Goal: Task Accomplishment & Management: Complete application form

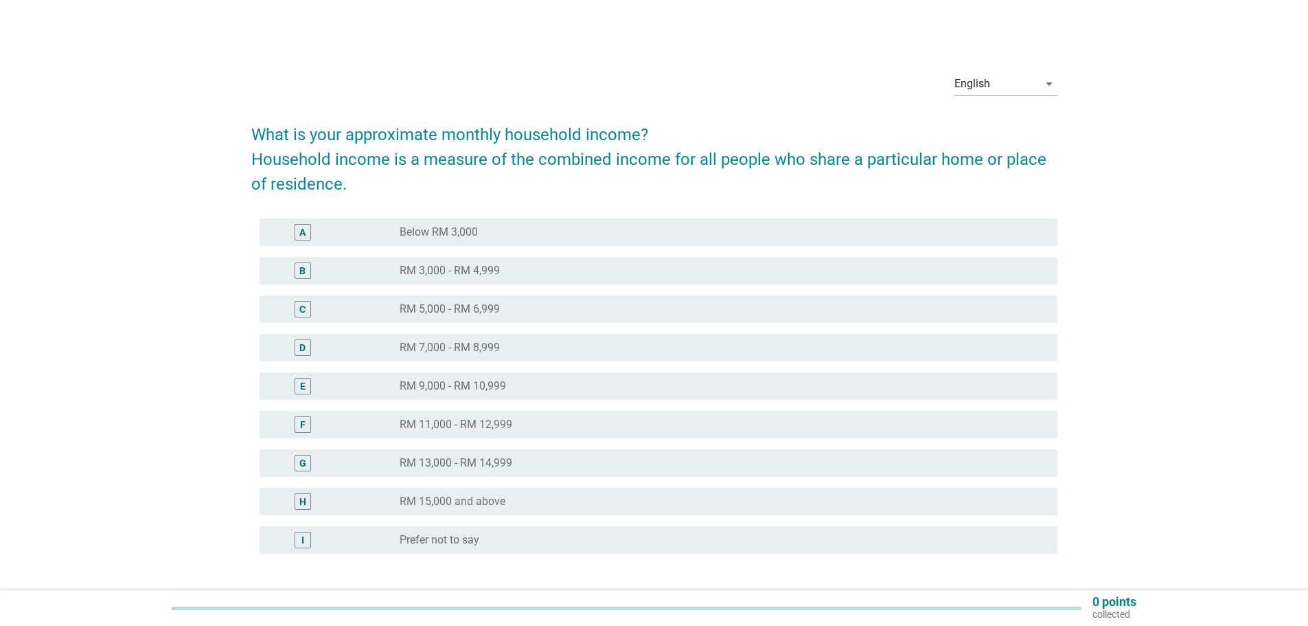
click at [465, 466] on label "RM 13,000 - RM 14,999" at bounding box center [456, 463] width 113 height 14
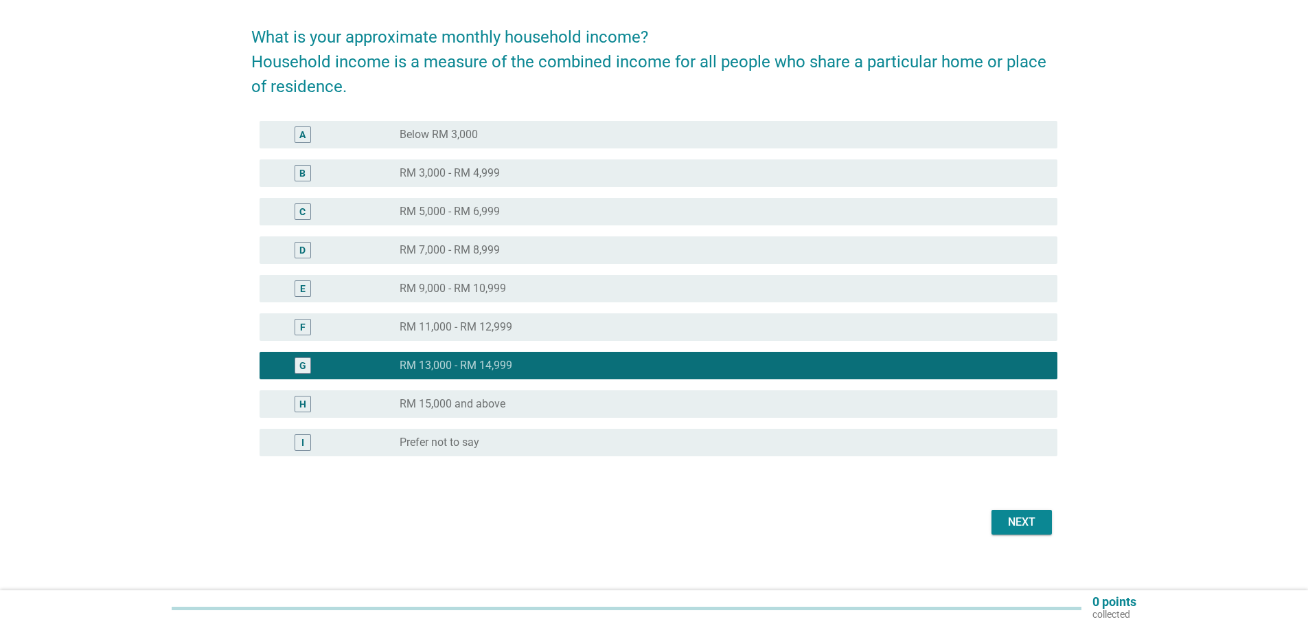
scroll to position [108, 0]
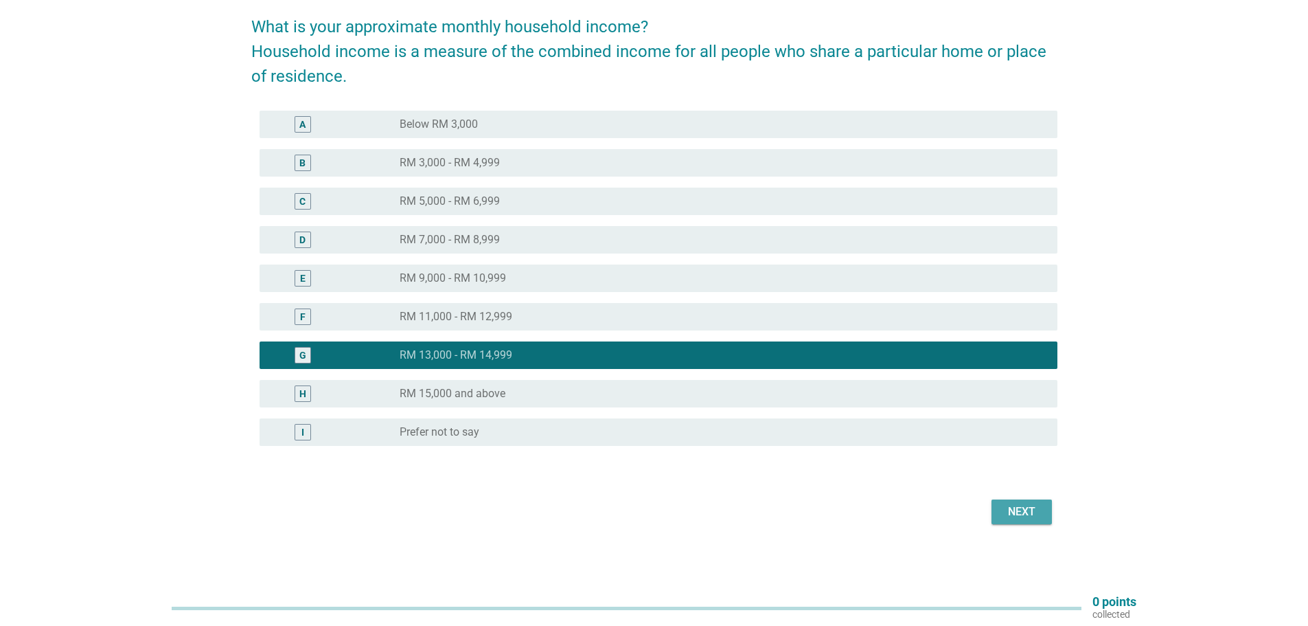
click at [1014, 506] on div "Next" at bounding box center [1022, 511] width 38 height 16
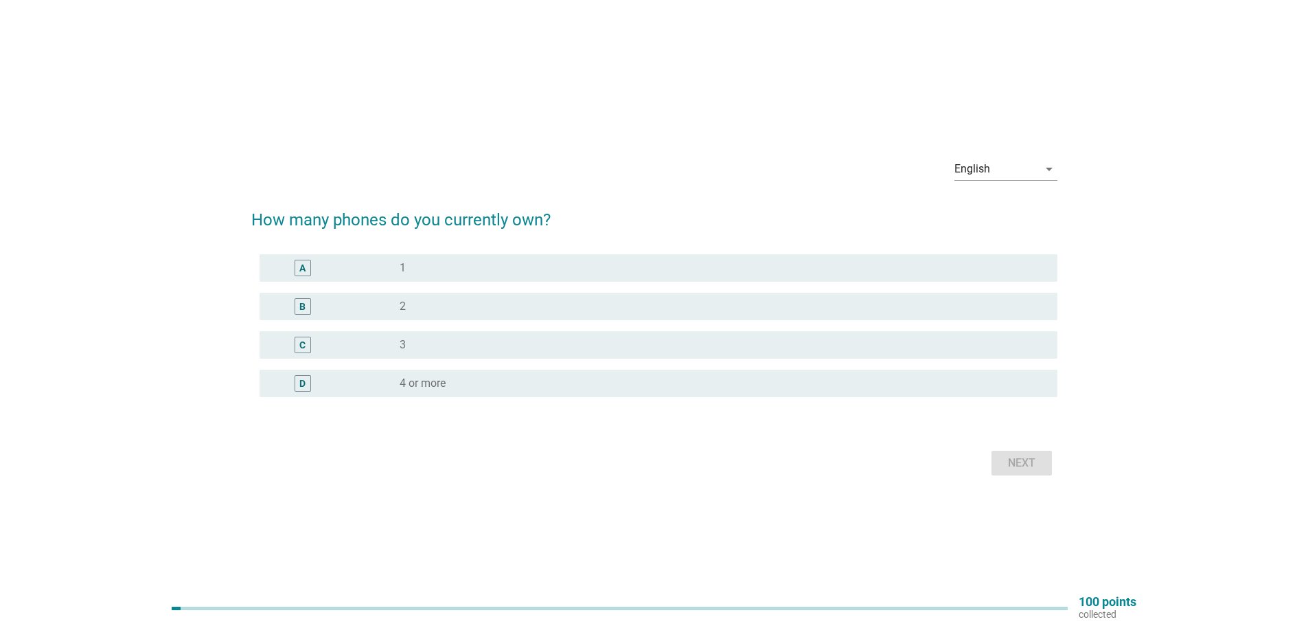
click at [432, 254] on div "A radio_button_unchecked 1" at bounding box center [659, 267] width 798 height 27
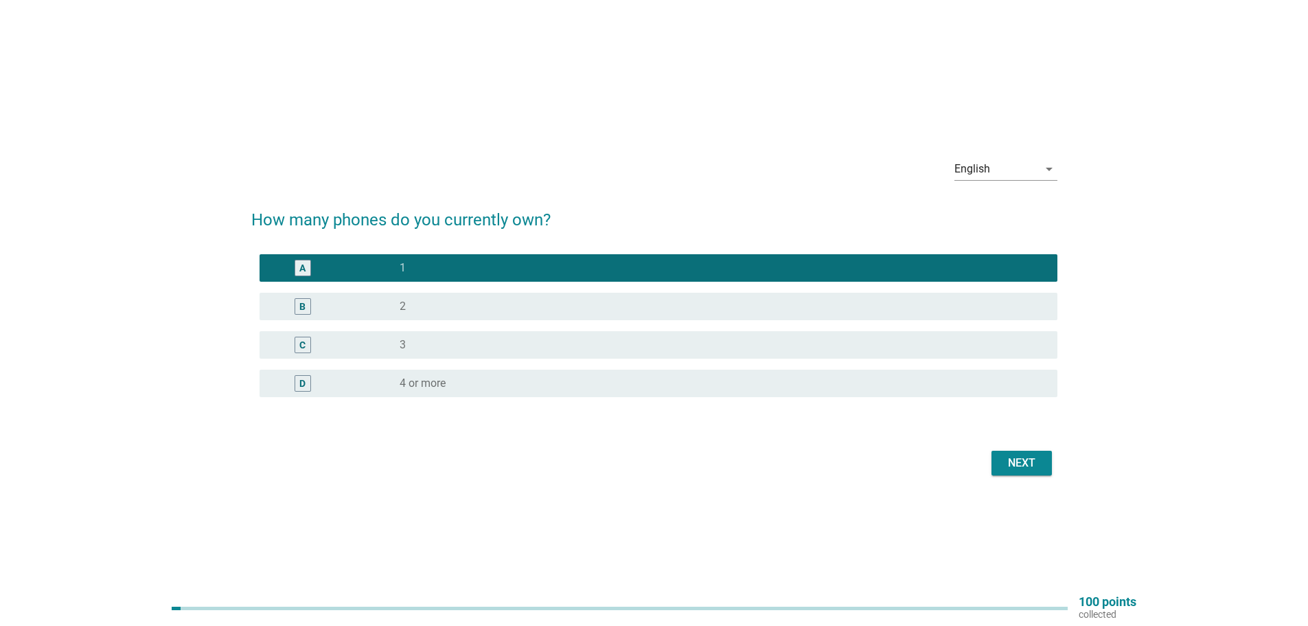
click at [1023, 464] on div "Next" at bounding box center [1022, 463] width 38 height 16
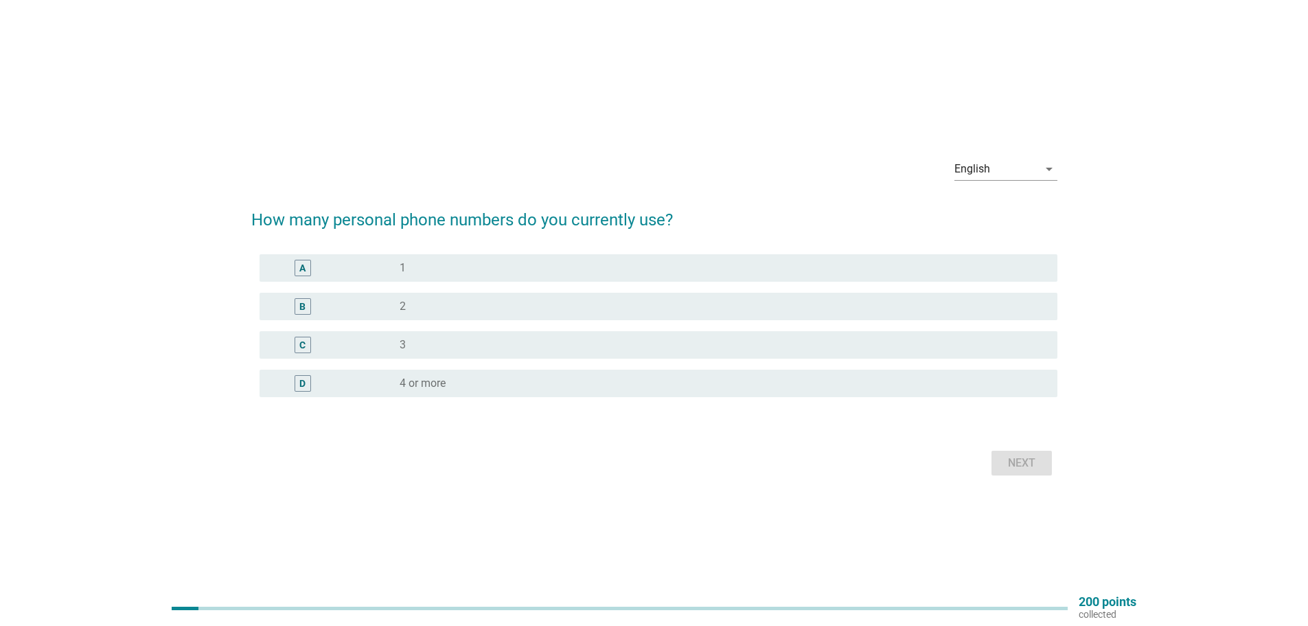
click at [457, 270] on div "radio_button_unchecked 1" at bounding box center [718, 268] width 636 height 14
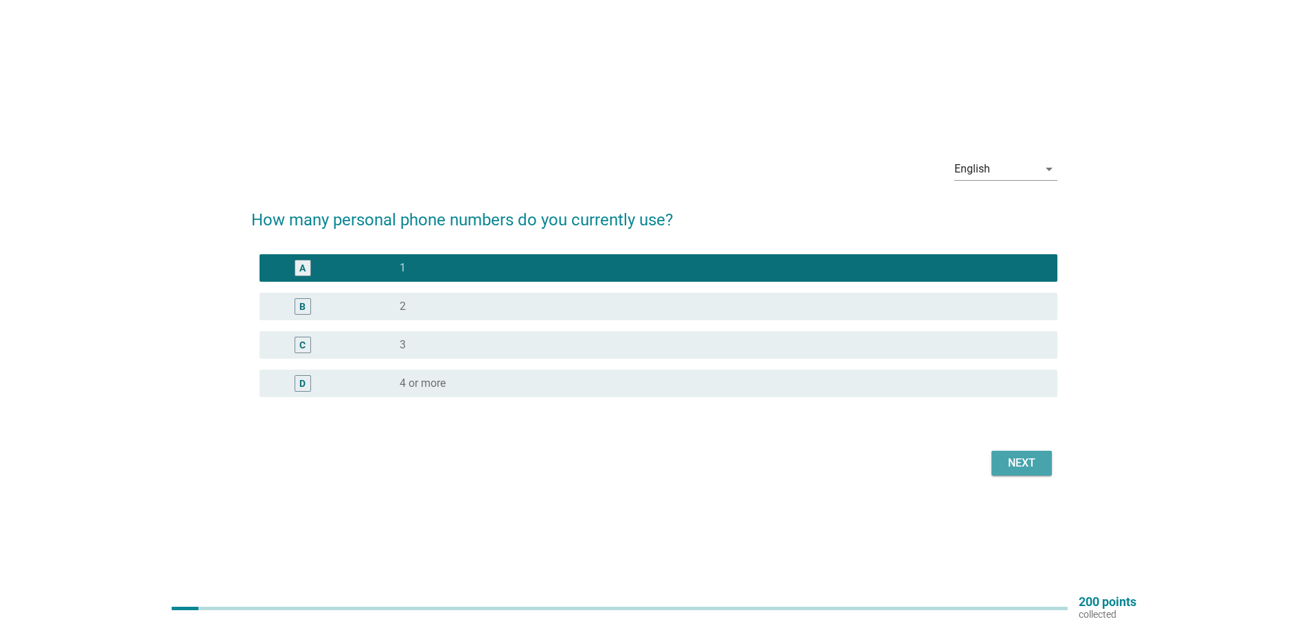
click at [1006, 457] on div "Next" at bounding box center [1022, 463] width 38 height 16
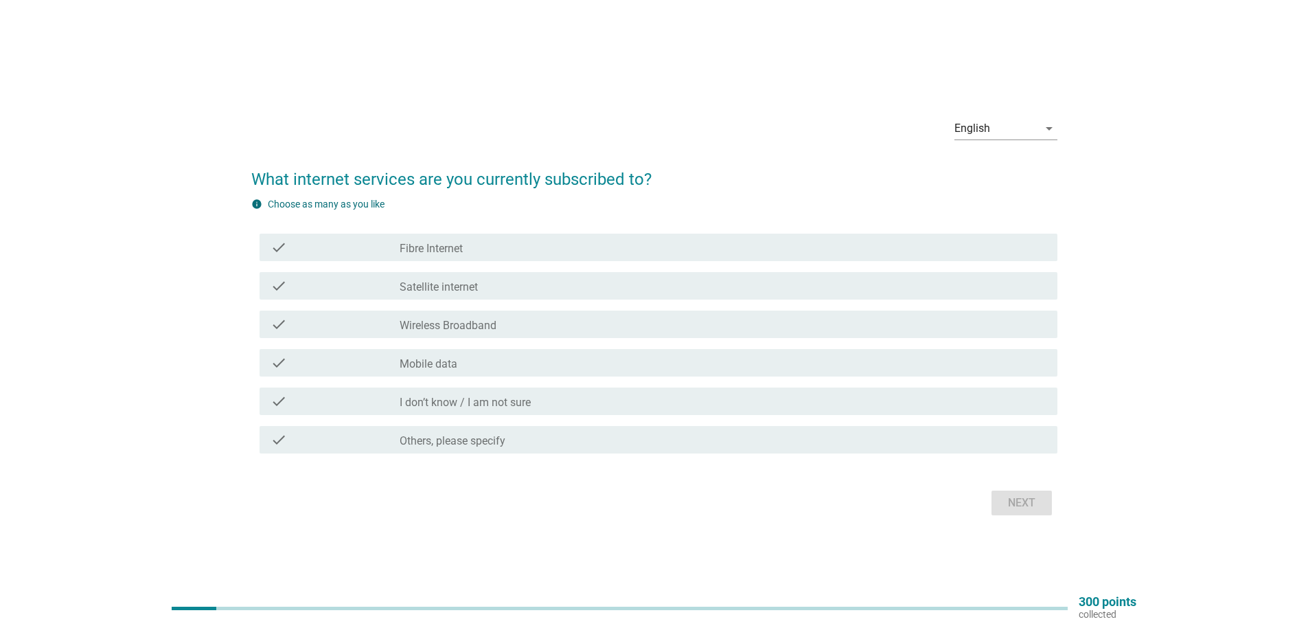
click at [434, 241] on div "check_box_outline_blank Fibre Internet" at bounding box center [723, 247] width 647 height 16
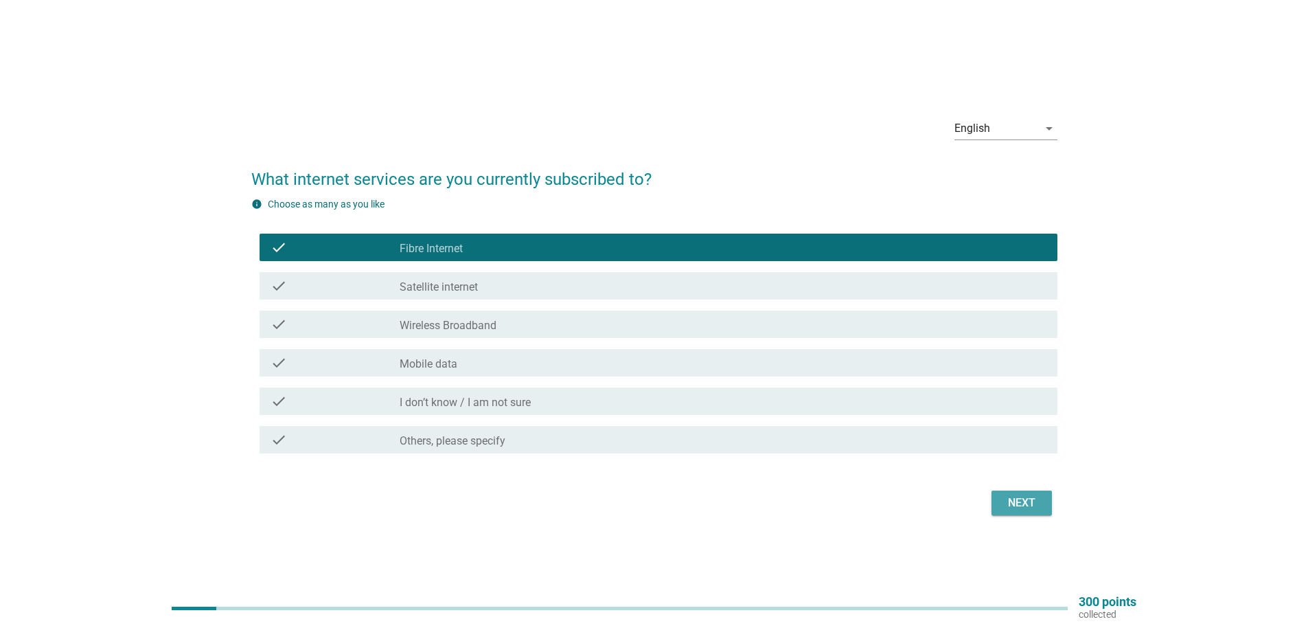
click at [1010, 499] on div "Next" at bounding box center [1022, 503] width 38 height 16
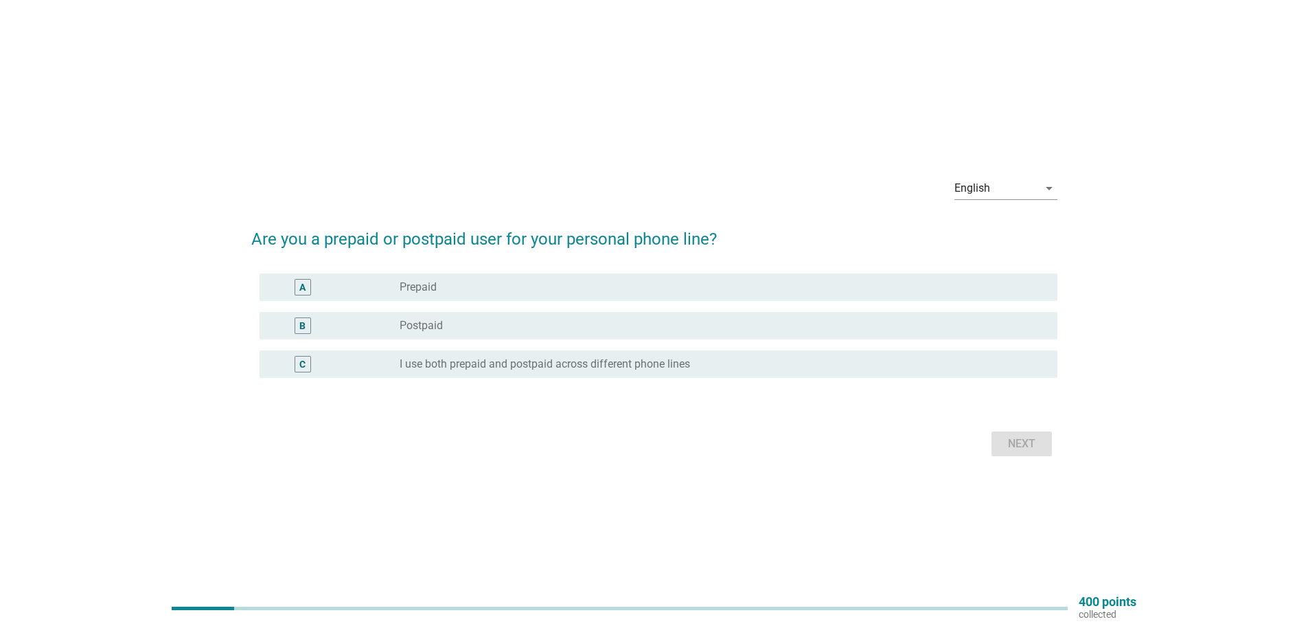
click at [496, 320] on div "radio_button_unchecked Postpaid" at bounding box center [718, 326] width 636 height 14
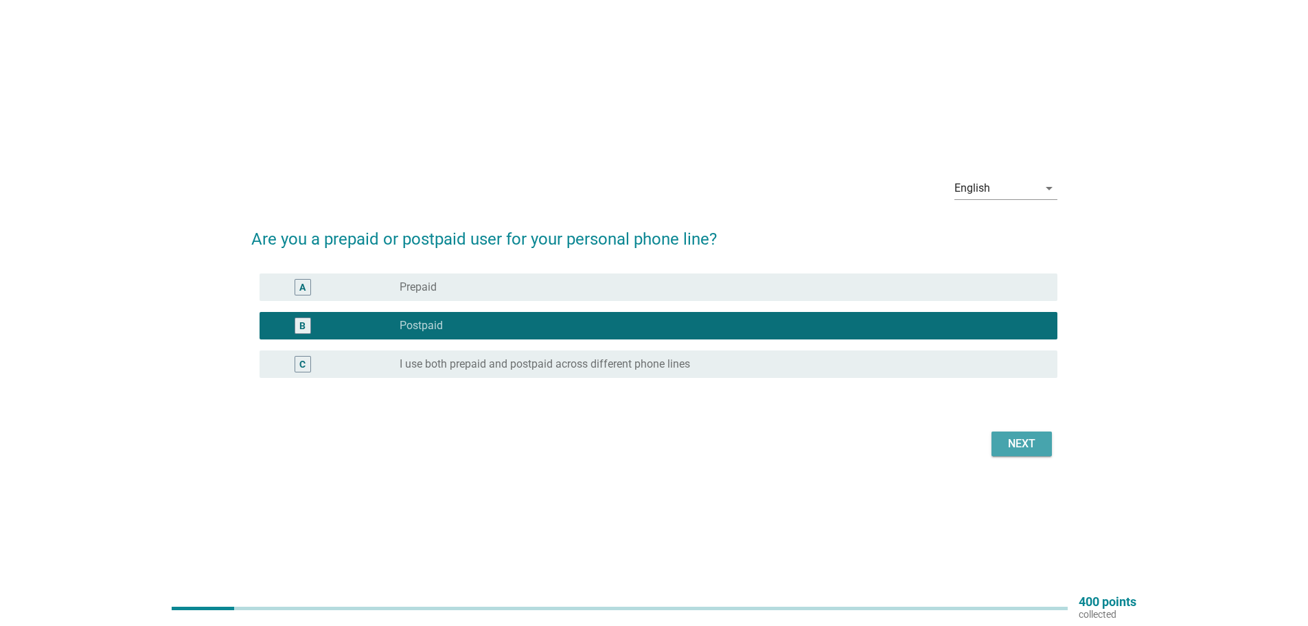
click at [1025, 450] on div "Next" at bounding box center [1022, 443] width 38 height 16
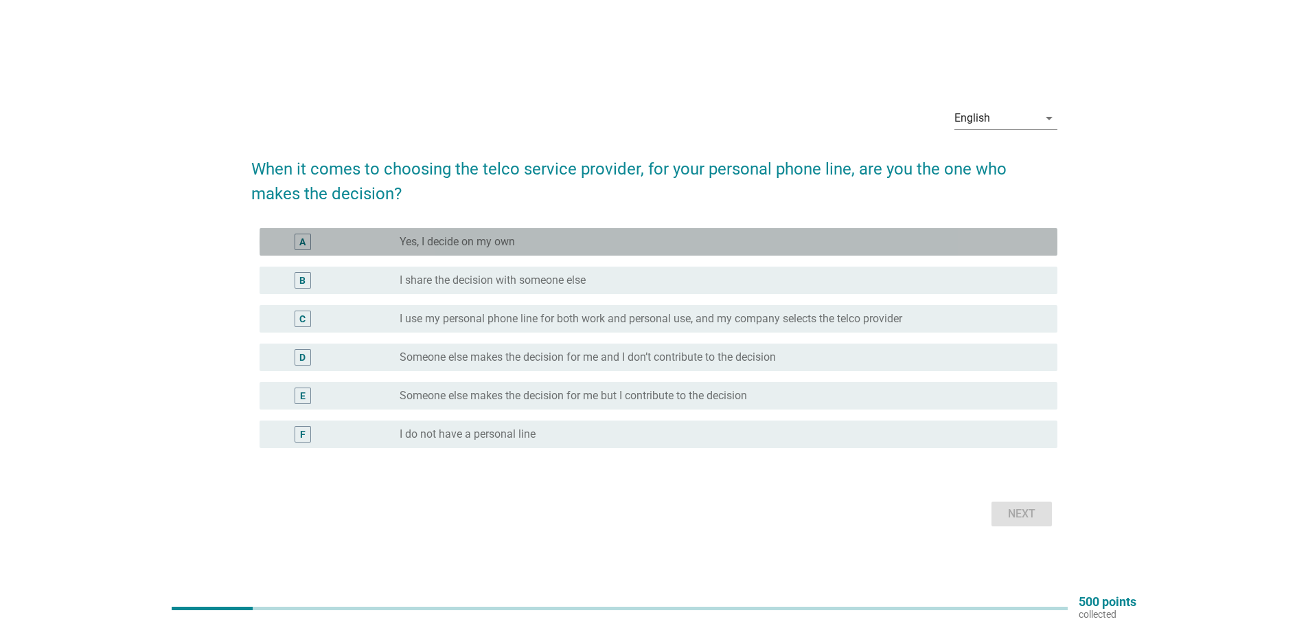
click at [460, 251] on div "A radio_button_unchecked Yes, I decide on my own" at bounding box center [659, 241] width 798 height 27
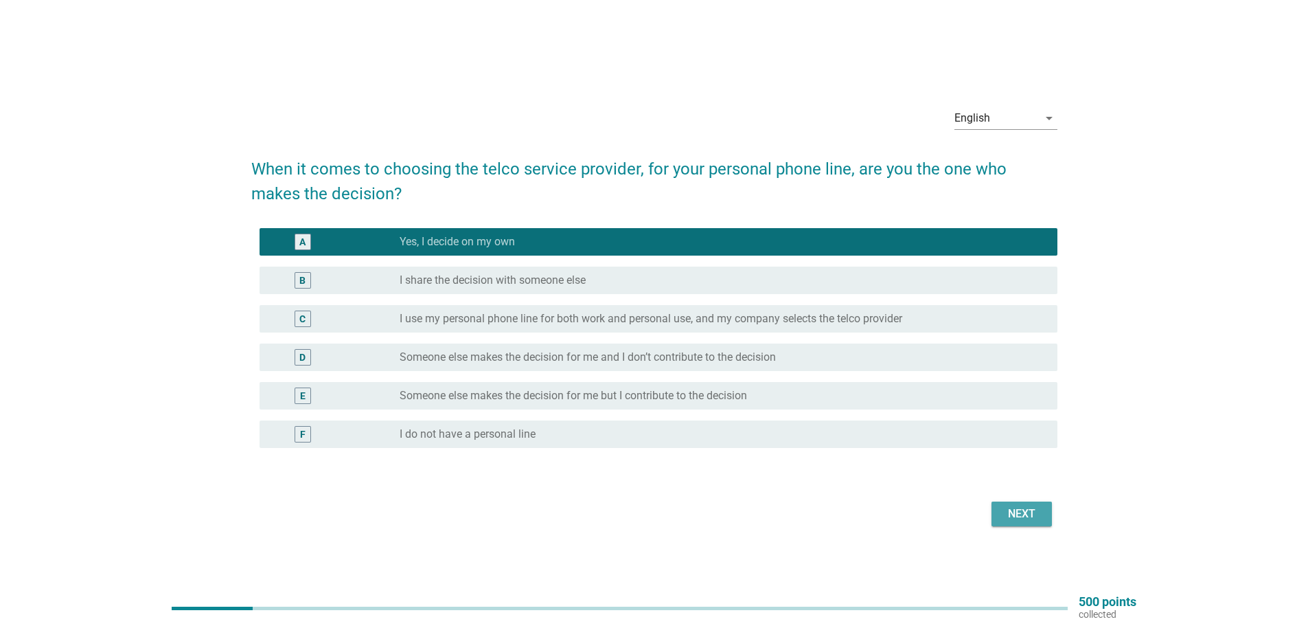
click at [997, 503] on button "Next" at bounding box center [1022, 513] width 60 height 25
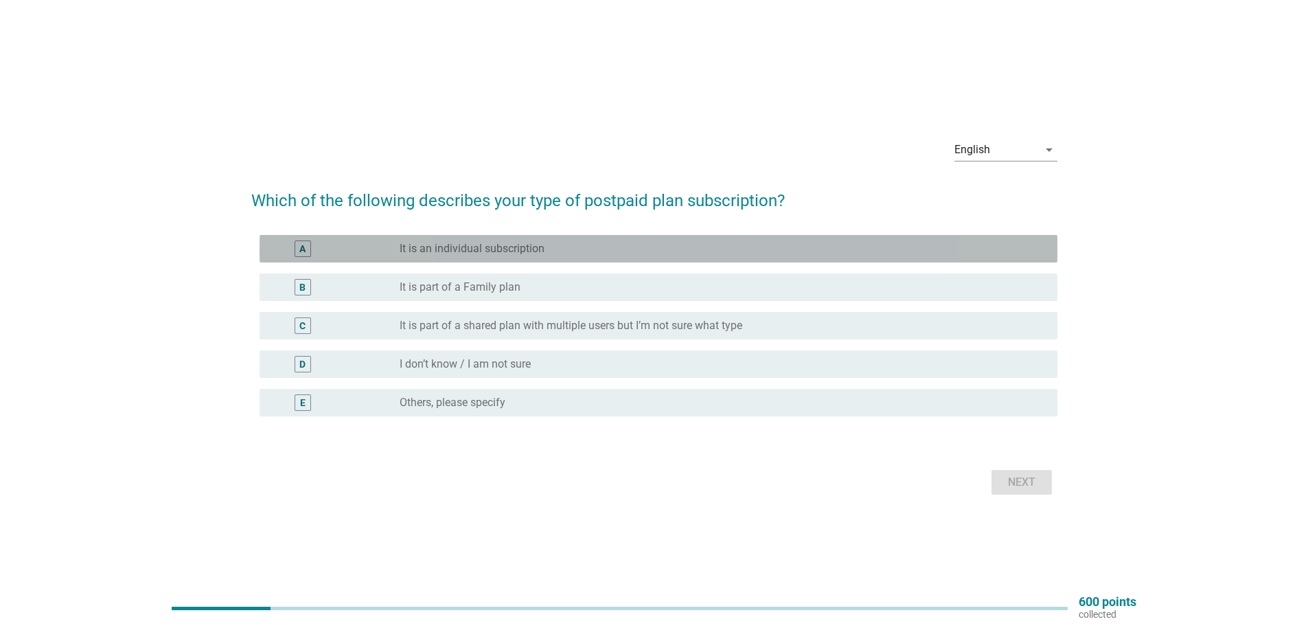
click at [561, 249] on div "radio_button_unchecked It is an individual subscription" at bounding box center [718, 249] width 636 height 14
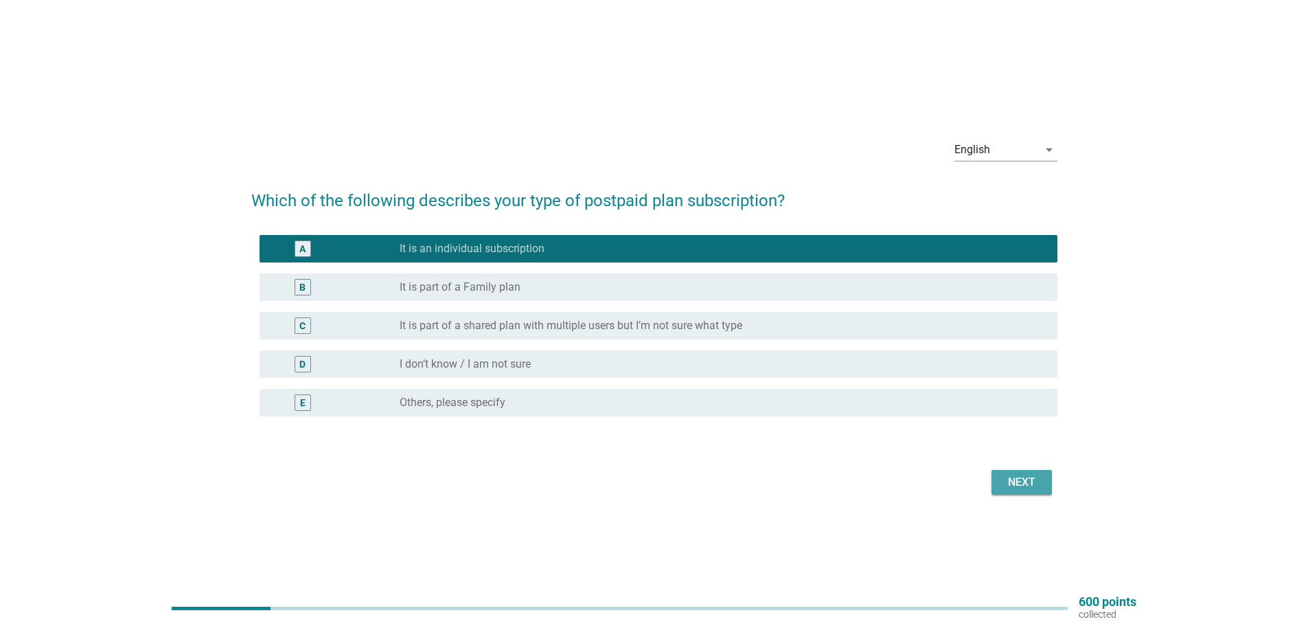
click at [1020, 478] on div "Next" at bounding box center [1022, 482] width 38 height 16
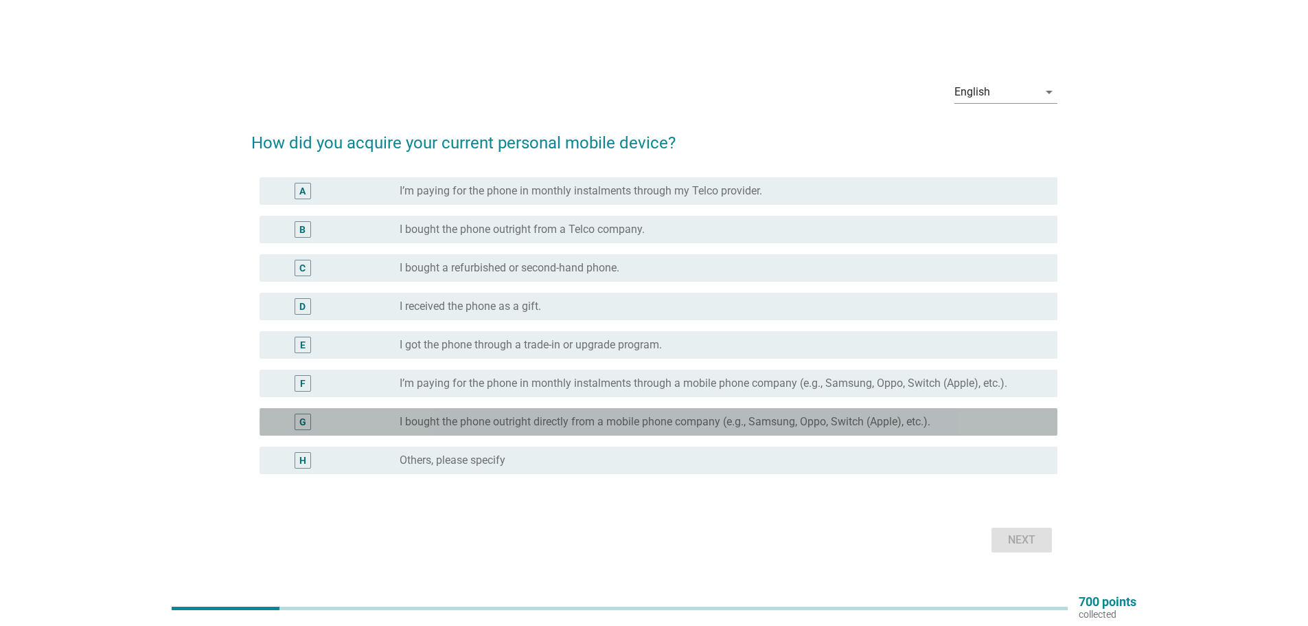
click at [716, 427] on label "I bought the phone outright directly from a mobile phone company (e.g., Samsung…" at bounding box center [665, 422] width 531 height 14
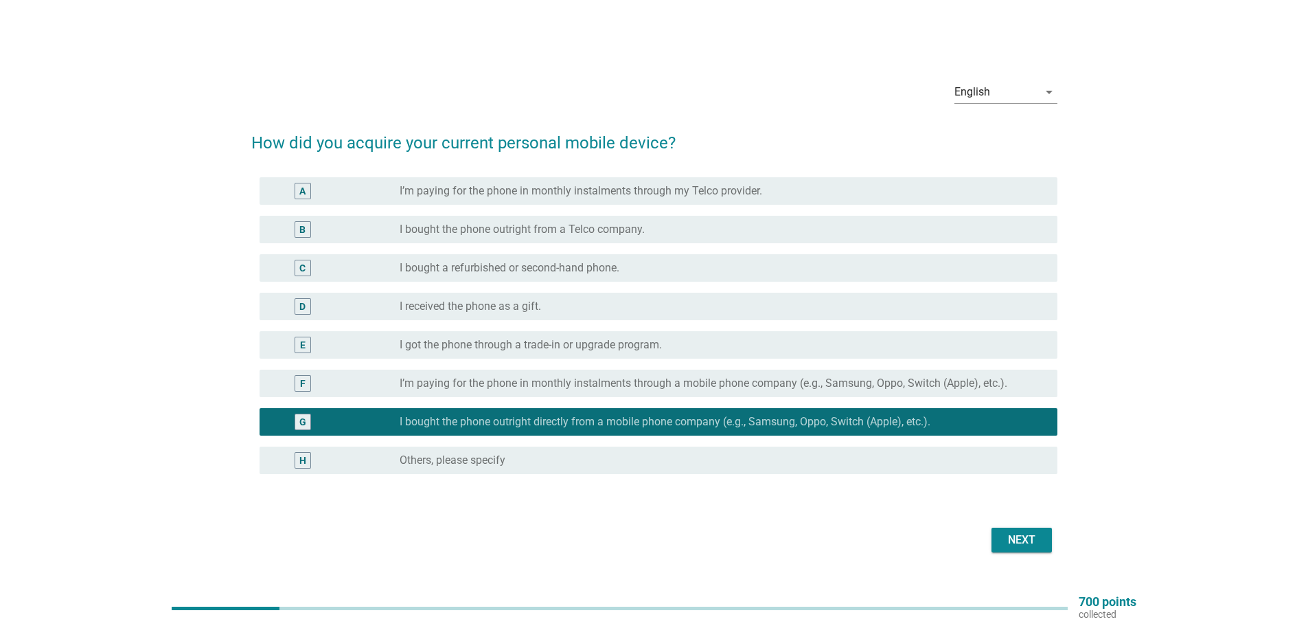
click at [1050, 555] on div "Next" at bounding box center [654, 539] width 806 height 33
click at [1036, 547] on div "Next" at bounding box center [1022, 540] width 38 height 16
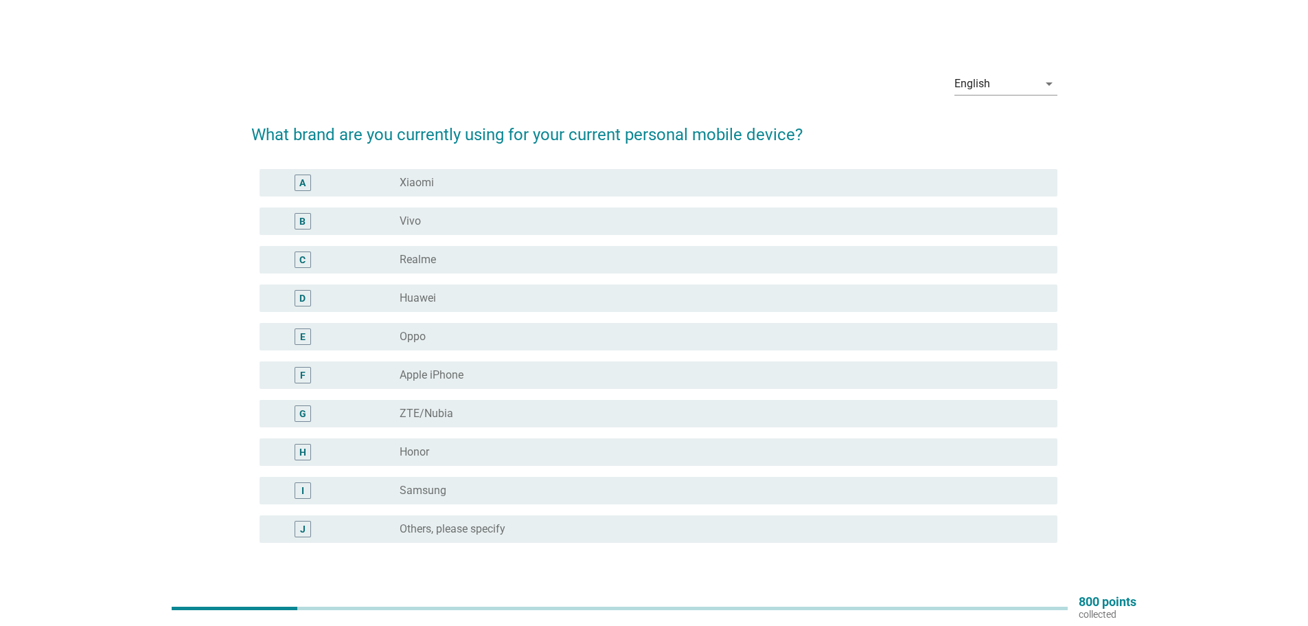
click at [451, 218] on div "radio_button_unchecked Vivo" at bounding box center [718, 221] width 636 height 14
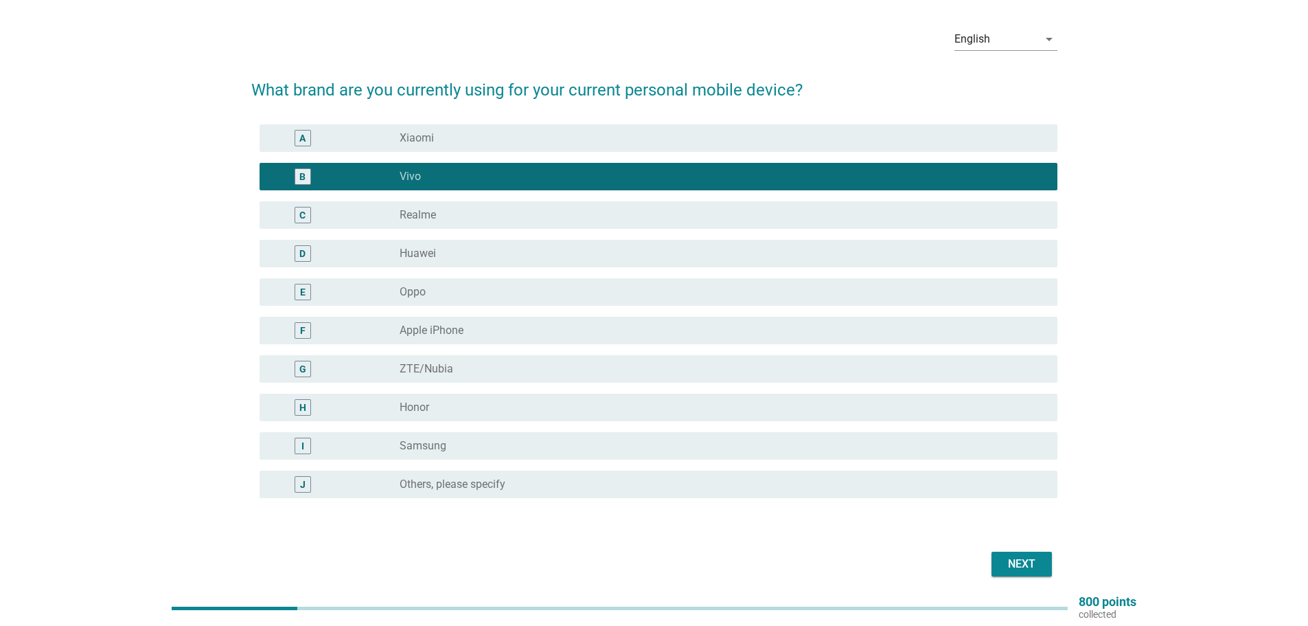
scroll to position [69, 0]
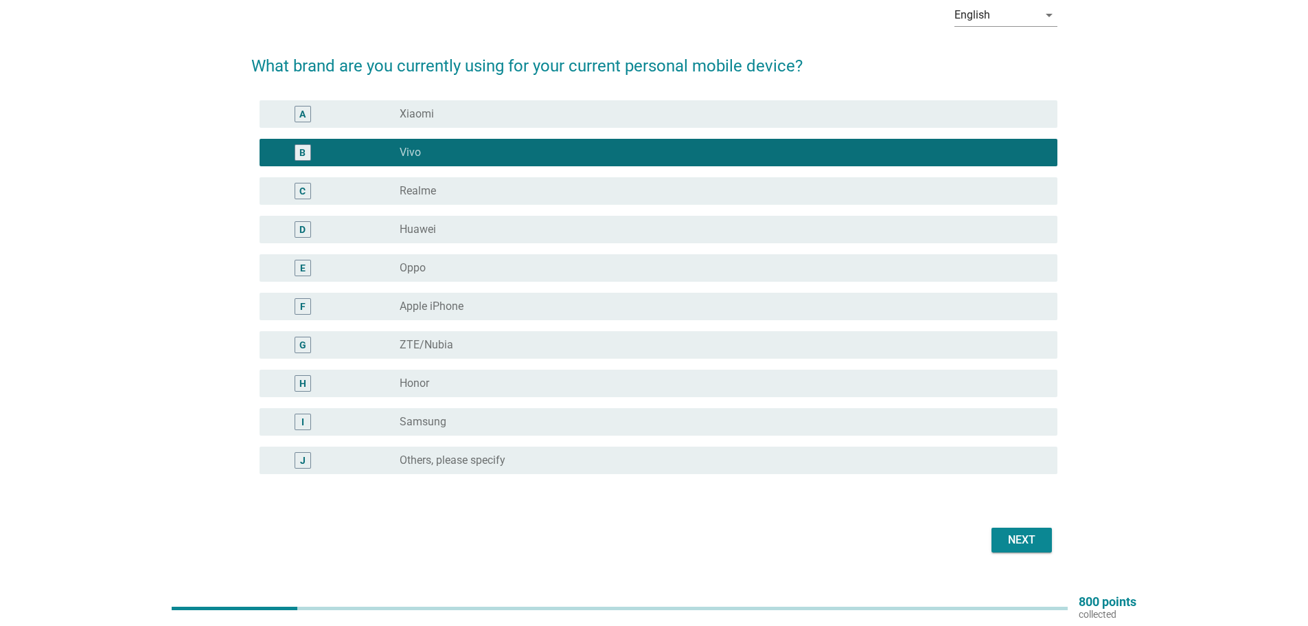
click at [1039, 525] on div "Next" at bounding box center [654, 539] width 806 height 33
click at [1032, 531] on button "Next" at bounding box center [1022, 540] width 60 height 25
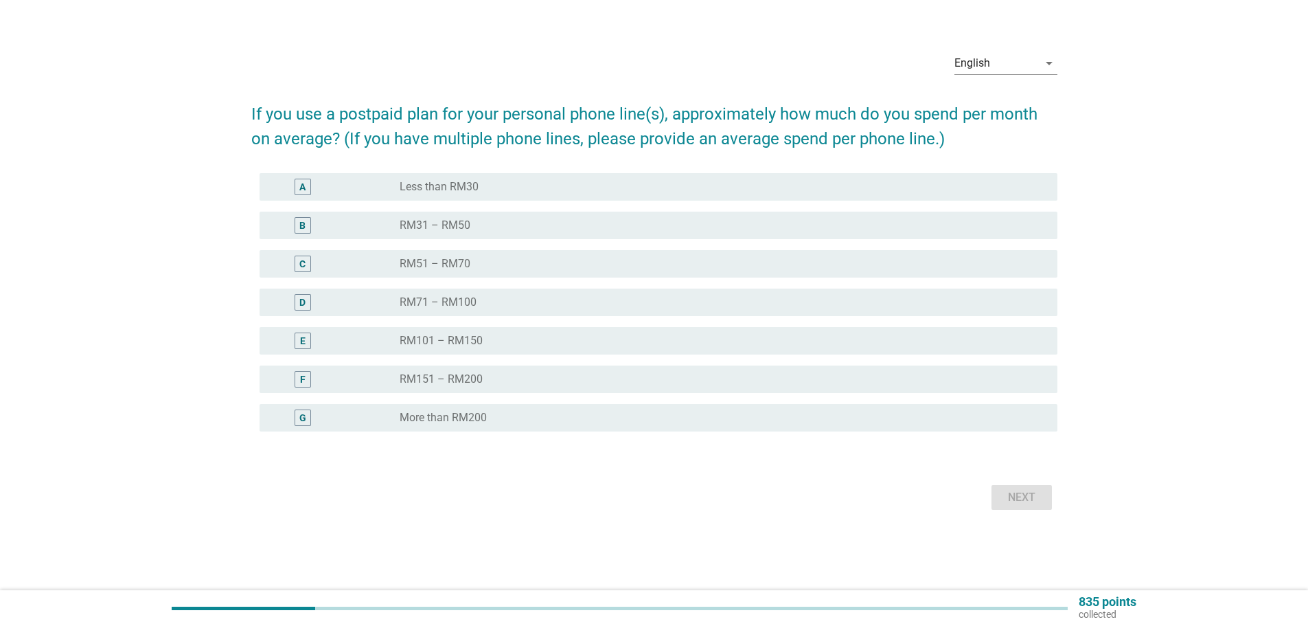
scroll to position [0, 0]
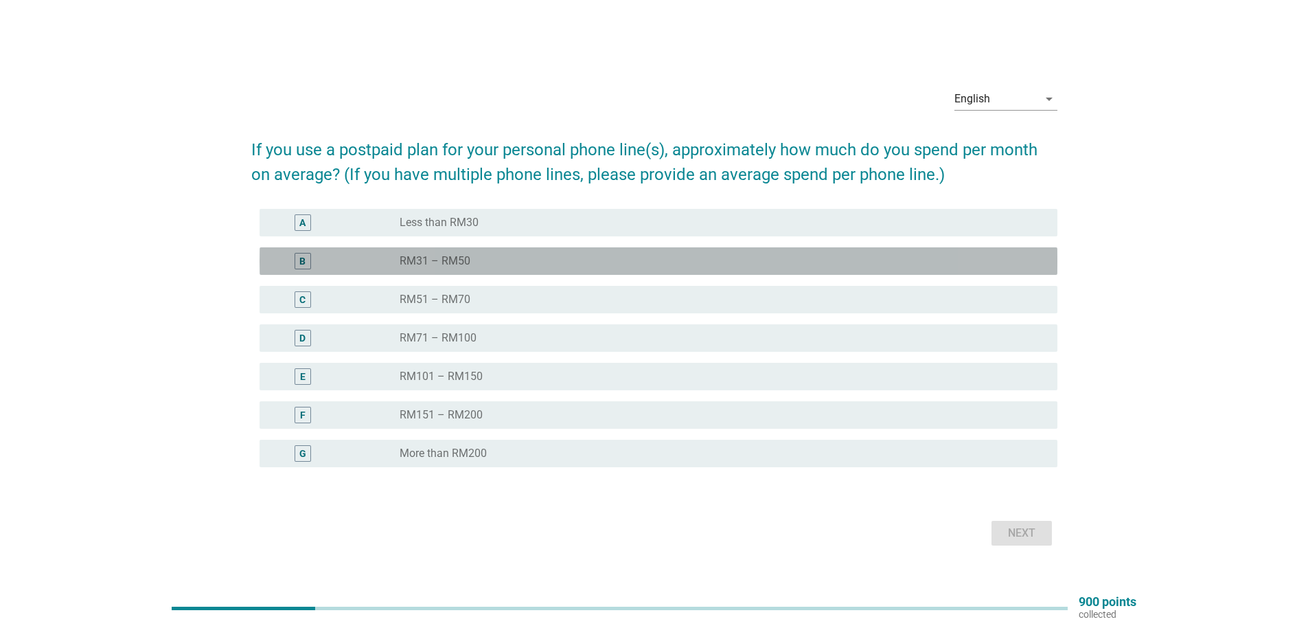
click at [485, 251] on div "B radio_button_unchecked RM31 – RM50" at bounding box center [659, 260] width 798 height 27
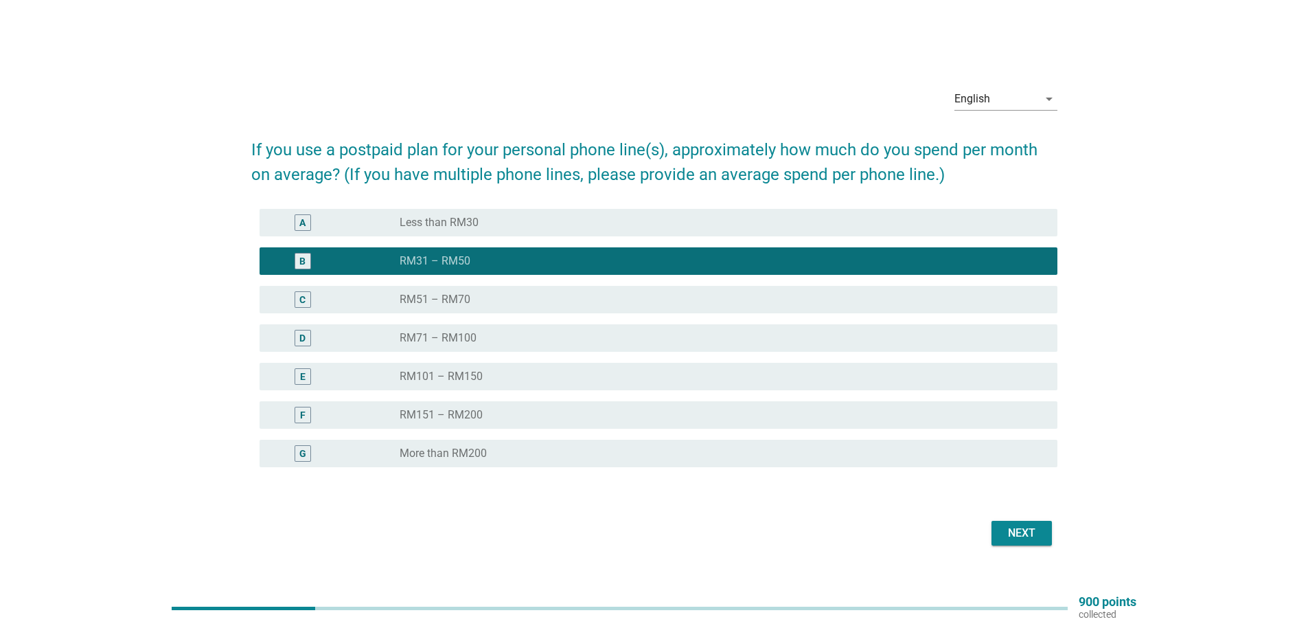
click at [1028, 521] on button "Next" at bounding box center [1022, 533] width 60 height 25
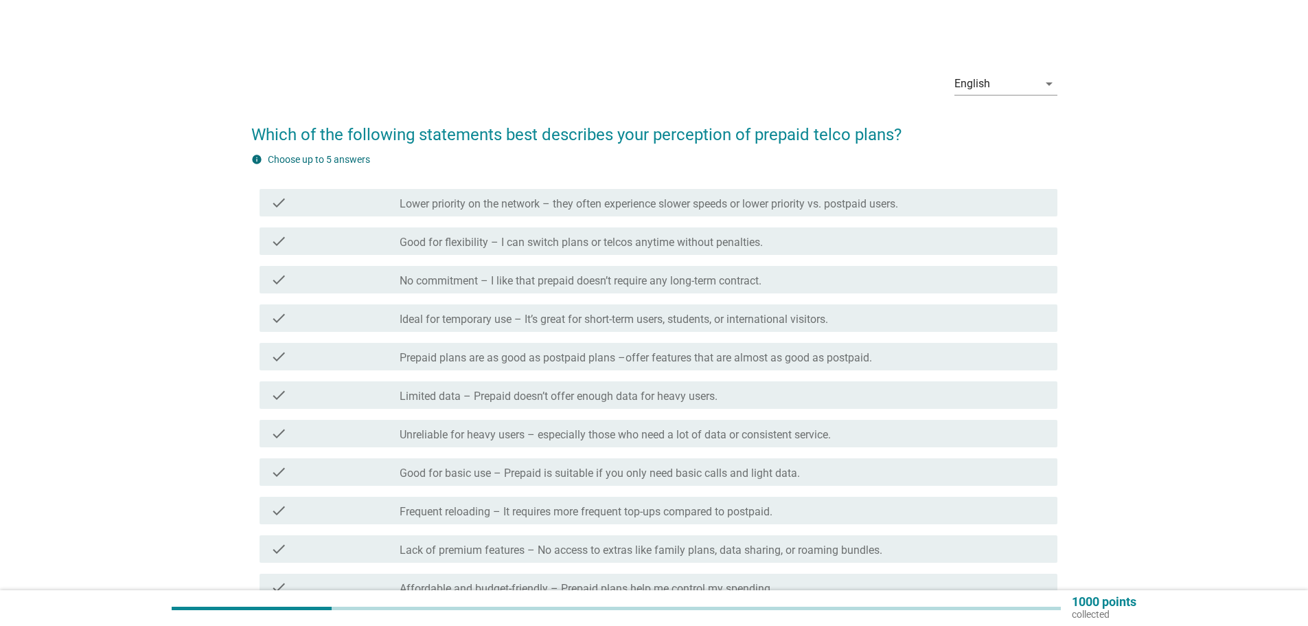
click at [674, 236] on label "Good for flexibility – I can switch plans or telcos anytime without penalties." at bounding box center [581, 243] width 363 height 14
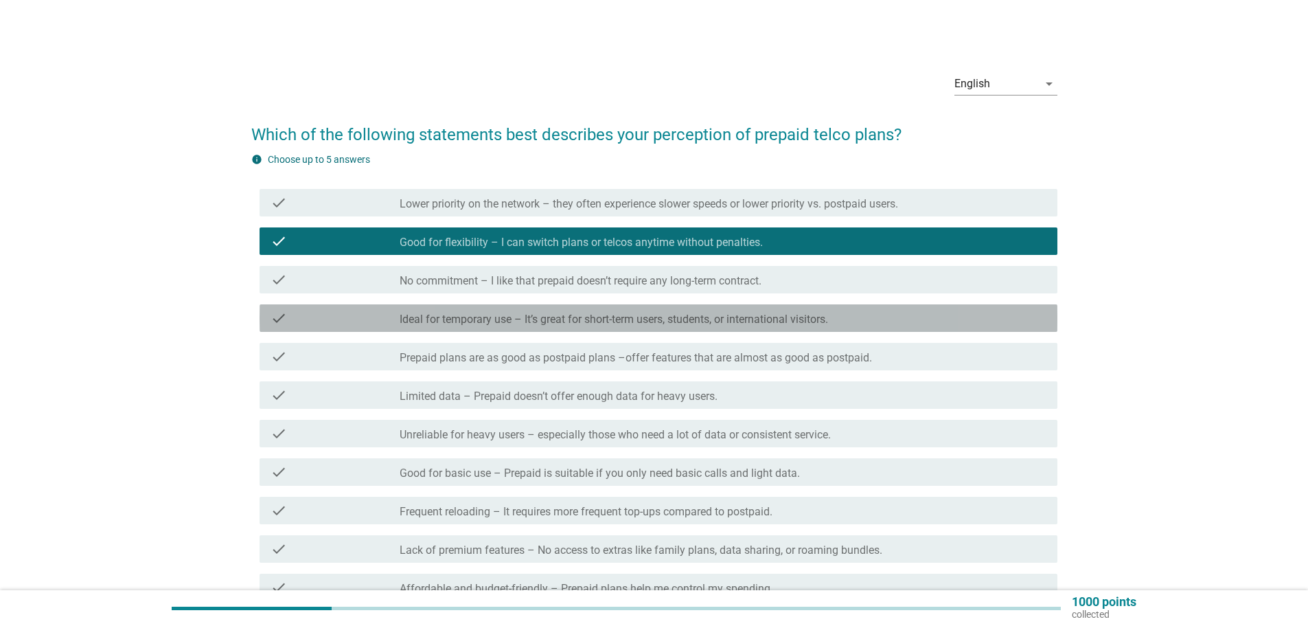
click at [528, 316] on label "Ideal for temporary use – It’s great for short-term users, students, or interna…" at bounding box center [614, 320] width 429 height 14
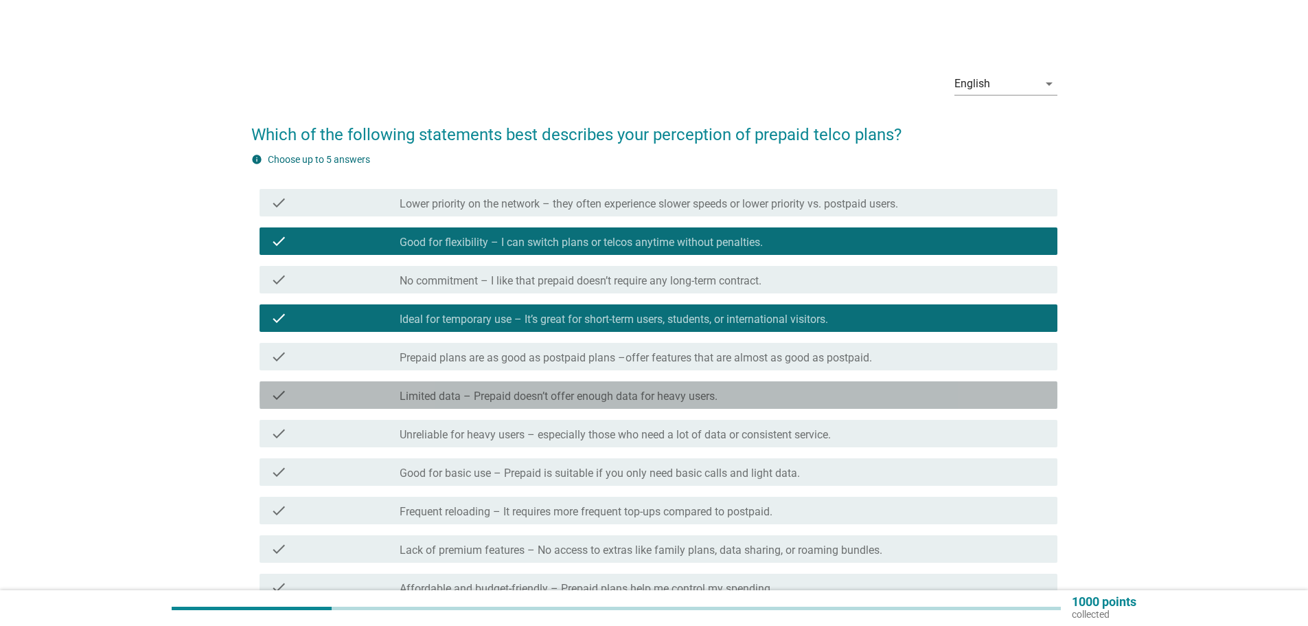
click at [454, 394] on label "Limited data – Prepaid doesn’t offer enough data for heavy users." at bounding box center [559, 396] width 318 height 14
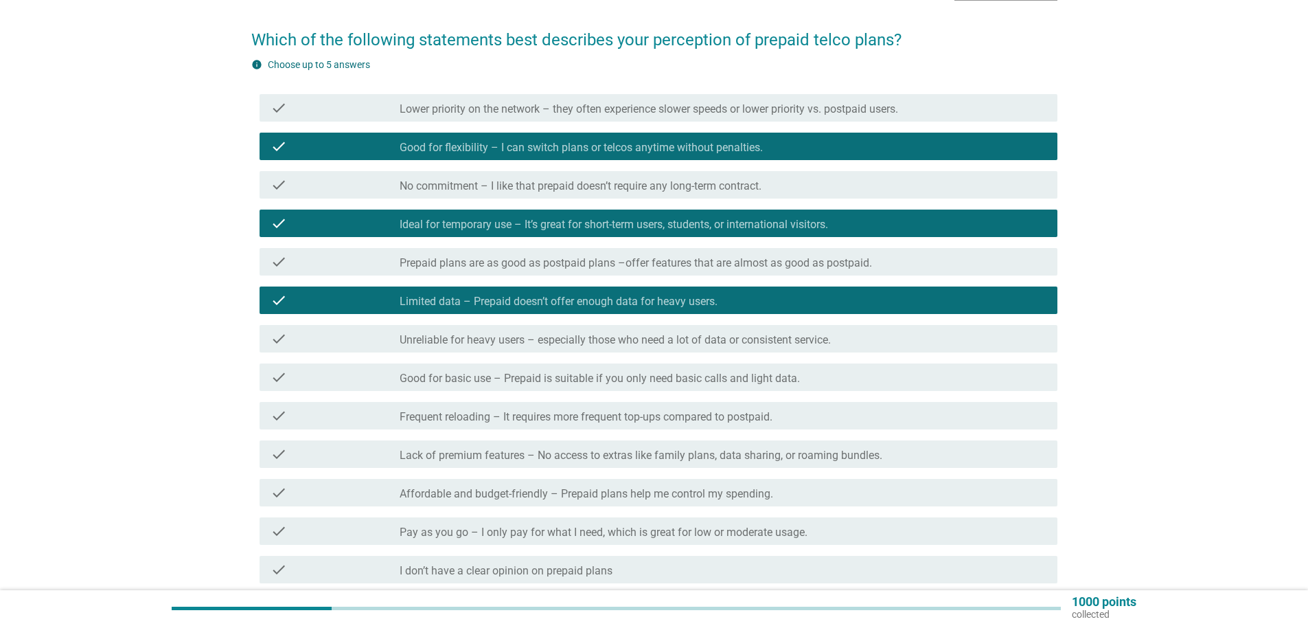
scroll to position [137, 0]
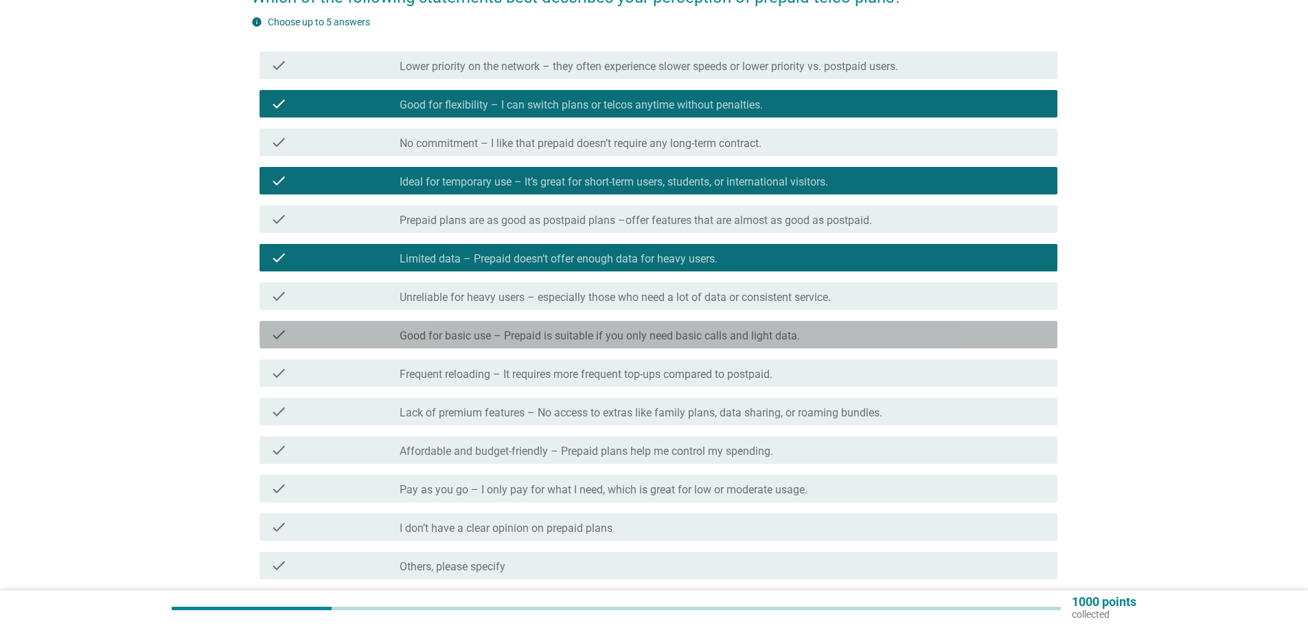
click at [513, 338] on label "Good for basic use – Prepaid is suitable if you only need basic calls and light…" at bounding box center [600, 336] width 400 height 14
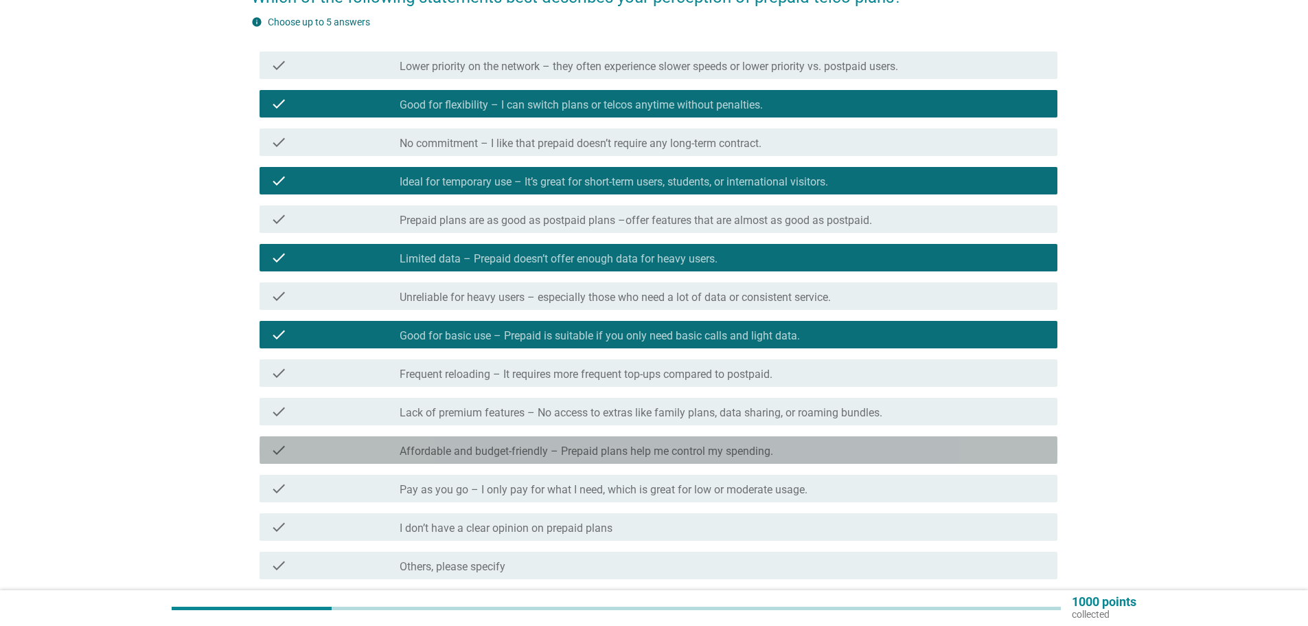
click at [501, 457] on label "Affordable and budget-friendly – Prepaid plans help me control my spending." at bounding box center [587, 451] width 374 height 14
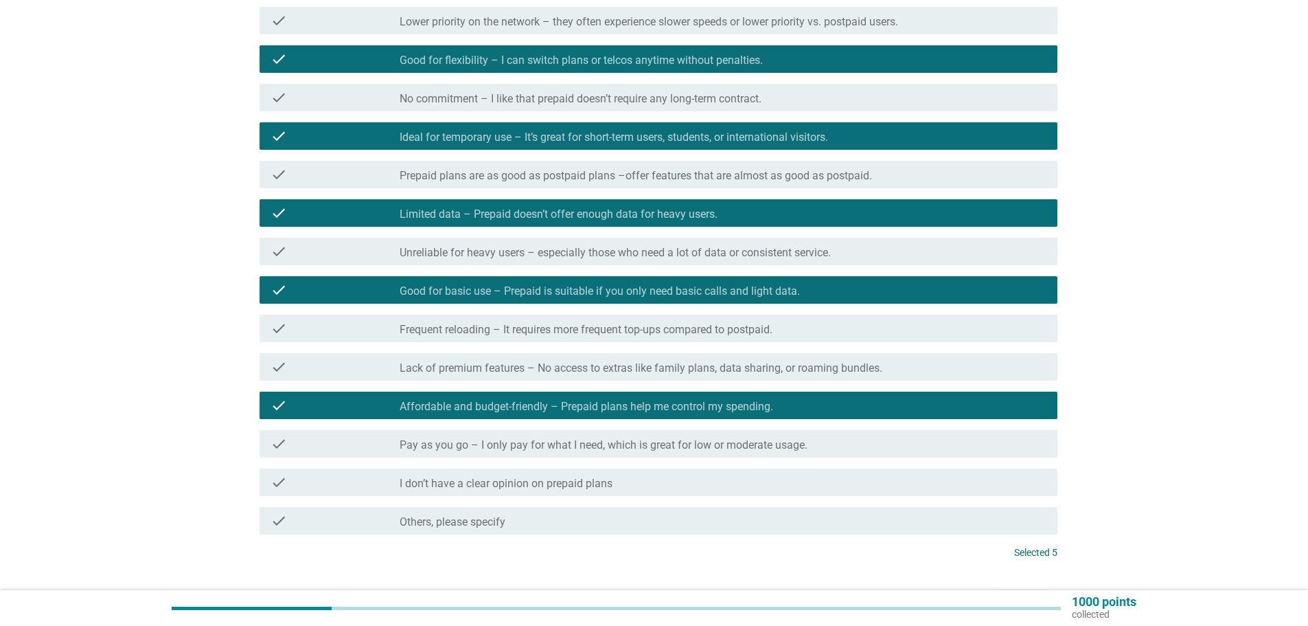
scroll to position [206, 0]
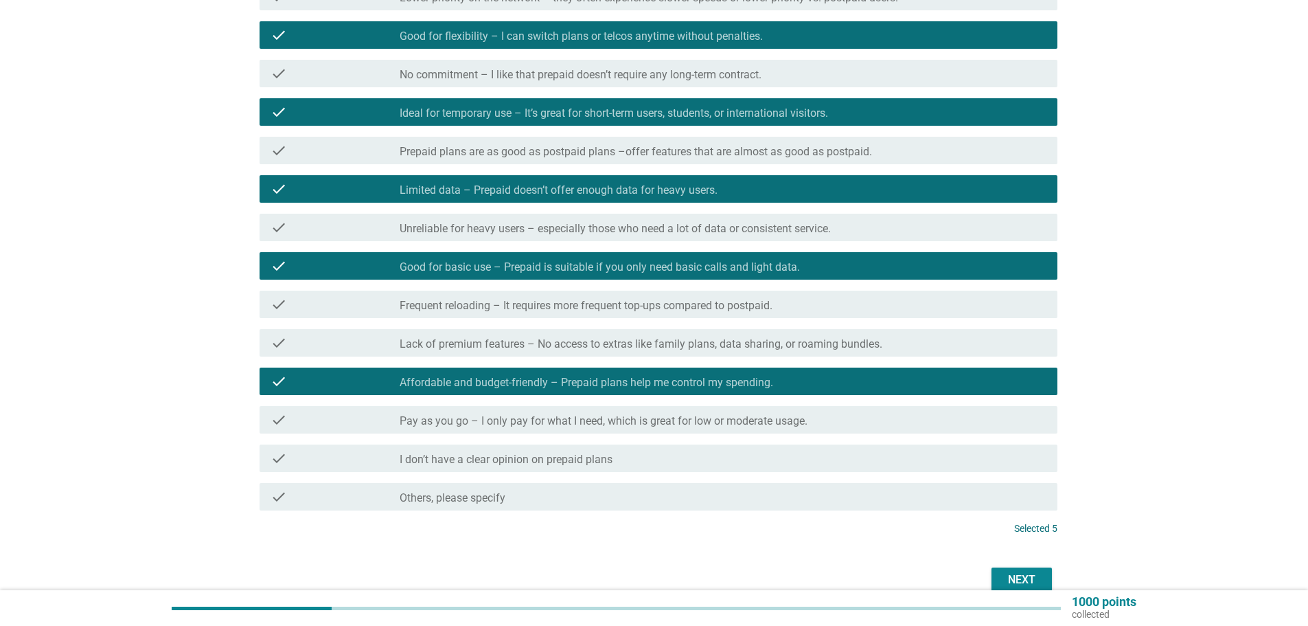
click at [623, 418] on label "Pay as you go – I only pay for what I need, which is great for low or moderate …" at bounding box center [604, 421] width 408 height 14
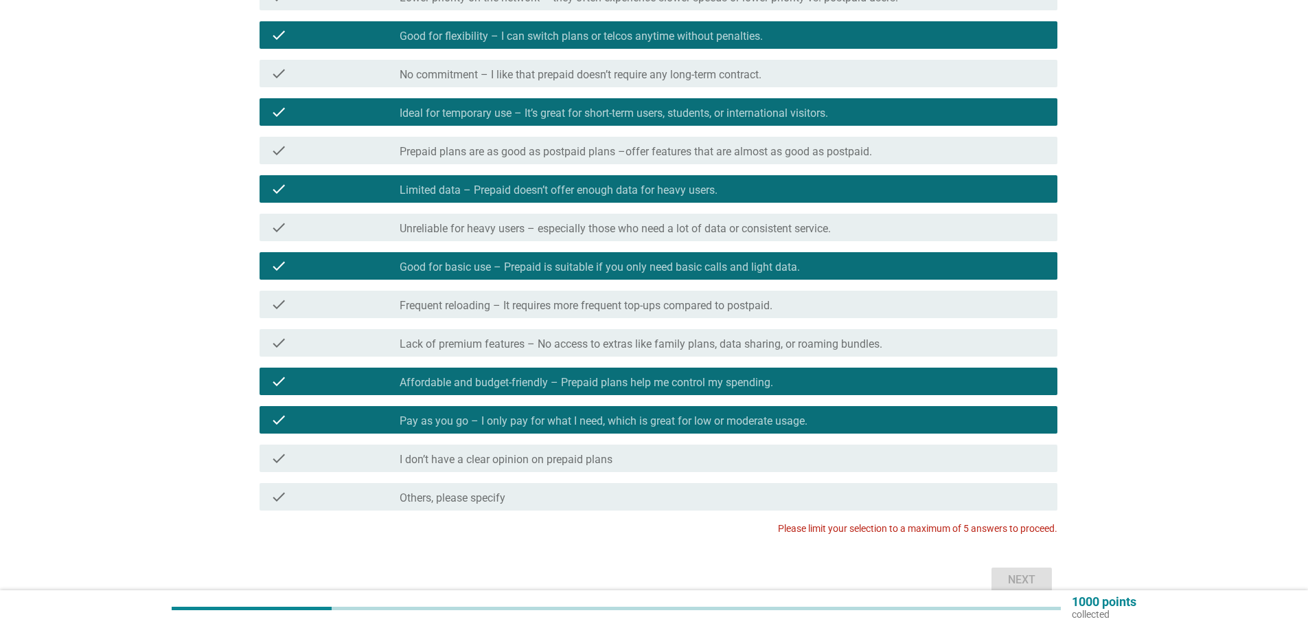
click at [522, 409] on div "check check_box Pay as you go – I only pay for what I need, which is great for …" at bounding box center [659, 419] width 798 height 27
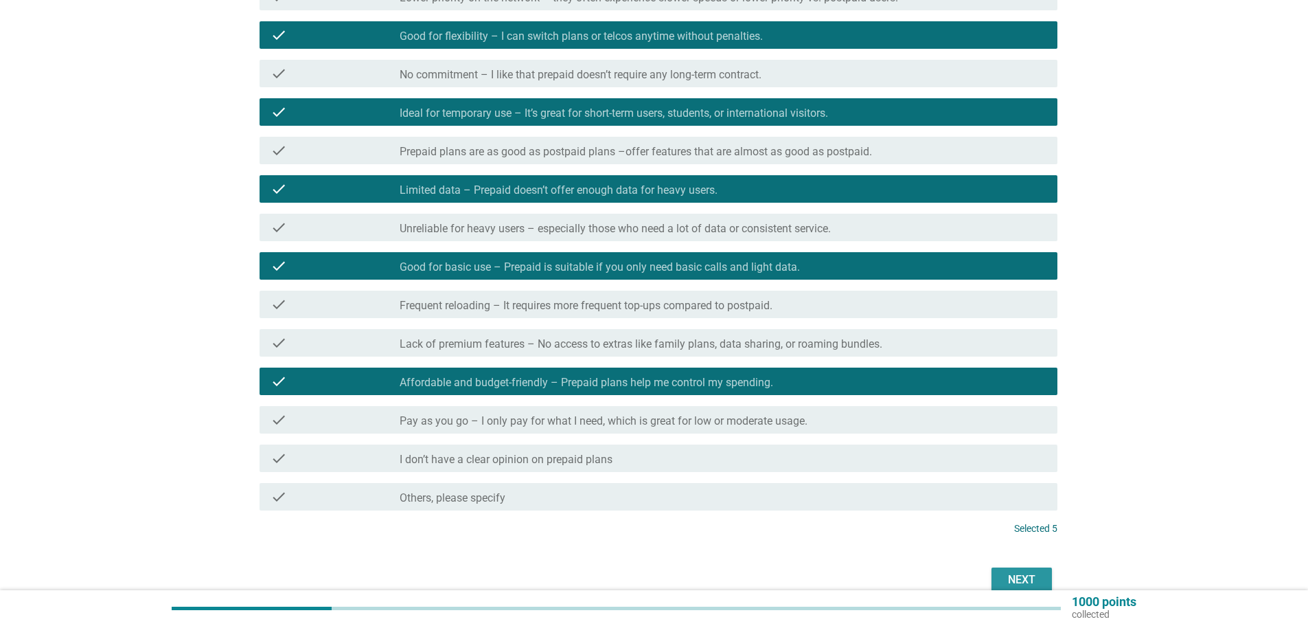
click at [1025, 580] on div "Next" at bounding box center [1022, 579] width 38 height 16
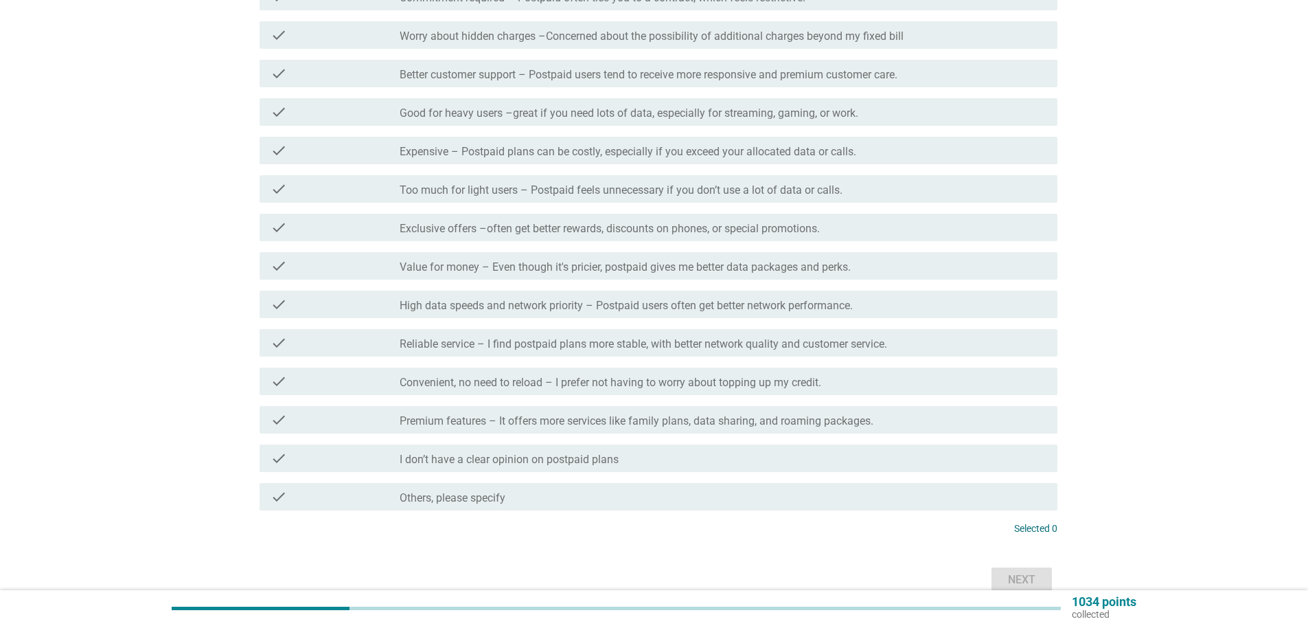
scroll to position [0, 0]
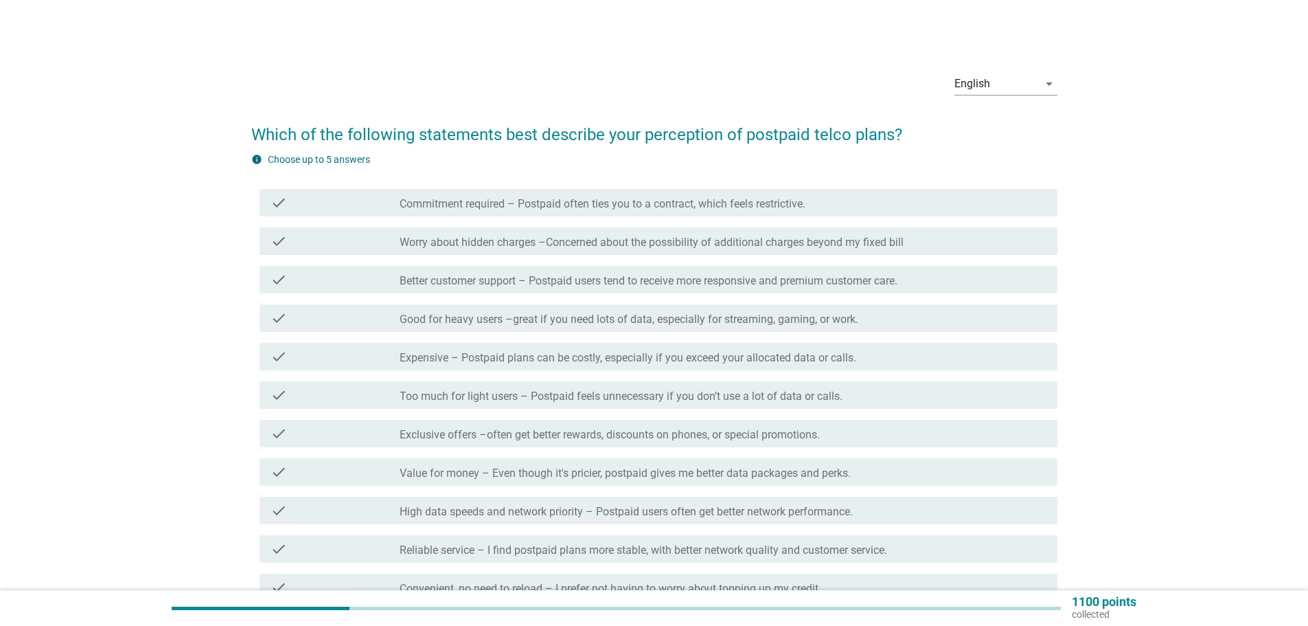
click at [518, 195] on div "check_box_outline_blank Commitment required – Postpaid often ties you to a cont…" at bounding box center [723, 202] width 647 height 16
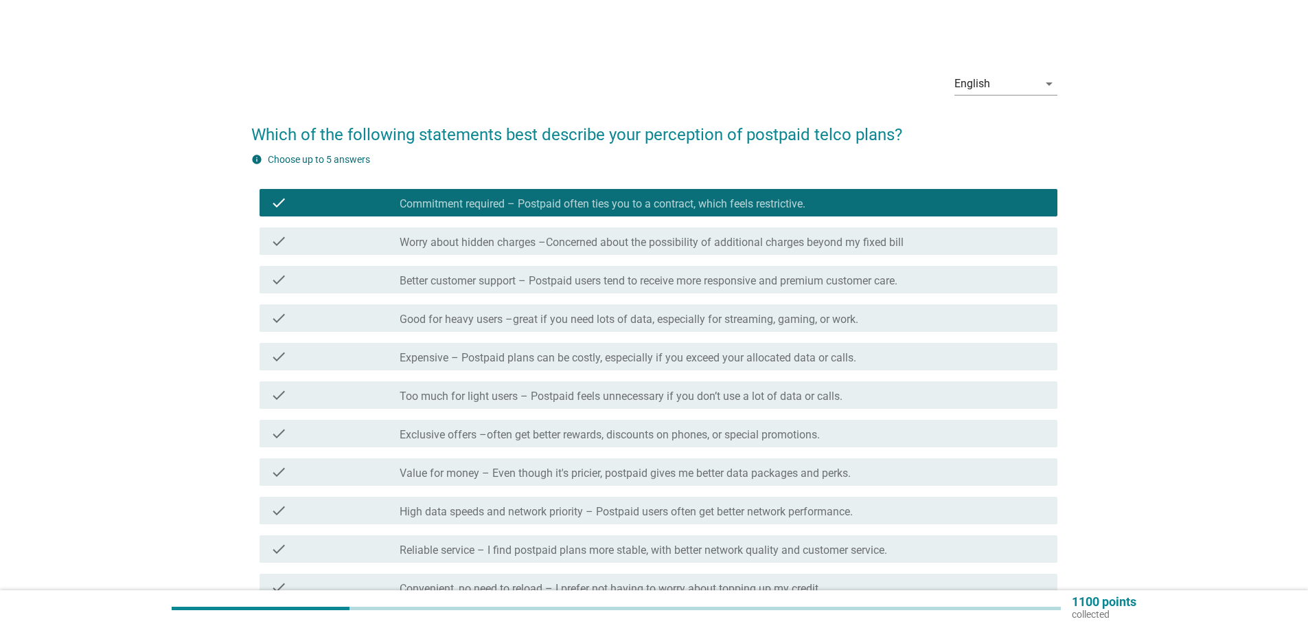
click at [478, 312] on div "check_box_outline_blank Good for heavy users –great if you need lots of data, e…" at bounding box center [723, 318] width 647 height 16
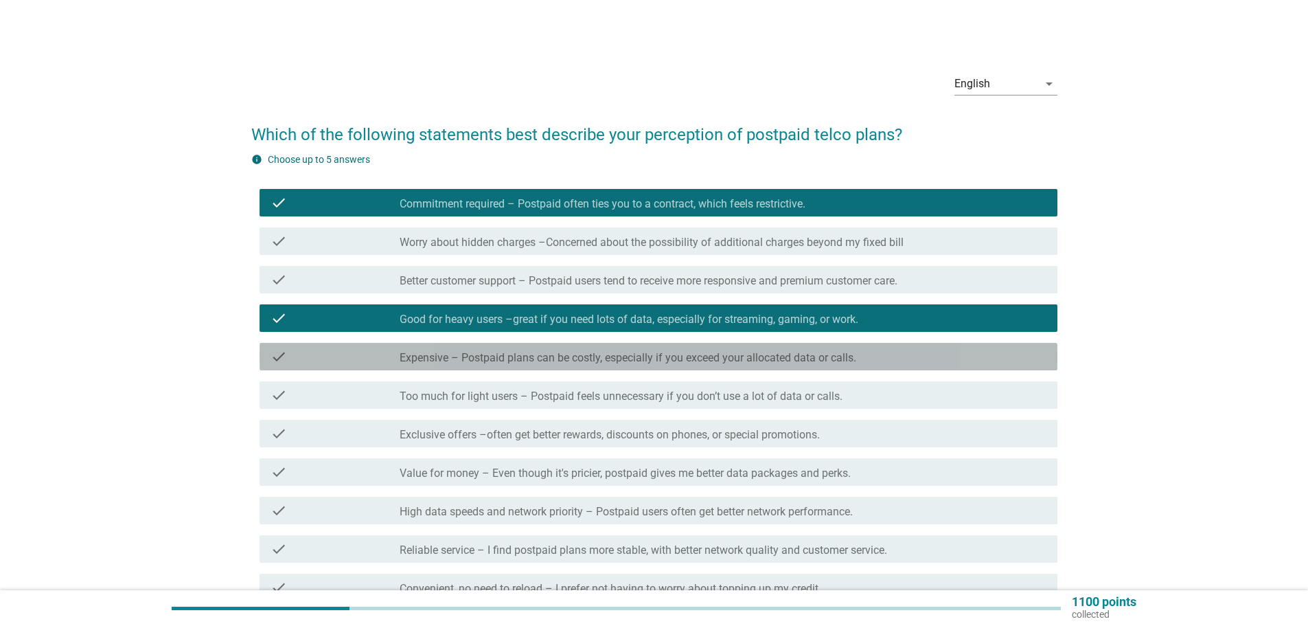
click at [460, 348] on div "check check_box_outline_blank Expensive – Postpaid plans can be costly, especia…" at bounding box center [659, 356] width 798 height 27
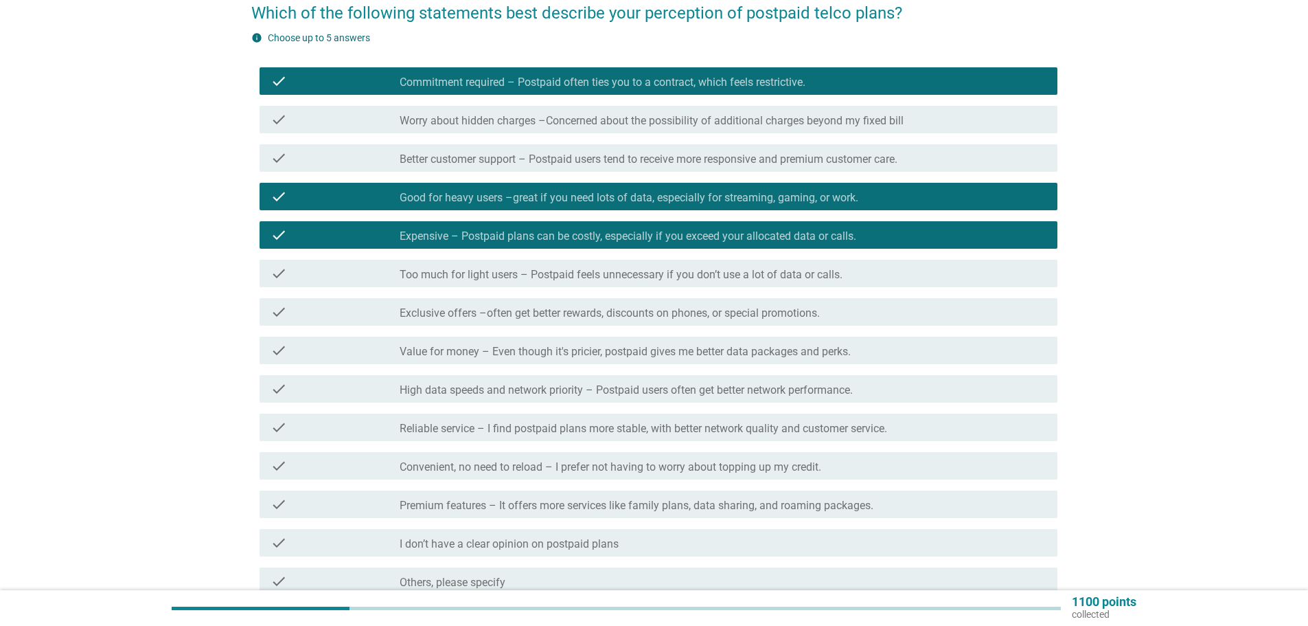
scroll to position [137, 0]
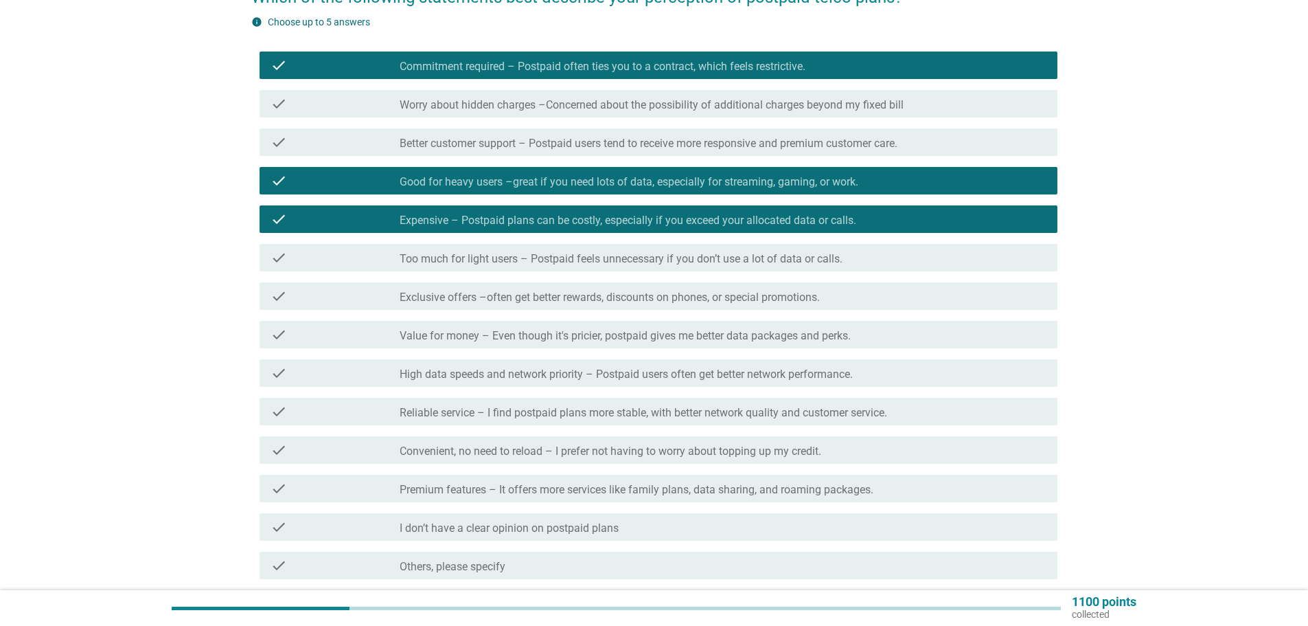
click at [488, 253] on label "Too much for light users – Postpaid feels unnecessary if you don’t use a lot of…" at bounding box center [621, 259] width 443 height 14
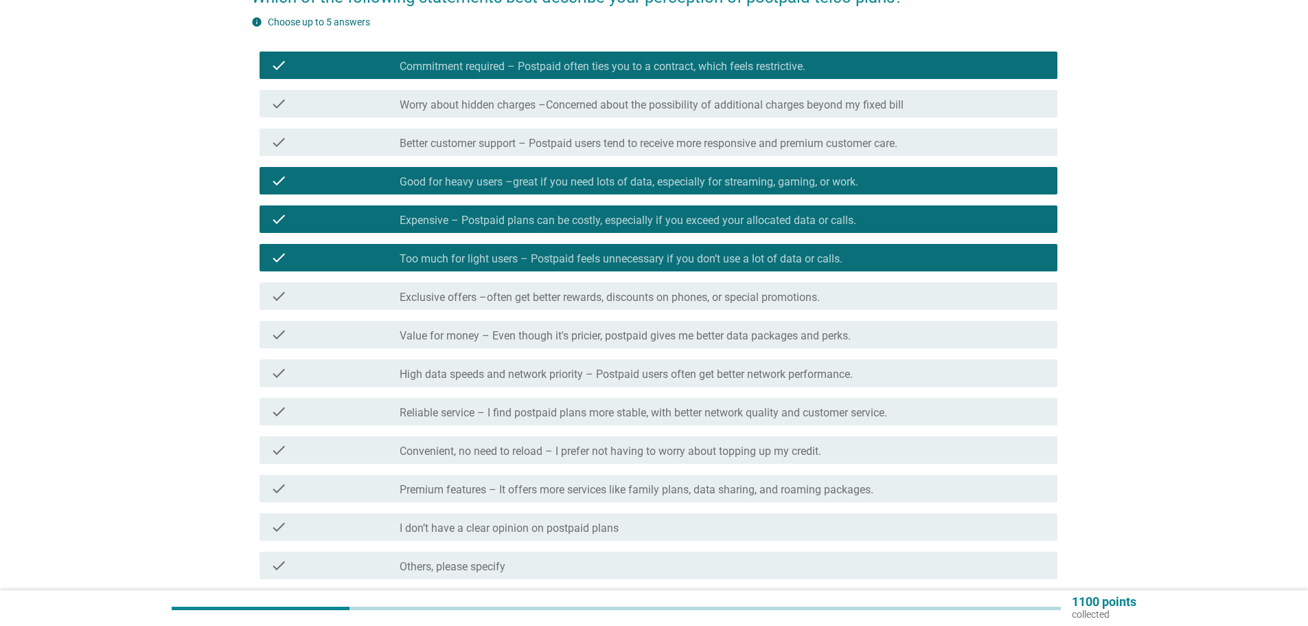
scroll to position [206, 0]
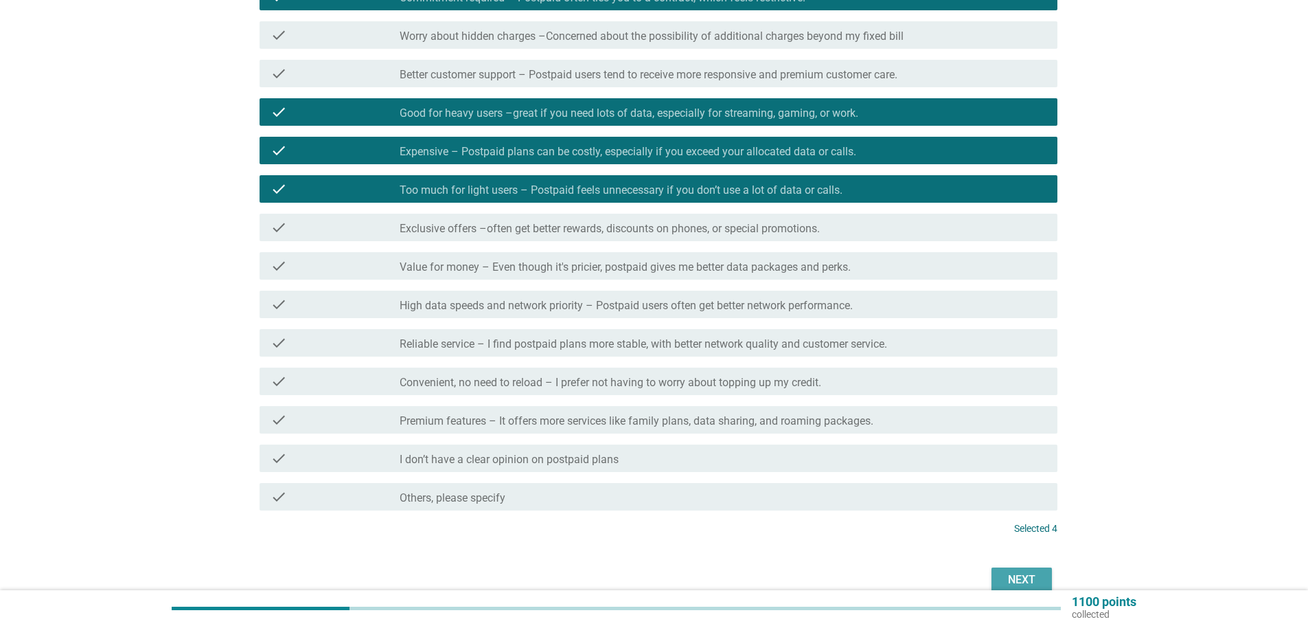
click at [1008, 582] on div "Next" at bounding box center [1022, 579] width 38 height 16
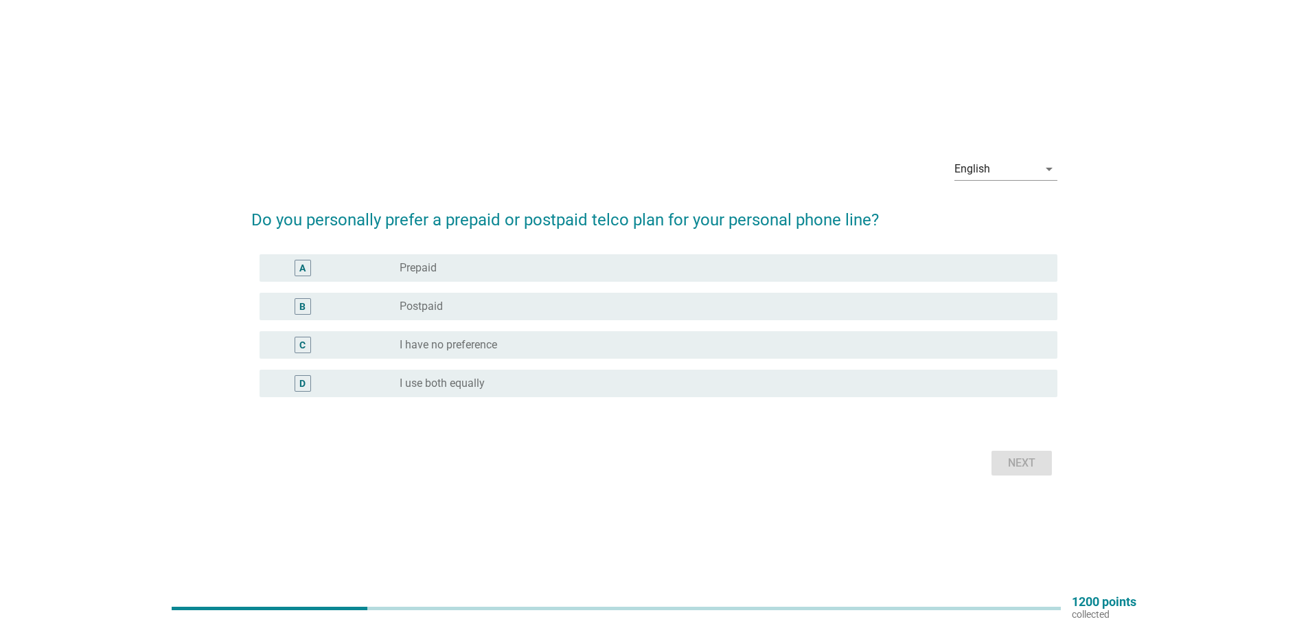
click at [370, 294] on div "B radio_button_unchecked Postpaid" at bounding box center [659, 306] width 798 height 27
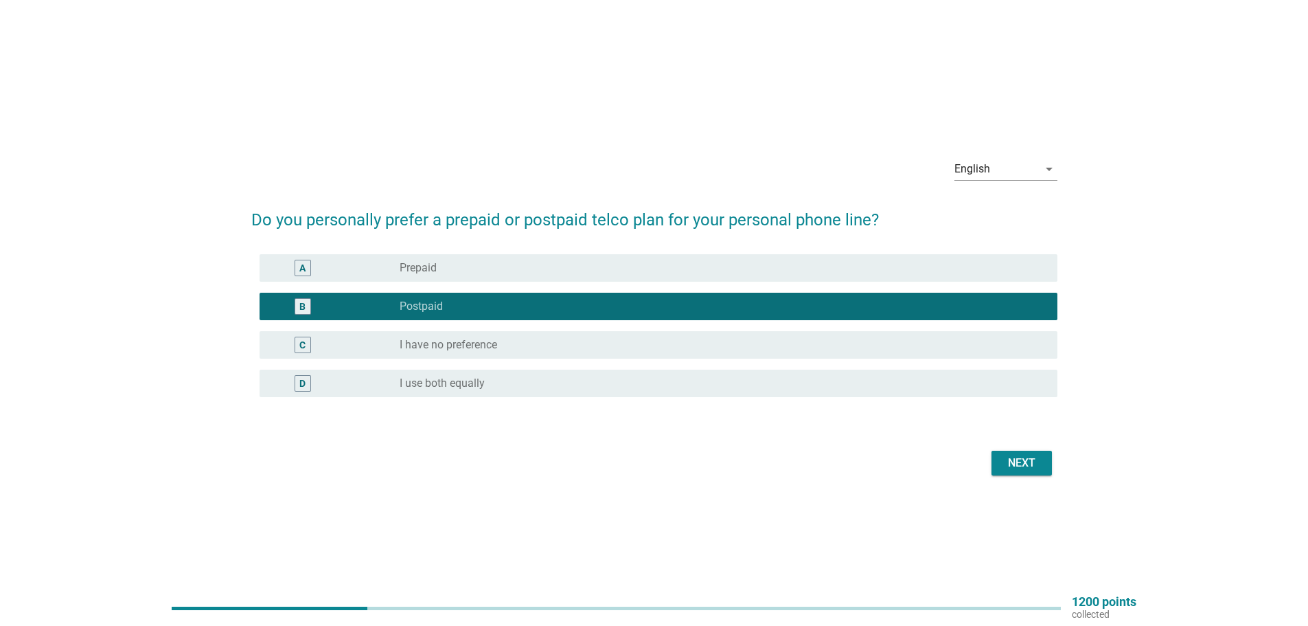
click at [1001, 461] on button "Next" at bounding box center [1022, 463] width 60 height 25
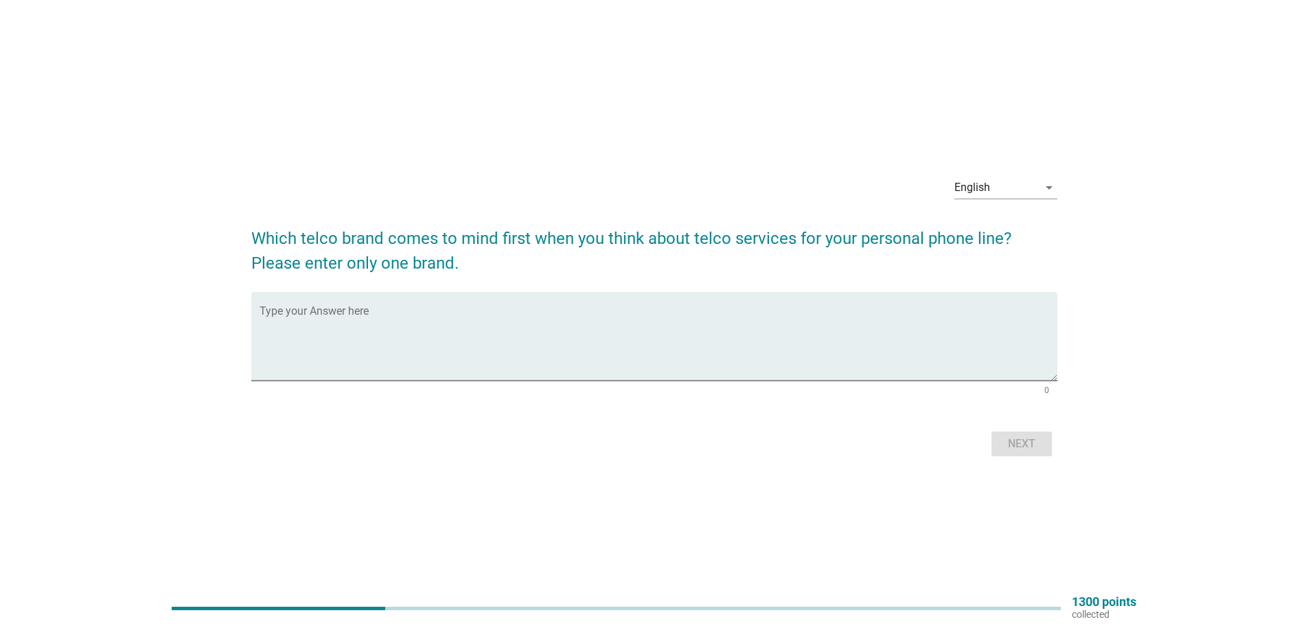
click at [420, 390] on div at bounding box center [650, 390] width 780 height 8
click at [475, 361] on textarea "Type your Answer here" at bounding box center [659, 344] width 798 height 72
type textarea "celcom"
click at [1042, 443] on button "Next" at bounding box center [1022, 443] width 60 height 25
click at [435, 346] on textarea "Type your Answer here" at bounding box center [659, 344] width 798 height 72
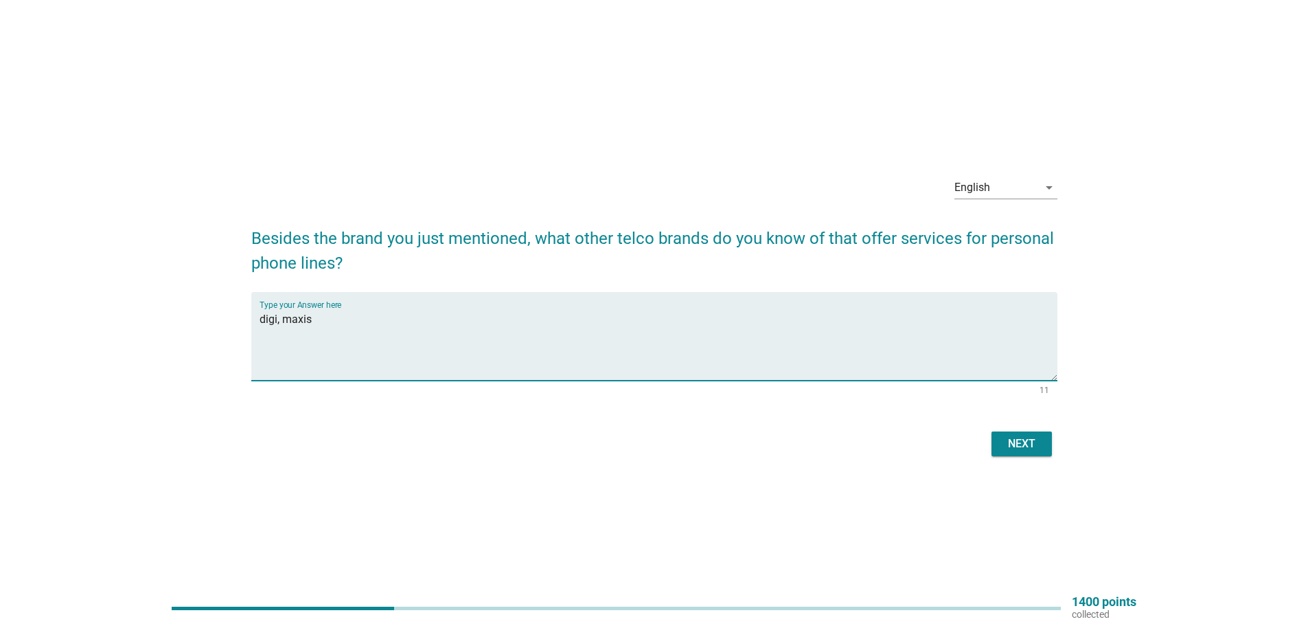
type textarea "digi, maxis"
click at [1009, 442] on div "Next" at bounding box center [1022, 443] width 38 height 16
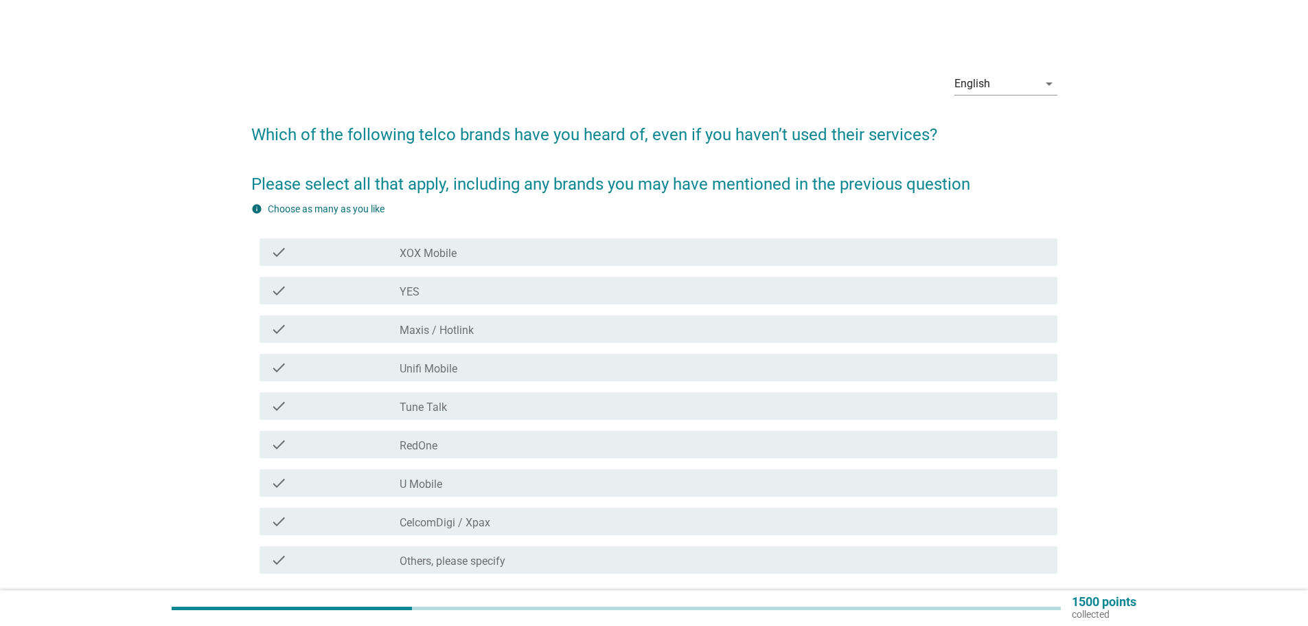
click at [481, 296] on div "check_box_outline_blank YES" at bounding box center [723, 290] width 647 height 16
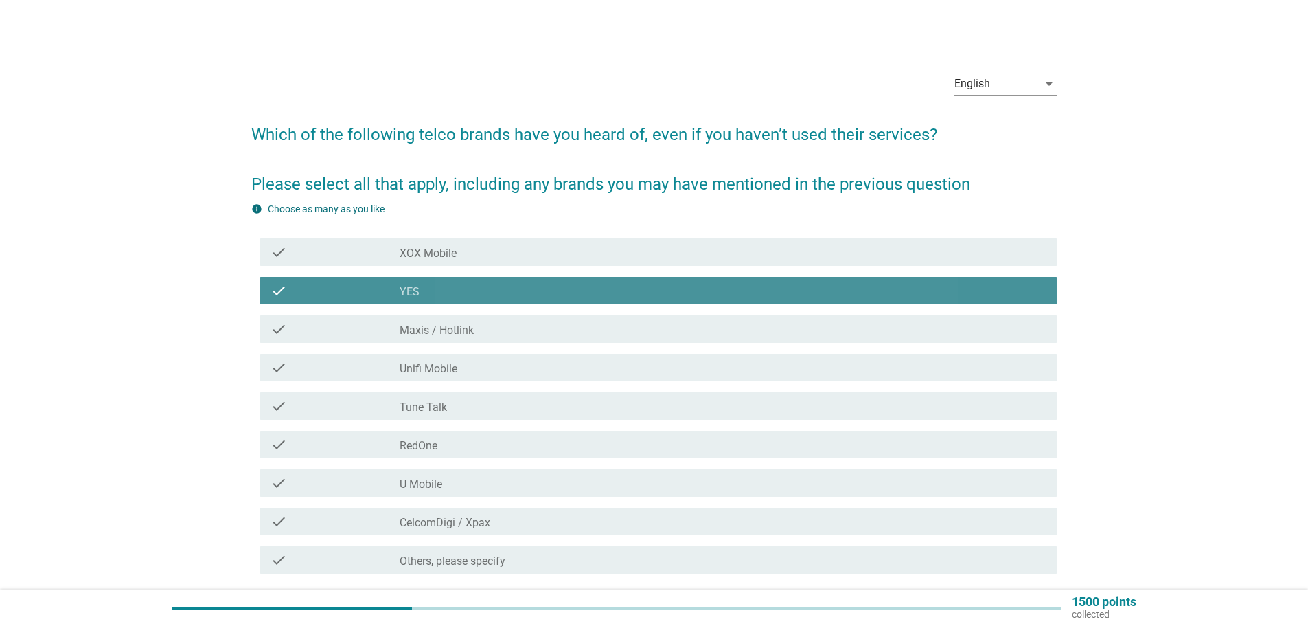
click at [454, 334] on label "Maxis / Hotlink" at bounding box center [437, 331] width 74 height 14
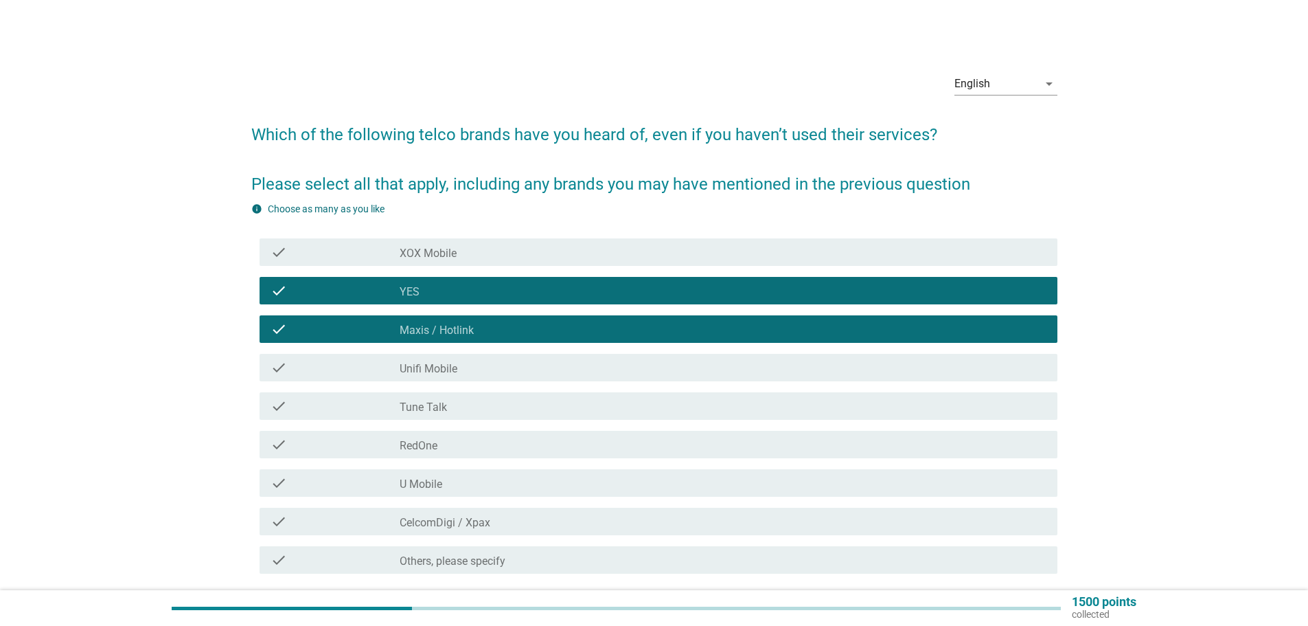
click at [456, 360] on div "check_box_outline_blank Unifi Mobile" at bounding box center [723, 367] width 647 height 16
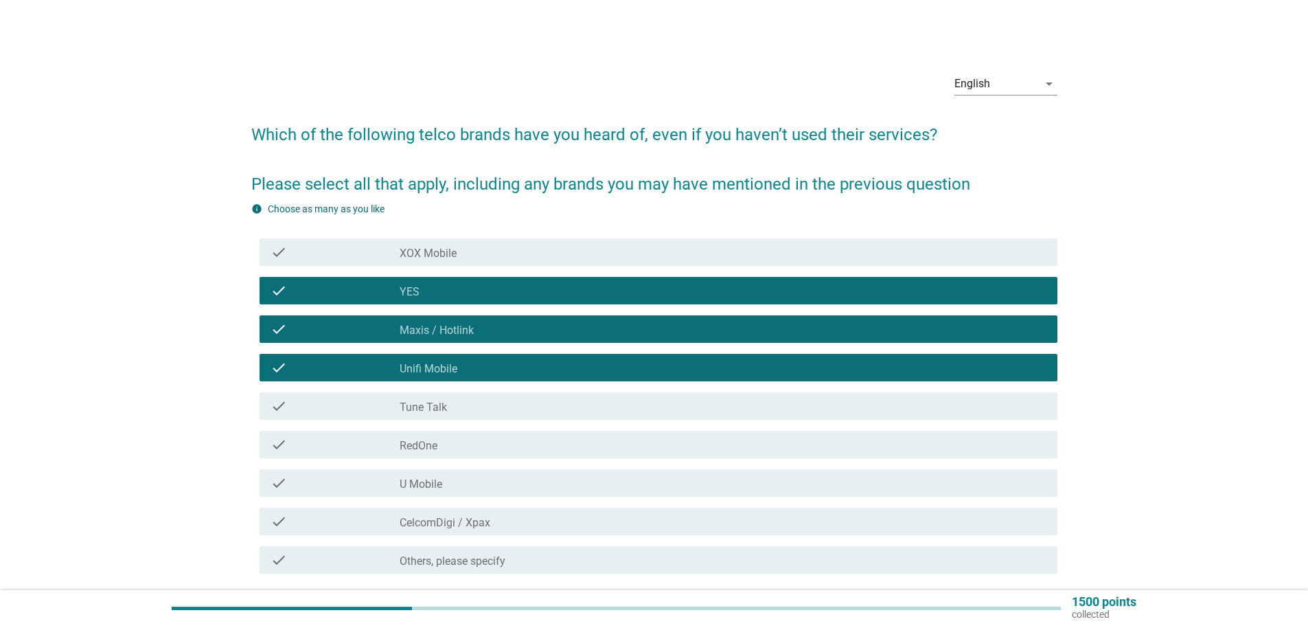
click at [441, 411] on label "Tune Talk" at bounding box center [423, 407] width 47 height 14
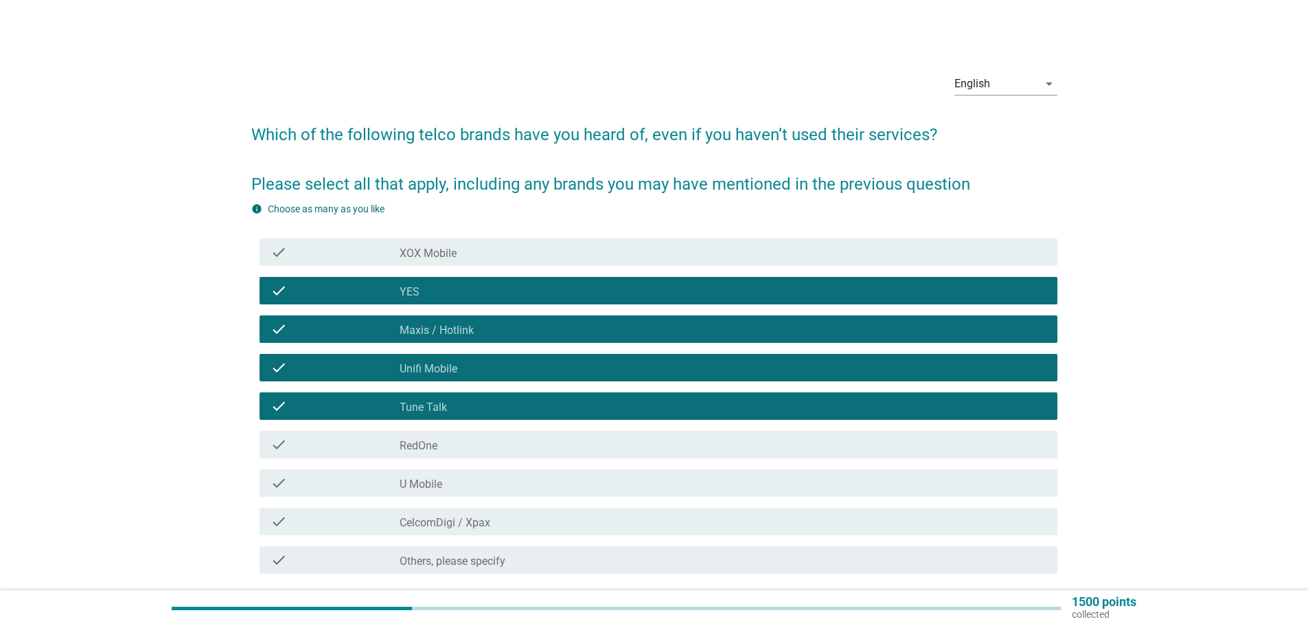
click at [436, 452] on label "RedOne" at bounding box center [419, 446] width 38 height 14
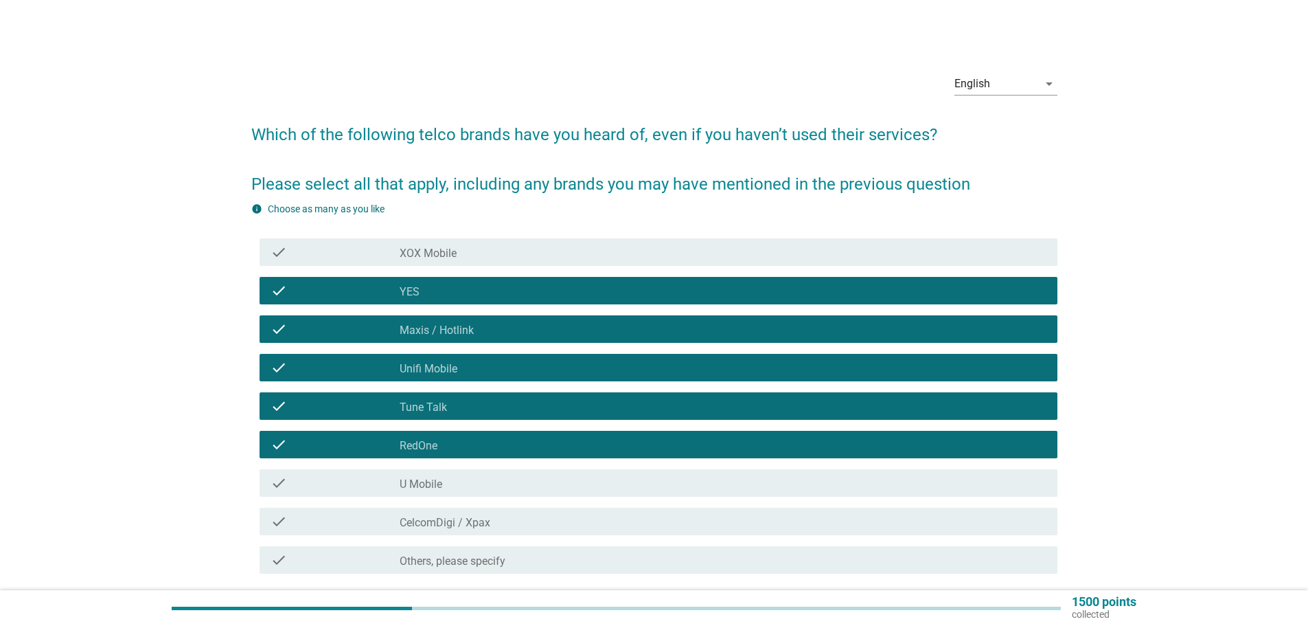
click at [445, 478] on div "check_box_outline_blank U Mobile" at bounding box center [723, 483] width 647 height 16
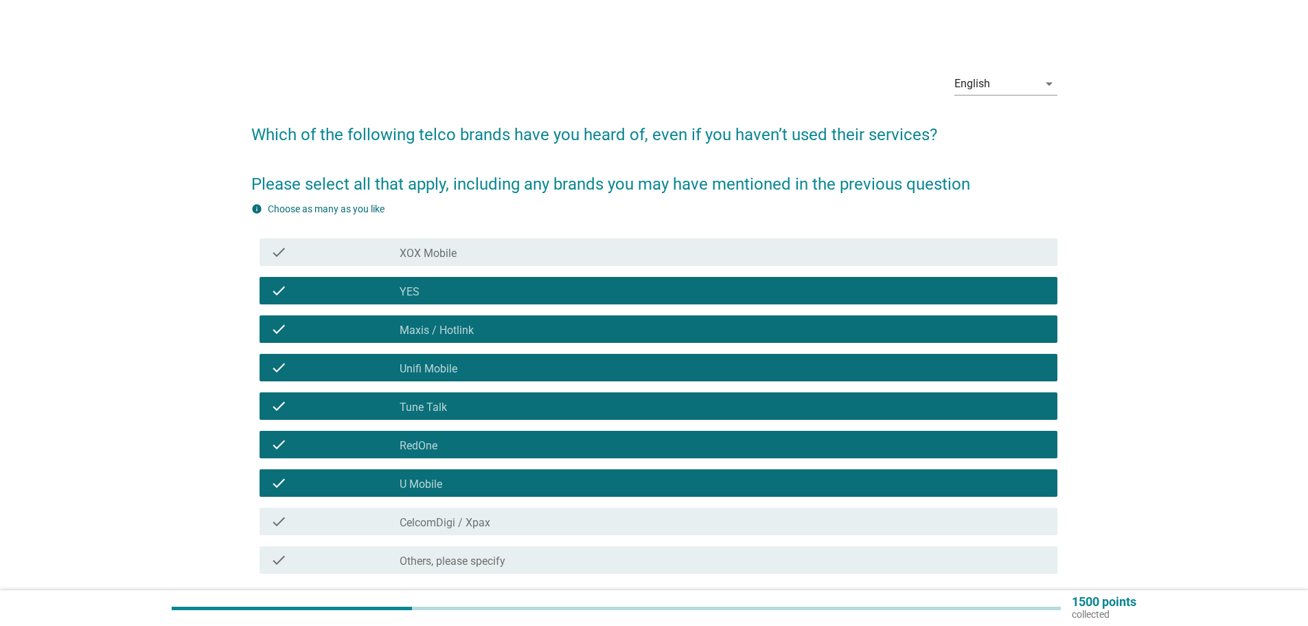
click at [454, 512] on div "check check_box_outline_blank CelcomDigi / Xpax" at bounding box center [659, 521] width 798 height 27
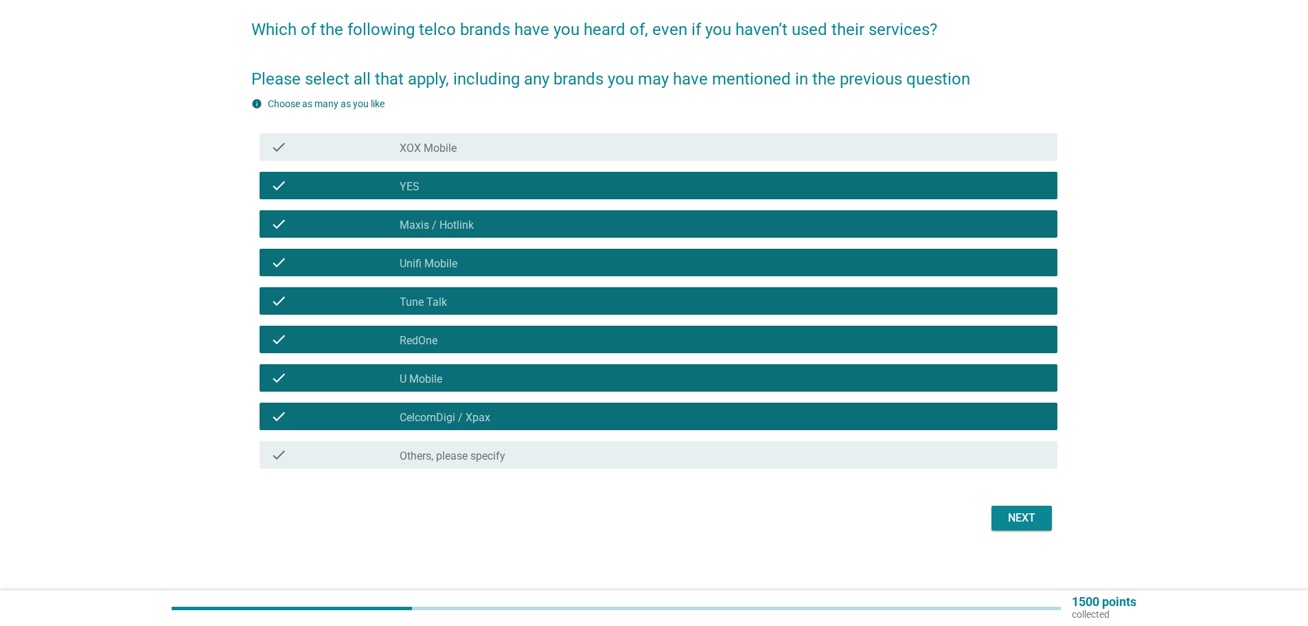
scroll to position [111, 0]
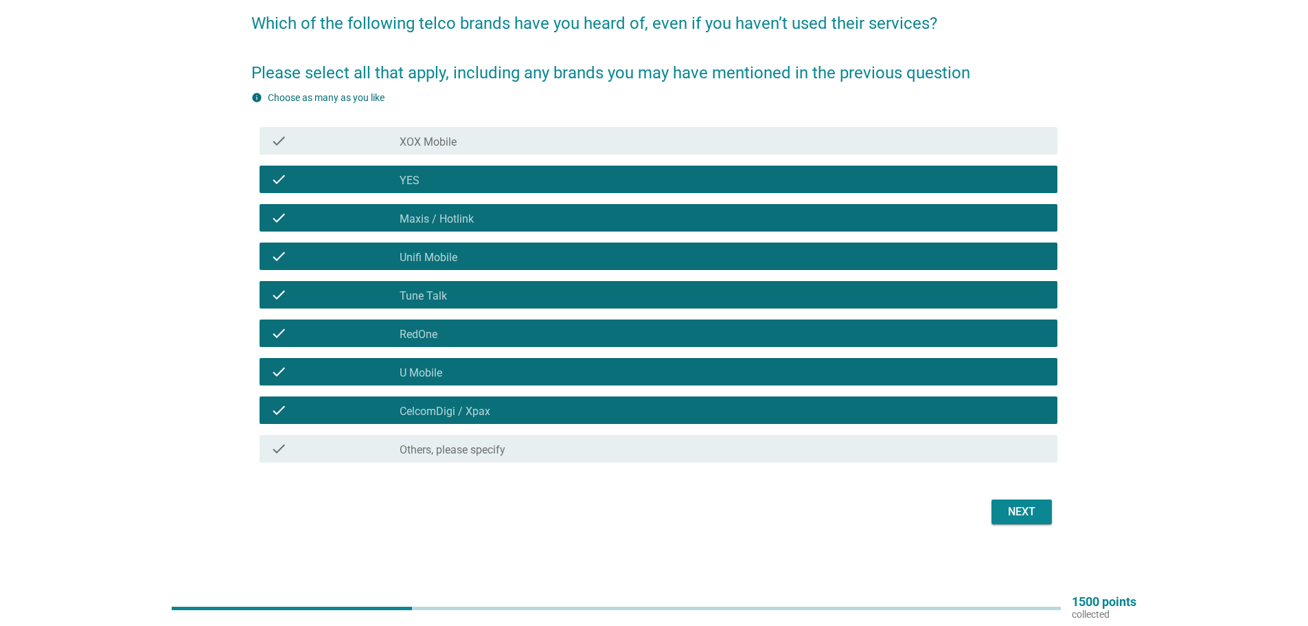
click at [1021, 513] on div "Next" at bounding box center [1022, 511] width 38 height 16
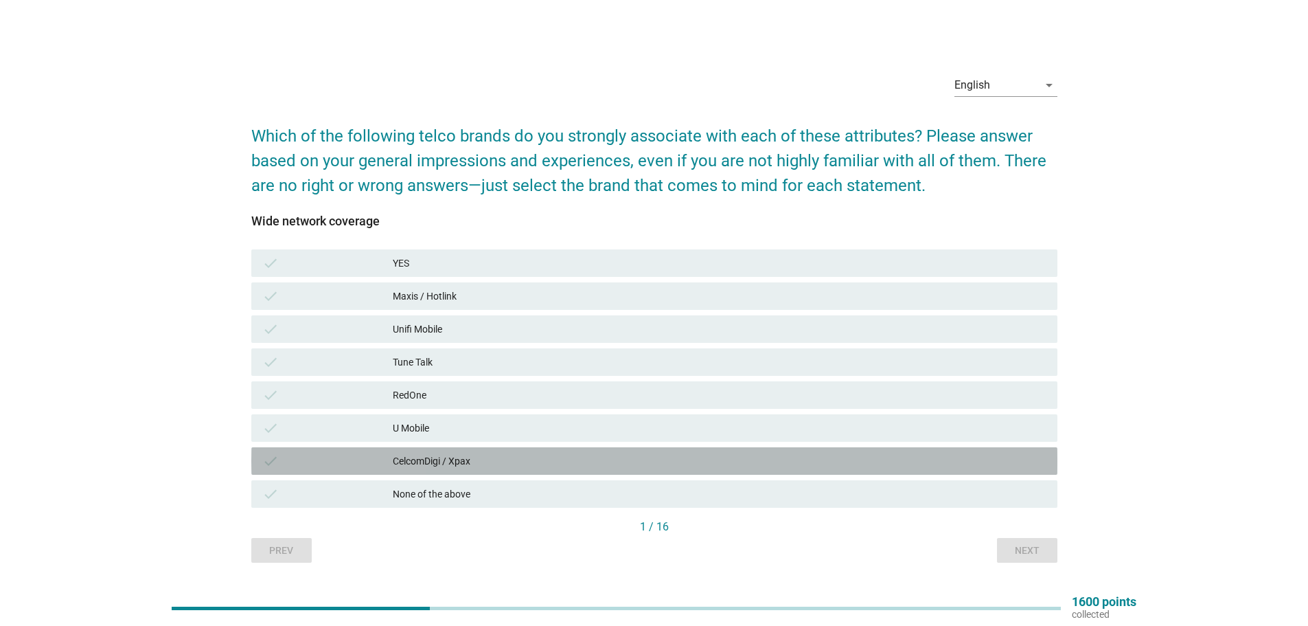
click at [455, 460] on div "CelcomDigi / Xpax" at bounding box center [720, 461] width 654 height 16
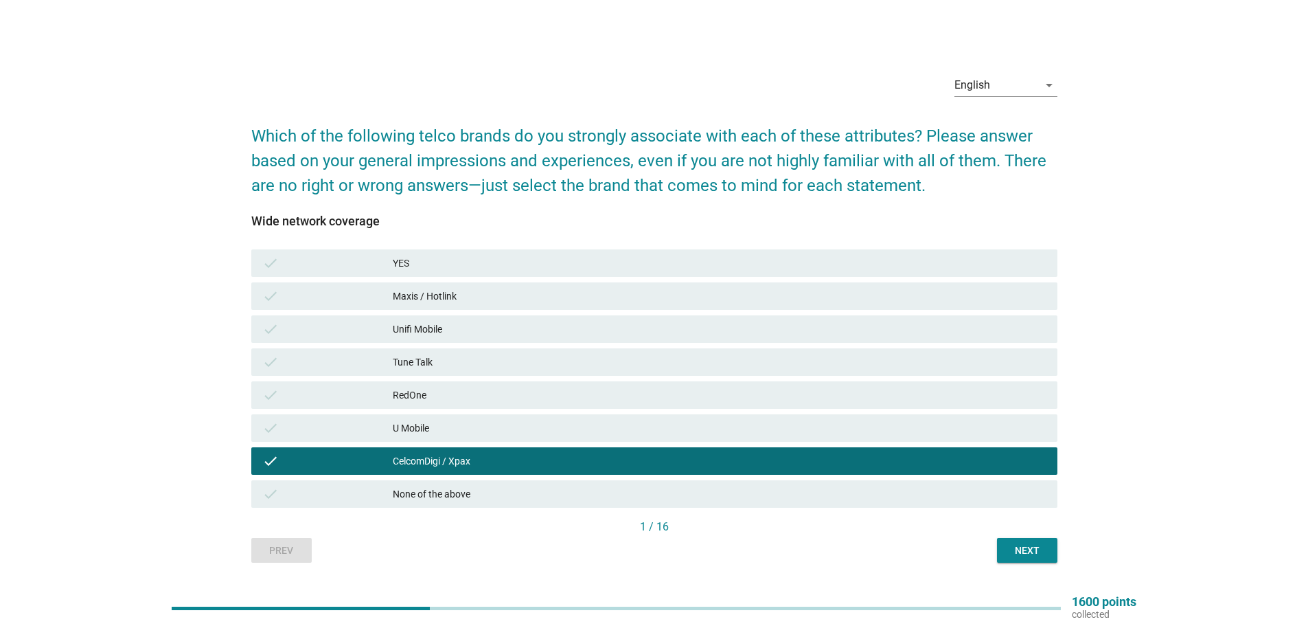
click at [543, 288] on div "Maxis / Hotlink" at bounding box center [720, 296] width 654 height 16
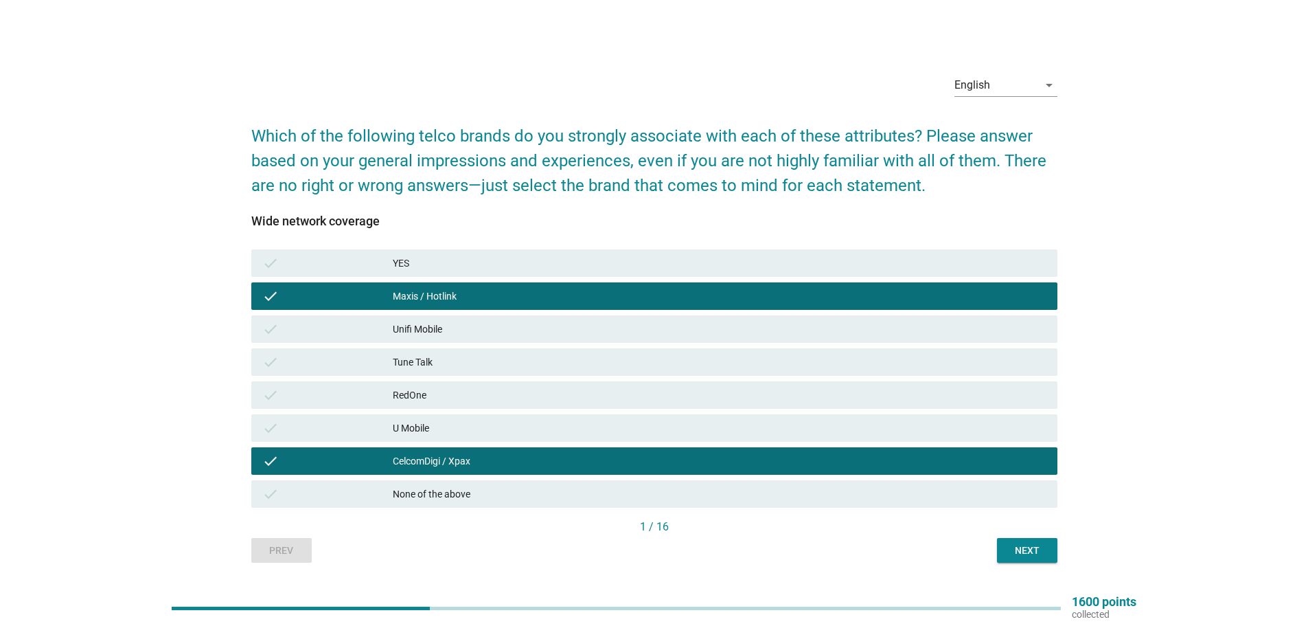
click at [438, 385] on div "check RedOne" at bounding box center [654, 394] width 806 height 27
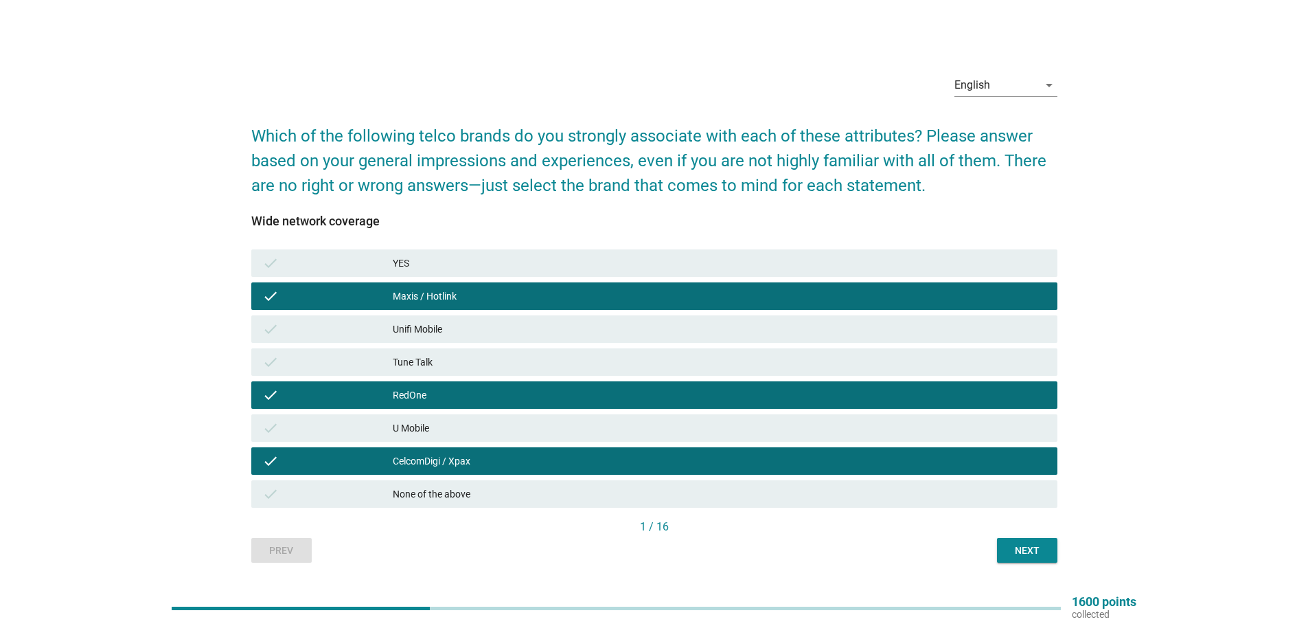
click at [1034, 558] on button "Next" at bounding box center [1027, 550] width 60 height 25
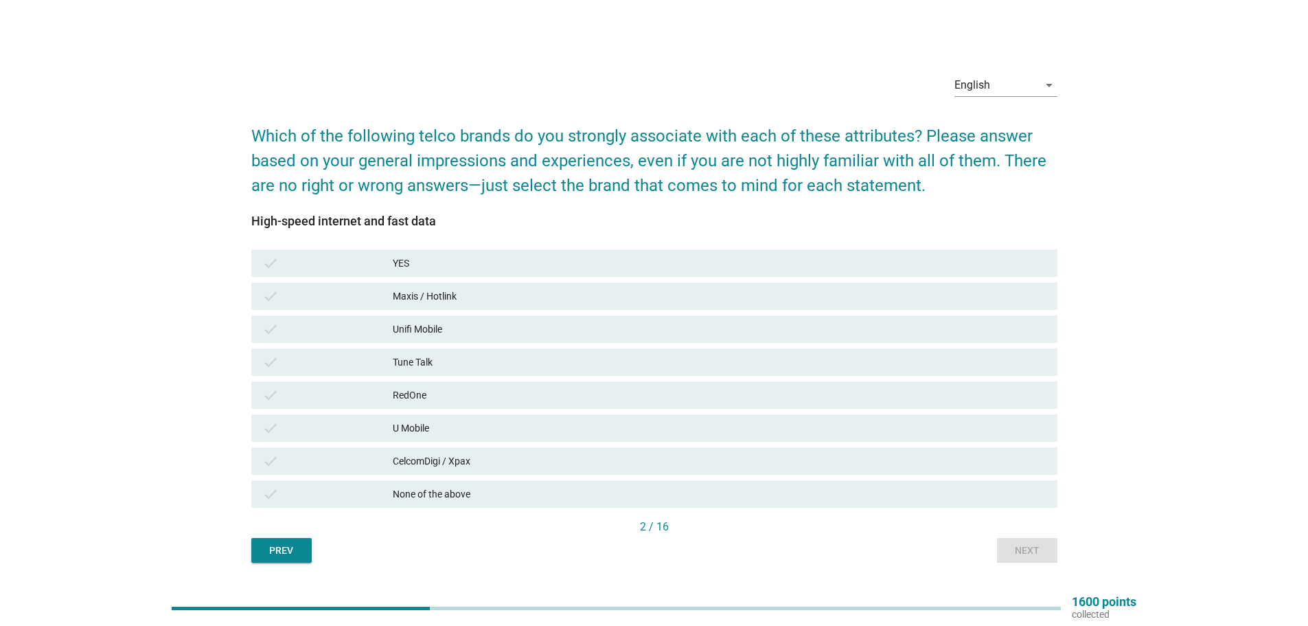
click at [422, 299] on div "Maxis / Hotlink" at bounding box center [720, 296] width 654 height 16
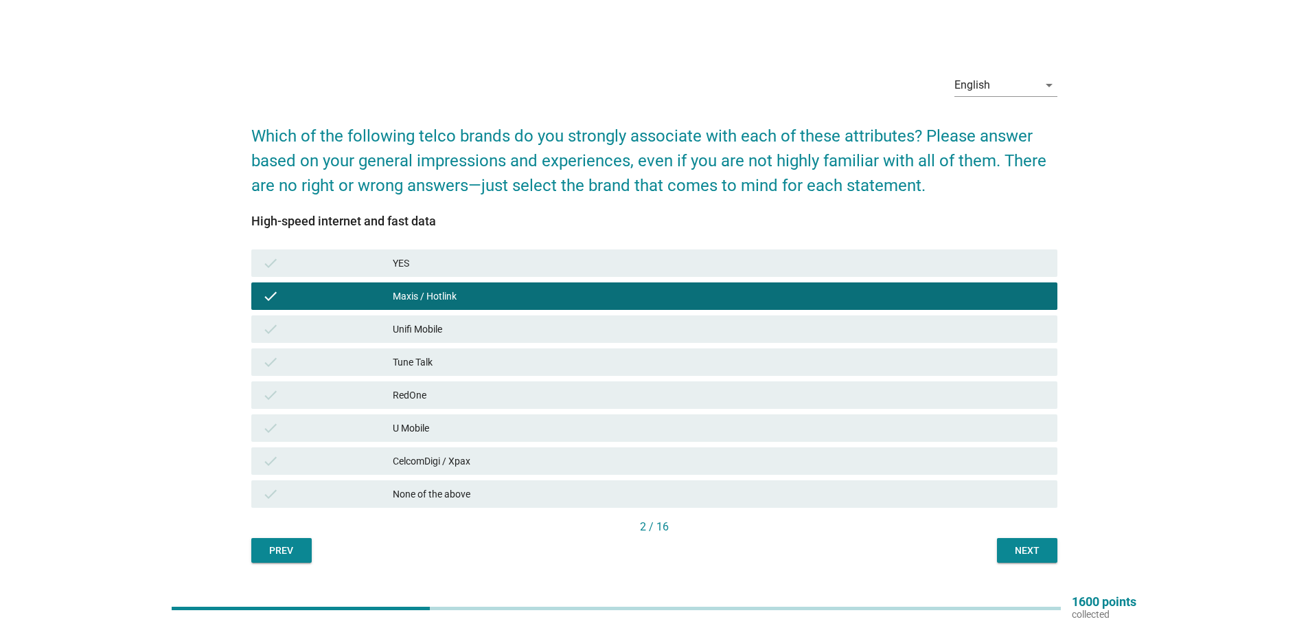
click at [409, 426] on div "U Mobile" at bounding box center [720, 428] width 654 height 16
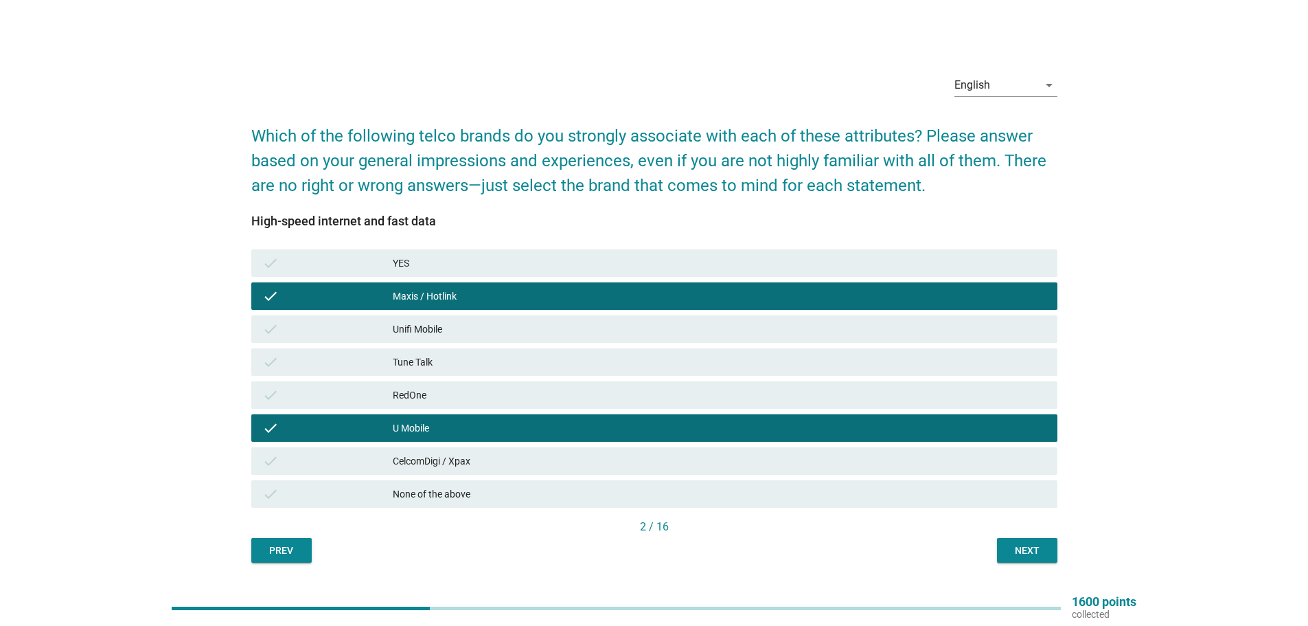
click at [426, 465] on div "CelcomDigi / Xpax" at bounding box center [720, 461] width 654 height 16
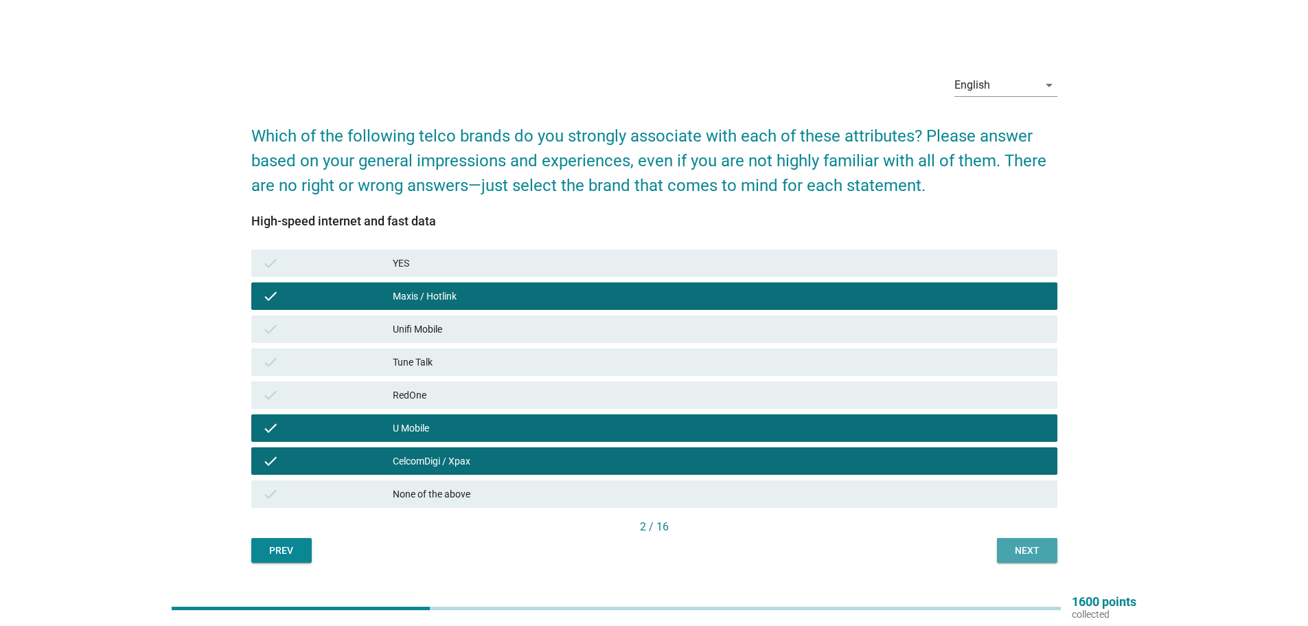
click at [1044, 544] on div "Next" at bounding box center [1027, 550] width 38 height 14
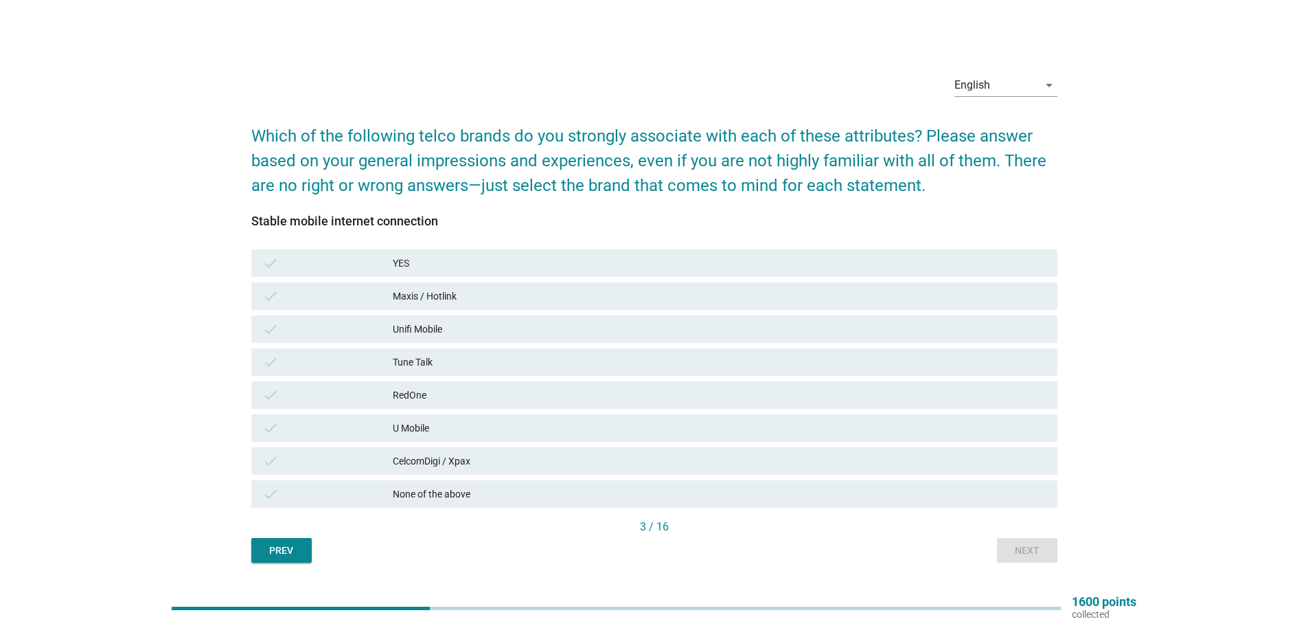
click at [424, 300] on div "Maxis / Hotlink" at bounding box center [720, 296] width 654 height 16
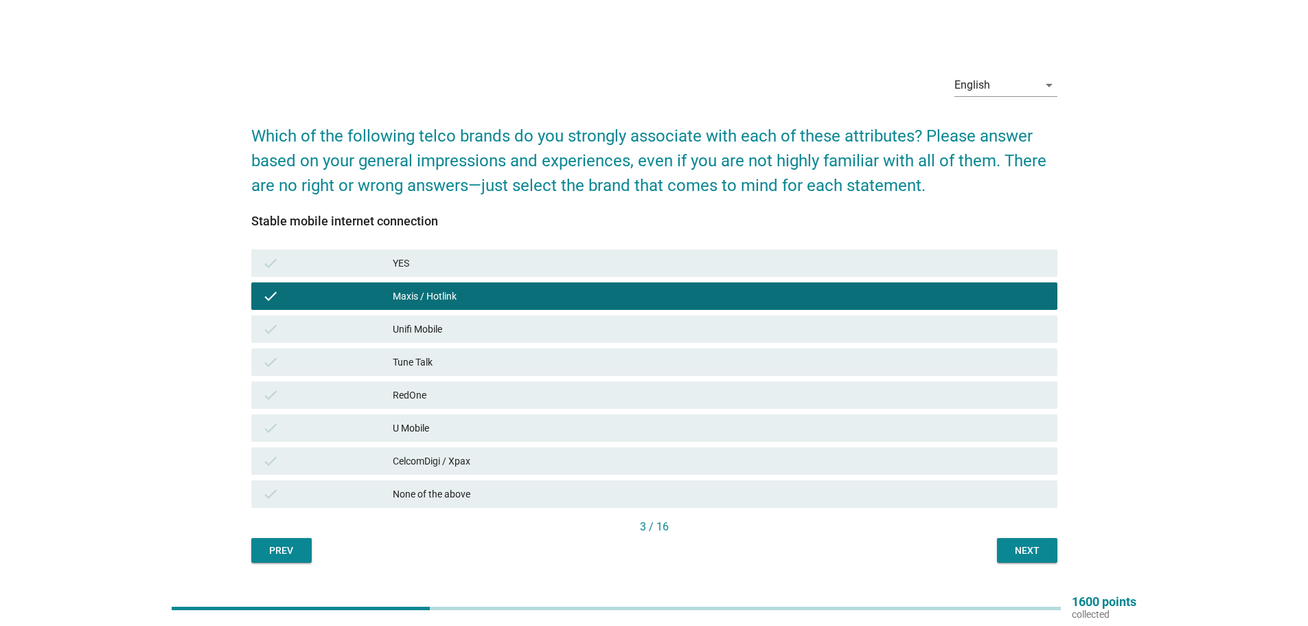
click at [433, 435] on div "U Mobile" at bounding box center [720, 428] width 654 height 16
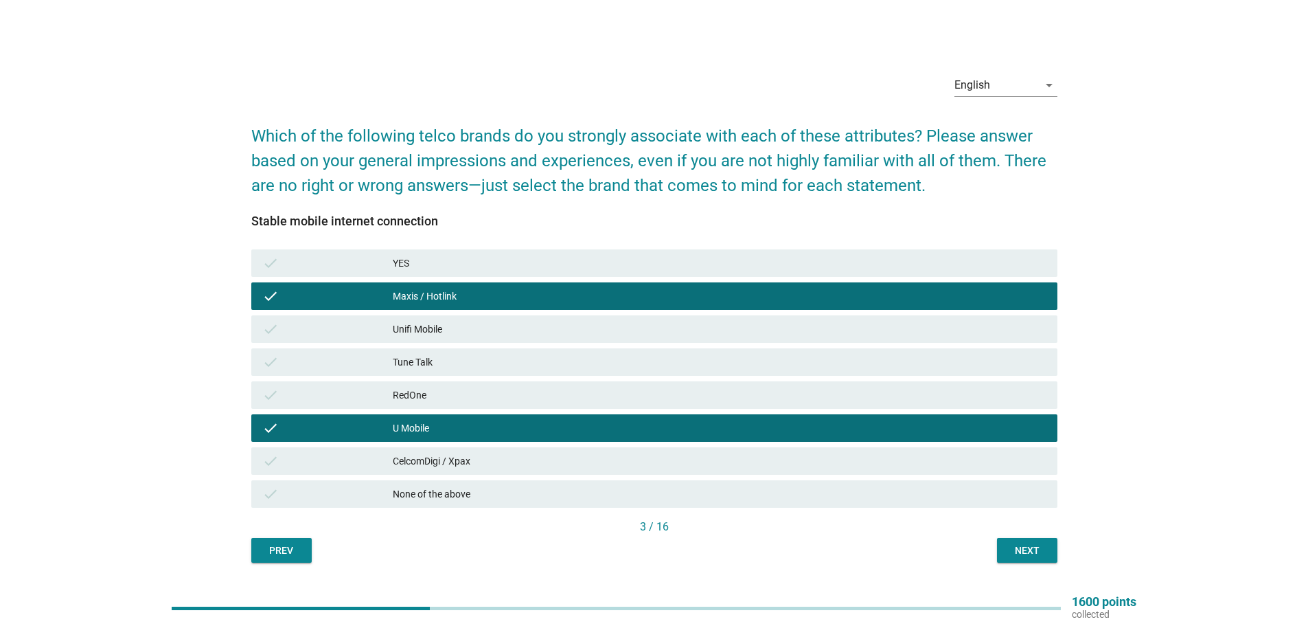
click at [433, 434] on div "U Mobile" at bounding box center [720, 428] width 654 height 16
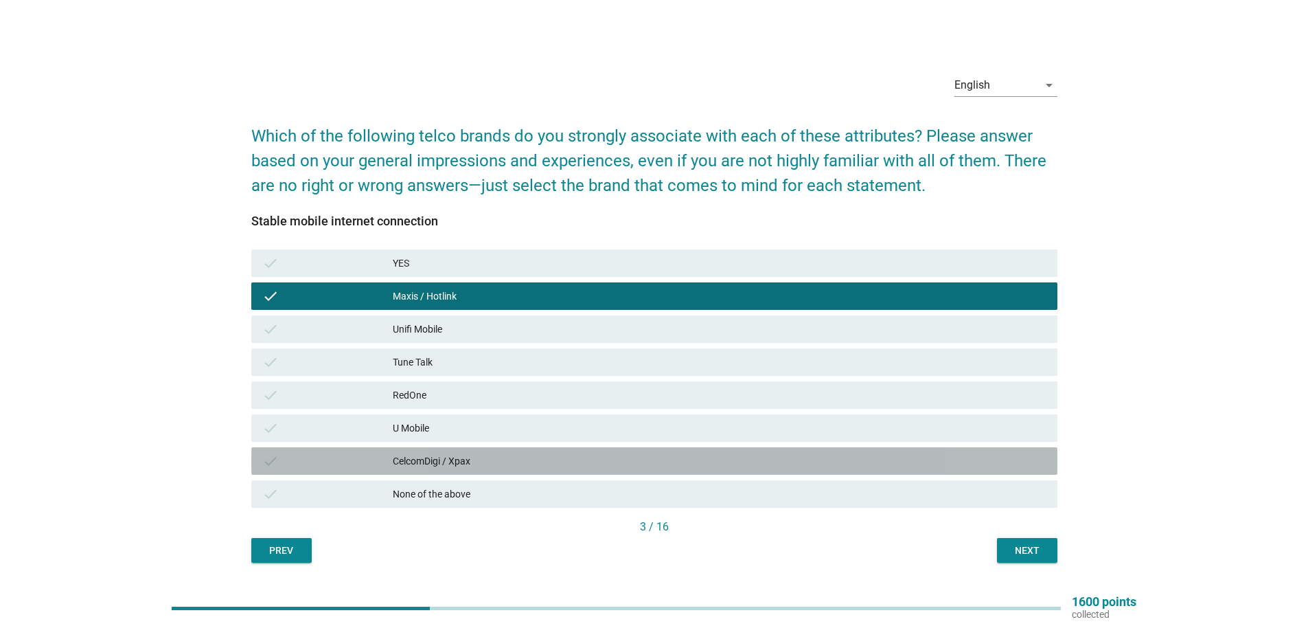
click at [429, 447] on div "check CelcomDigi / Xpax" at bounding box center [654, 460] width 806 height 27
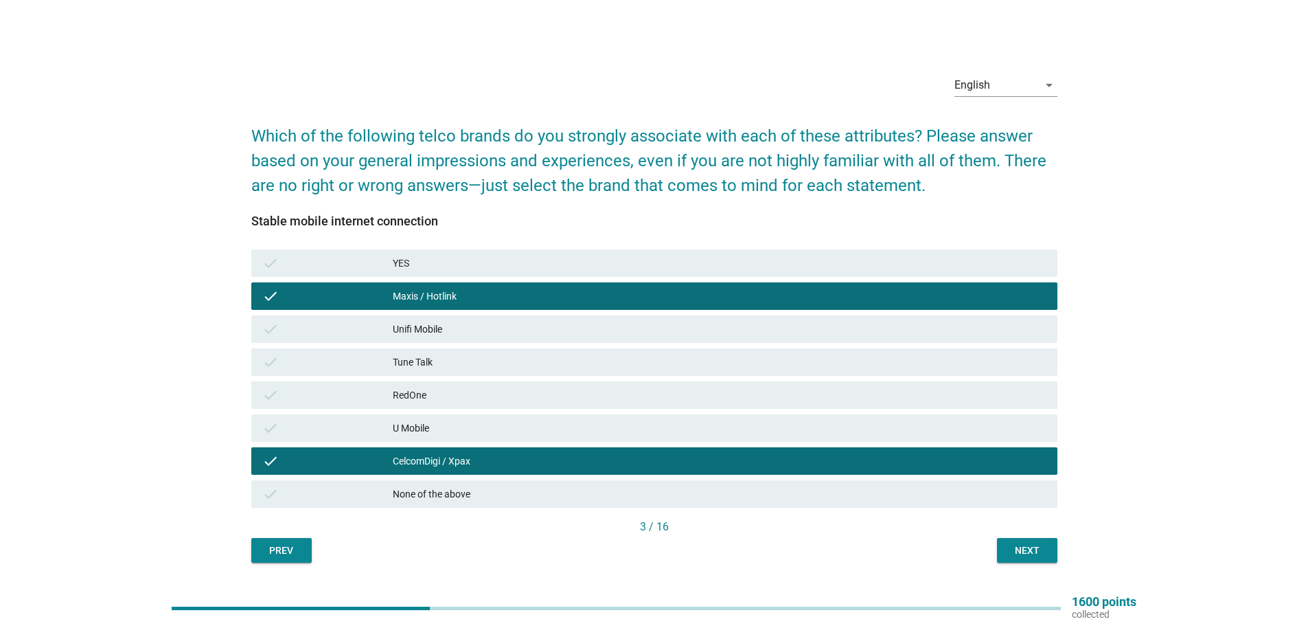
click at [1032, 553] on div "Next" at bounding box center [1027, 550] width 38 height 14
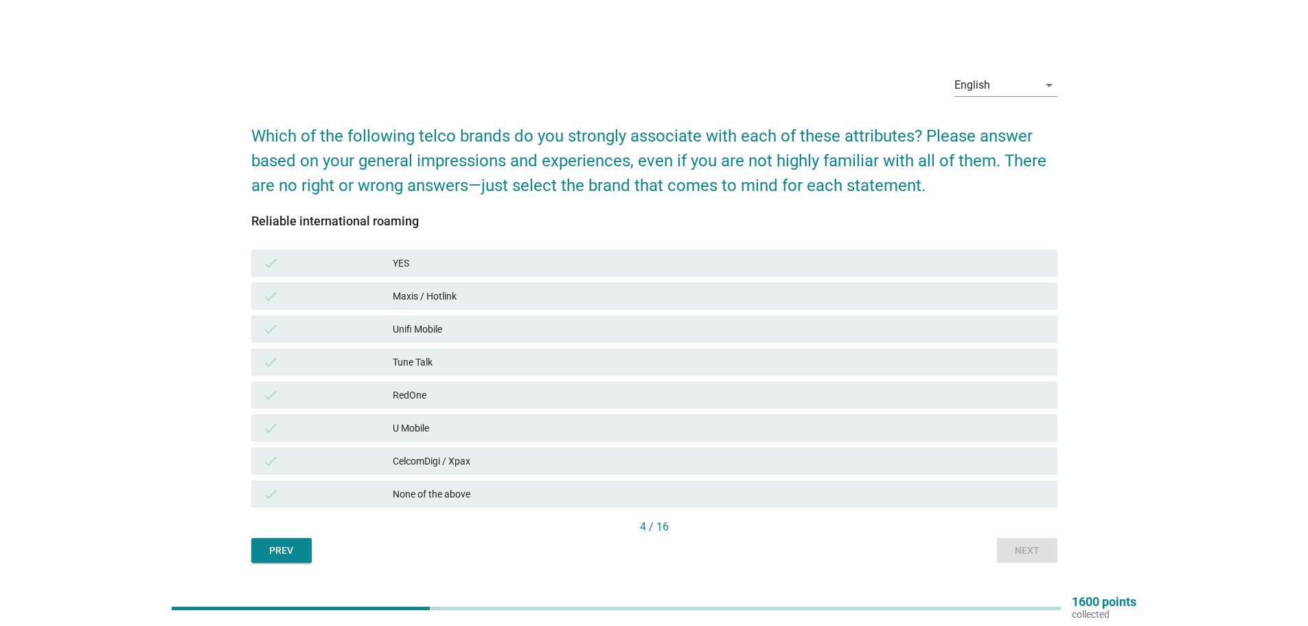
click at [438, 452] on div "check CelcomDigi / Xpax" at bounding box center [654, 460] width 806 height 27
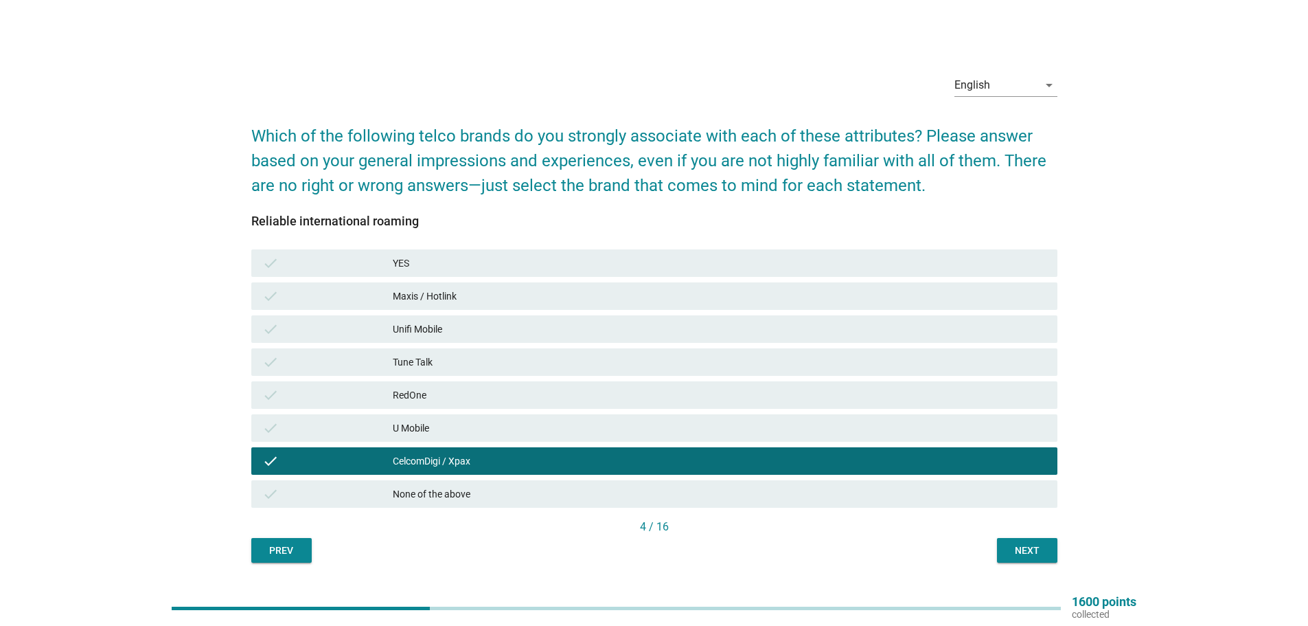
click at [453, 288] on div "Maxis / Hotlink" at bounding box center [720, 296] width 654 height 16
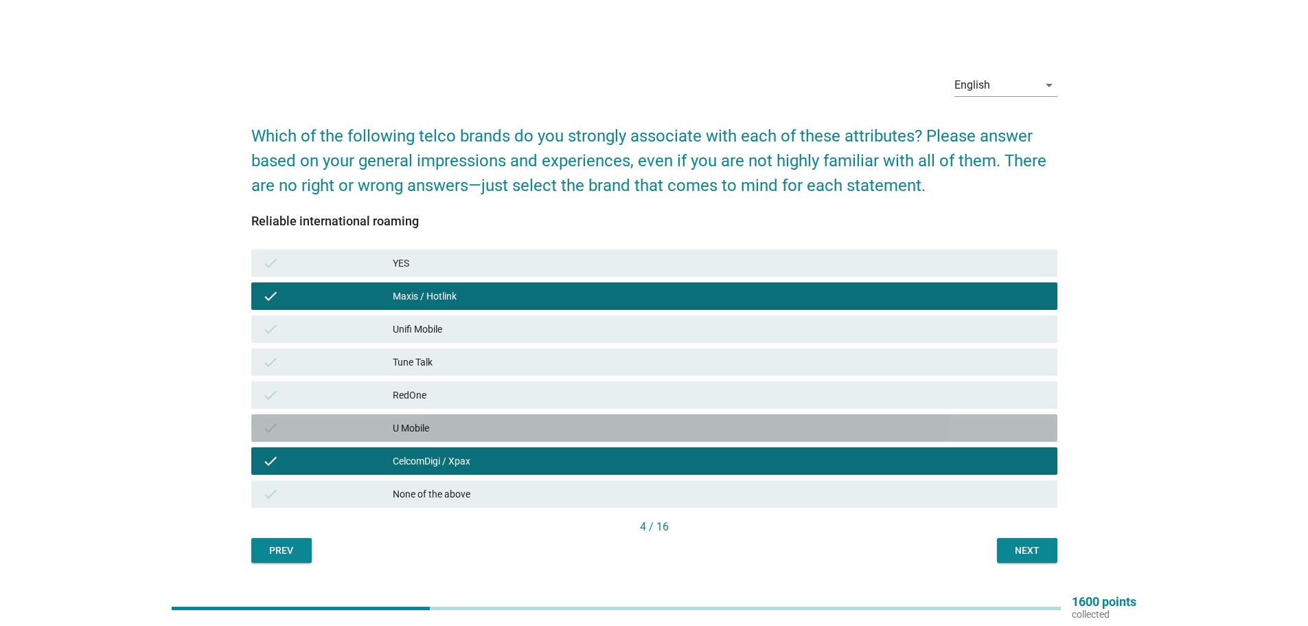
drag, startPoint x: 402, startPoint y: 427, endPoint x: 442, endPoint y: 428, distance: 39.9
click at [401, 427] on div "U Mobile" at bounding box center [720, 428] width 654 height 16
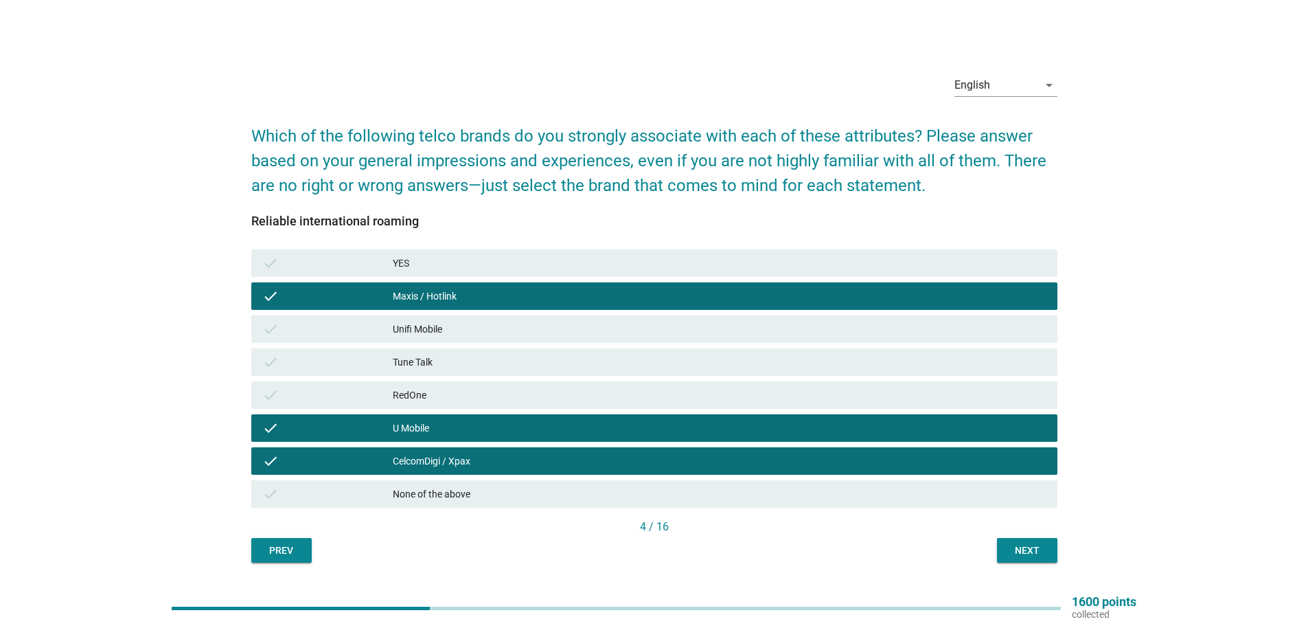
click at [1029, 549] on div "Next" at bounding box center [1027, 550] width 38 height 14
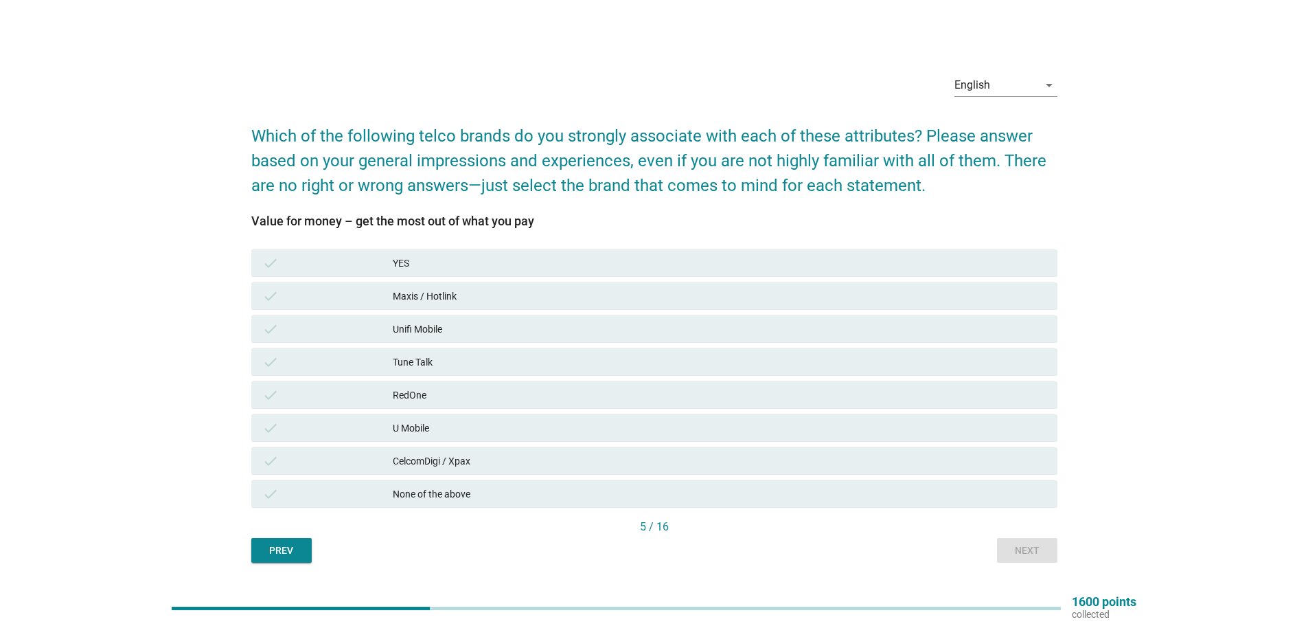
click at [415, 431] on div "U Mobile" at bounding box center [720, 428] width 654 height 16
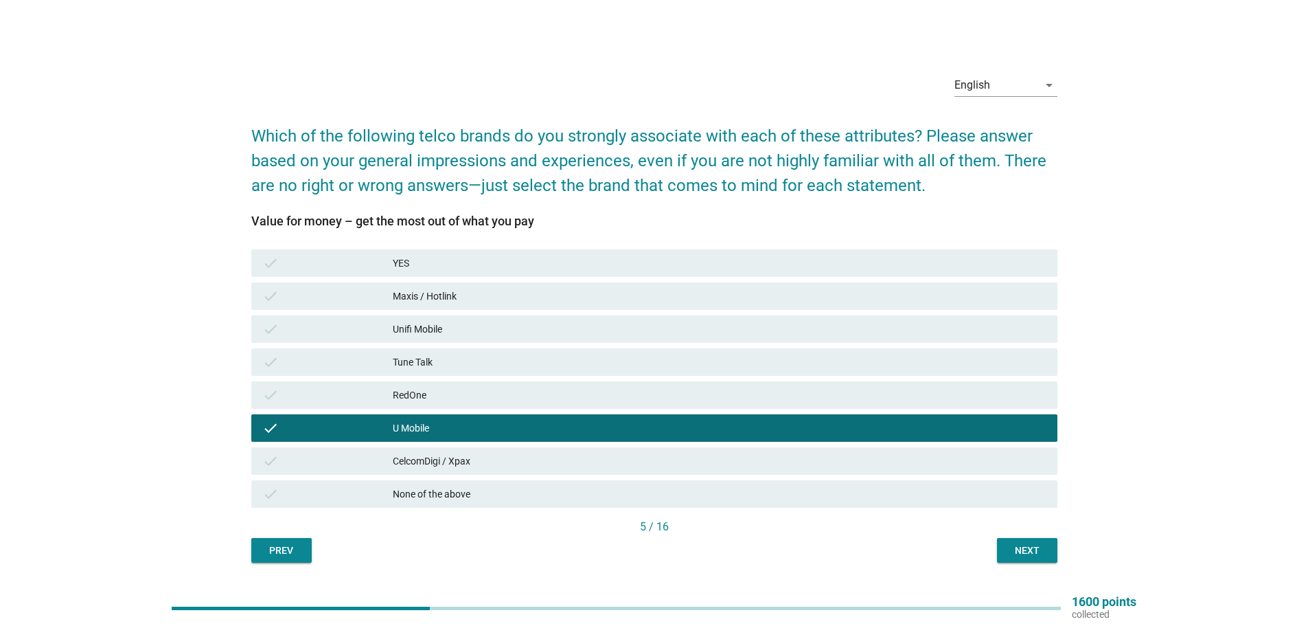
click at [1037, 543] on div "Next" at bounding box center [1027, 550] width 38 height 14
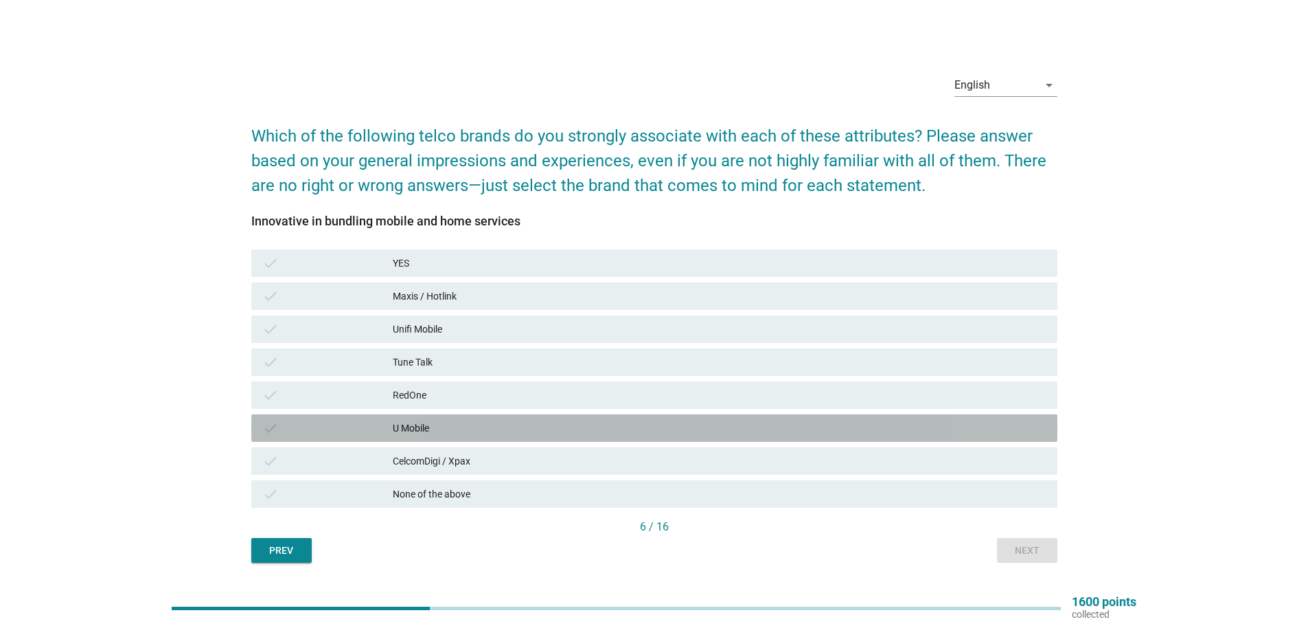
click at [416, 430] on div "U Mobile" at bounding box center [720, 428] width 654 height 16
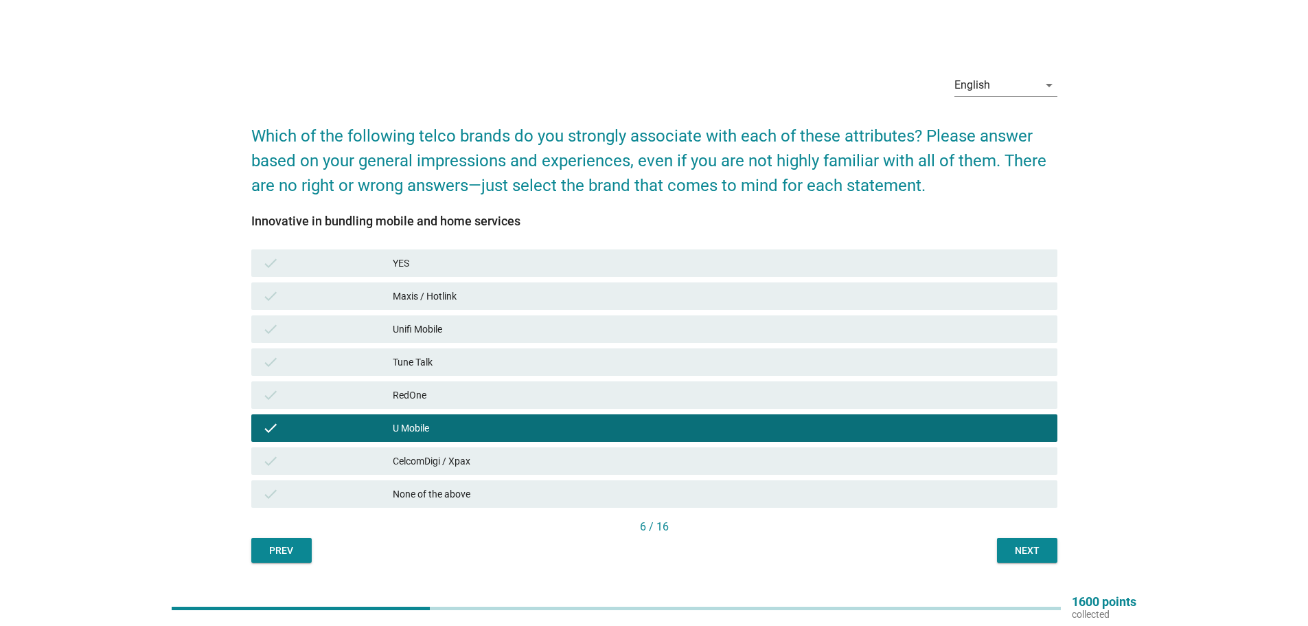
click at [451, 291] on div "Maxis / Hotlink" at bounding box center [720, 296] width 654 height 16
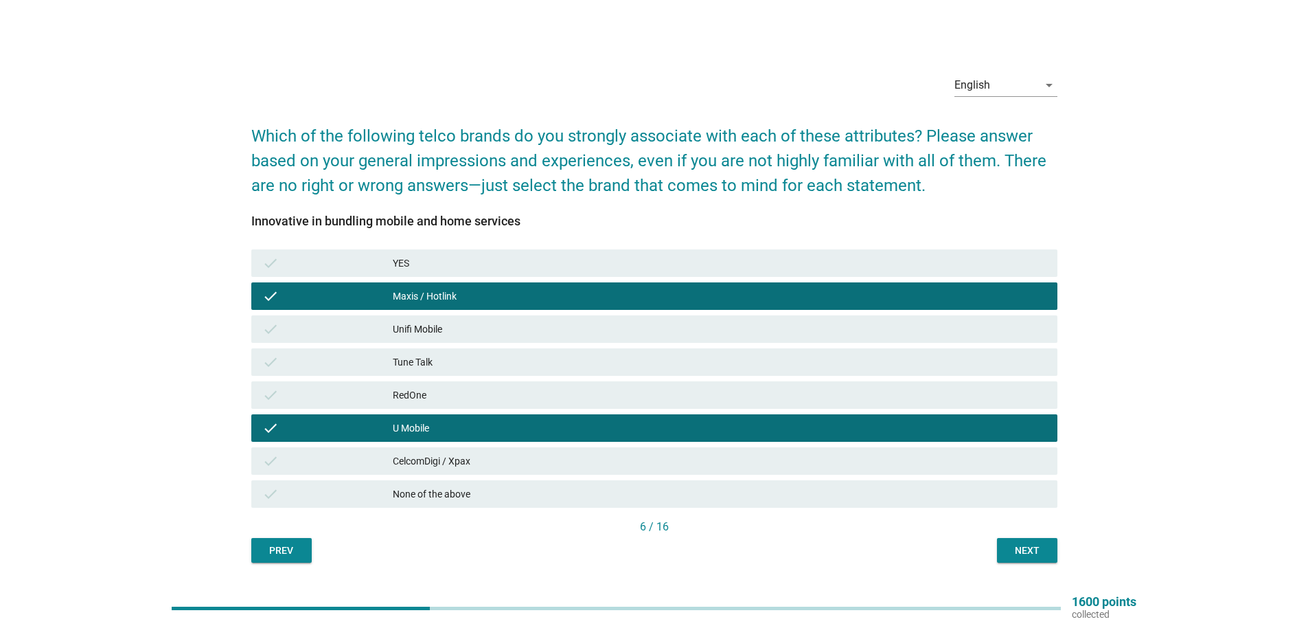
click at [1021, 556] on div "Next" at bounding box center [1027, 550] width 38 height 14
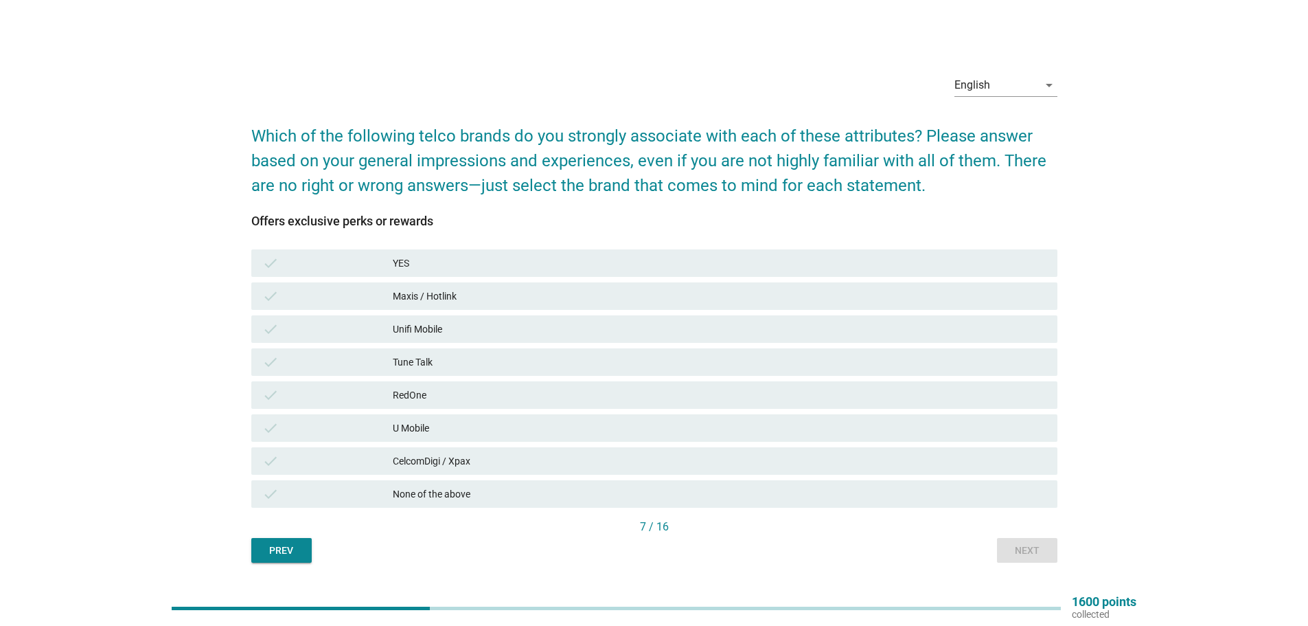
click at [444, 431] on div "U Mobile" at bounding box center [720, 428] width 654 height 16
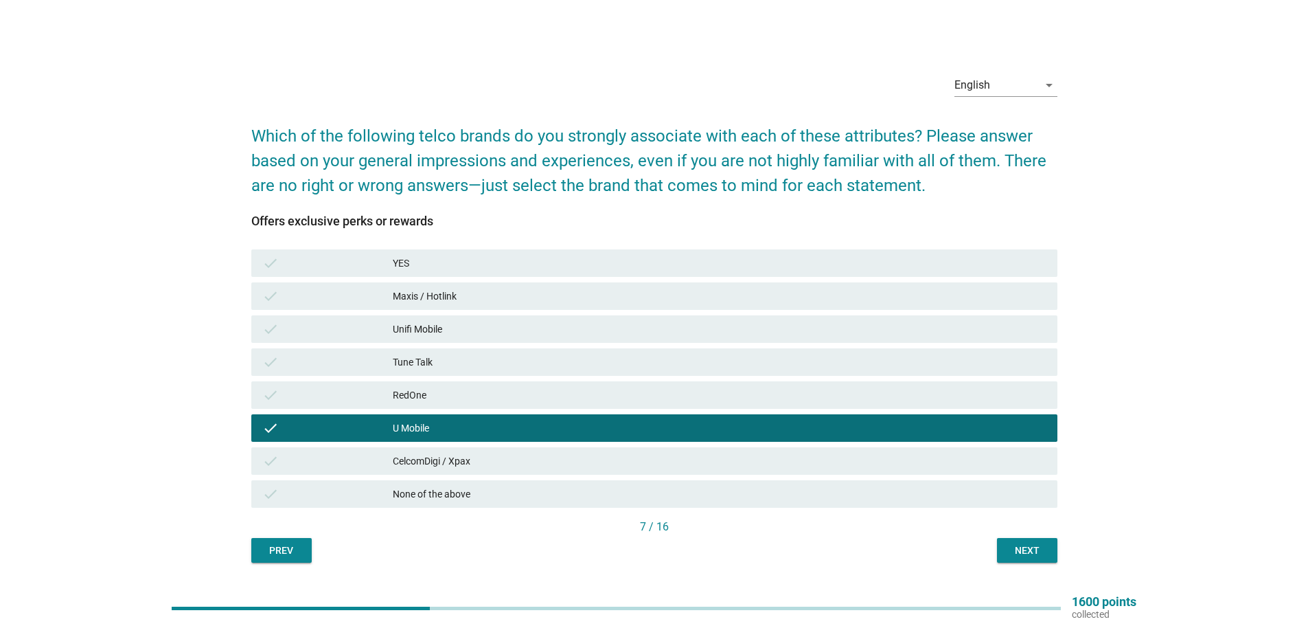
click at [1004, 552] on button "Next" at bounding box center [1027, 550] width 60 height 25
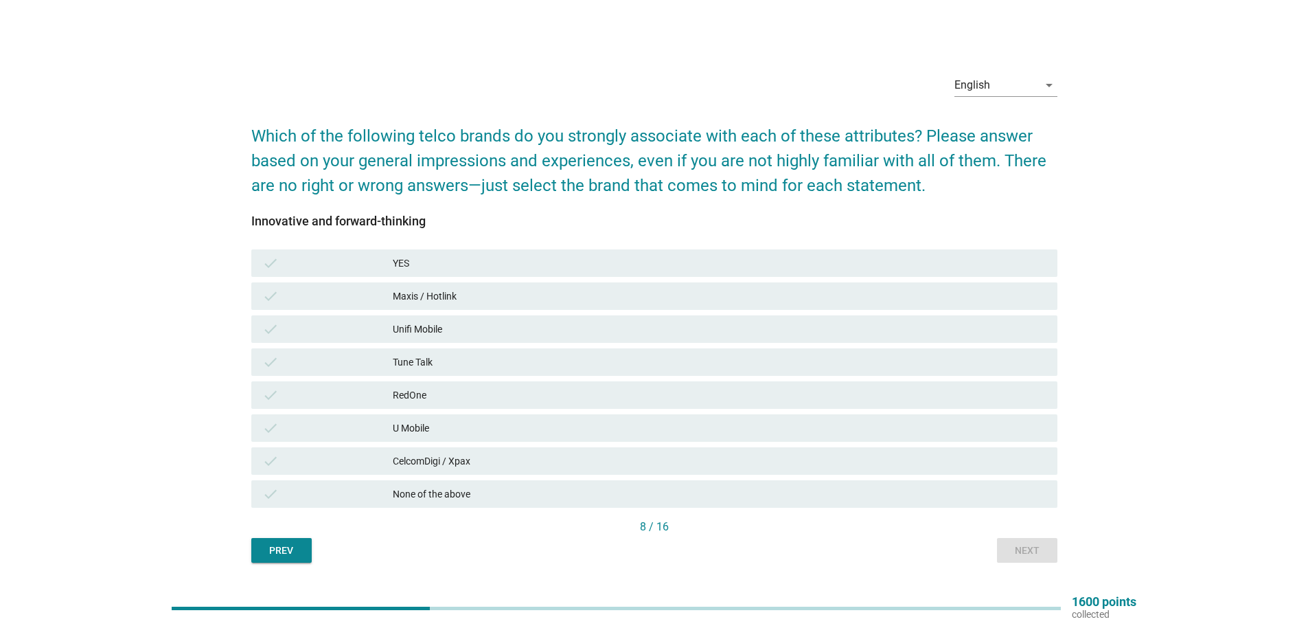
click at [385, 421] on div "check" at bounding box center [327, 428] width 131 height 16
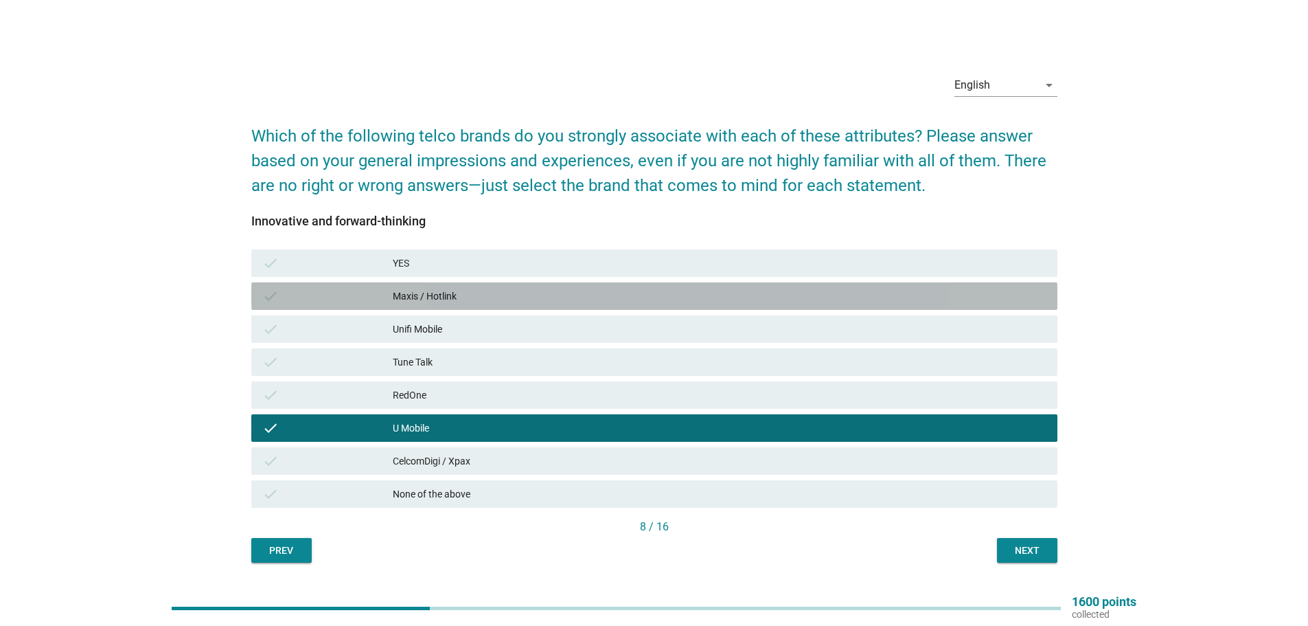
click at [465, 297] on div "Maxis / Hotlink" at bounding box center [720, 296] width 654 height 16
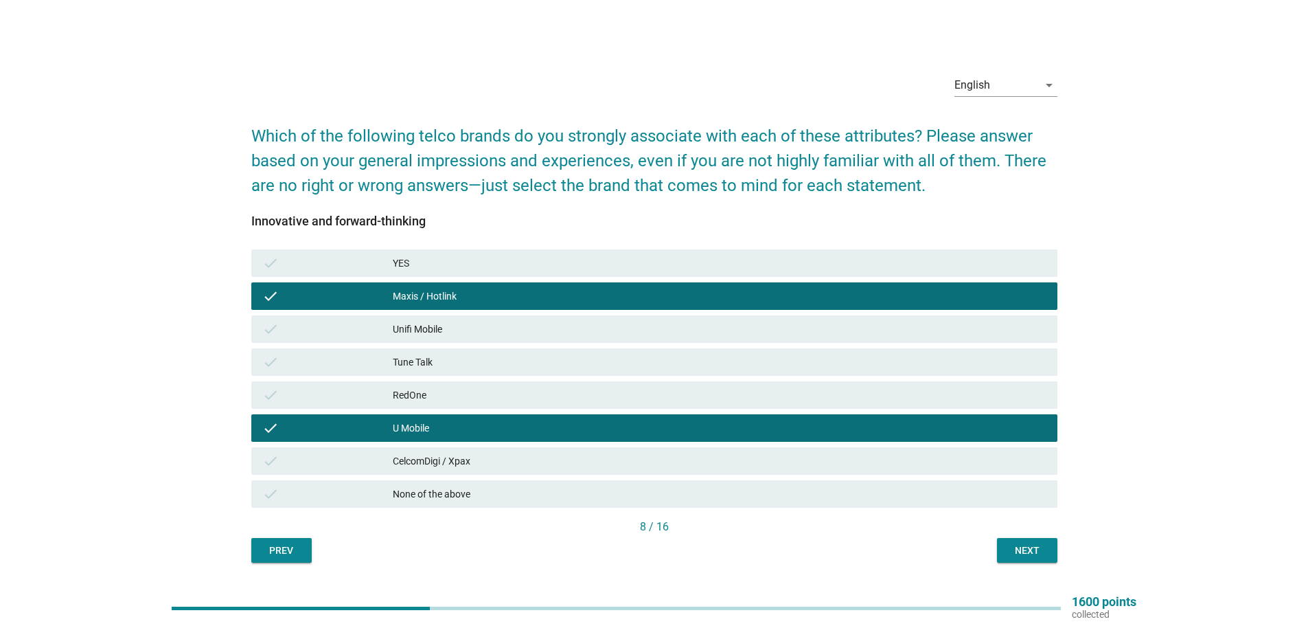
click at [1025, 541] on button "Next" at bounding box center [1027, 550] width 60 height 25
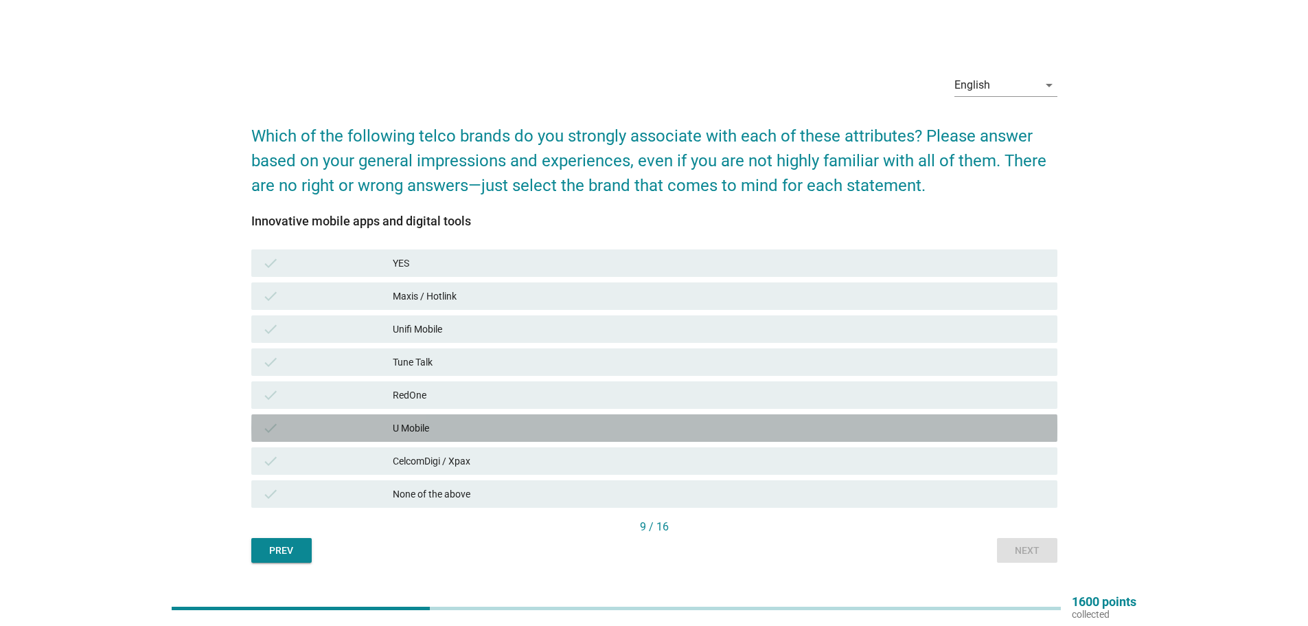
click at [407, 427] on div "U Mobile" at bounding box center [720, 428] width 654 height 16
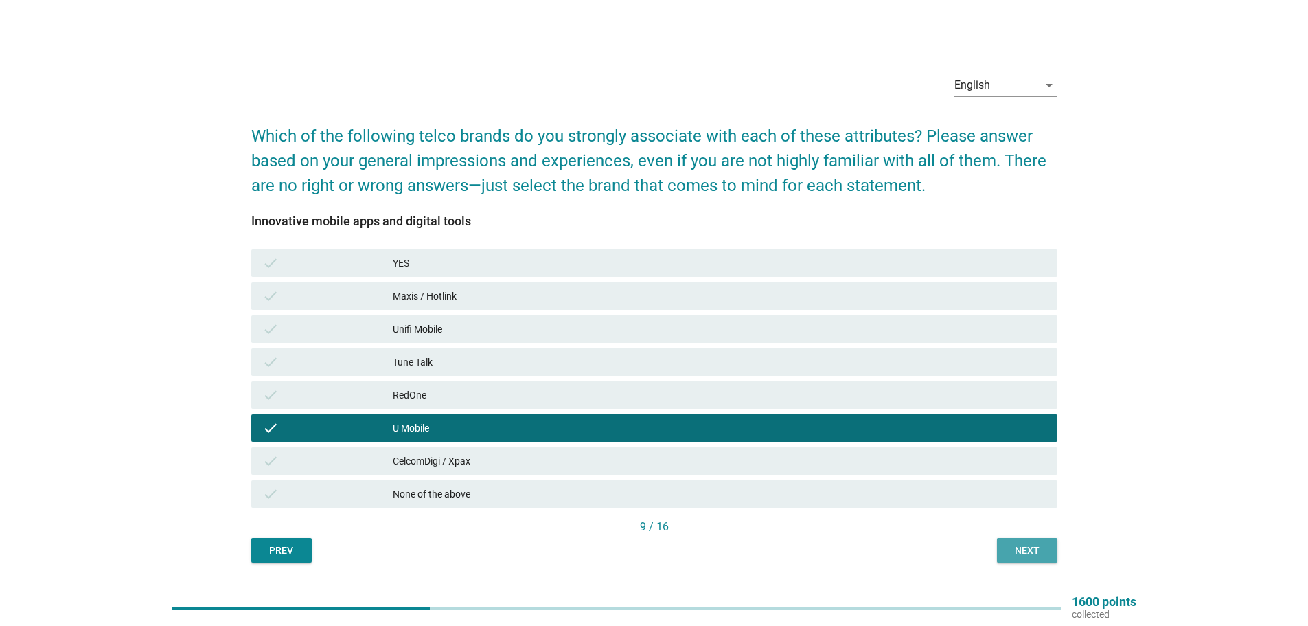
click at [1019, 547] on div "Next" at bounding box center [1027, 550] width 38 height 14
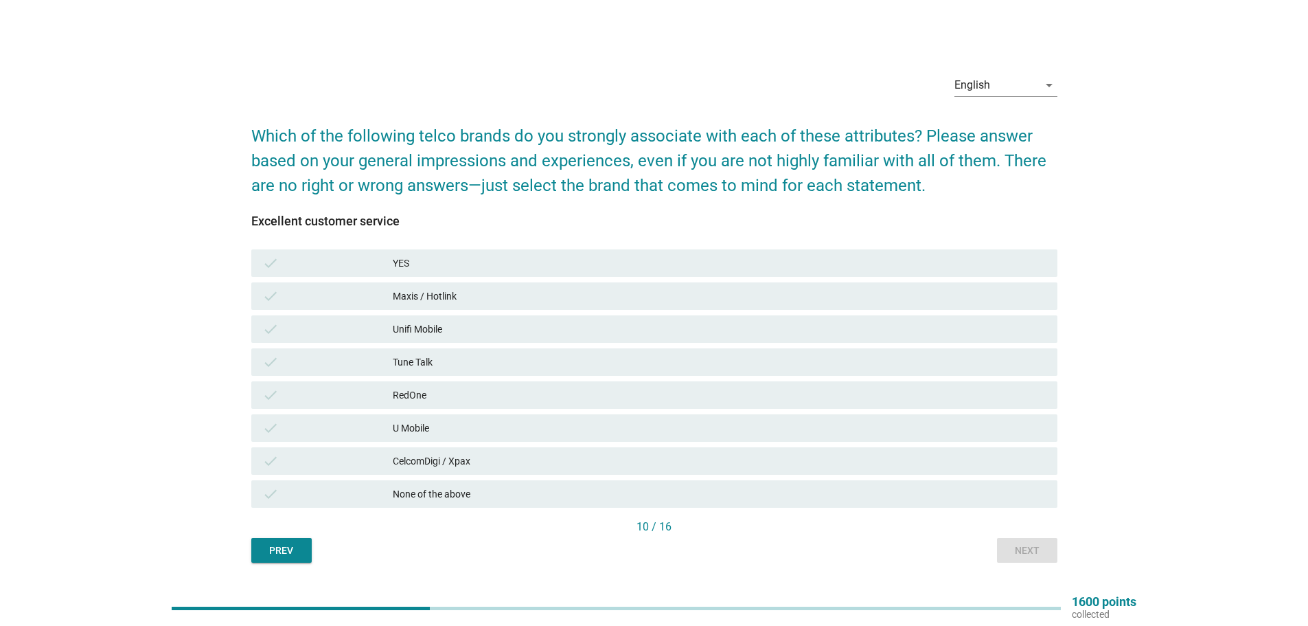
click at [462, 288] on div "Maxis / Hotlink" at bounding box center [720, 296] width 654 height 16
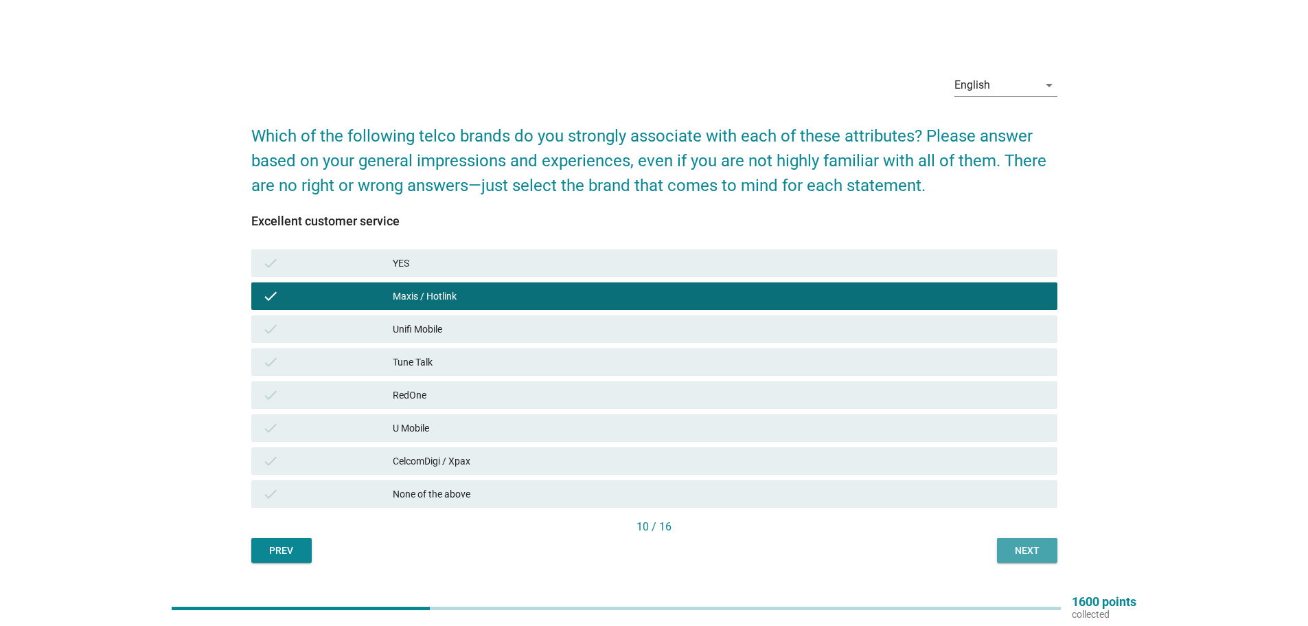
click at [1042, 542] on button "Next" at bounding box center [1027, 550] width 60 height 25
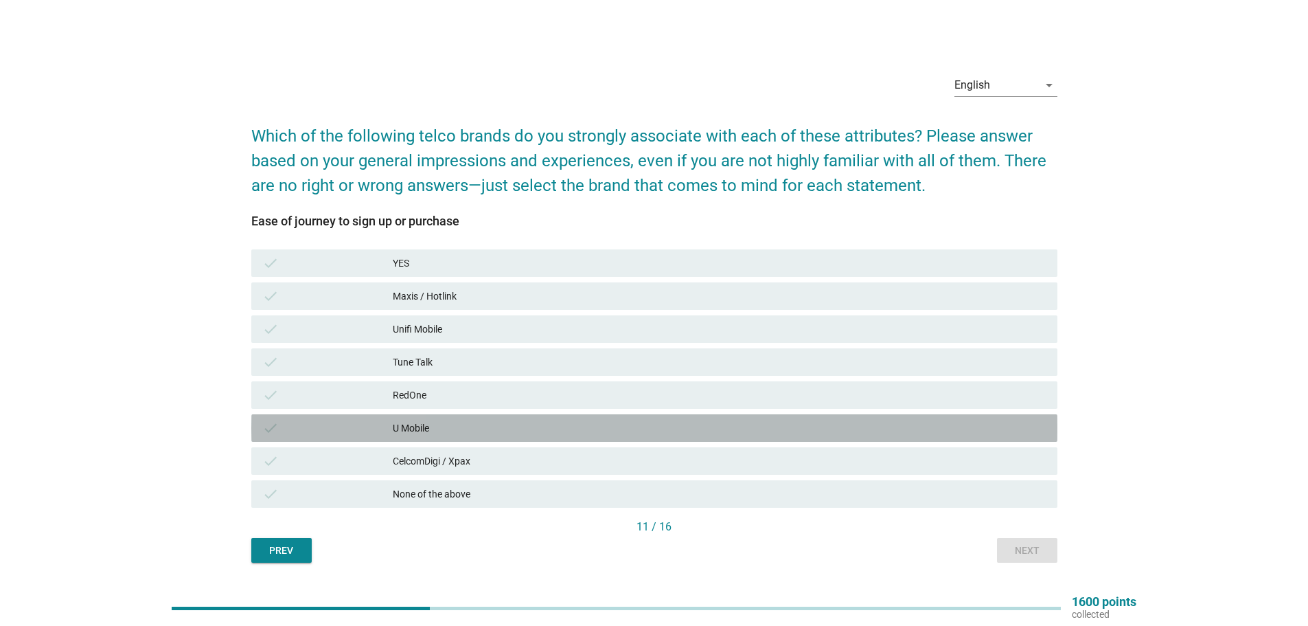
click at [405, 420] on div "check U Mobile" at bounding box center [654, 427] width 806 height 27
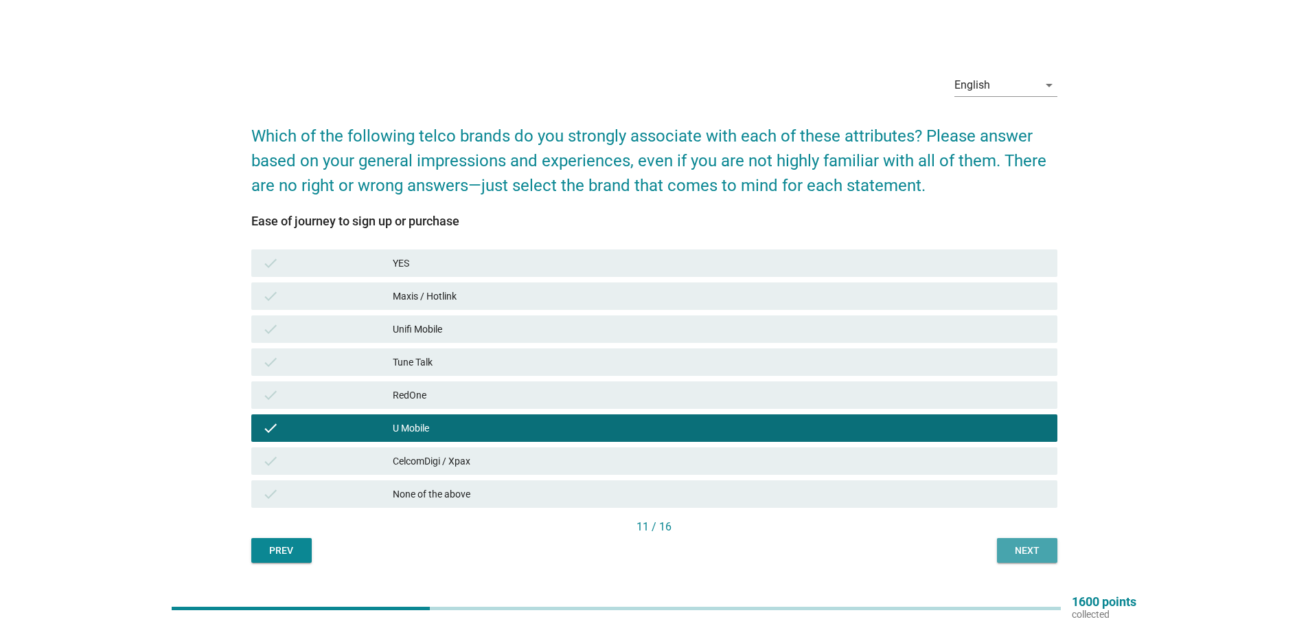
click at [1022, 549] on div "Next" at bounding box center [1027, 550] width 38 height 14
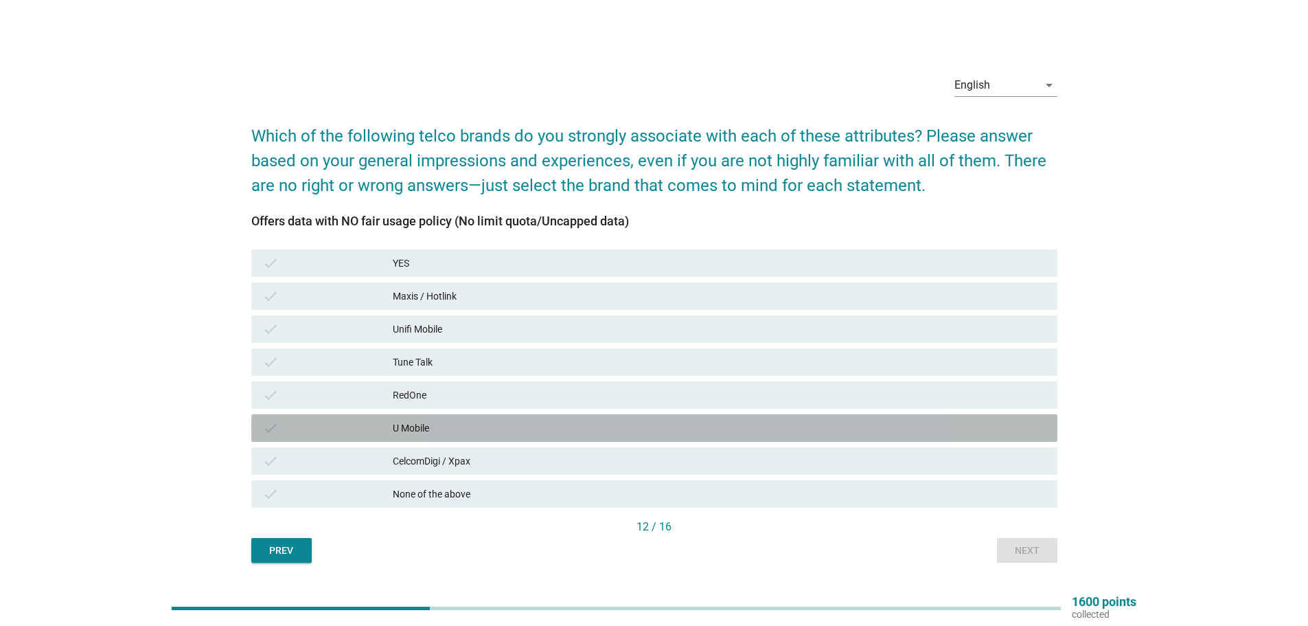
click at [398, 437] on div "check U Mobile" at bounding box center [654, 427] width 806 height 27
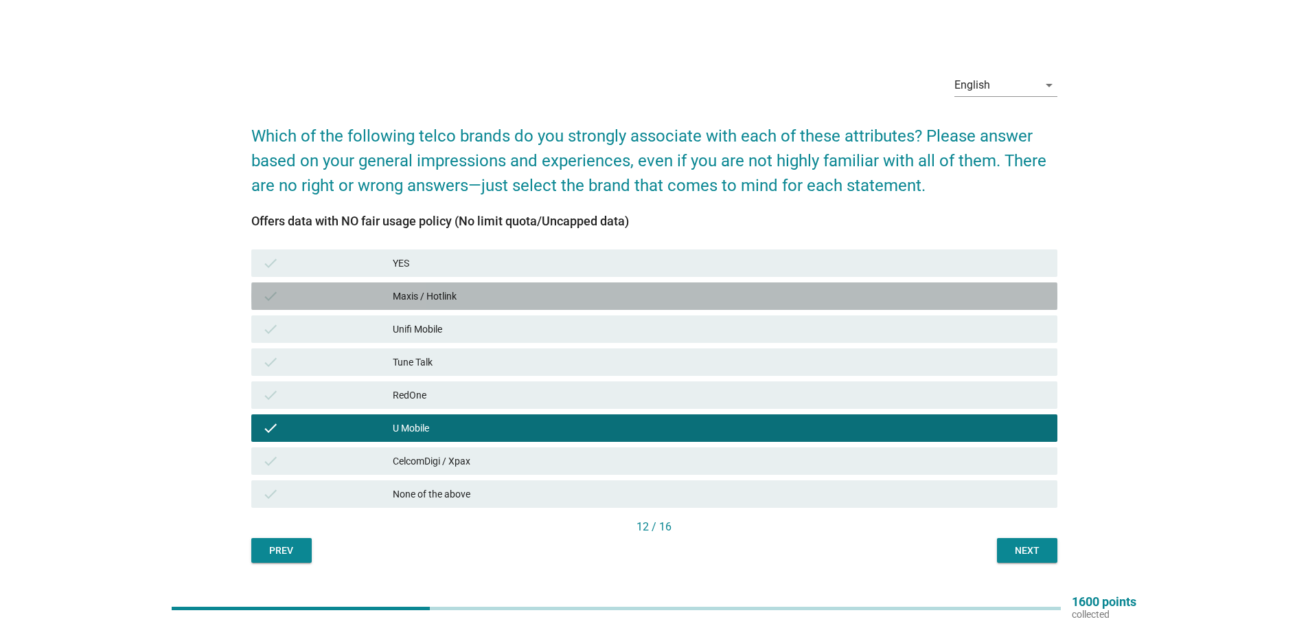
click at [448, 293] on div "Maxis / Hotlink" at bounding box center [720, 296] width 654 height 16
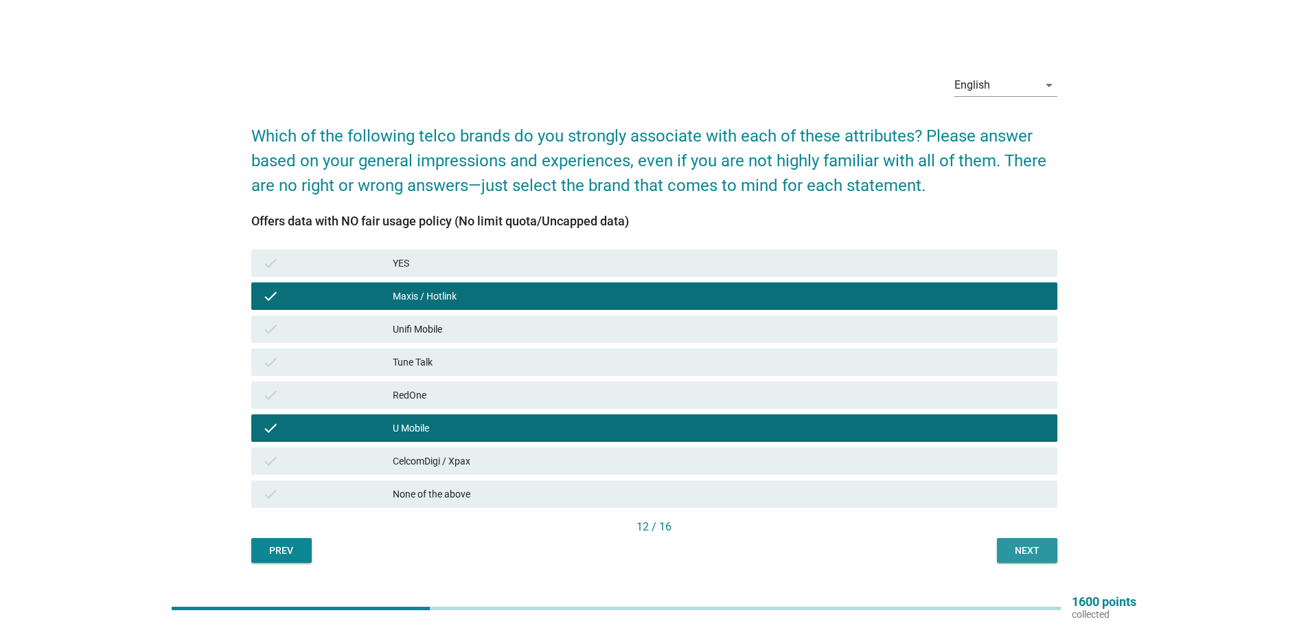
click at [1035, 560] on button "Next" at bounding box center [1027, 550] width 60 height 25
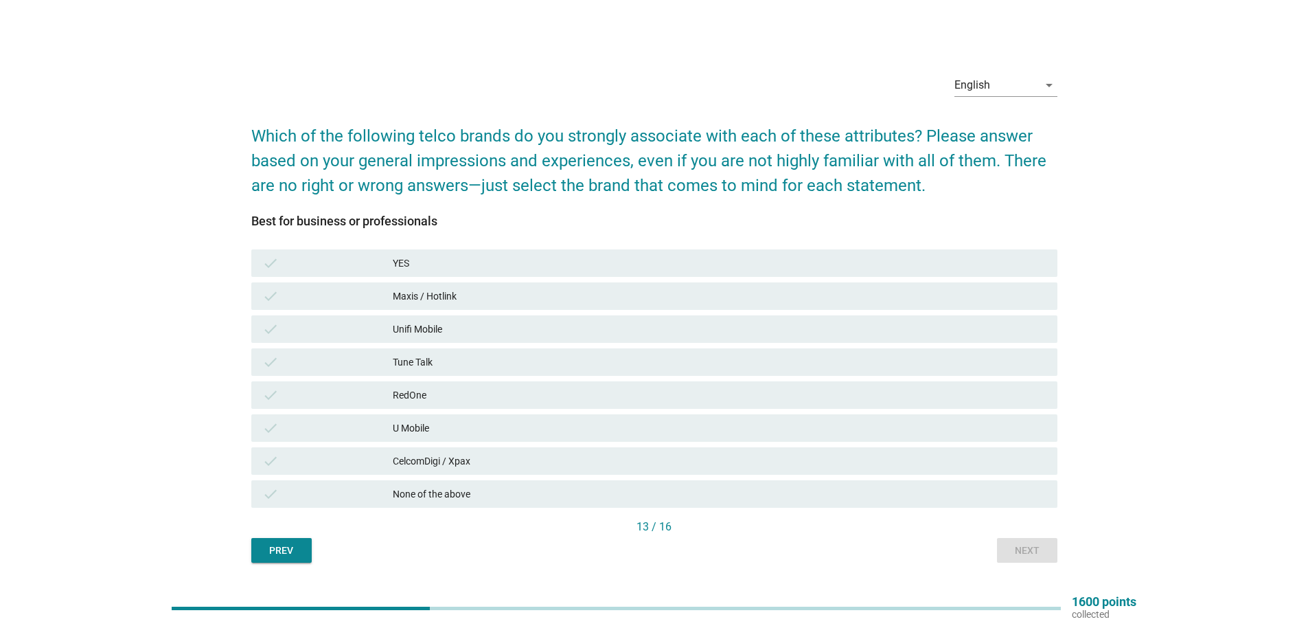
click at [420, 461] on div "CelcomDigi / Xpax" at bounding box center [720, 461] width 654 height 16
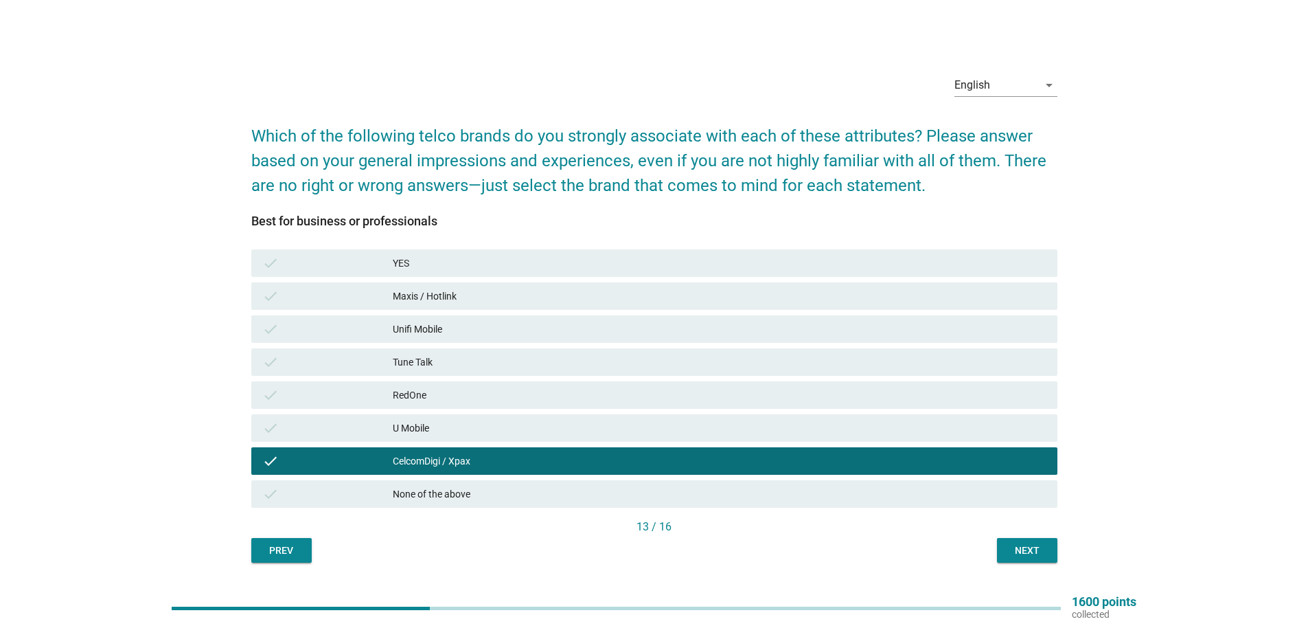
click at [440, 307] on div "check Maxis / Hotlink" at bounding box center [654, 295] width 806 height 27
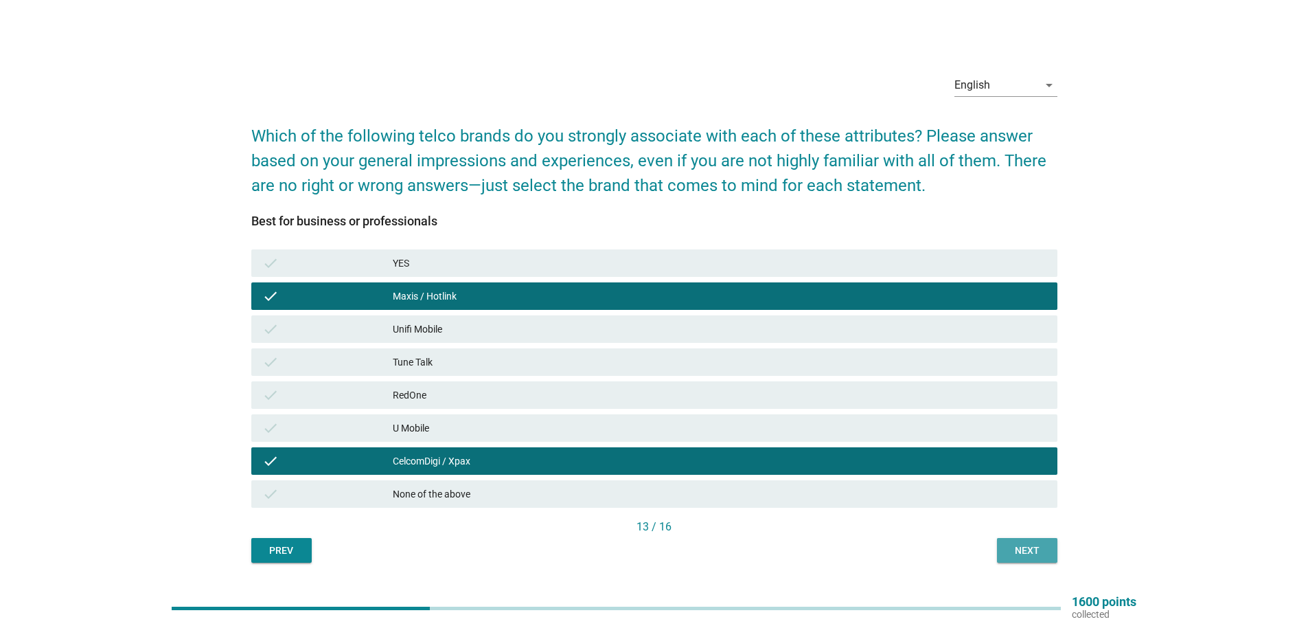
click at [1020, 555] on div "Next" at bounding box center [1027, 550] width 38 height 14
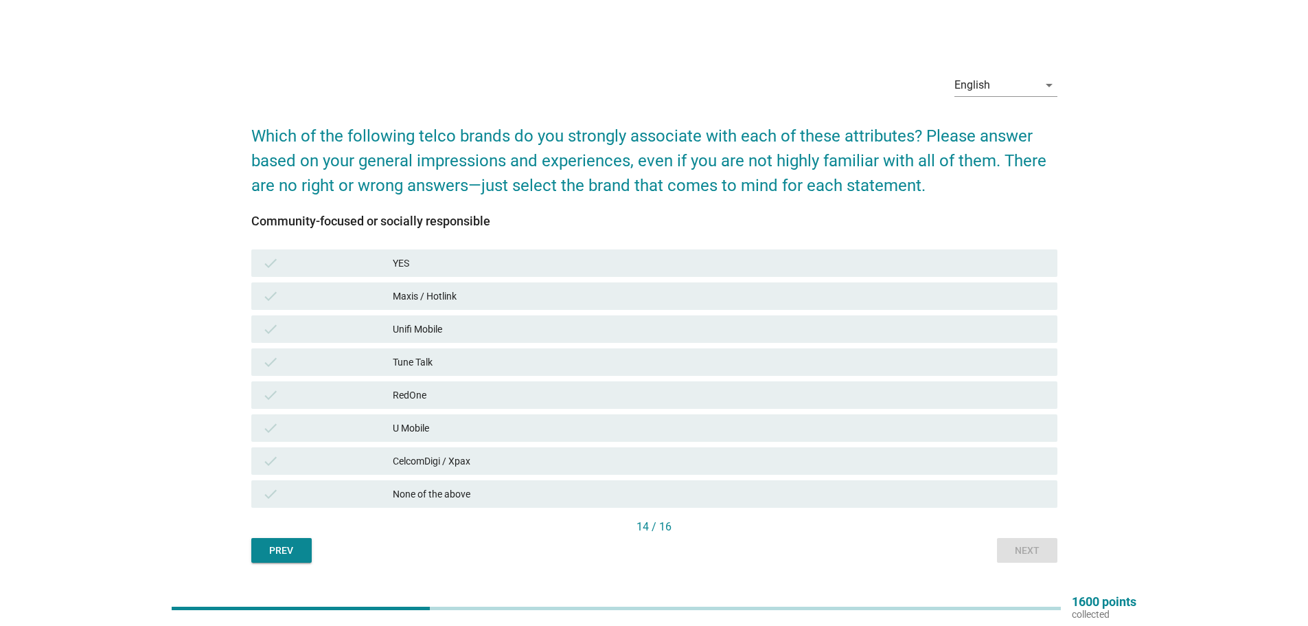
click at [455, 492] on div "None of the above" at bounding box center [720, 494] width 654 height 16
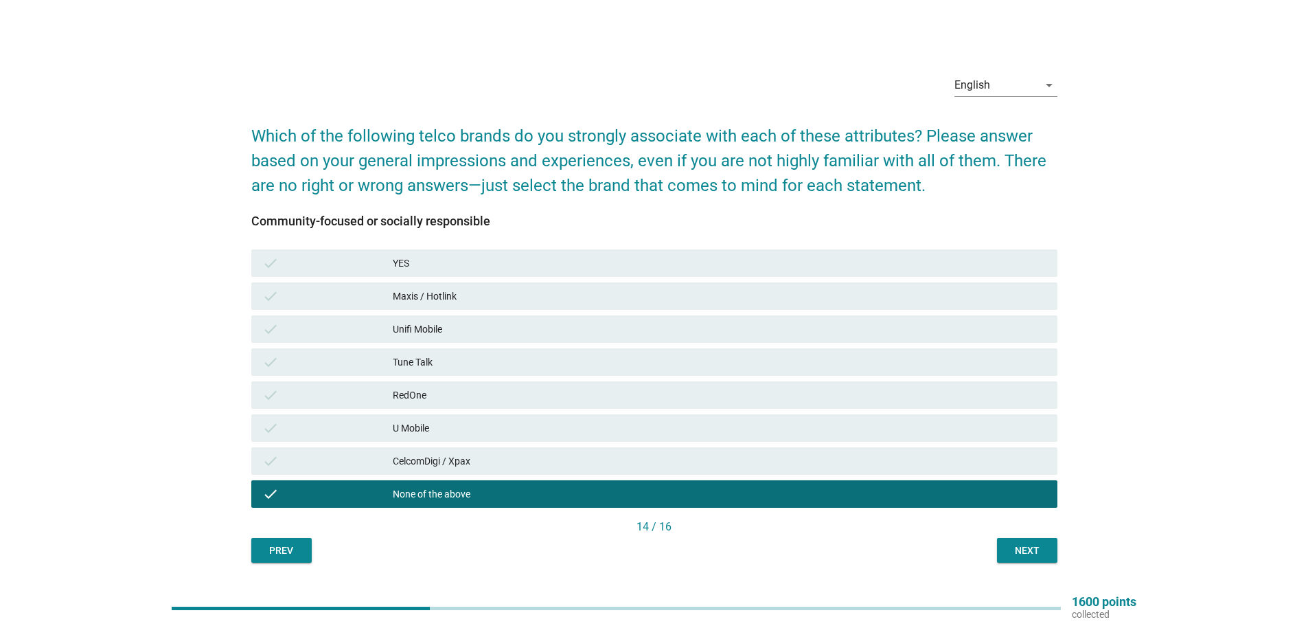
click at [1038, 548] on div "Next" at bounding box center [1027, 550] width 38 height 14
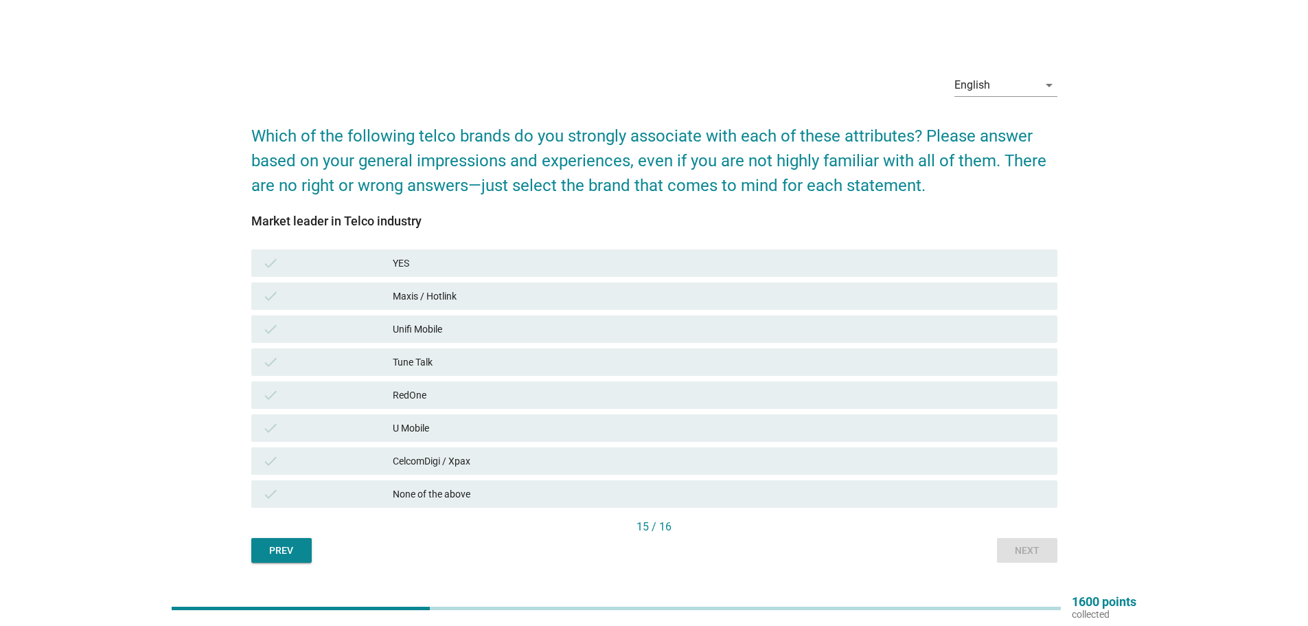
click at [436, 462] on div "CelcomDigi / Xpax" at bounding box center [720, 461] width 654 height 16
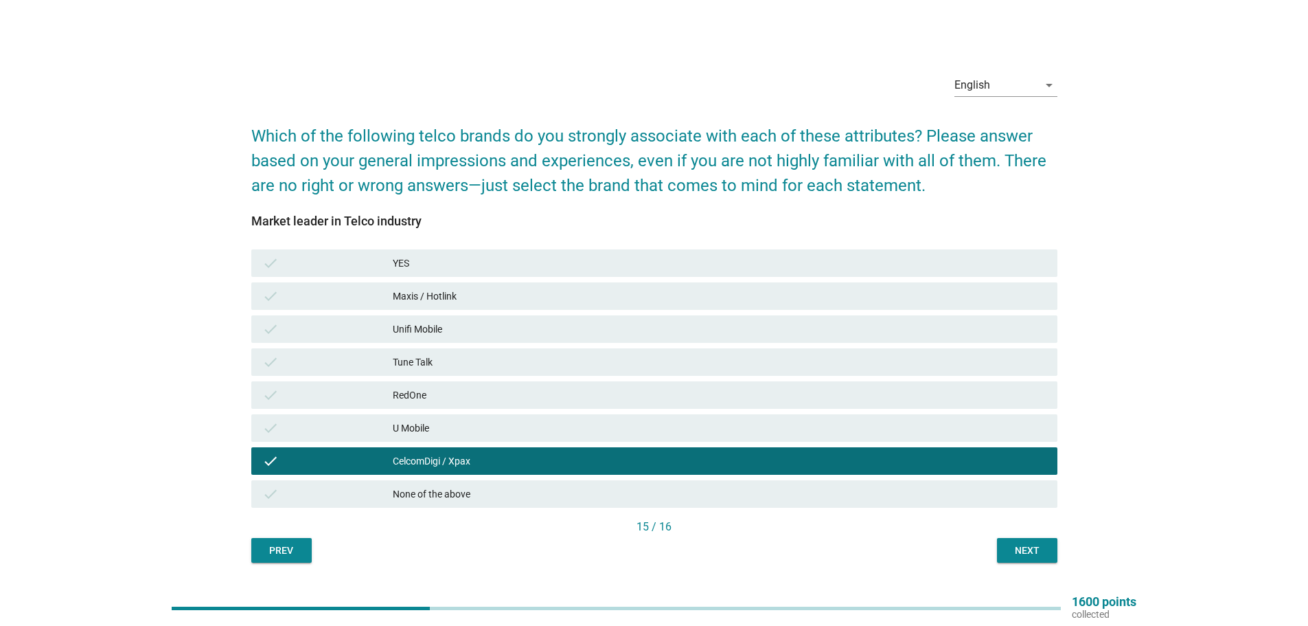
click at [481, 288] on div "Maxis / Hotlink" at bounding box center [720, 296] width 654 height 16
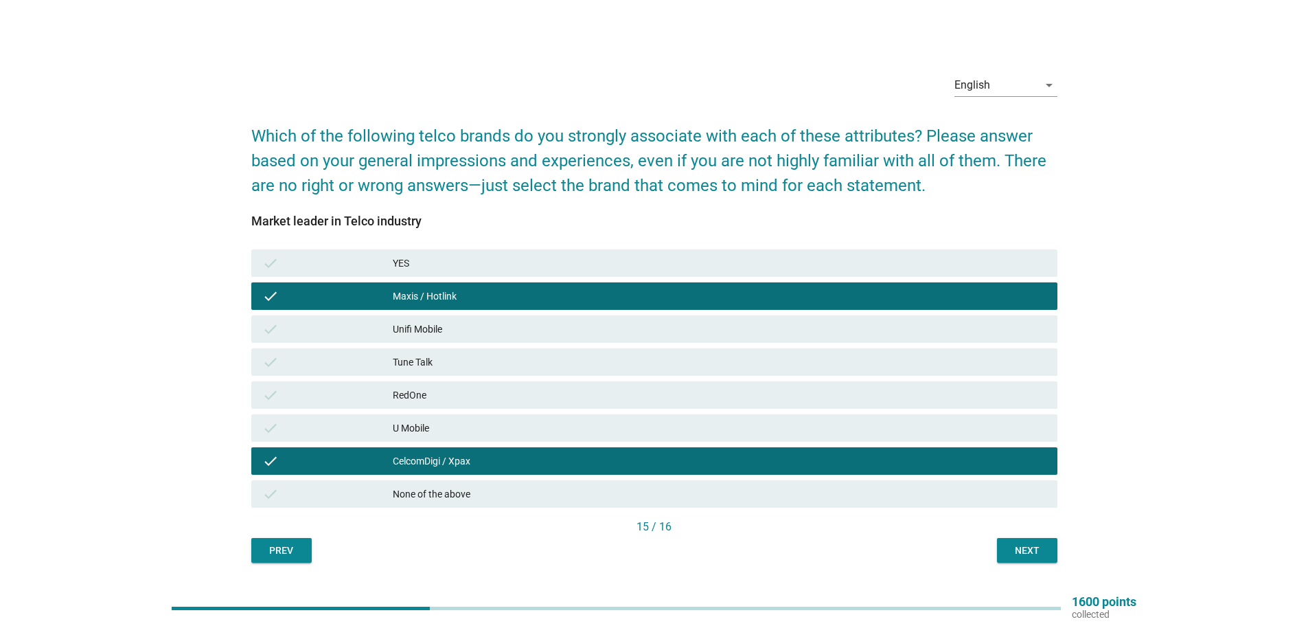
click at [999, 547] on button "Next" at bounding box center [1027, 550] width 60 height 25
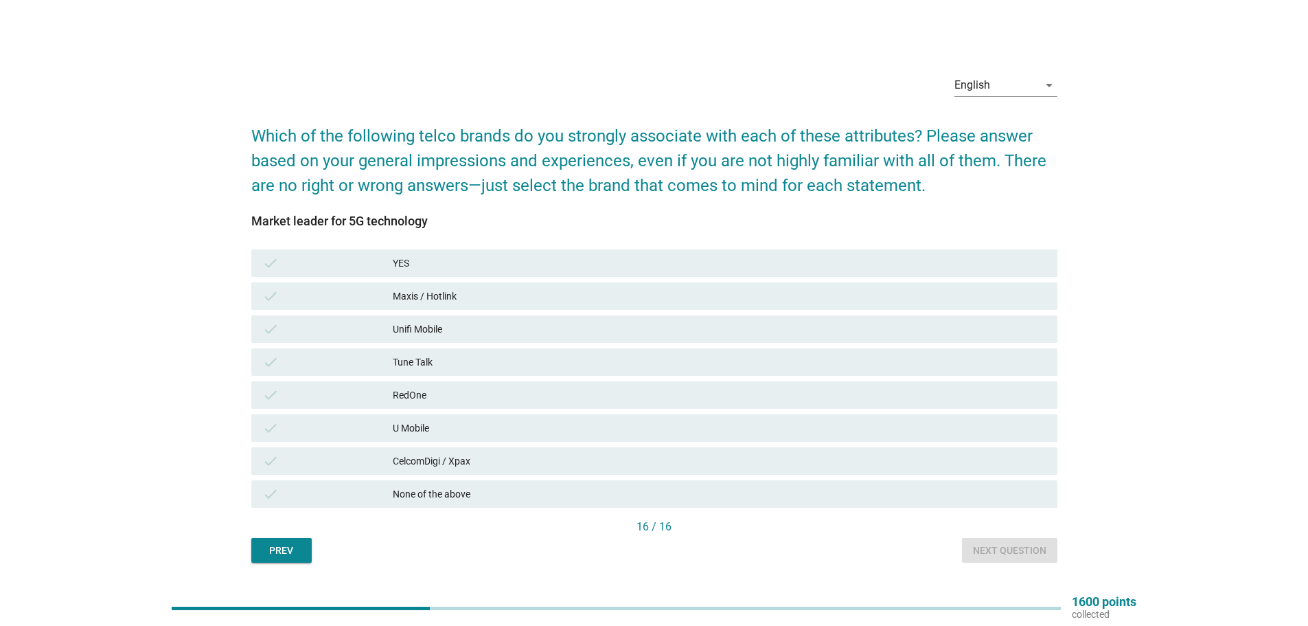
click at [375, 465] on div "check" at bounding box center [327, 461] width 131 height 16
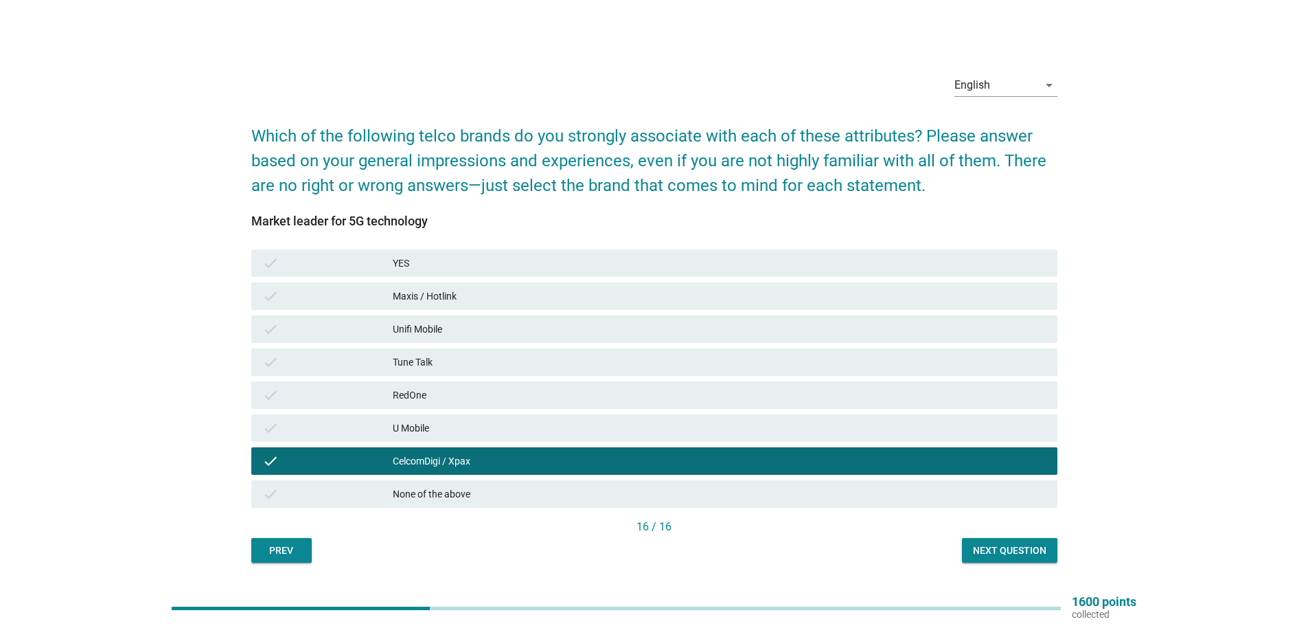
click at [421, 293] on div "Maxis / Hotlink" at bounding box center [720, 296] width 654 height 16
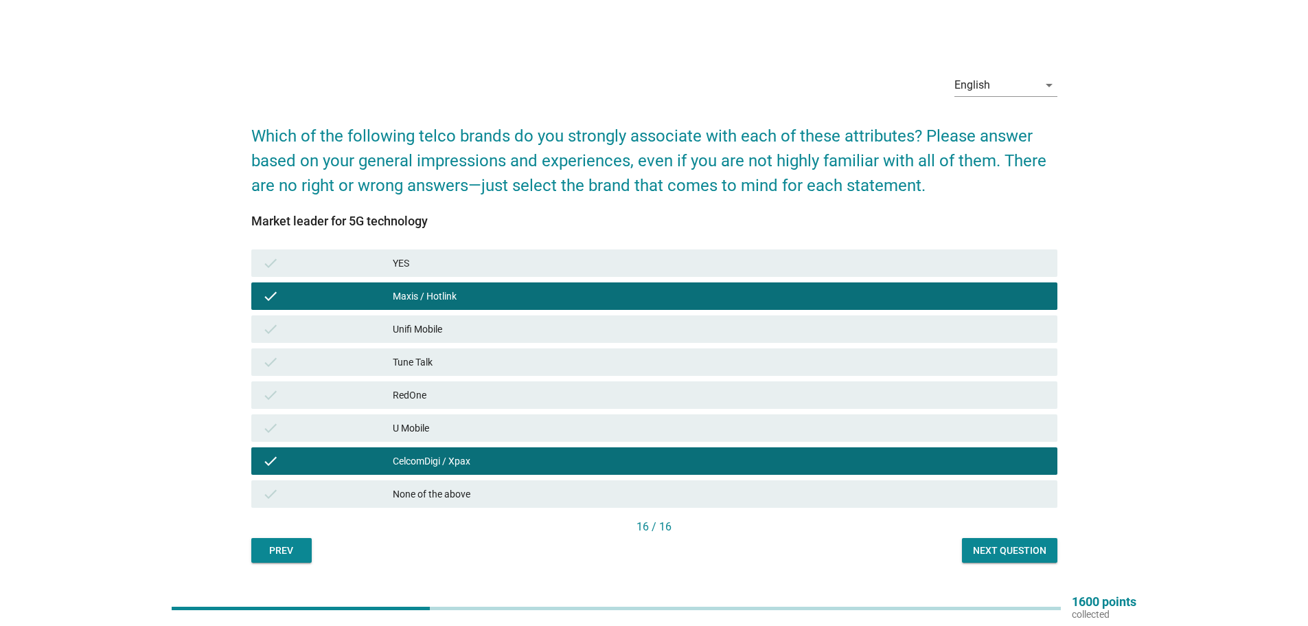
click at [1016, 545] on div "Next question" at bounding box center [1009, 550] width 73 height 14
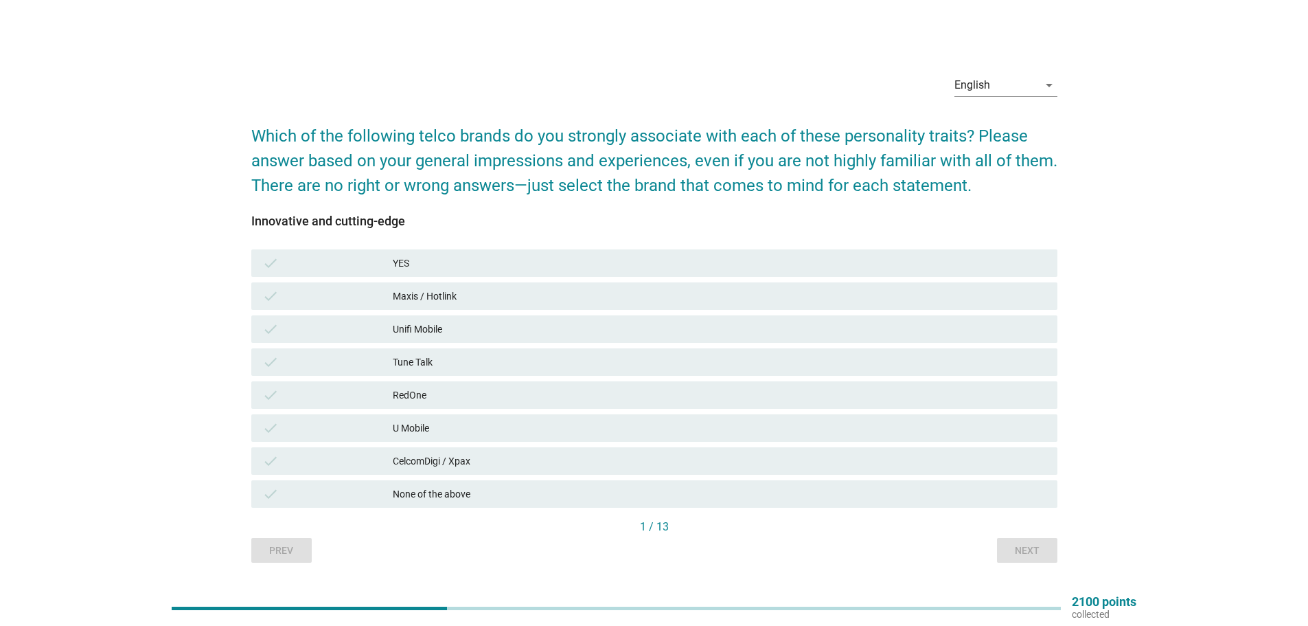
click at [444, 427] on div "U Mobile" at bounding box center [720, 428] width 654 height 16
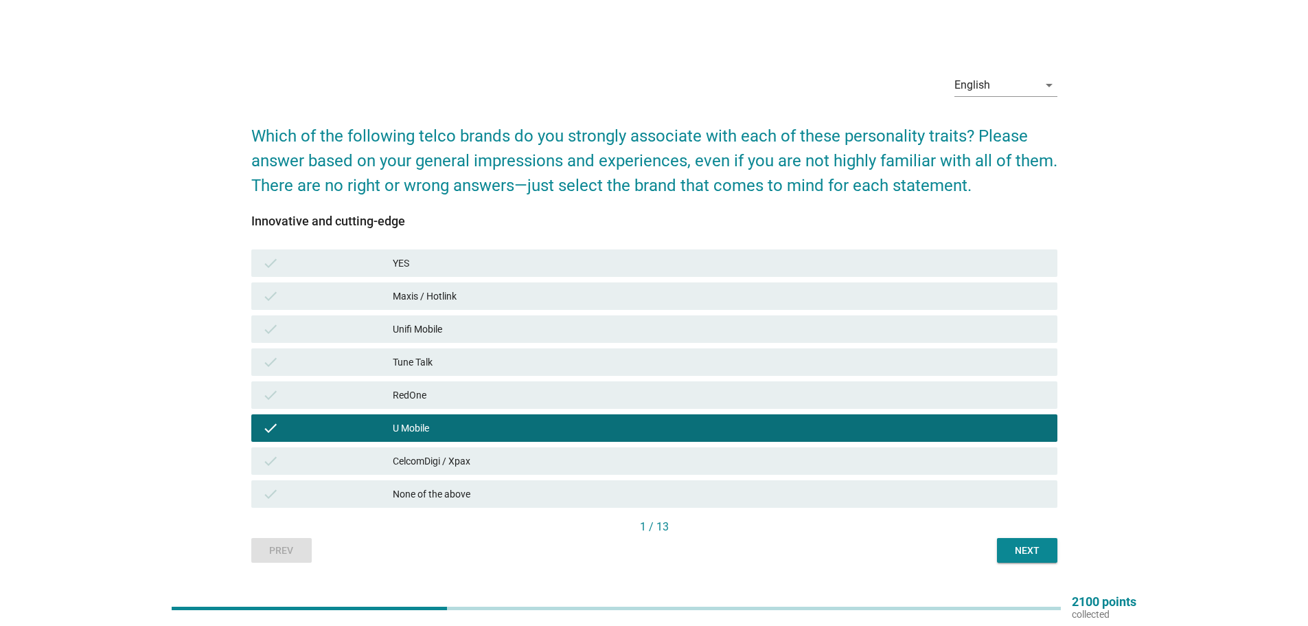
click at [1021, 549] on div "Next" at bounding box center [1027, 550] width 38 height 14
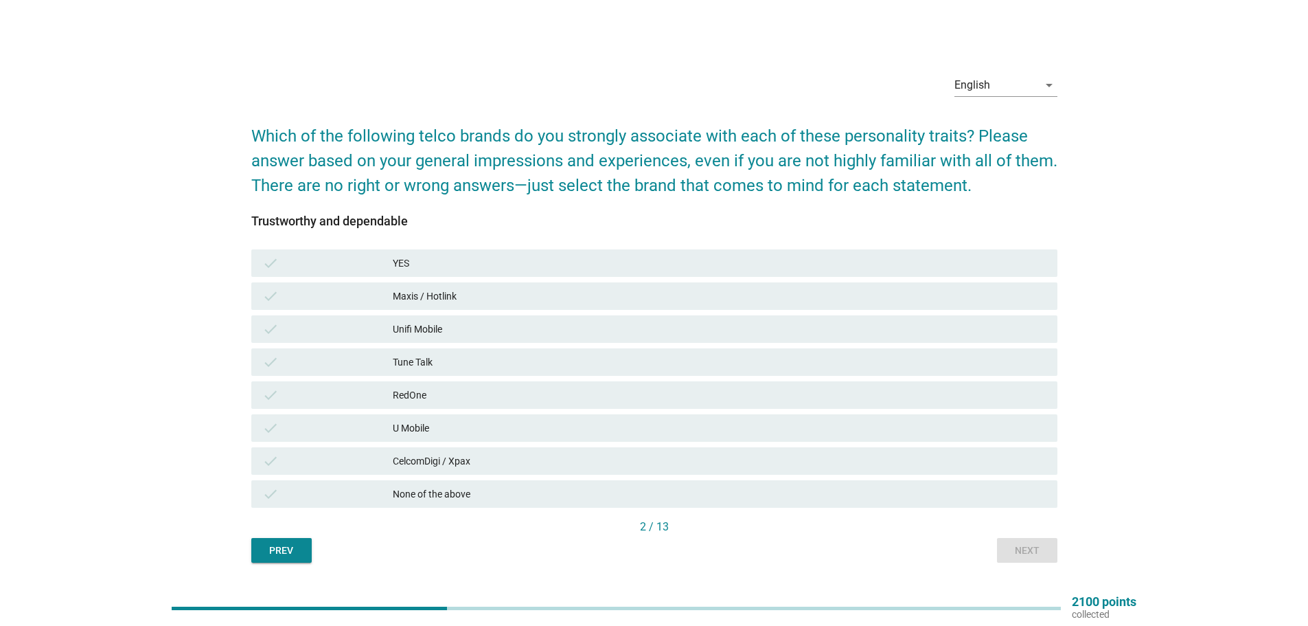
click at [400, 429] on div "U Mobile" at bounding box center [720, 428] width 654 height 16
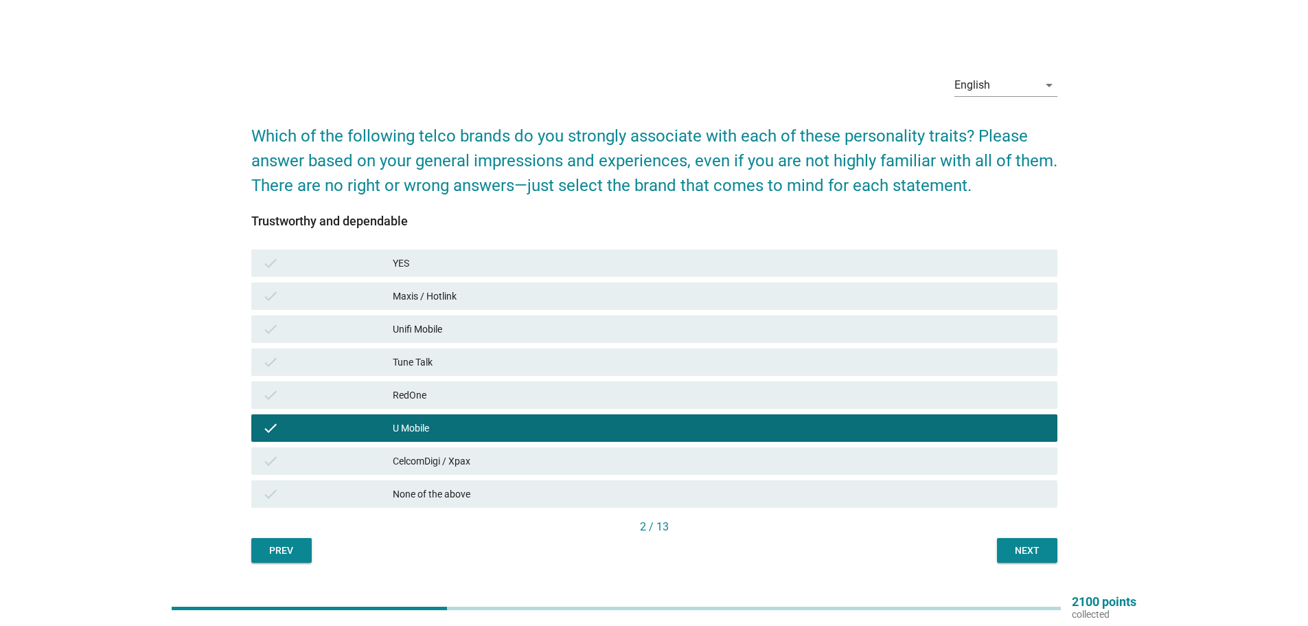
click at [457, 283] on div "check Maxis / Hotlink" at bounding box center [654, 295] width 806 height 27
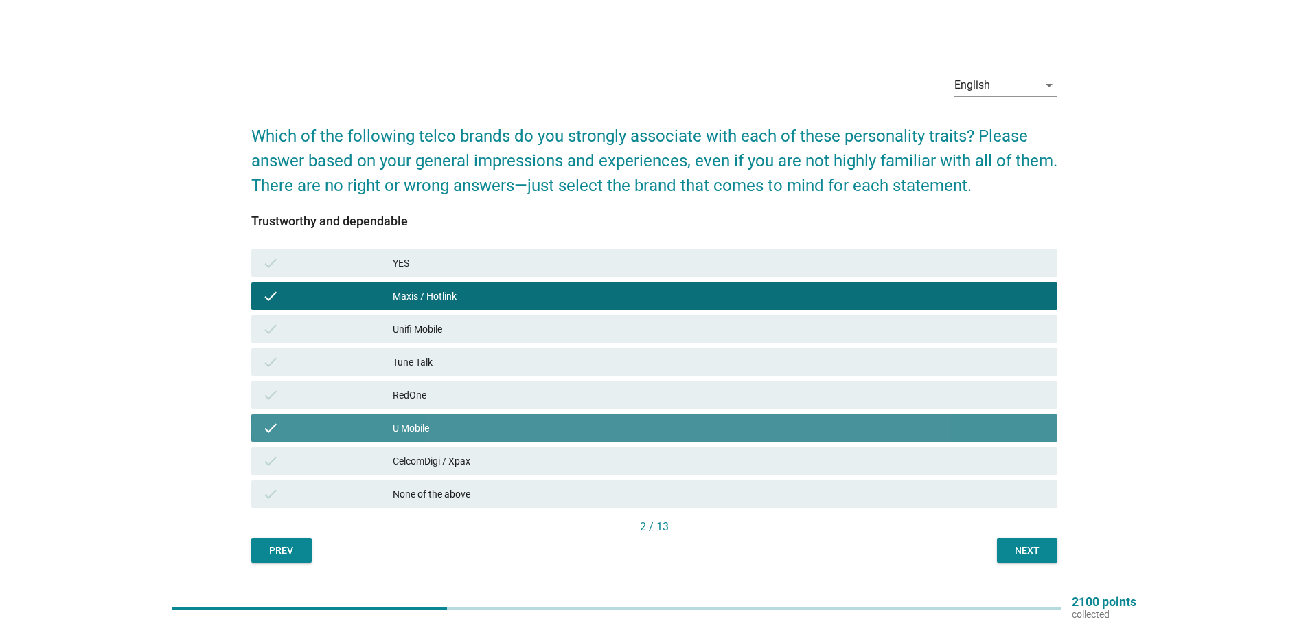
click at [459, 416] on div "check U Mobile" at bounding box center [654, 427] width 806 height 27
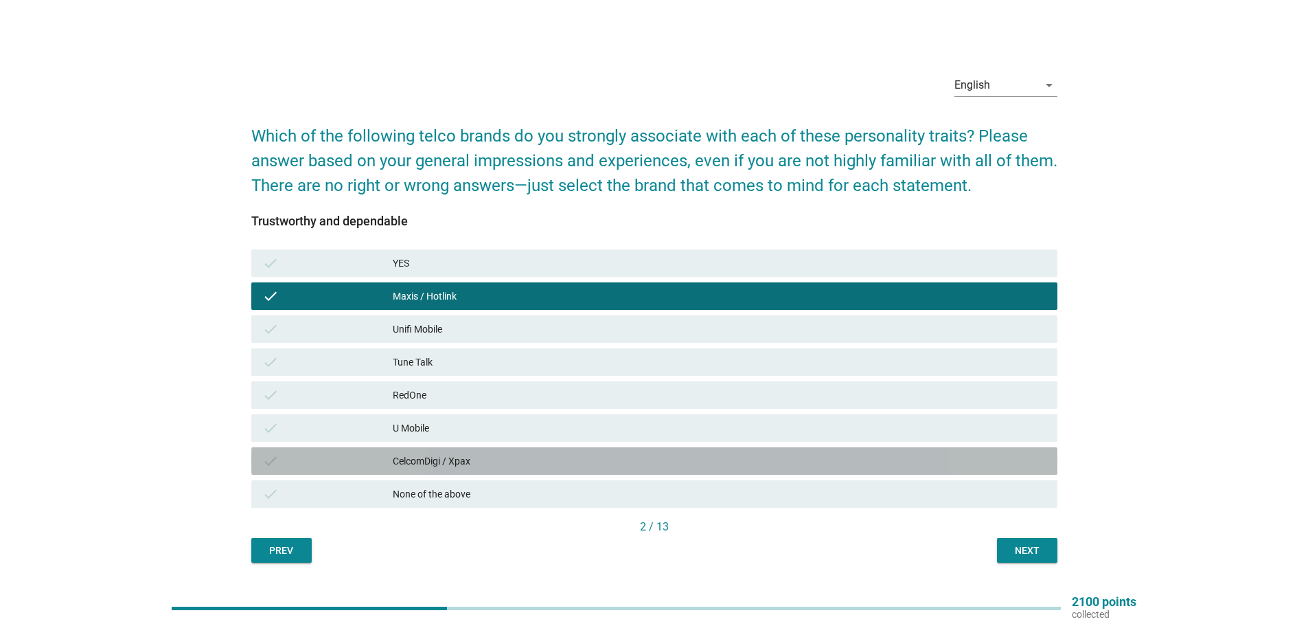
click at [439, 460] on div "CelcomDigi / Xpax" at bounding box center [720, 461] width 654 height 16
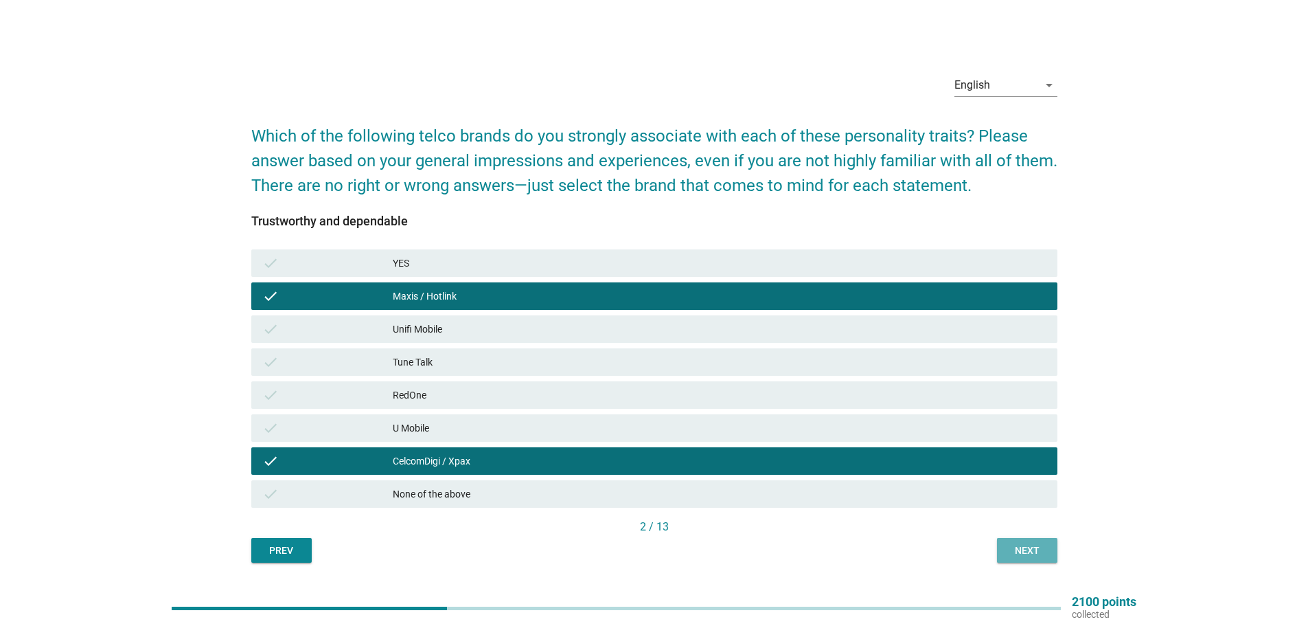
drag, startPoint x: 1028, startPoint y: 550, endPoint x: 1019, endPoint y: 552, distance: 8.4
click at [1025, 552] on div "Next" at bounding box center [1027, 550] width 38 height 14
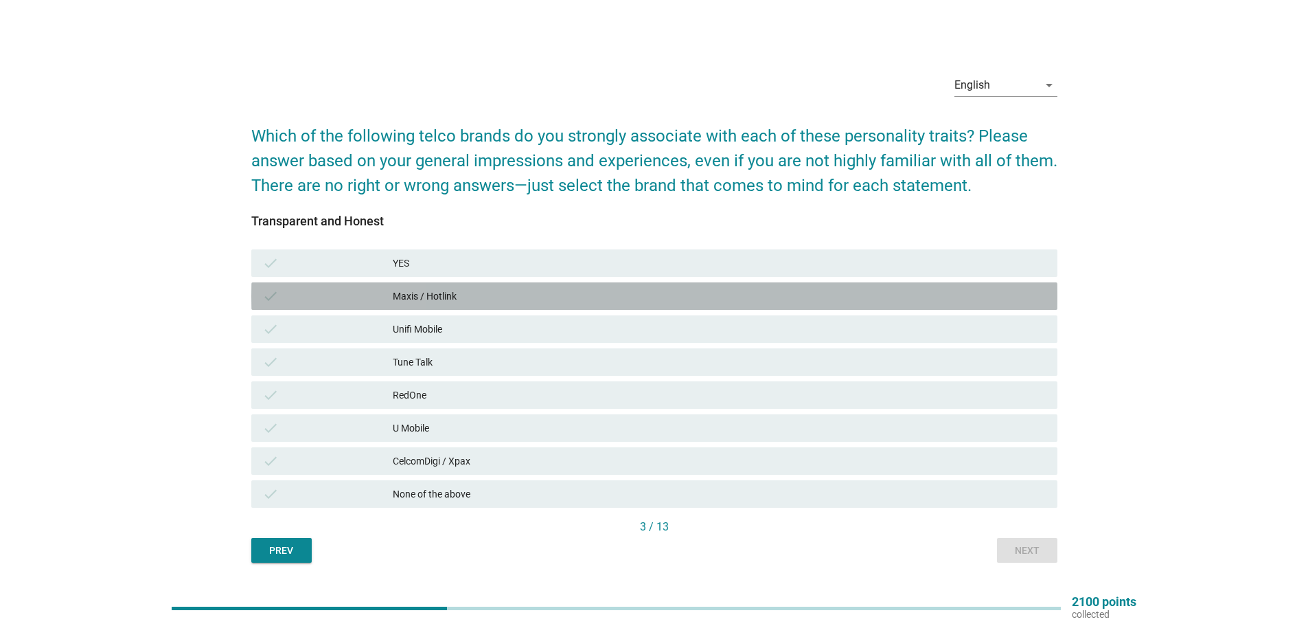
click at [440, 301] on div "Maxis / Hotlink" at bounding box center [720, 296] width 654 height 16
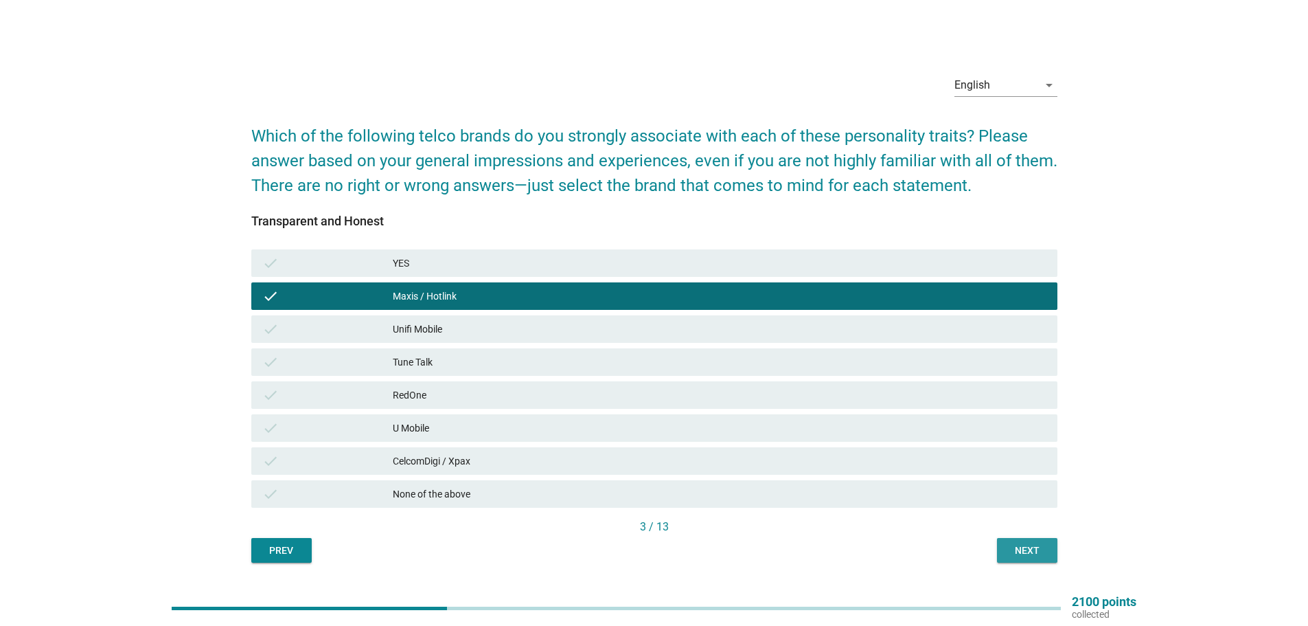
click at [1028, 545] on div "Next" at bounding box center [1027, 550] width 38 height 14
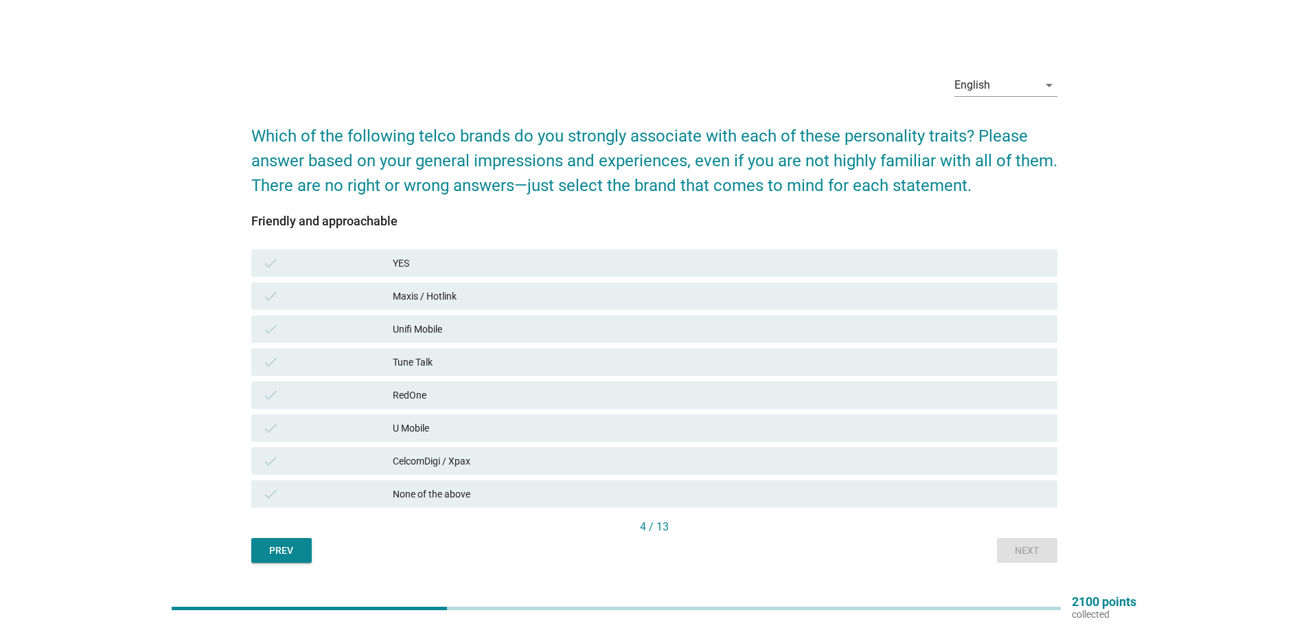
click at [444, 435] on div "U Mobile" at bounding box center [720, 428] width 654 height 16
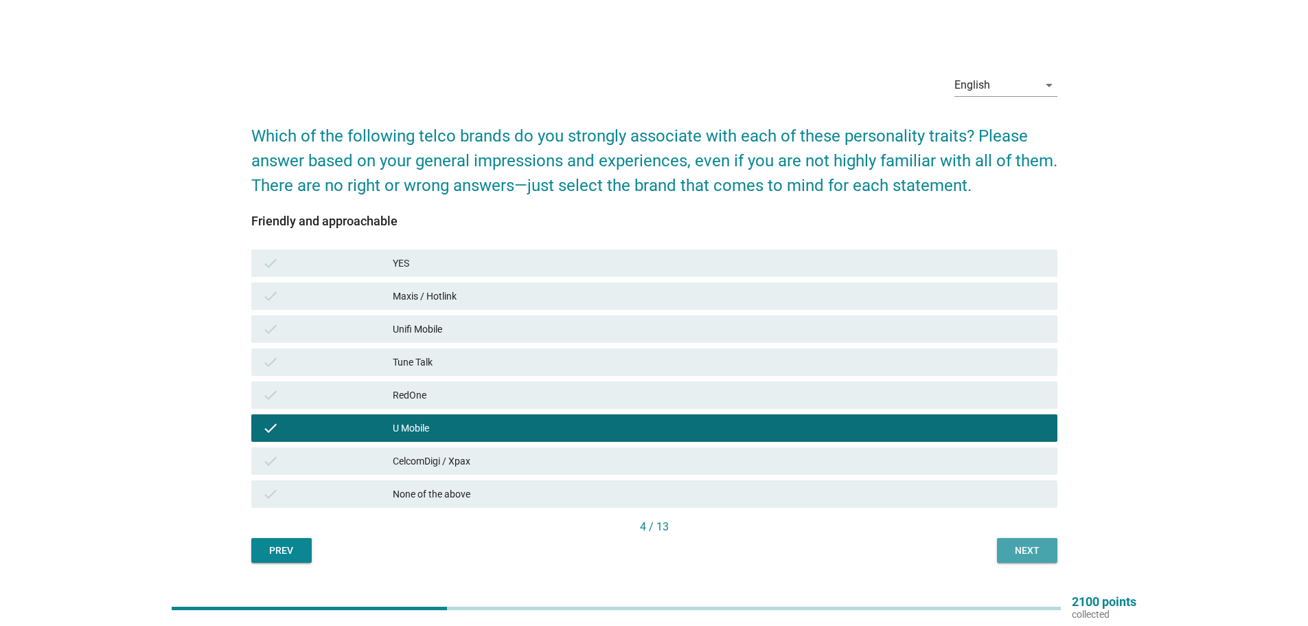
click at [1010, 551] on div "Next" at bounding box center [1027, 550] width 38 height 14
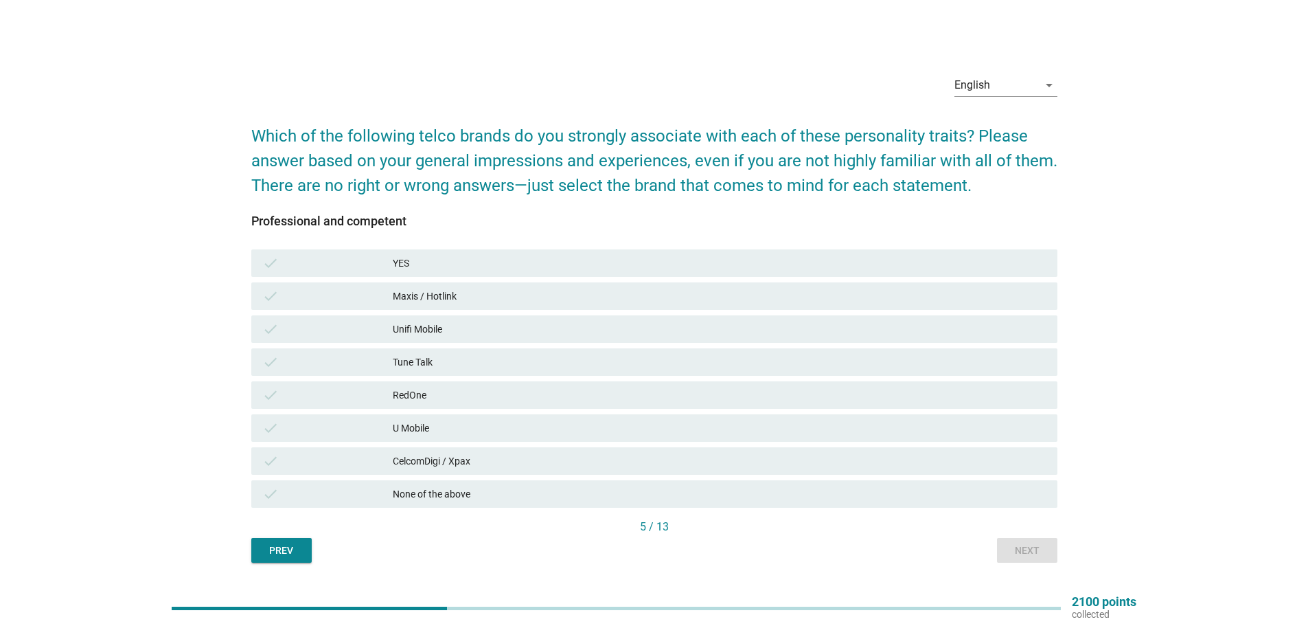
click at [407, 284] on div "check Maxis / Hotlink" at bounding box center [654, 295] width 806 height 27
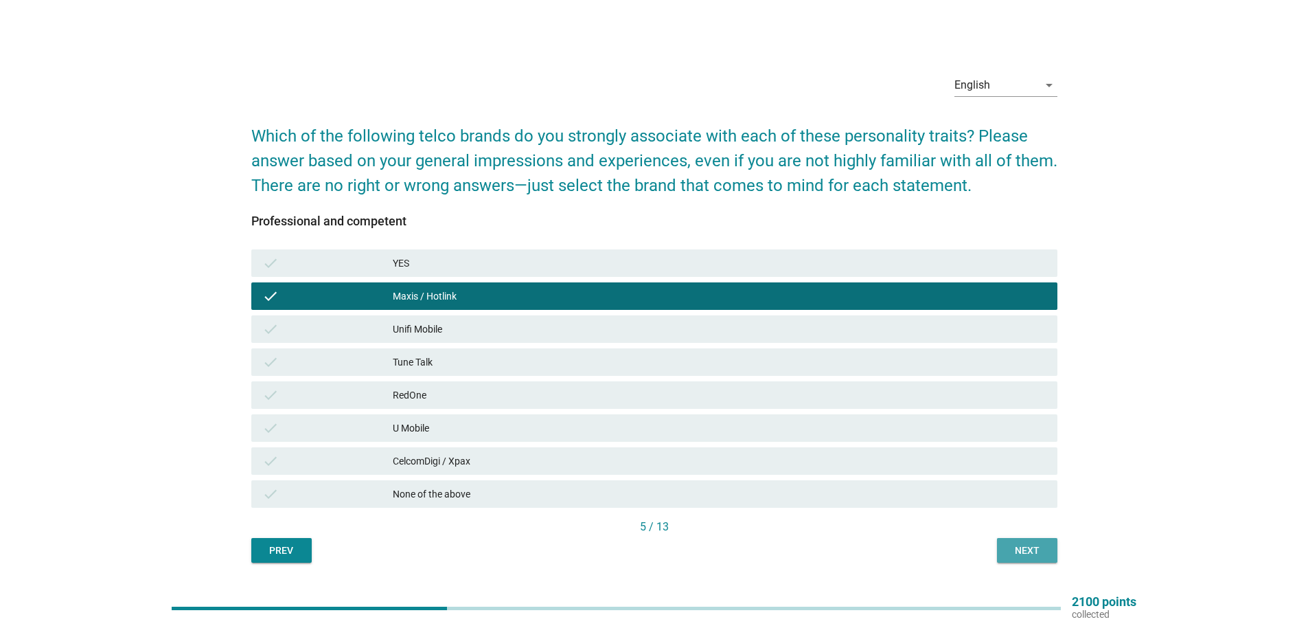
click at [1007, 555] on button "Next" at bounding box center [1027, 550] width 60 height 25
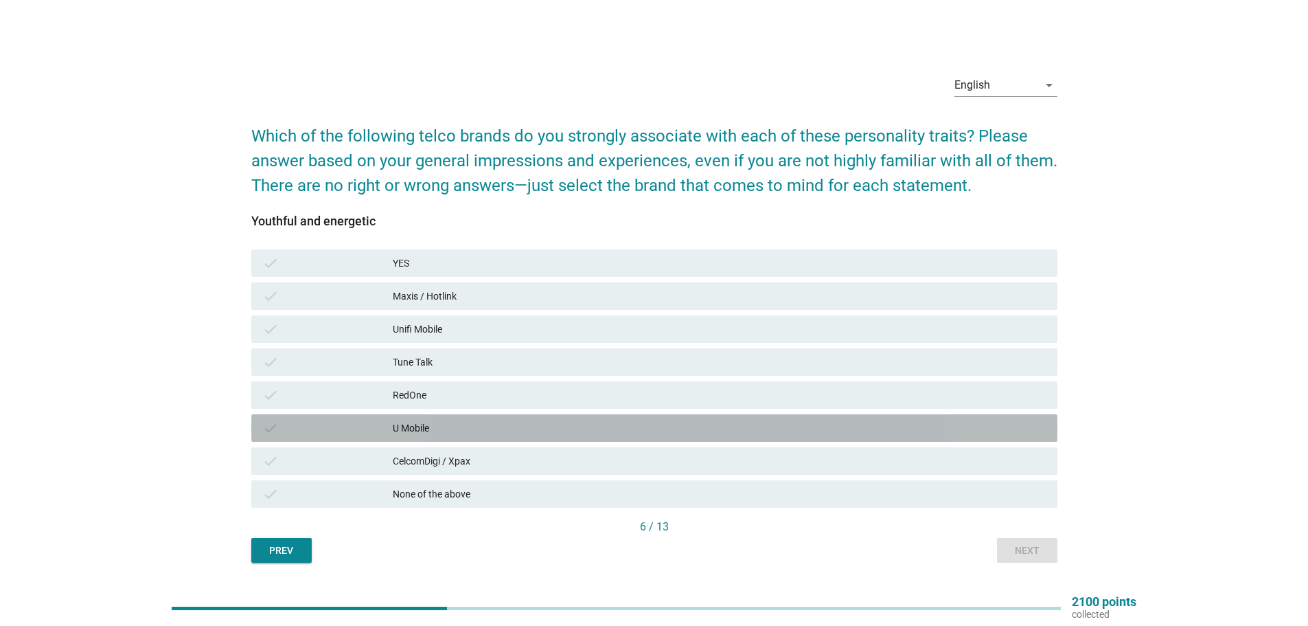
click at [394, 431] on div "U Mobile" at bounding box center [720, 428] width 654 height 16
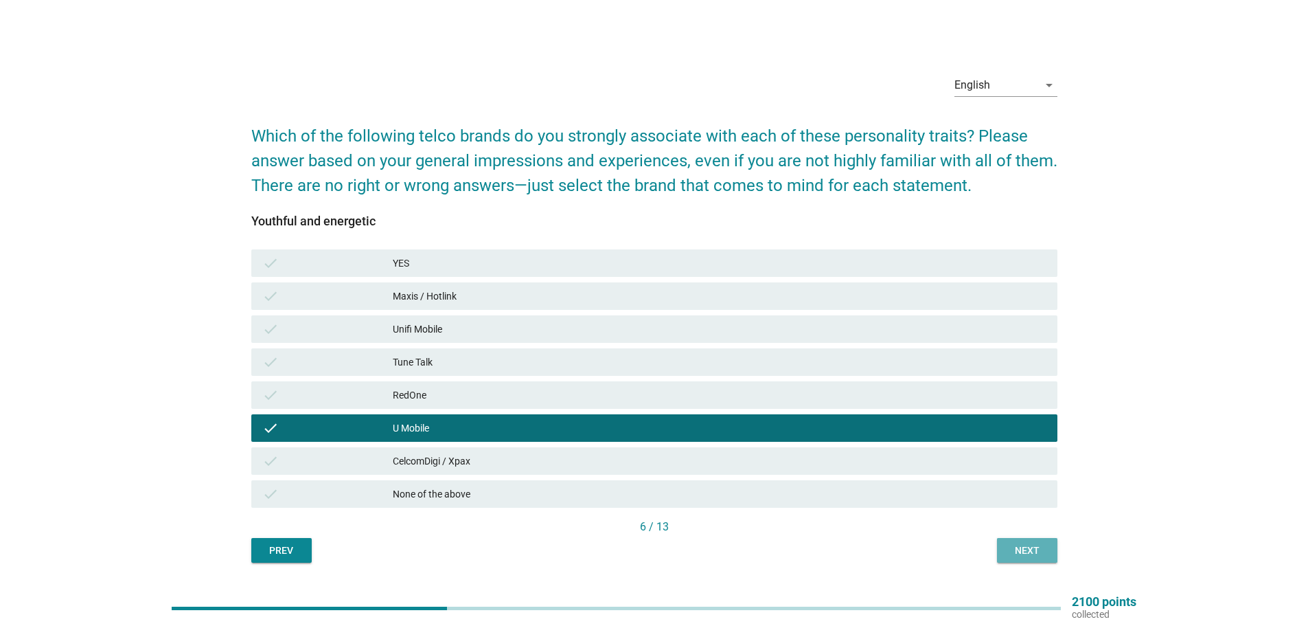
click at [1045, 552] on div "Next" at bounding box center [1027, 550] width 38 height 14
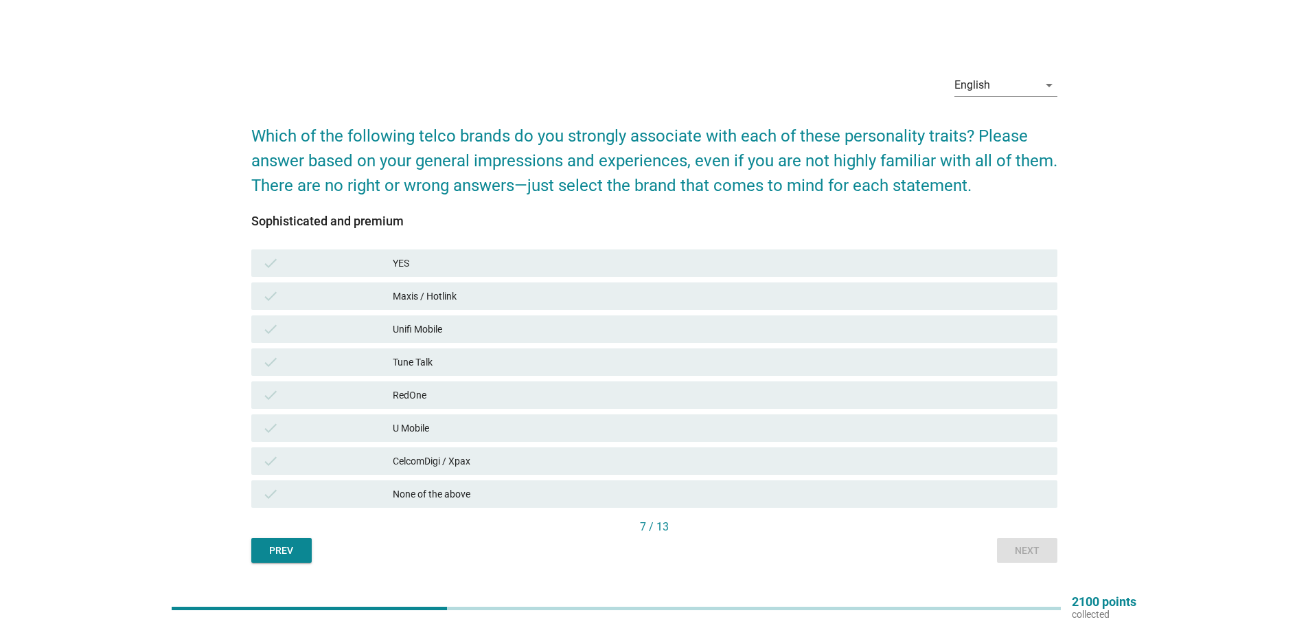
click at [420, 431] on div "U Mobile" at bounding box center [720, 428] width 654 height 16
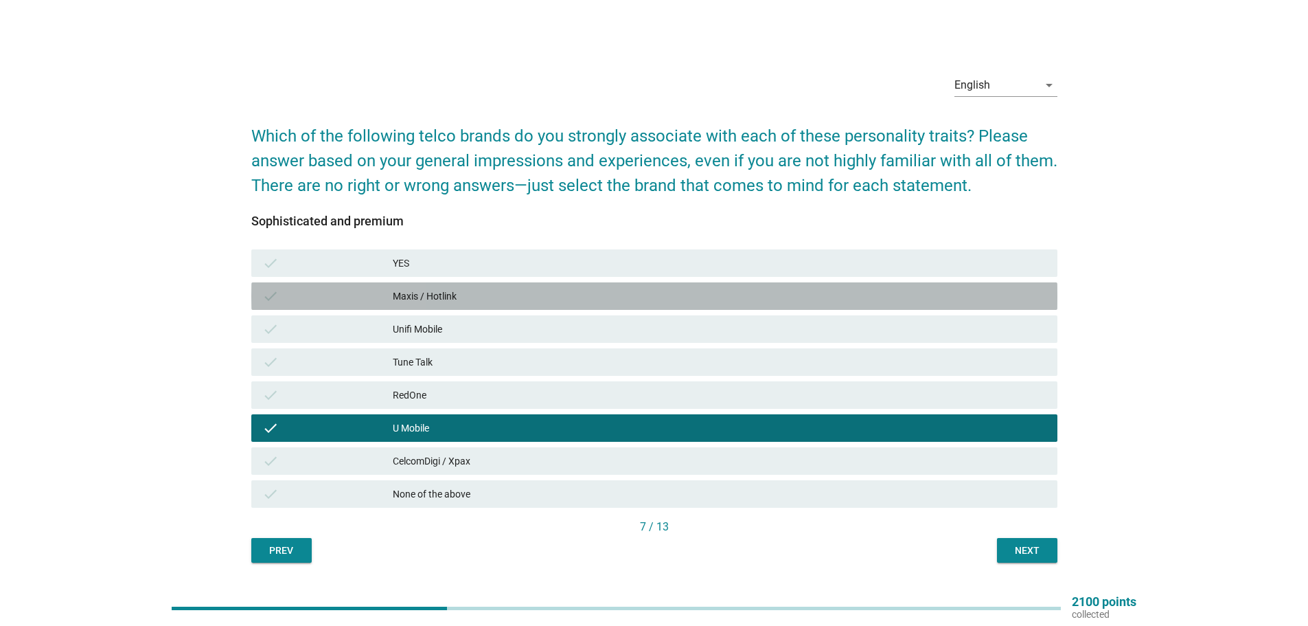
click at [440, 300] on div "Maxis / Hotlink" at bounding box center [720, 296] width 654 height 16
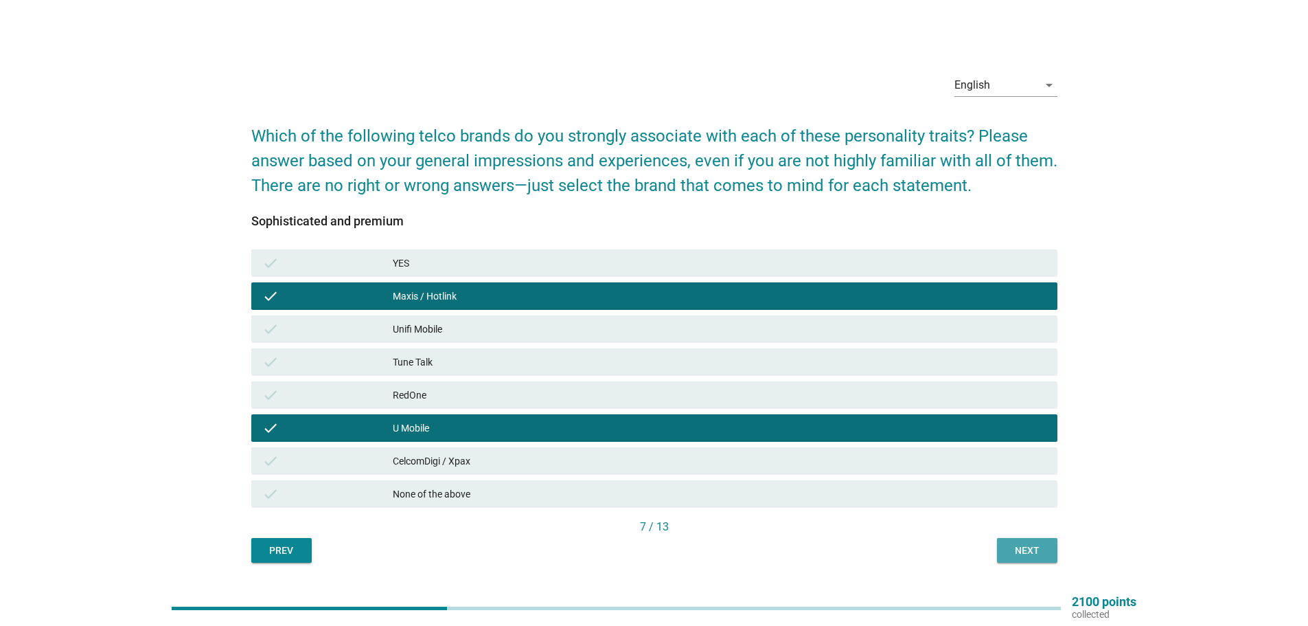
click at [1017, 543] on div "Next" at bounding box center [1027, 550] width 38 height 14
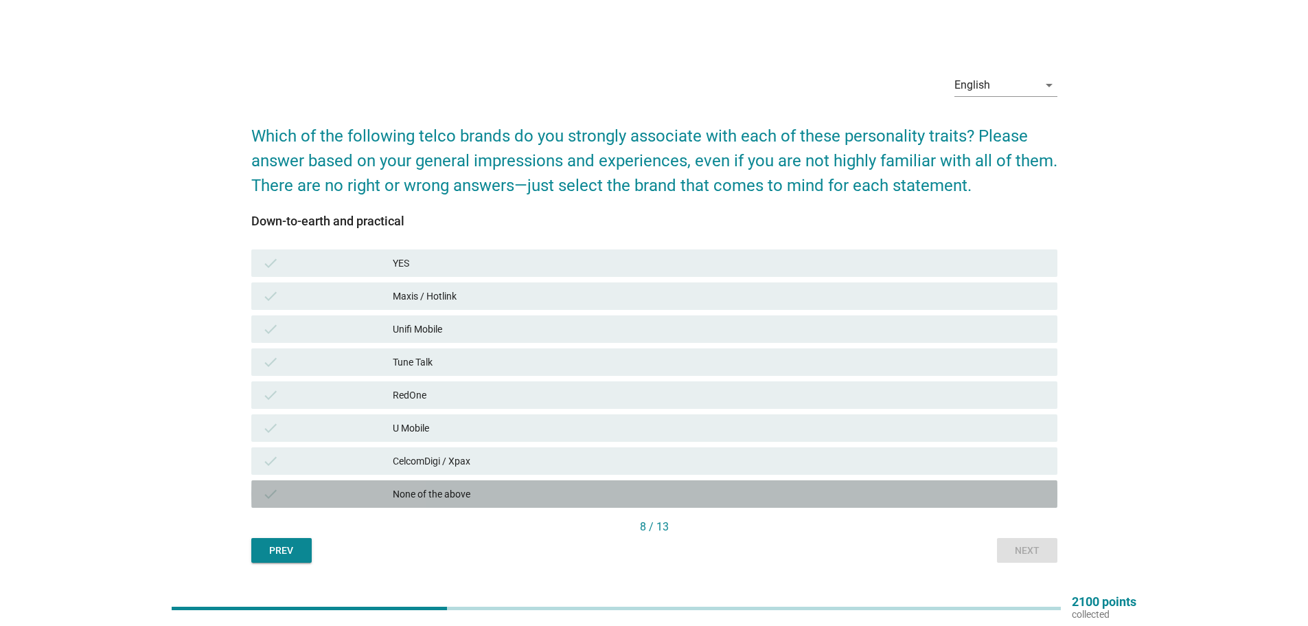
click at [468, 488] on div "None of the above" at bounding box center [720, 494] width 654 height 16
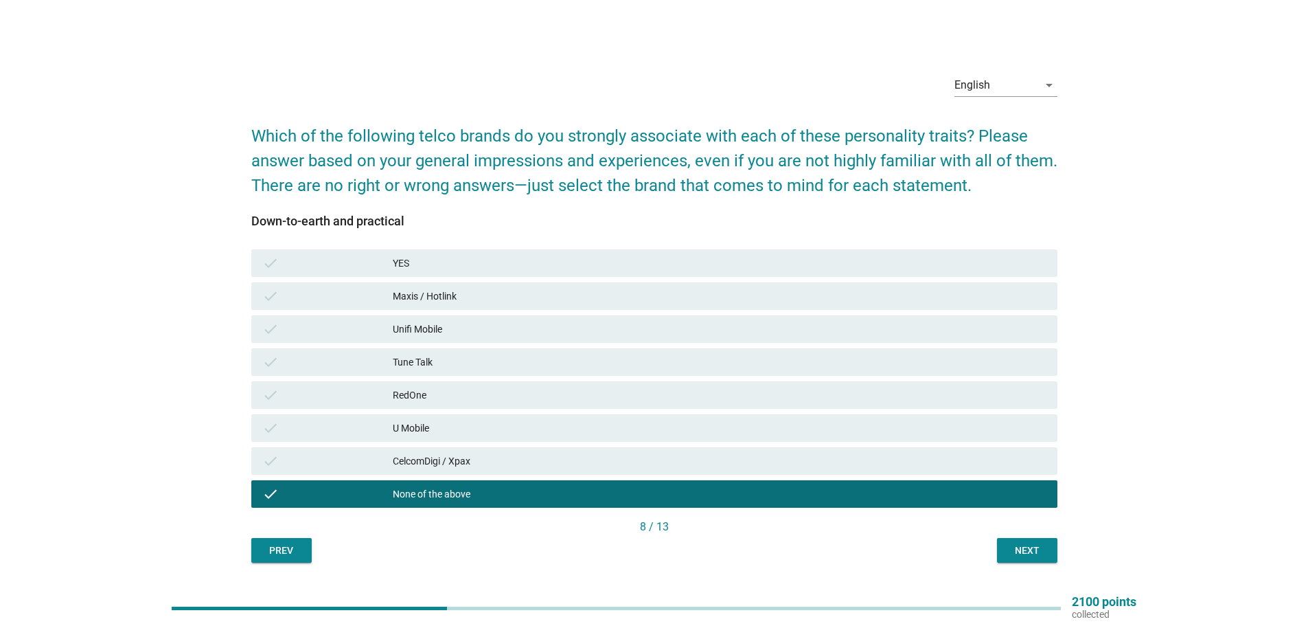
click at [1036, 545] on div "Next" at bounding box center [1027, 550] width 38 height 14
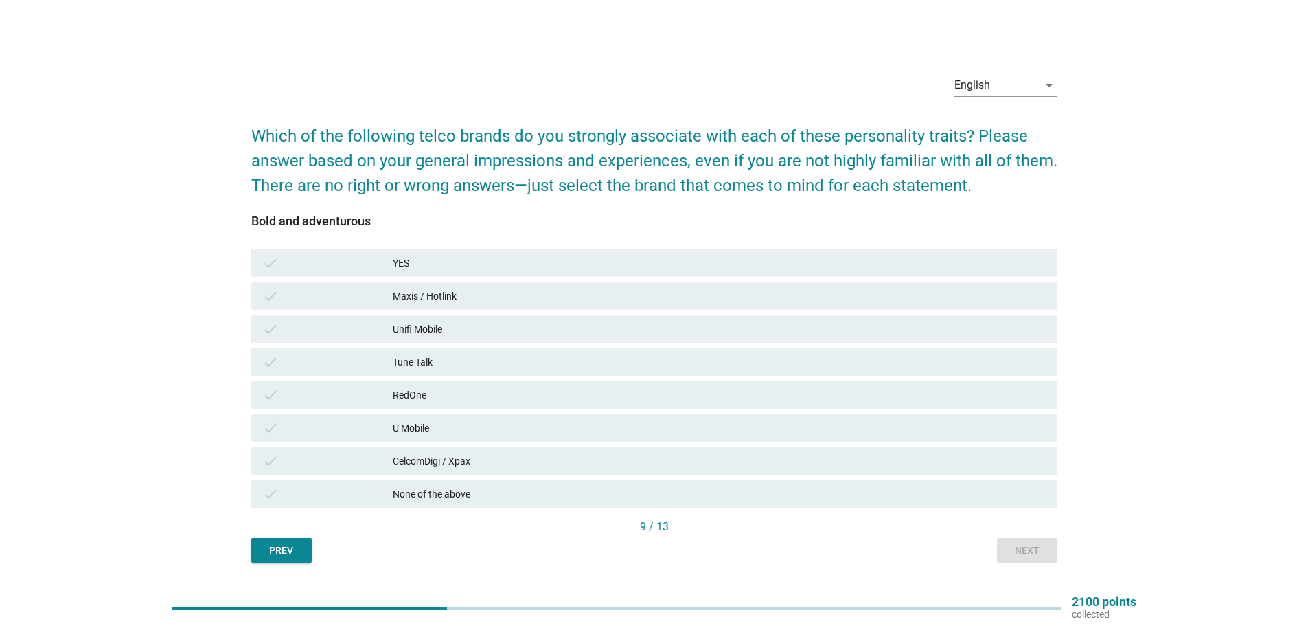
click at [433, 427] on div "U Mobile" at bounding box center [720, 428] width 654 height 16
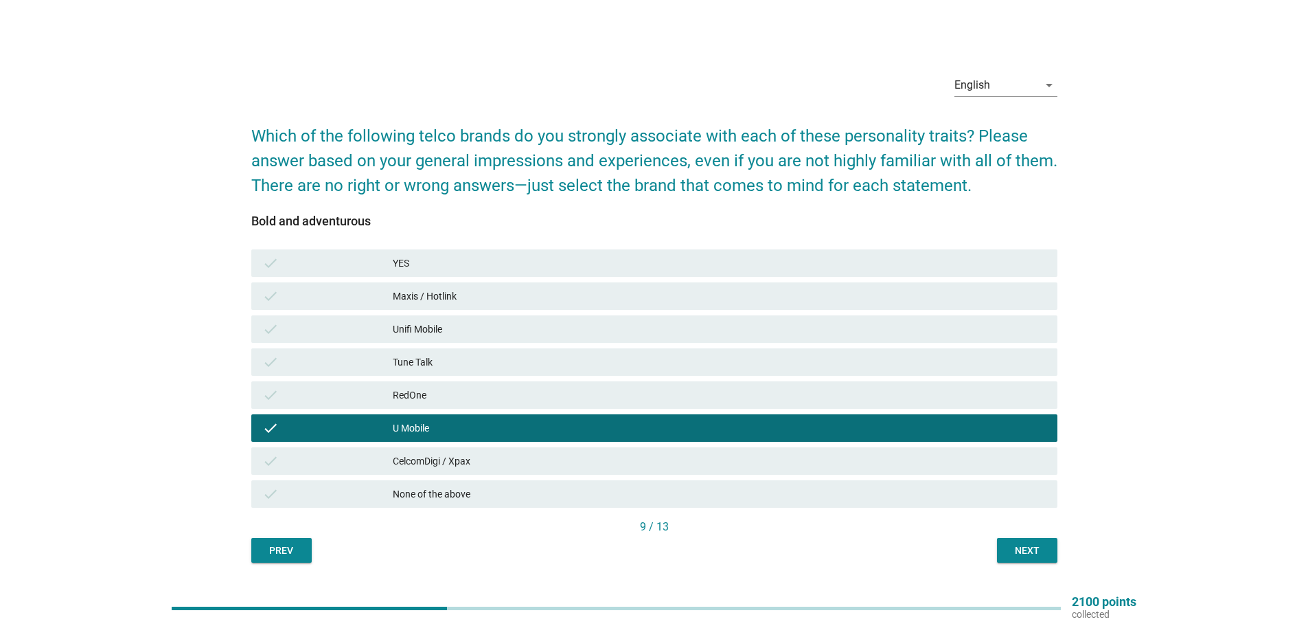
click at [1017, 565] on div "English arrow_drop_down Which of the following telco brands do you strongly ass…" at bounding box center [654, 312] width 828 height 521
click at [1014, 559] on button "Next" at bounding box center [1027, 550] width 60 height 25
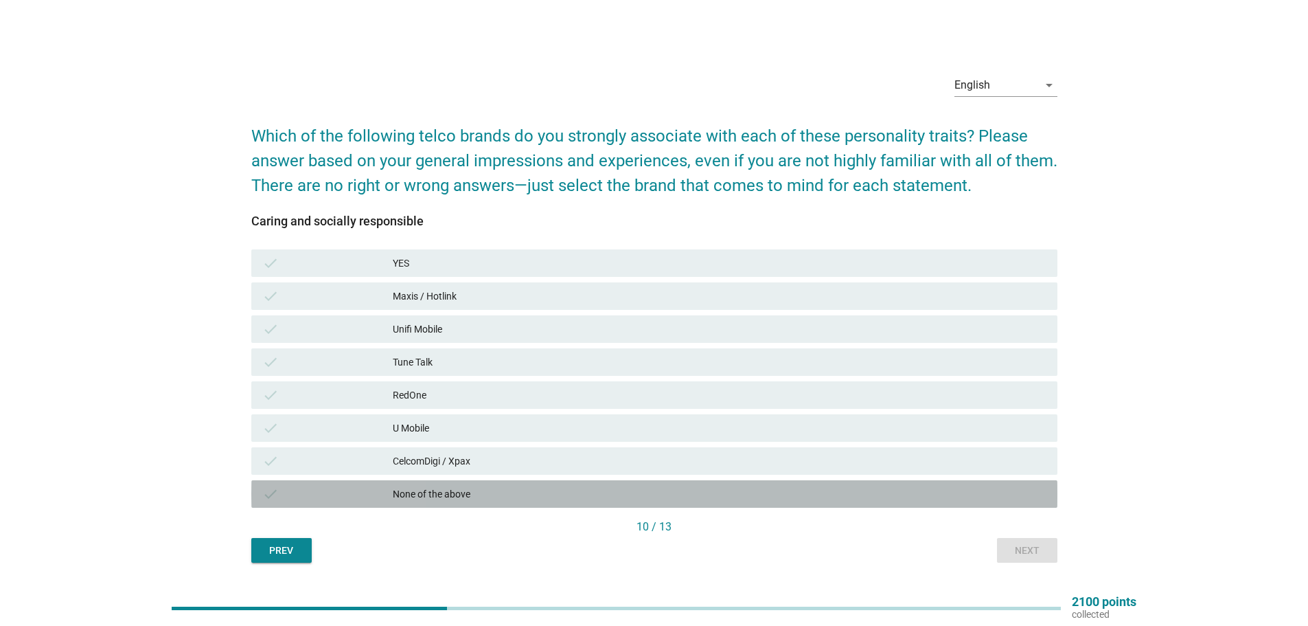
click at [408, 497] on div "None of the above" at bounding box center [720, 494] width 654 height 16
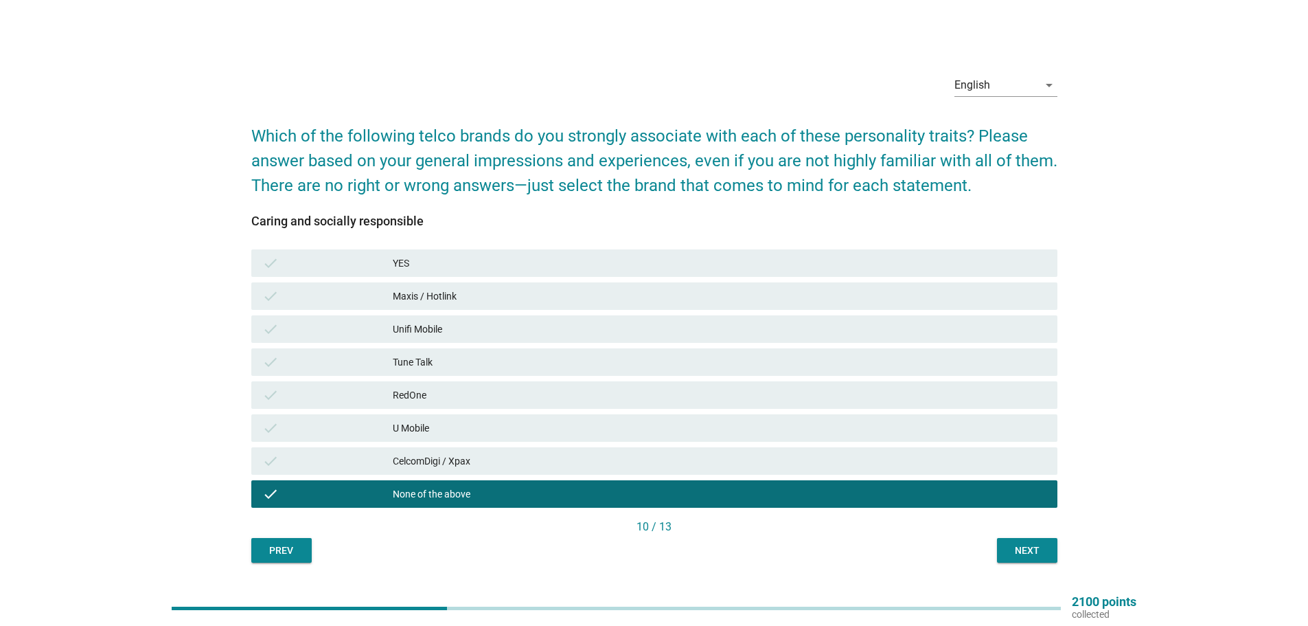
click at [1025, 540] on button "Next" at bounding box center [1027, 550] width 60 height 25
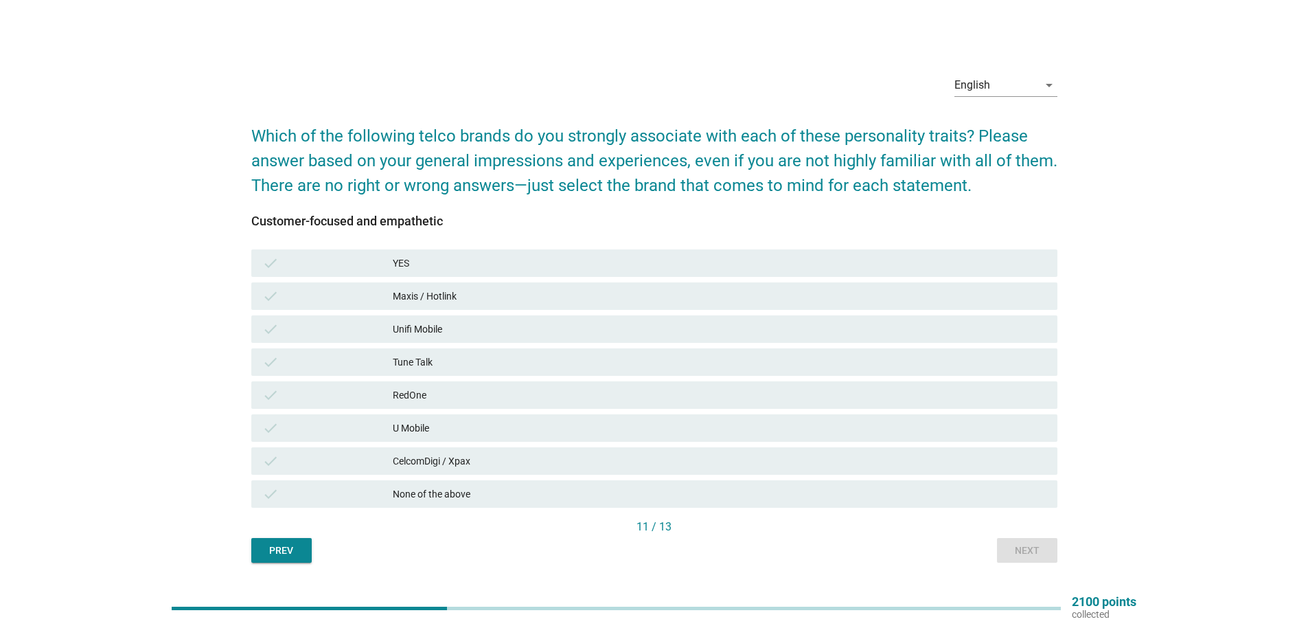
click at [461, 427] on div "U Mobile" at bounding box center [720, 428] width 654 height 16
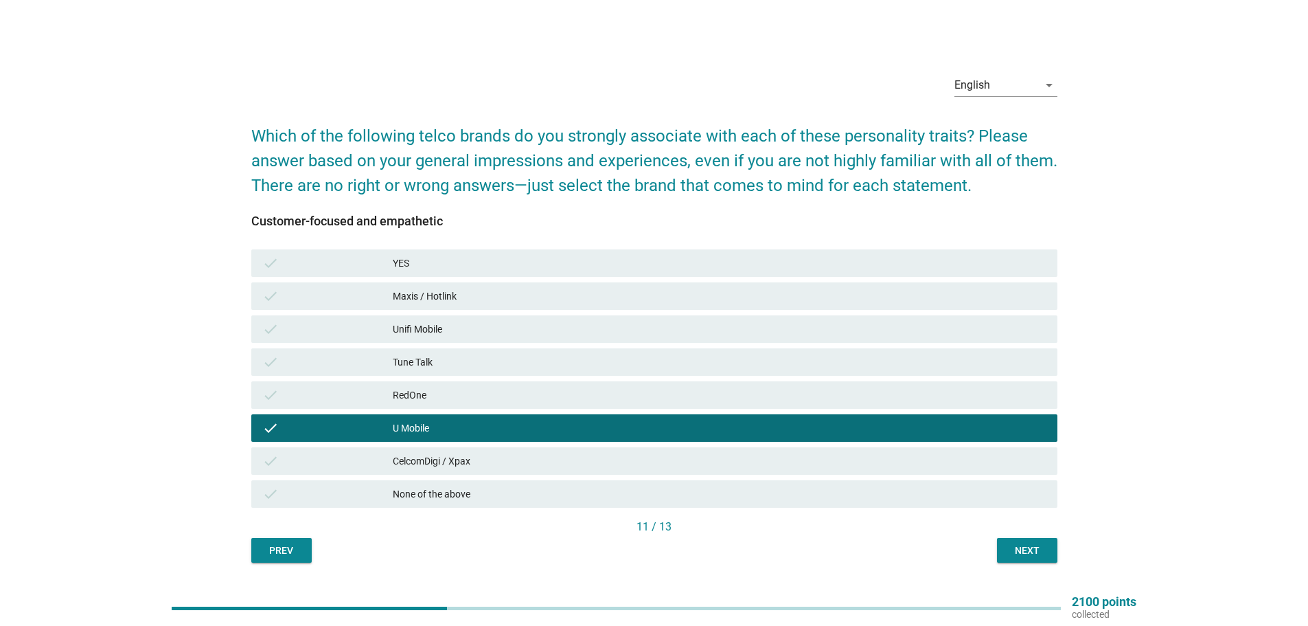
click at [521, 280] on div "check Maxis / Hotlink" at bounding box center [655, 296] width 812 height 33
click at [519, 286] on div "check Maxis / Hotlink" at bounding box center [654, 295] width 806 height 27
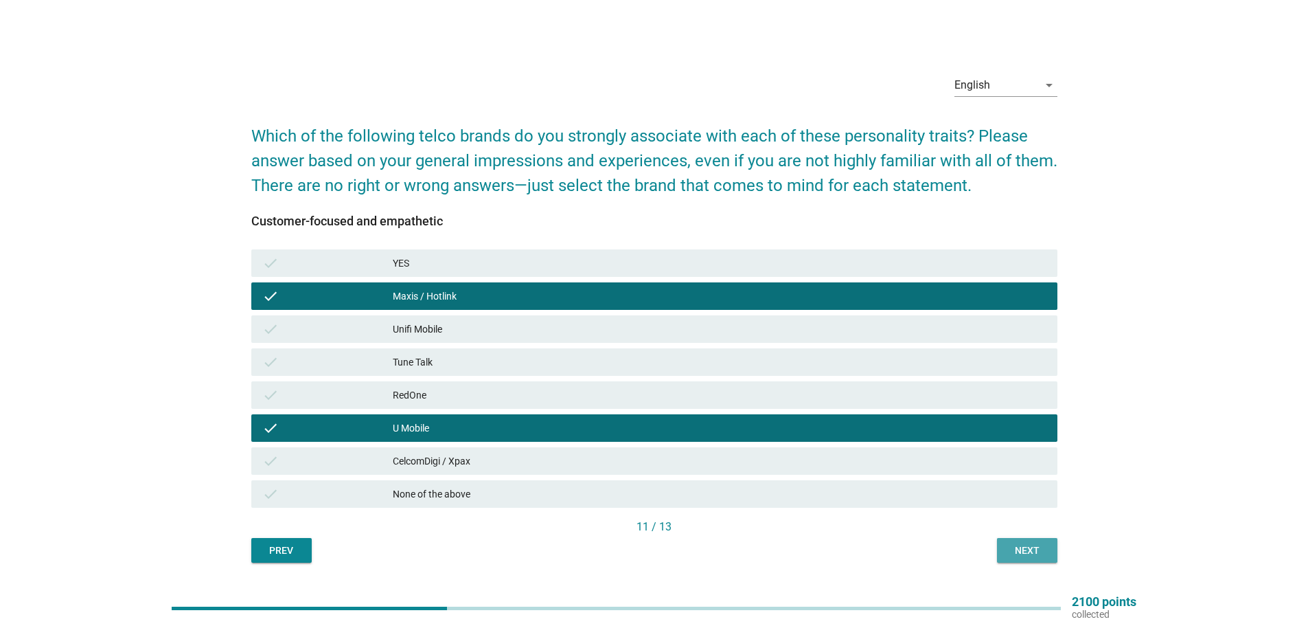
click at [1032, 546] on div "Next" at bounding box center [1027, 550] width 38 height 14
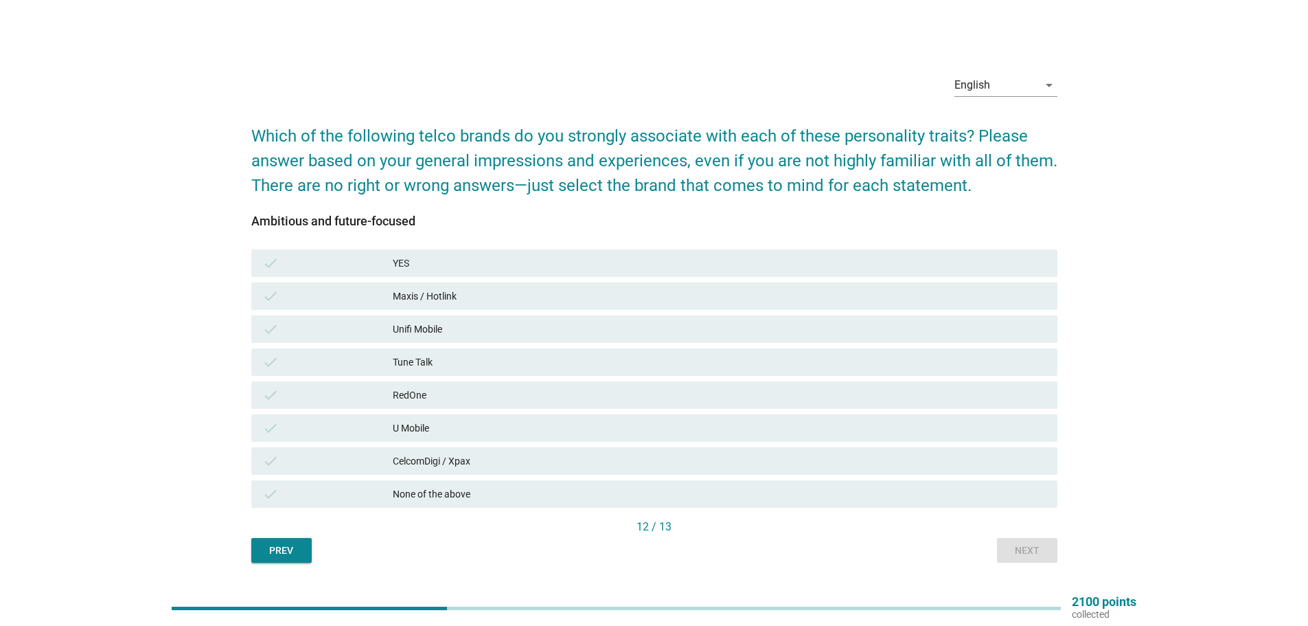
click at [426, 430] on div "U Mobile" at bounding box center [720, 428] width 654 height 16
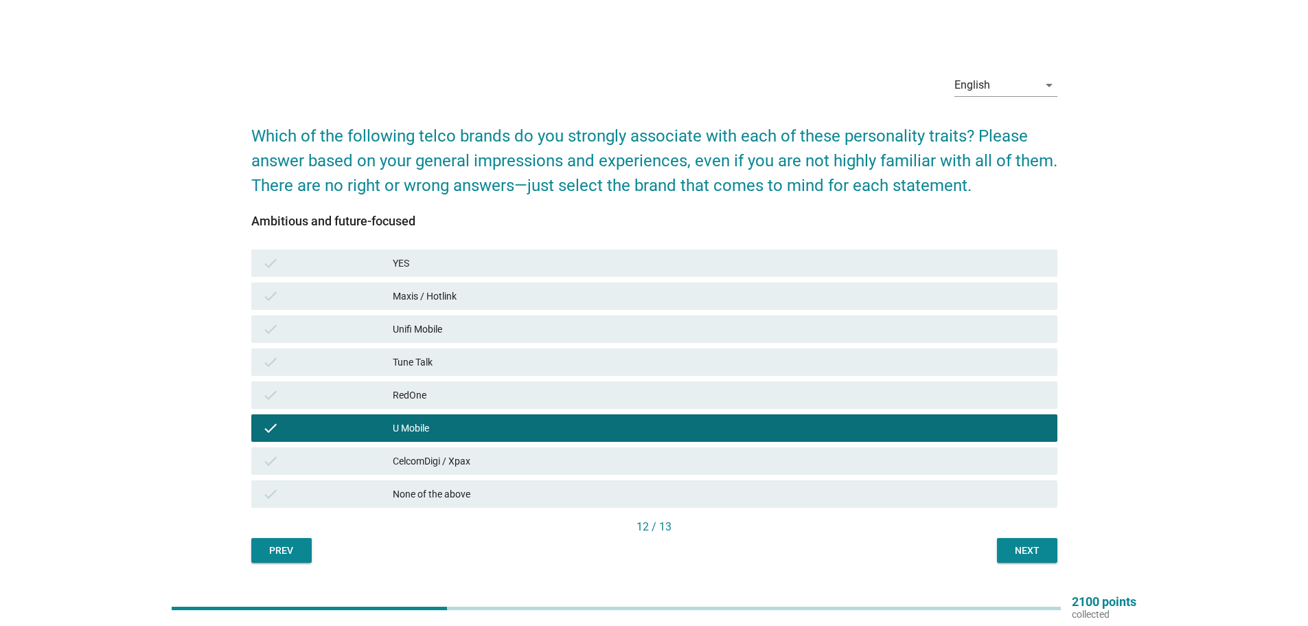
click at [453, 292] on div "Maxis / Hotlink" at bounding box center [720, 296] width 654 height 16
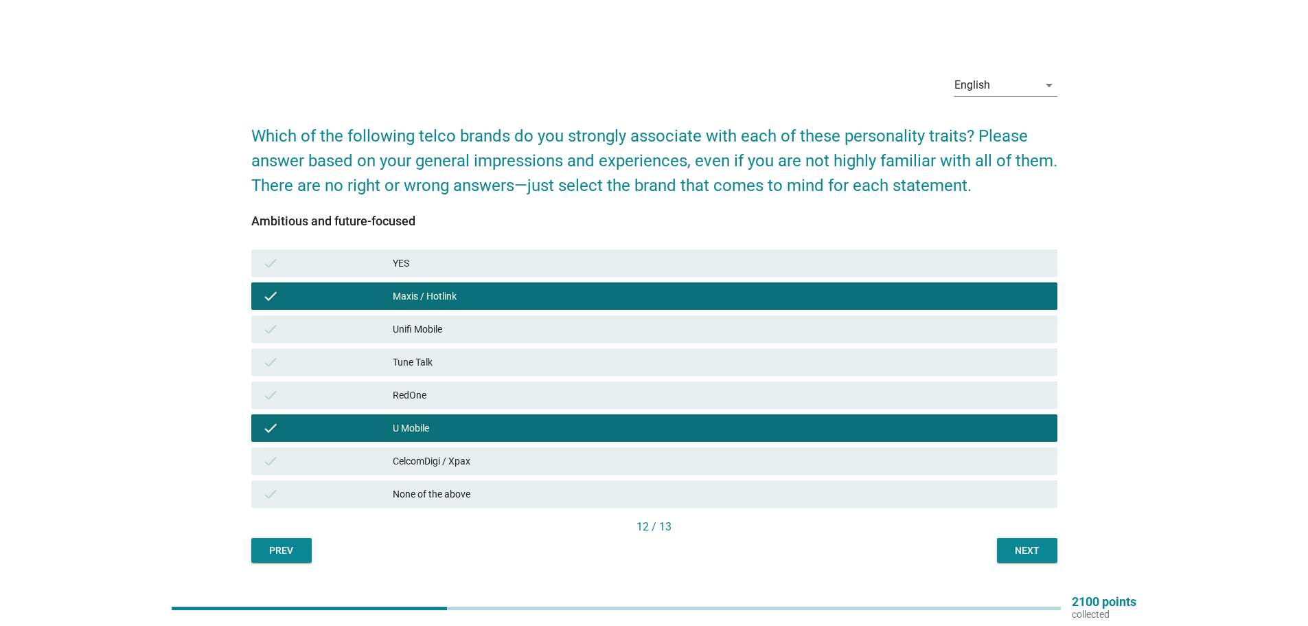
click at [1028, 556] on div "Next" at bounding box center [1027, 550] width 38 height 14
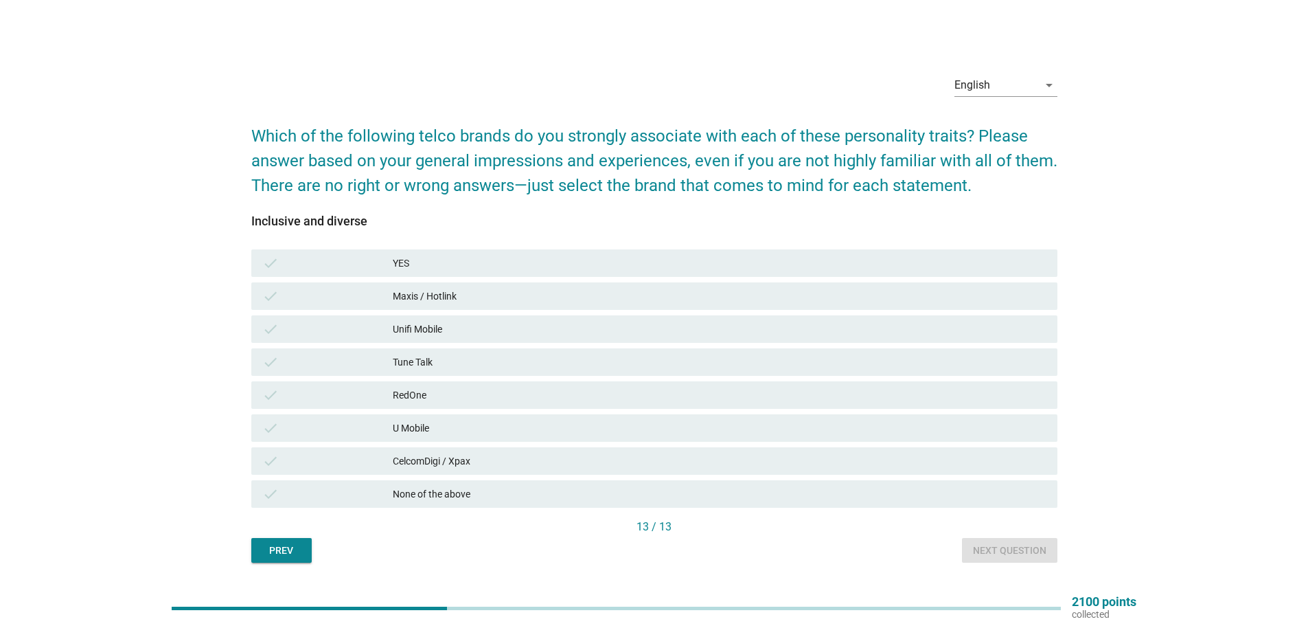
click at [442, 416] on div "check U Mobile" at bounding box center [654, 427] width 806 height 27
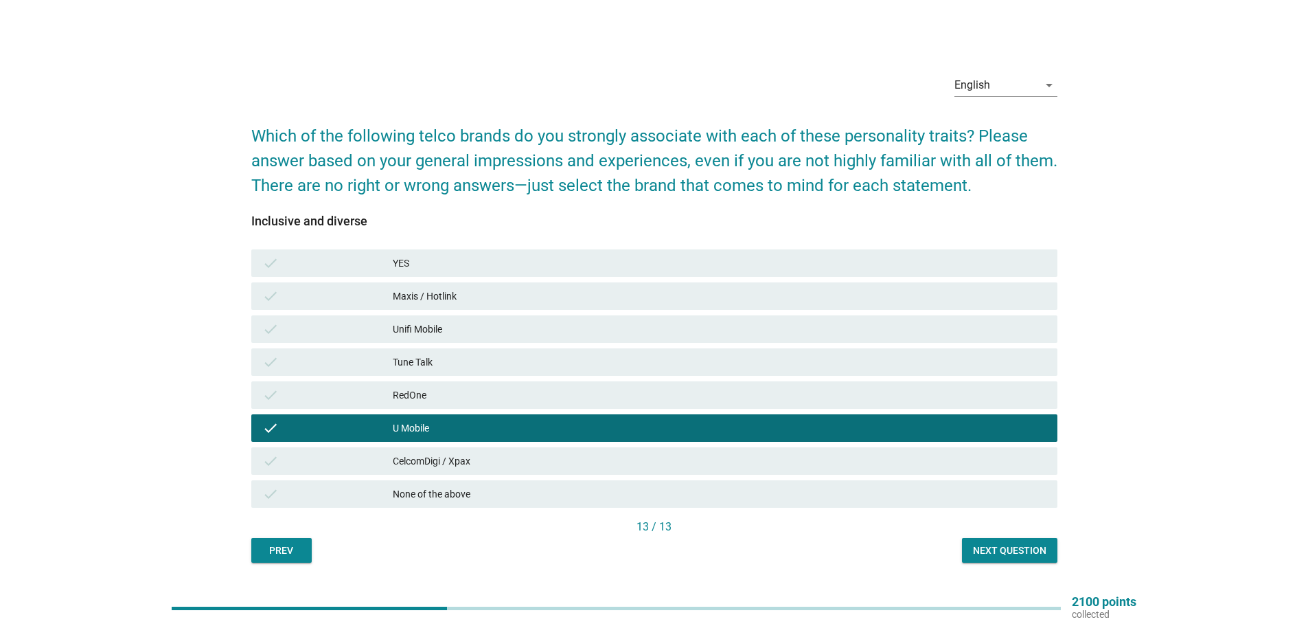
click at [992, 549] on div "Next question" at bounding box center [1009, 550] width 73 height 14
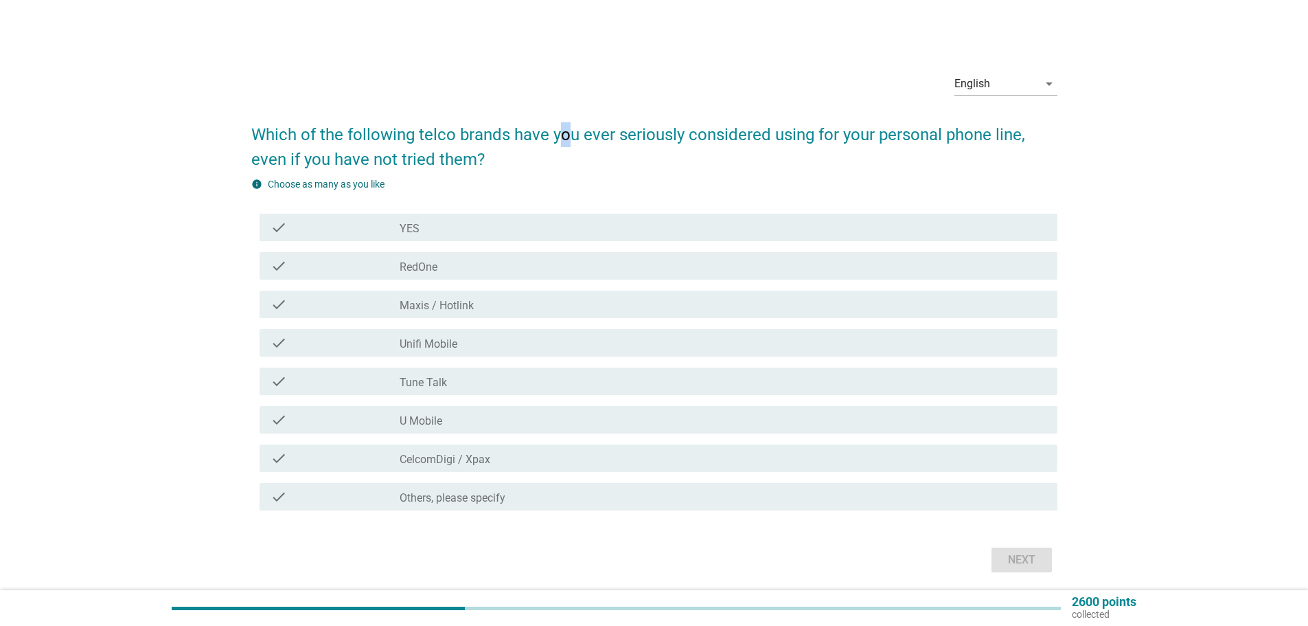
drag, startPoint x: 563, startPoint y: 131, endPoint x: 565, endPoint y: 144, distance: 13.2
click at [565, 144] on h2 "Which of the following telco brands have you ever seriously considered using fo…" at bounding box center [654, 140] width 806 height 63
click at [457, 424] on div "check_box_outline_blank U Mobile" at bounding box center [723, 419] width 647 height 16
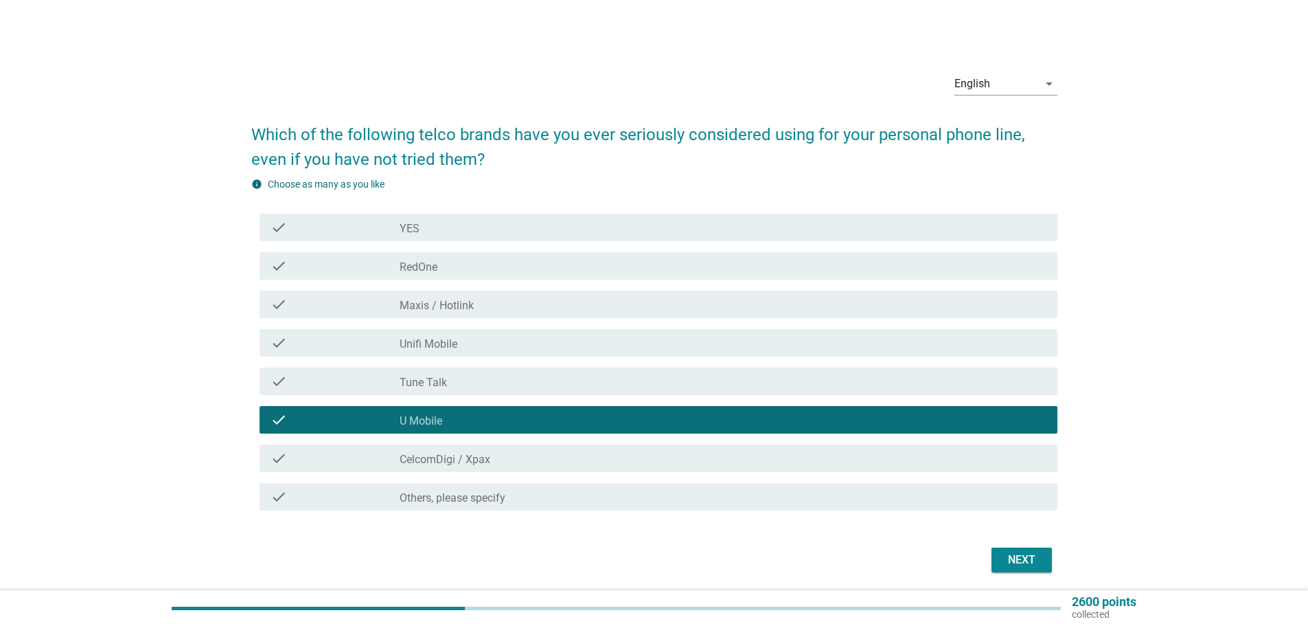
click at [432, 307] on label "Maxis / Hotlink" at bounding box center [437, 306] width 74 height 14
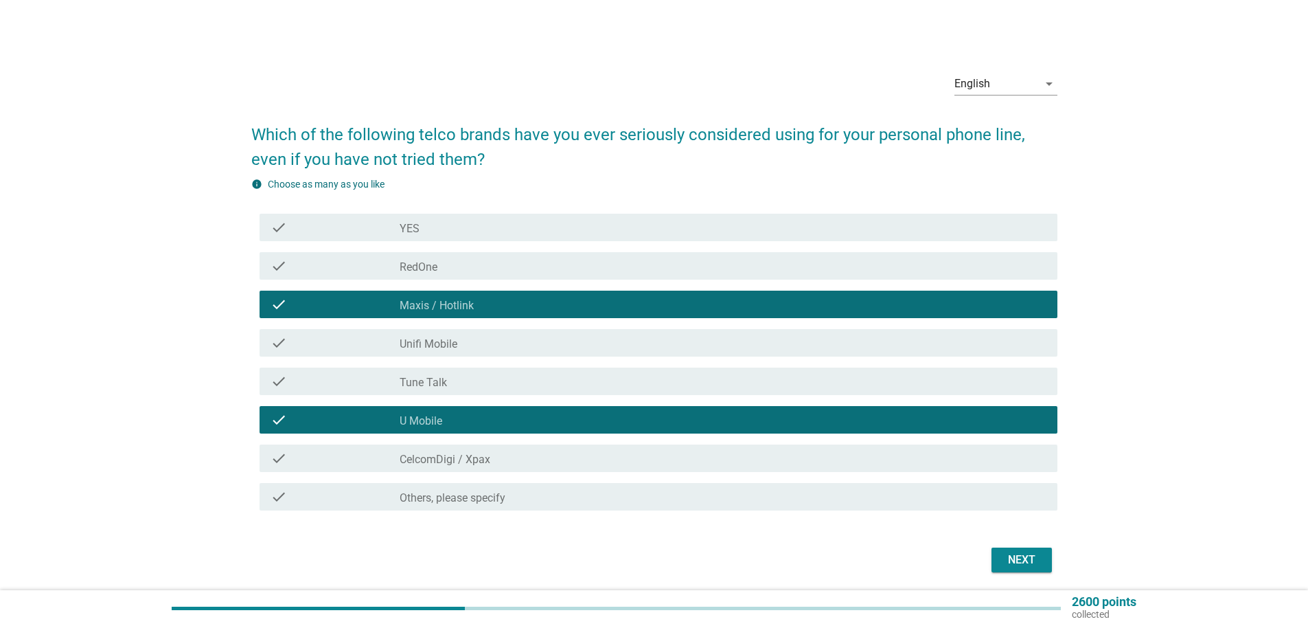
click at [452, 451] on div "check_box_outline_blank CelcomDigi / Xpax" at bounding box center [723, 458] width 647 height 16
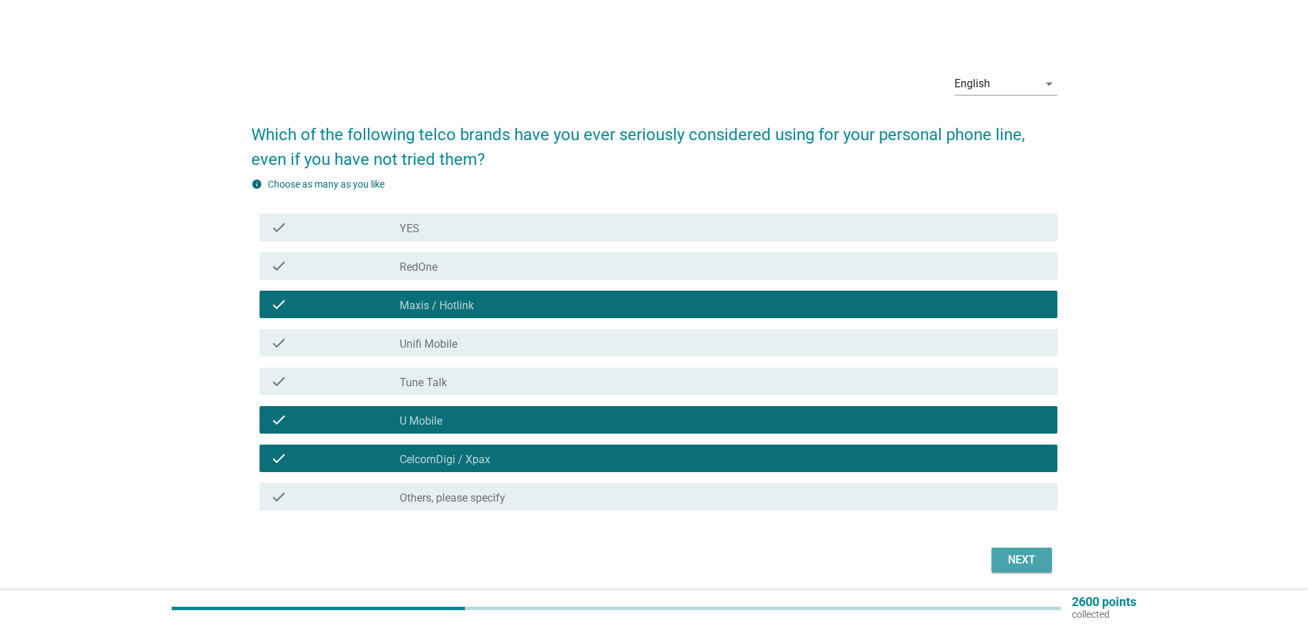
click at [1023, 556] on div "Next" at bounding box center [1022, 560] width 38 height 16
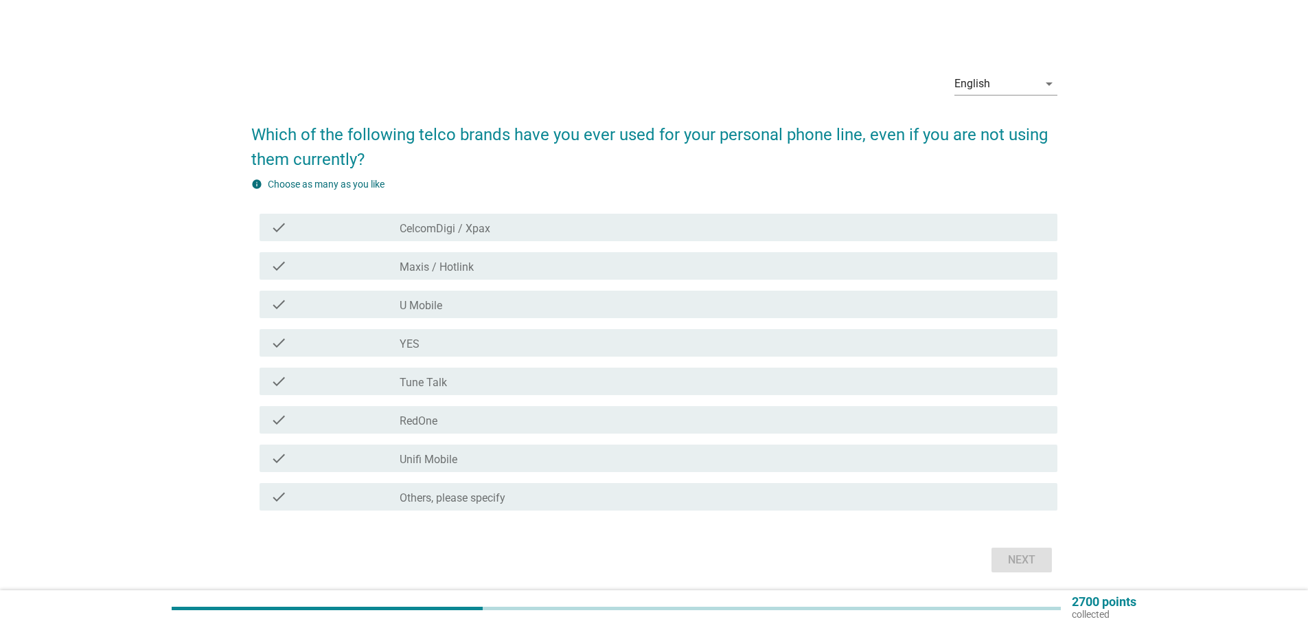
click at [528, 220] on div "check_box CelcomDigi / Xpax" at bounding box center [723, 227] width 647 height 16
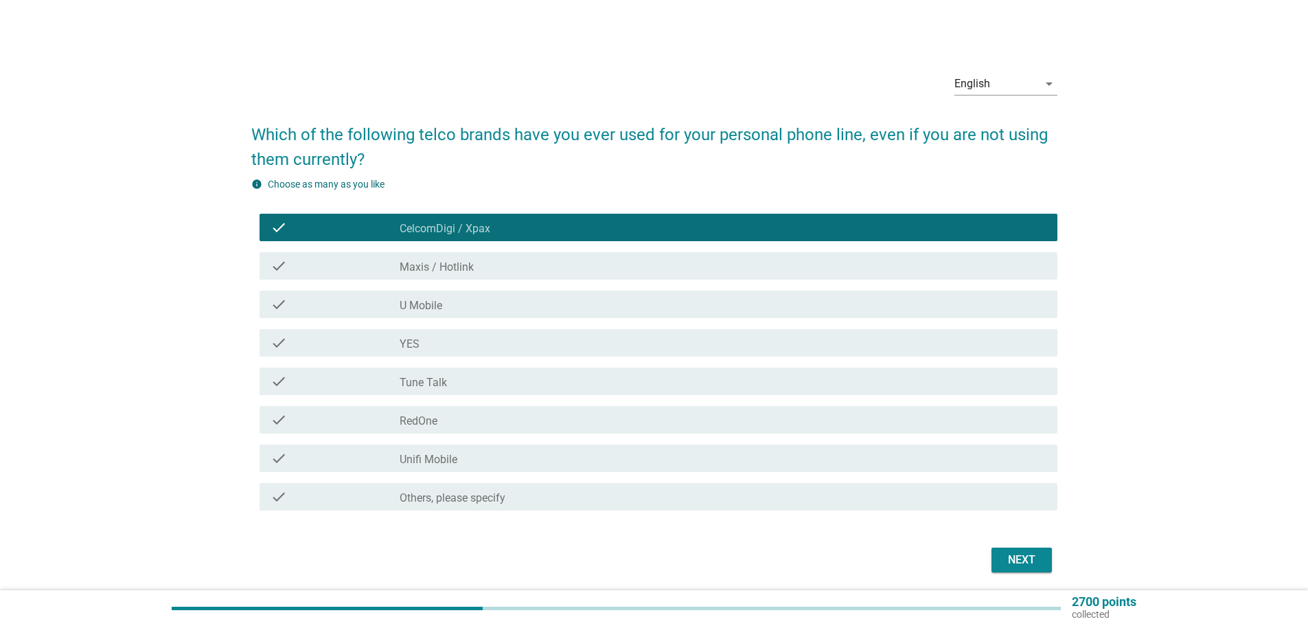
click at [1022, 564] on div "Next" at bounding box center [1022, 560] width 38 height 16
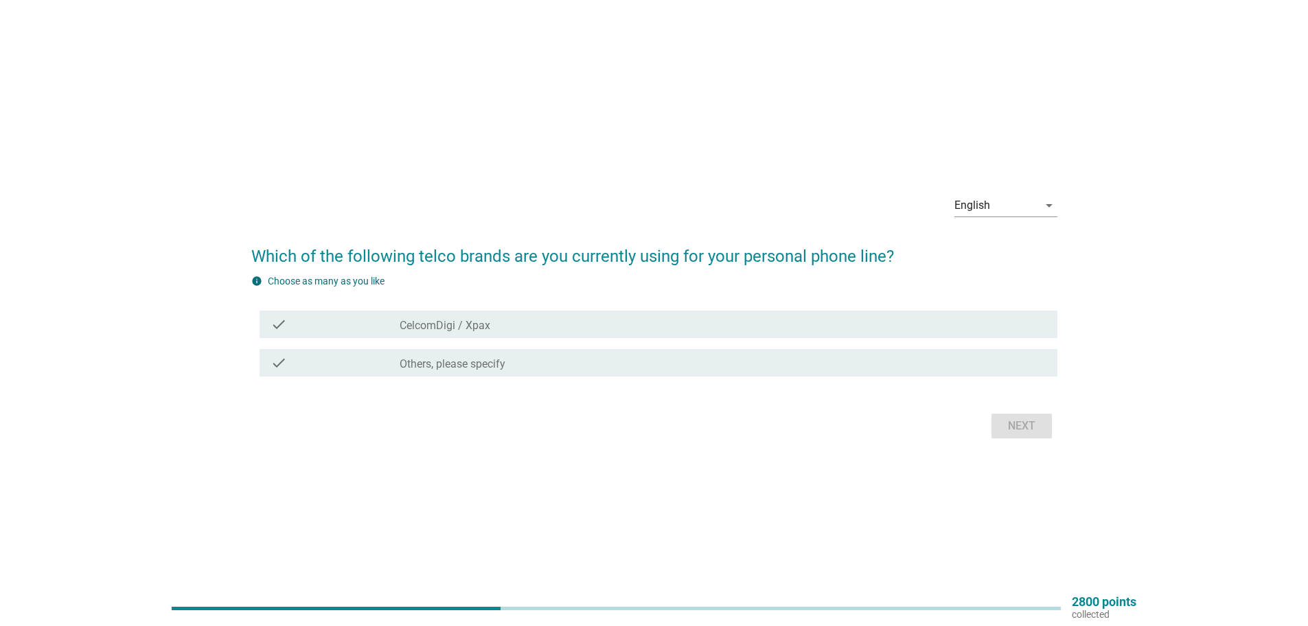
click at [464, 330] on label "CelcomDigi / Xpax" at bounding box center [445, 326] width 91 height 14
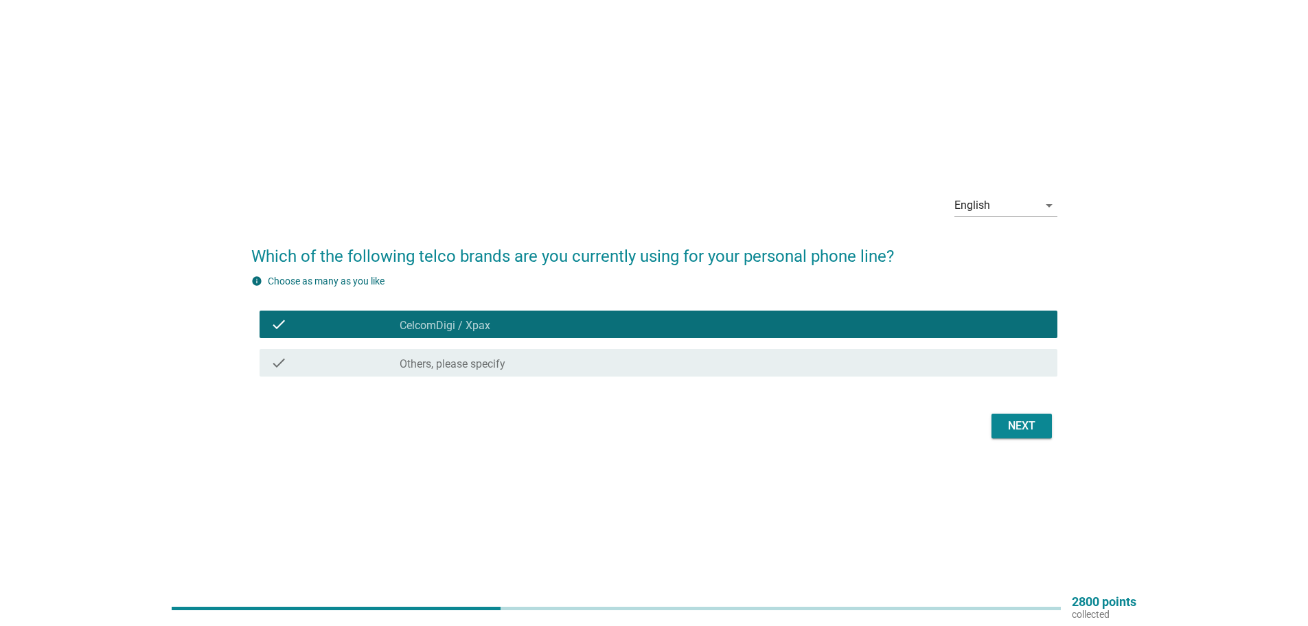
click at [1026, 416] on button "Next" at bounding box center [1022, 425] width 60 height 25
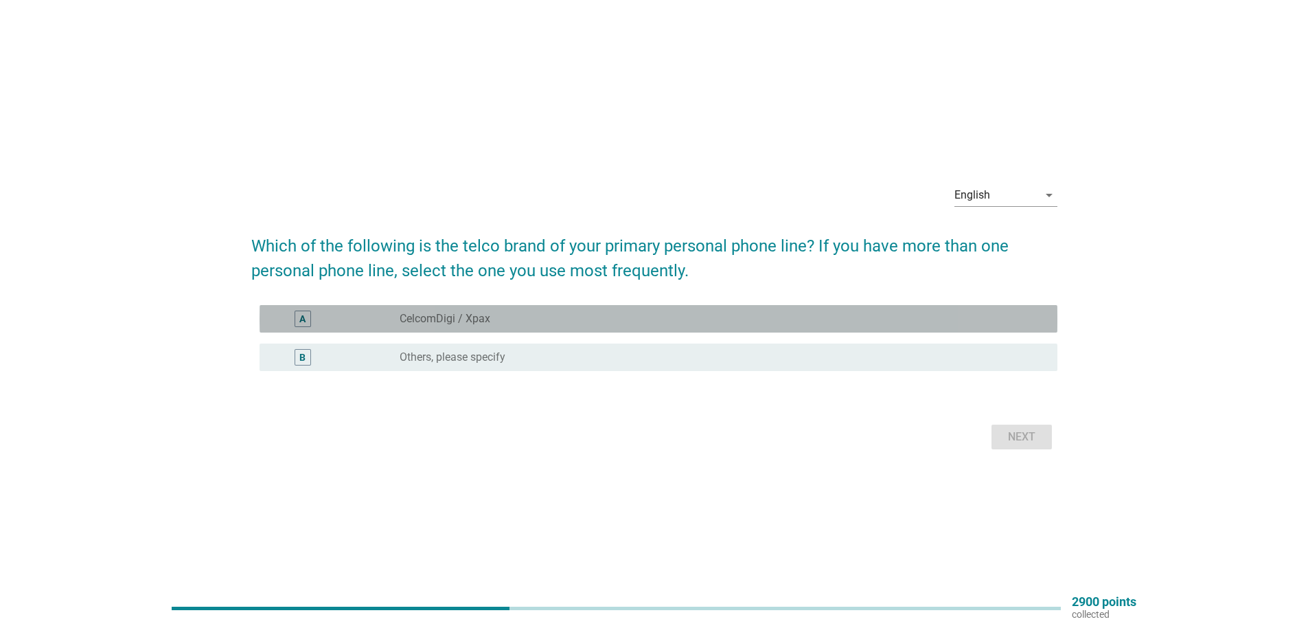
click at [479, 320] on label "CelcomDigi / Xpax" at bounding box center [445, 319] width 91 height 14
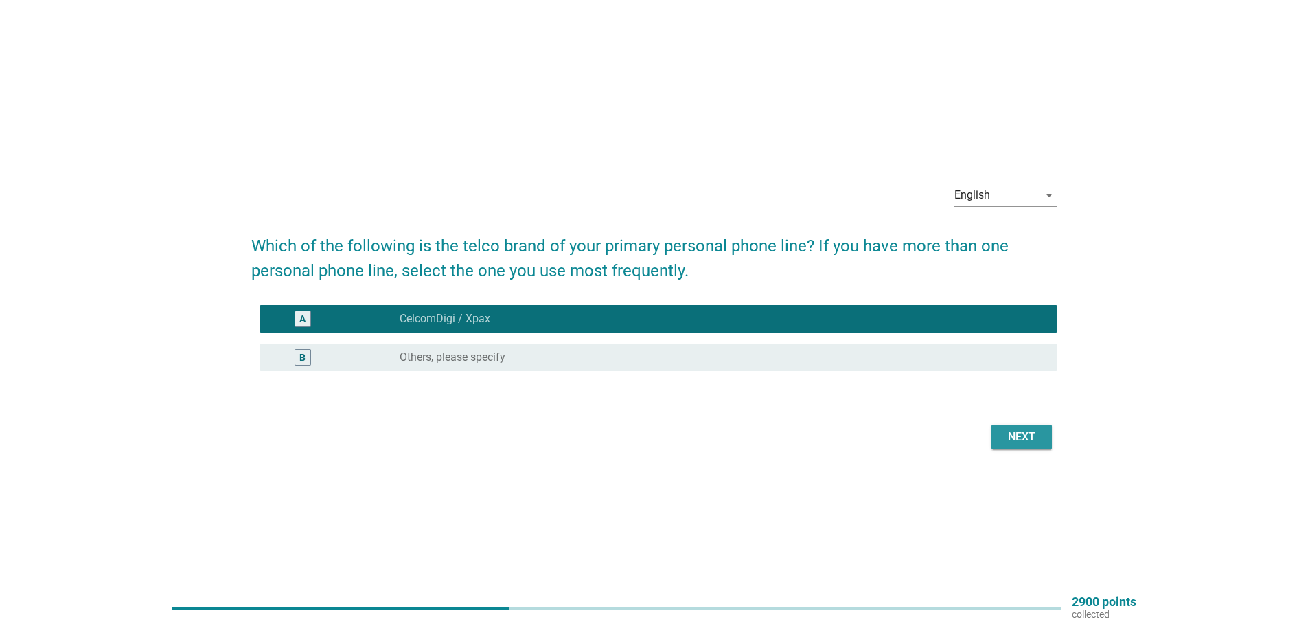
click at [1013, 439] on div "Next" at bounding box center [1022, 437] width 38 height 16
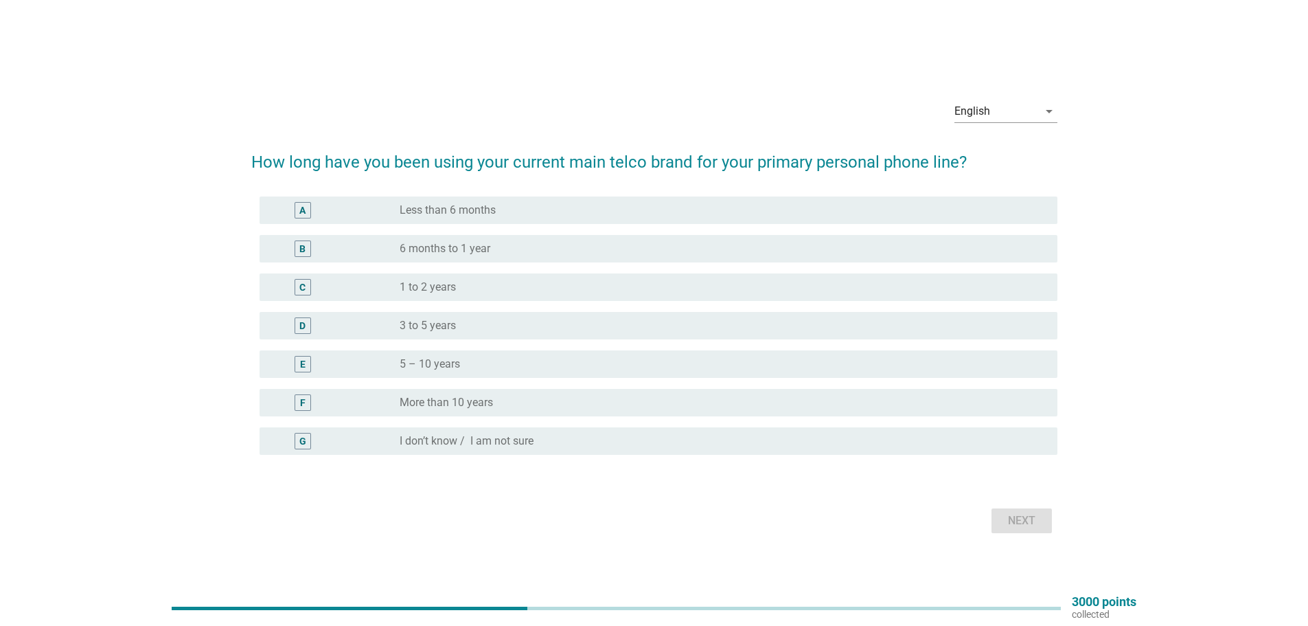
click at [451, 405] on label "More than 10 years" at bounding box center [446, 403] width 93 height 14
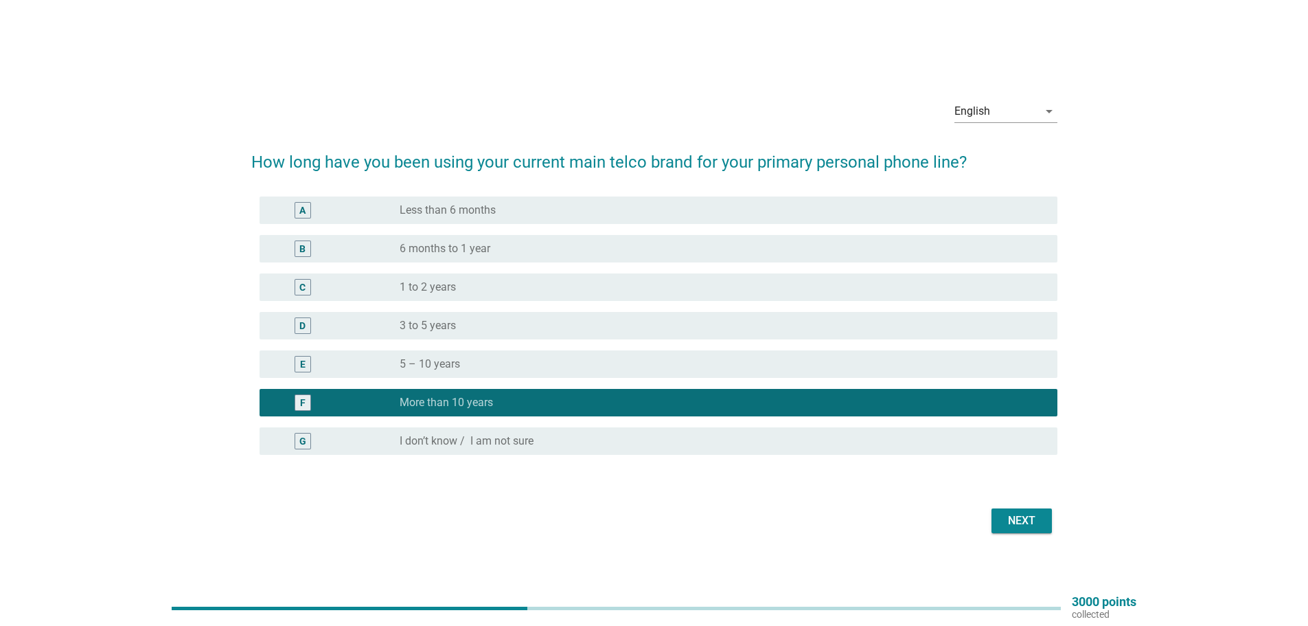
click at [1008, 512] on div "Next" at bounding box center [1022, 520] width 38 height 16
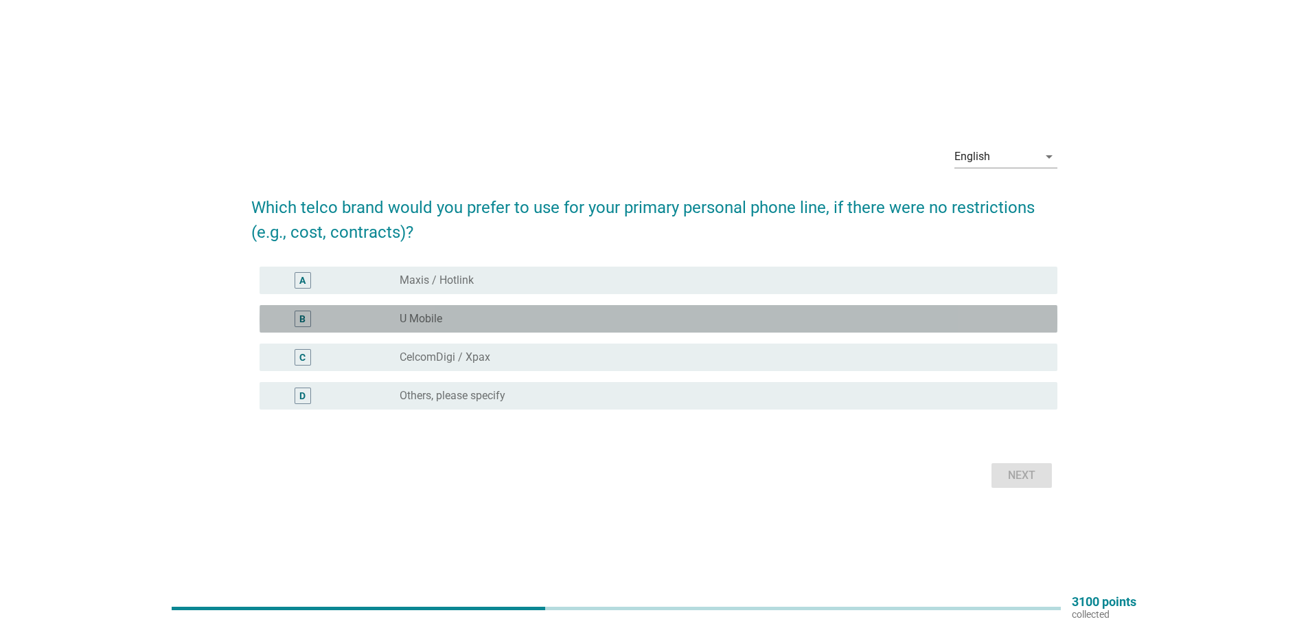
click at [514, 319] on div "radio_button_unchecked U Mobile" at bounding box center [718, 319] width 636 height 14
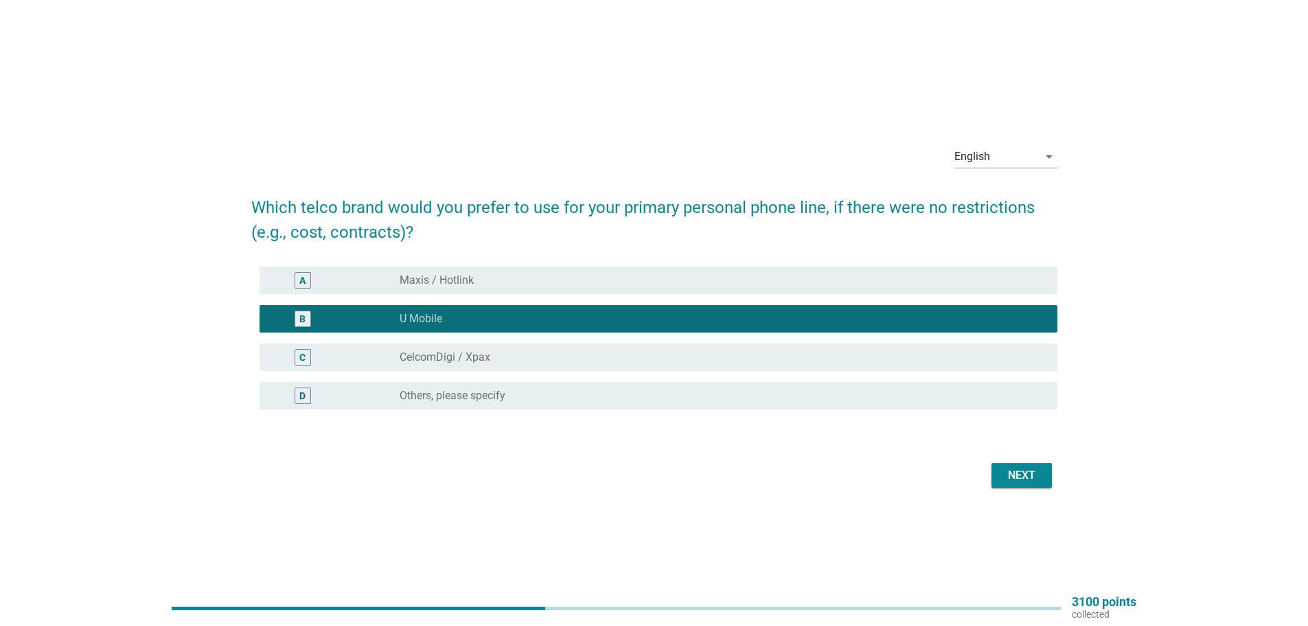
click at [1034, 477] on div "Next" at bounding box center [1022, 475] width 38 height 16
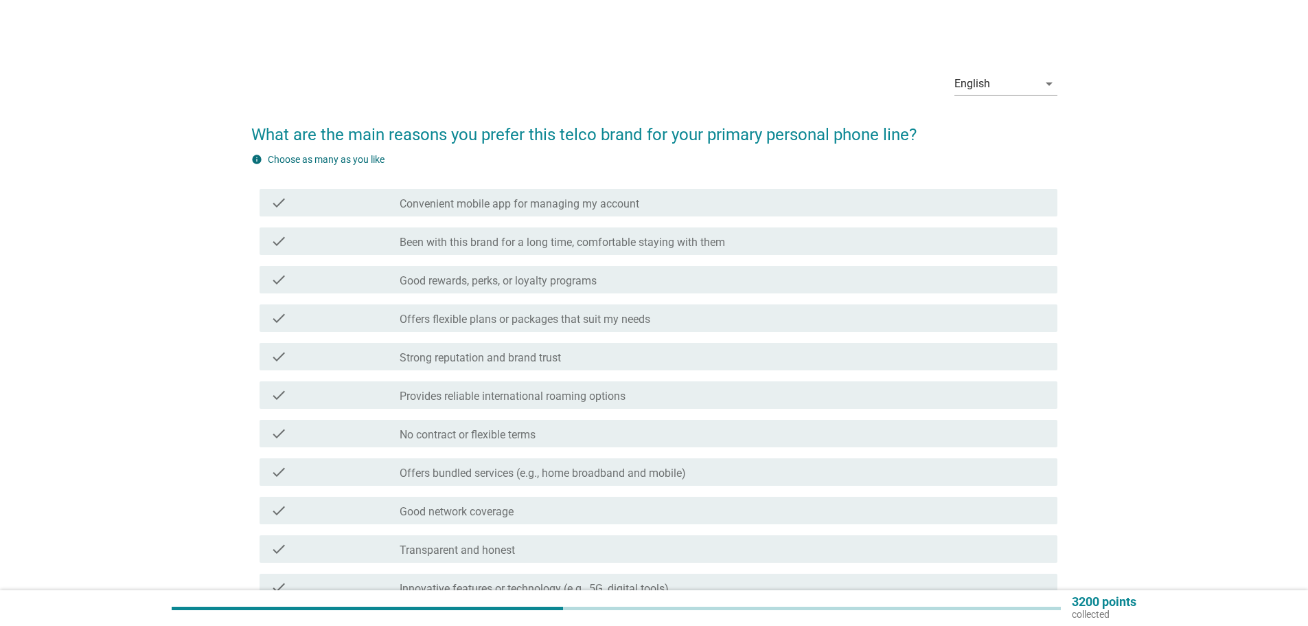
click at [500, 442] on div "check check_box_outline_blank No contract or flexible terms" at bounding box center [659, 433] width 798 height 27
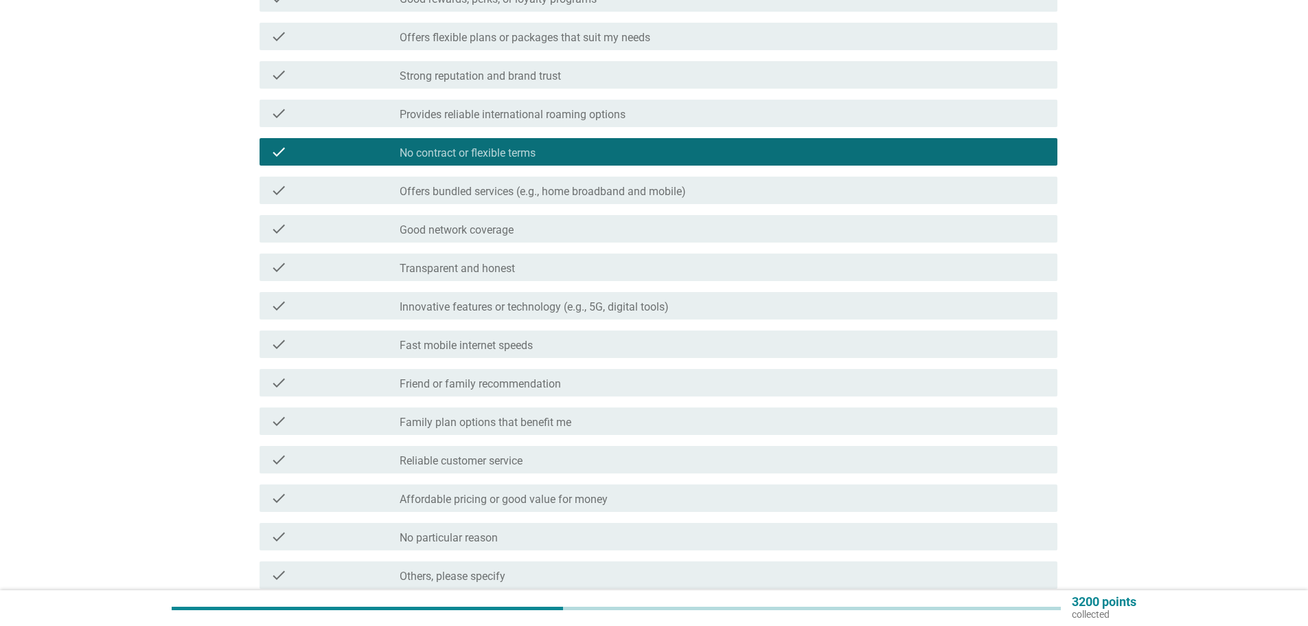
scroll to position [343, 0]
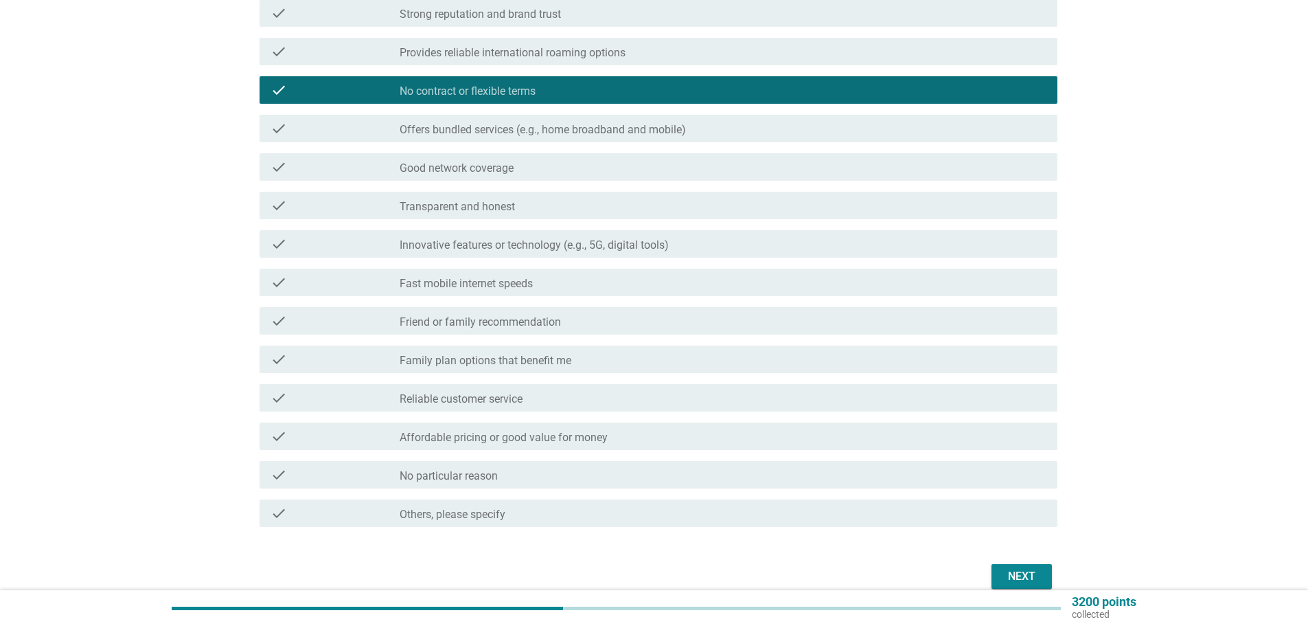
click at [607, 440] on label "Affordable pricing or good value for money" at bounding box center [504, 438] width 208 height 14
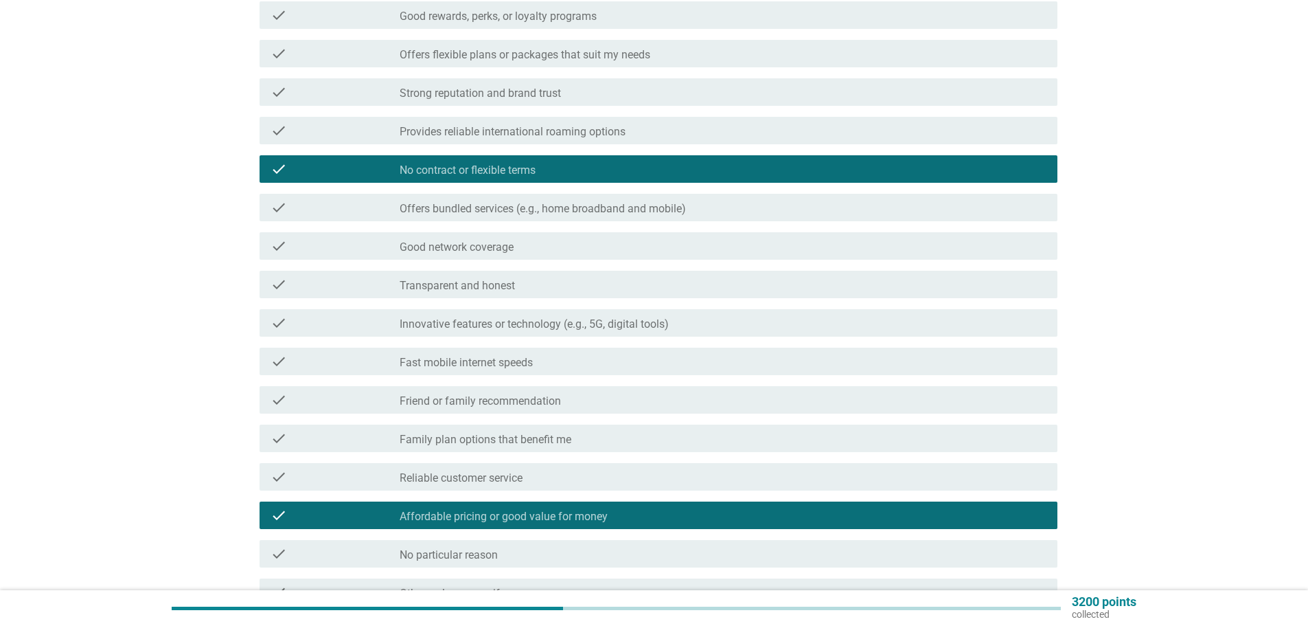
scroll to position [137, 0]
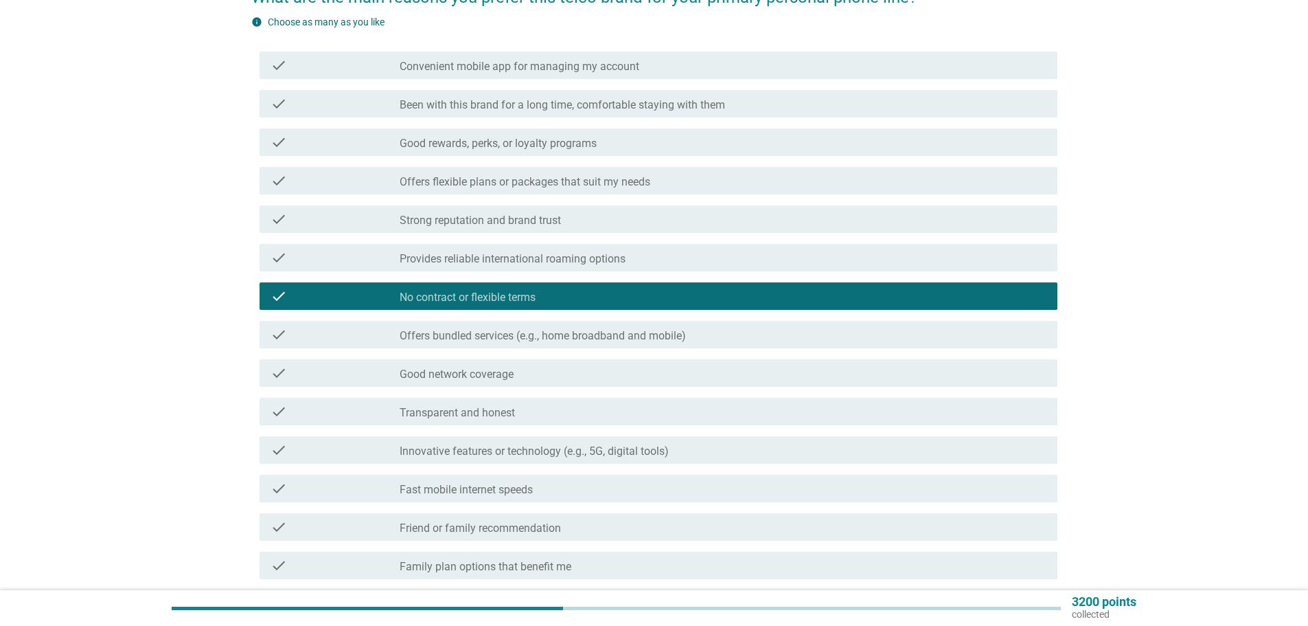
click at [554, 159] on div "check check_box_outline_blank Good rewards, perks, or loyalty programs" at bounding box center [654, 142] width 806 height 38
click at [610, 148] on div "check_box_outline_blank Good rewards, perks, or loyalty programs" at bounding box center [723, 142] width 647 height 16
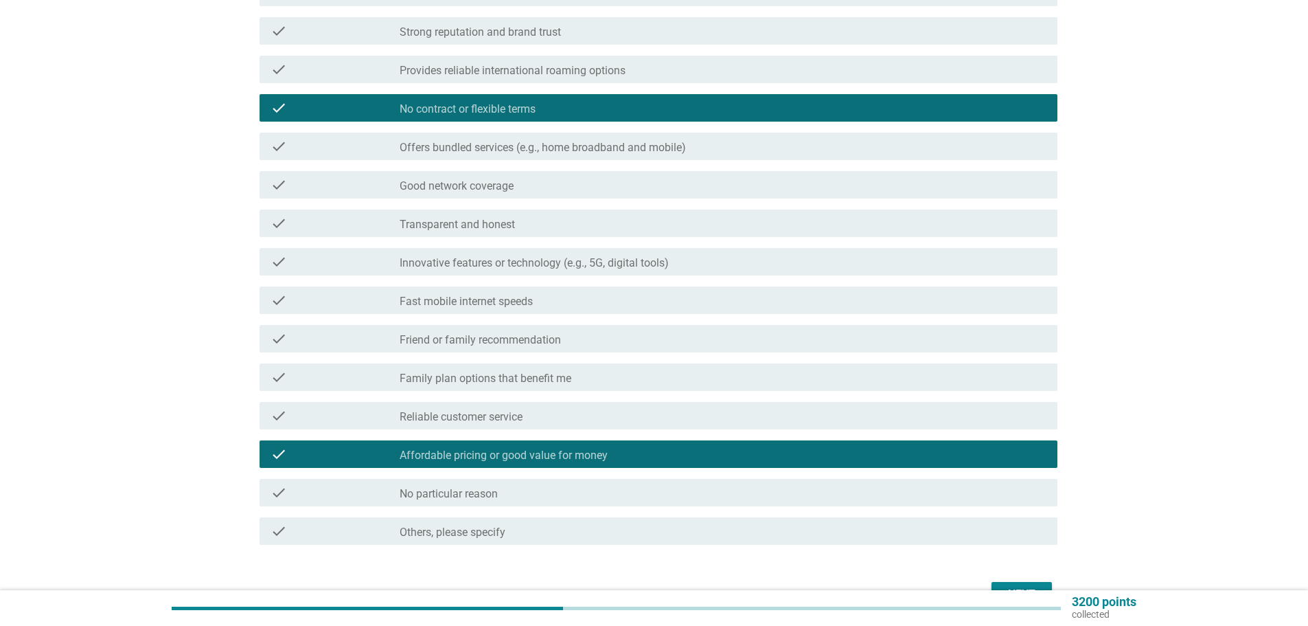
scroll to position [408, 0]
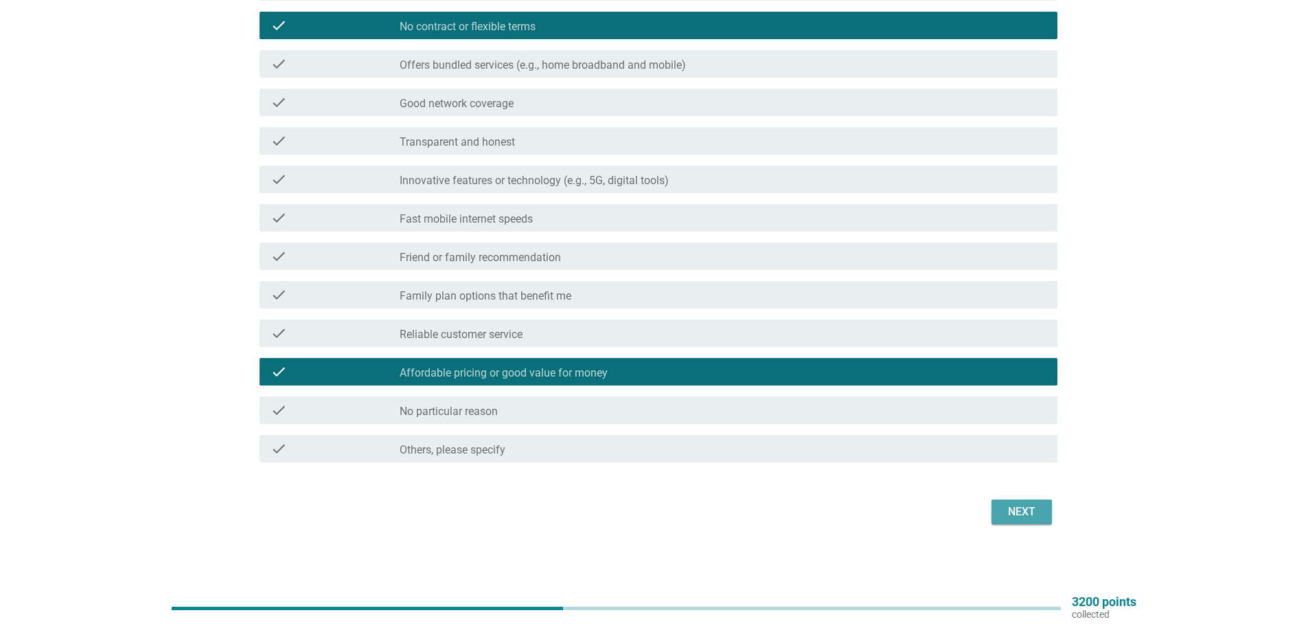
click at [1040, 511] on div "Next" at bounding box center [1022, 511] width 38 height 16
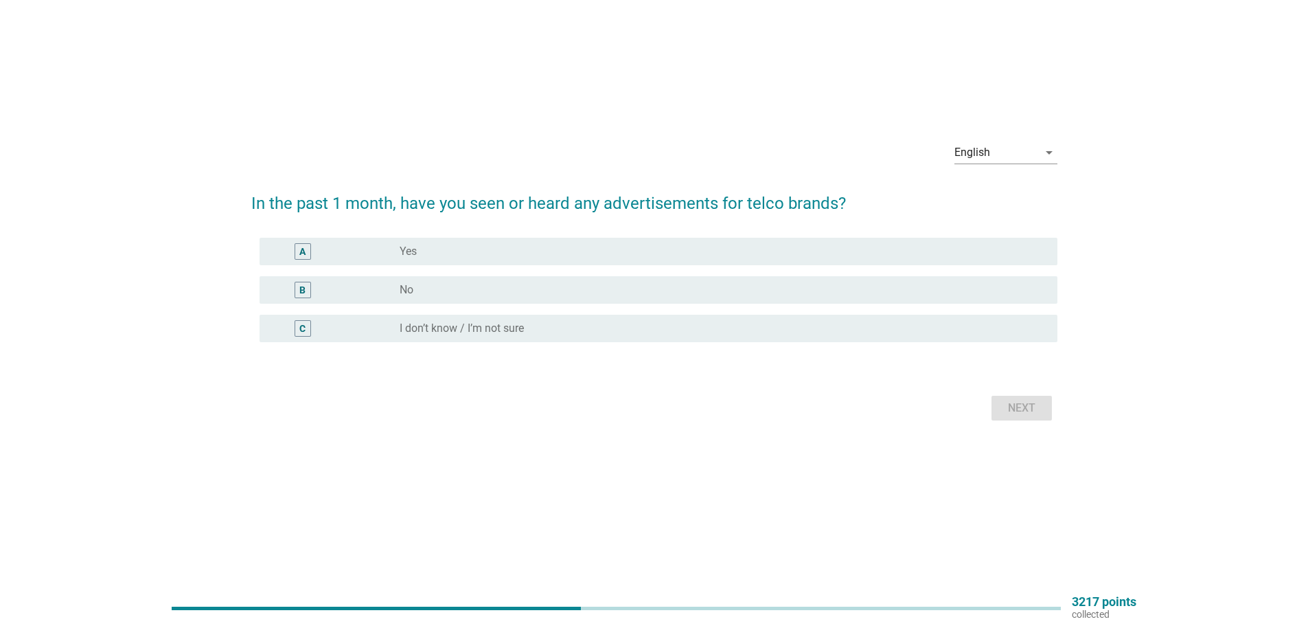
scroll to position [0, 0]
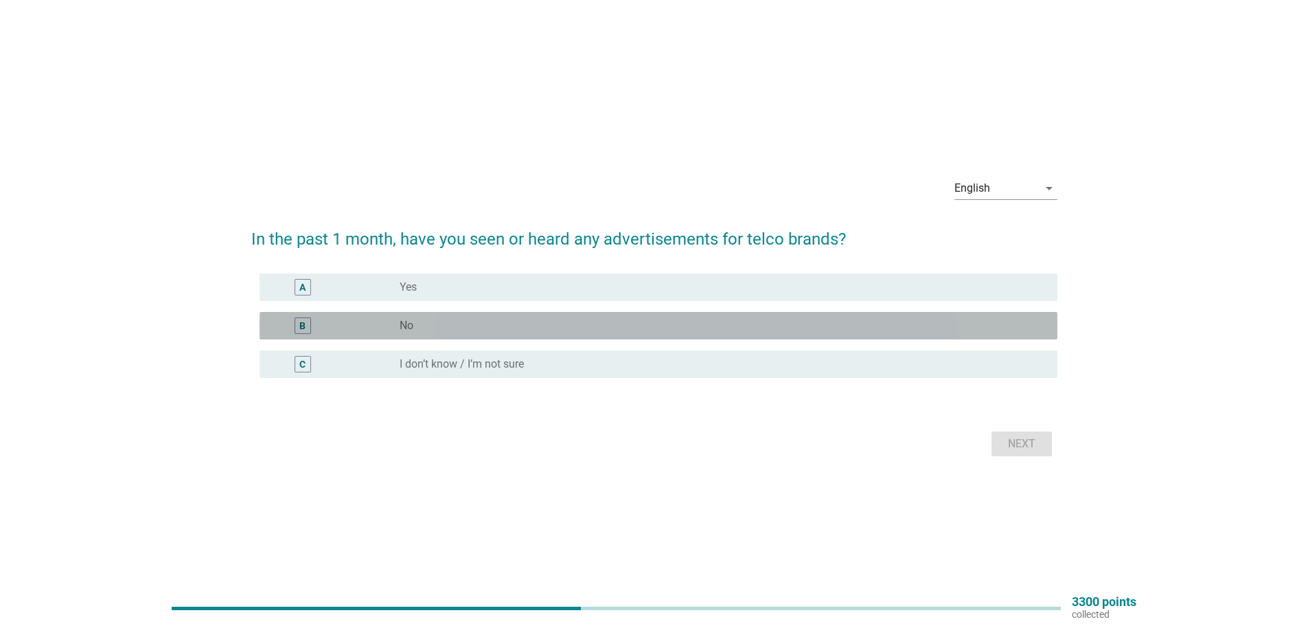
click at [466, 322] on div "radio_button_unchecked No" at bounding box center [718, 326] width 636 height 14
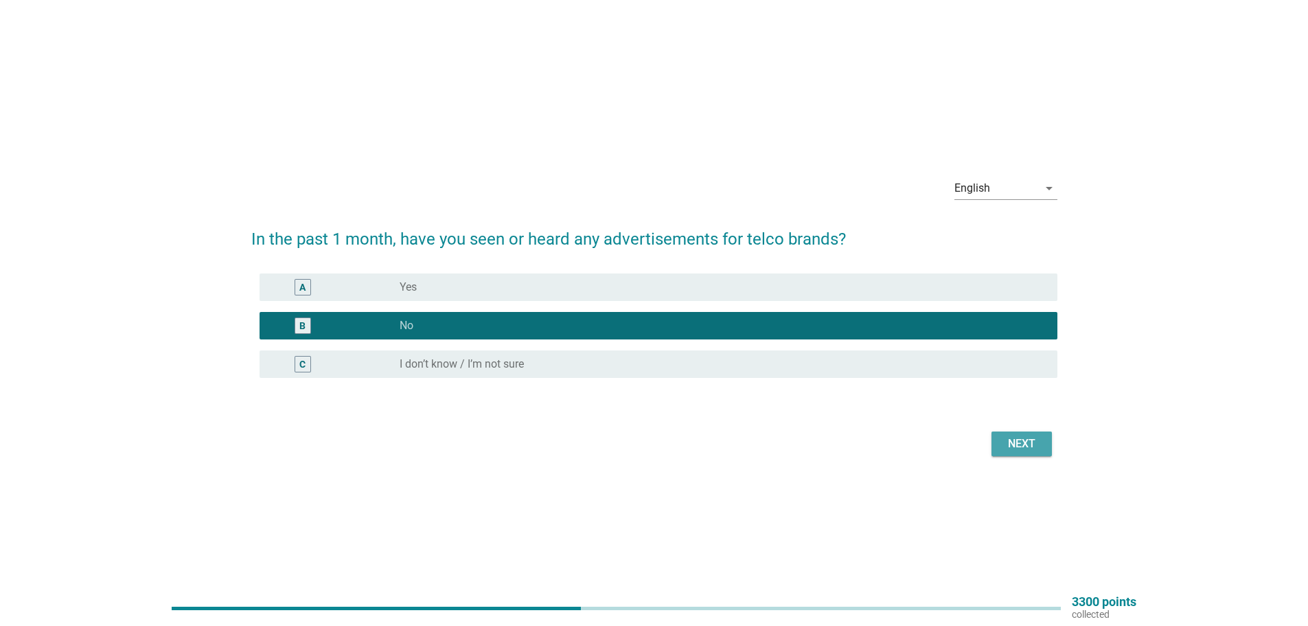
click at [1025, 453] on button "Next" at bounding box center [1022, 443] width 60 height 25
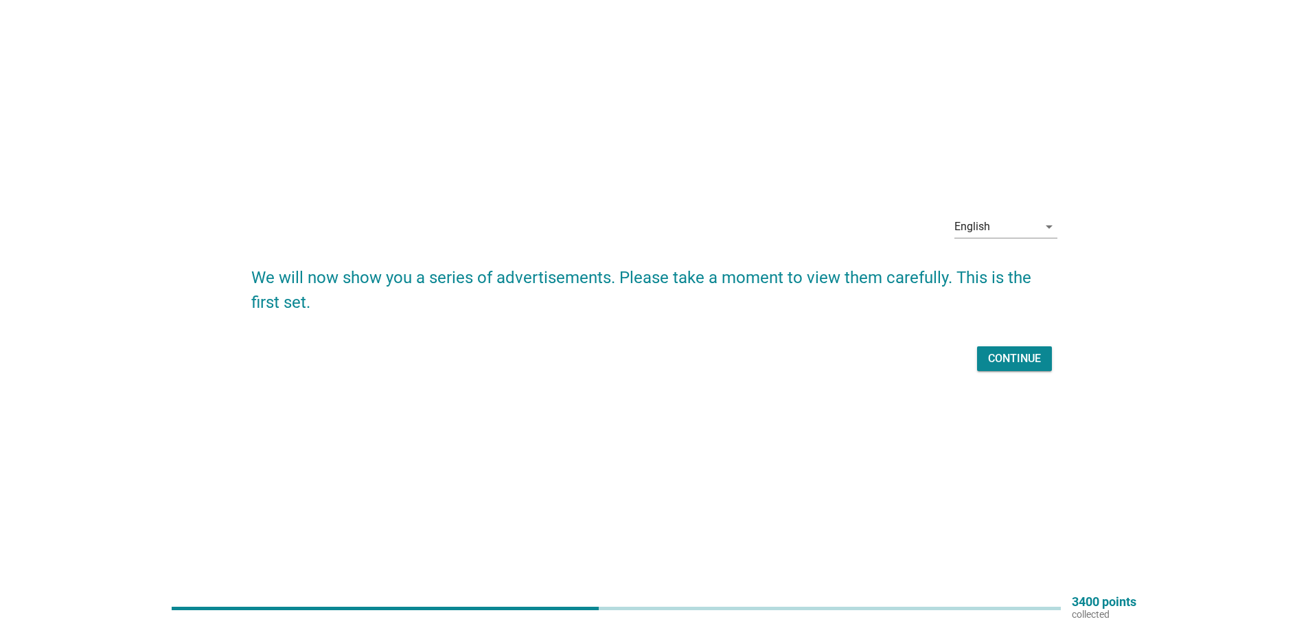
scroll to position [36, 0]
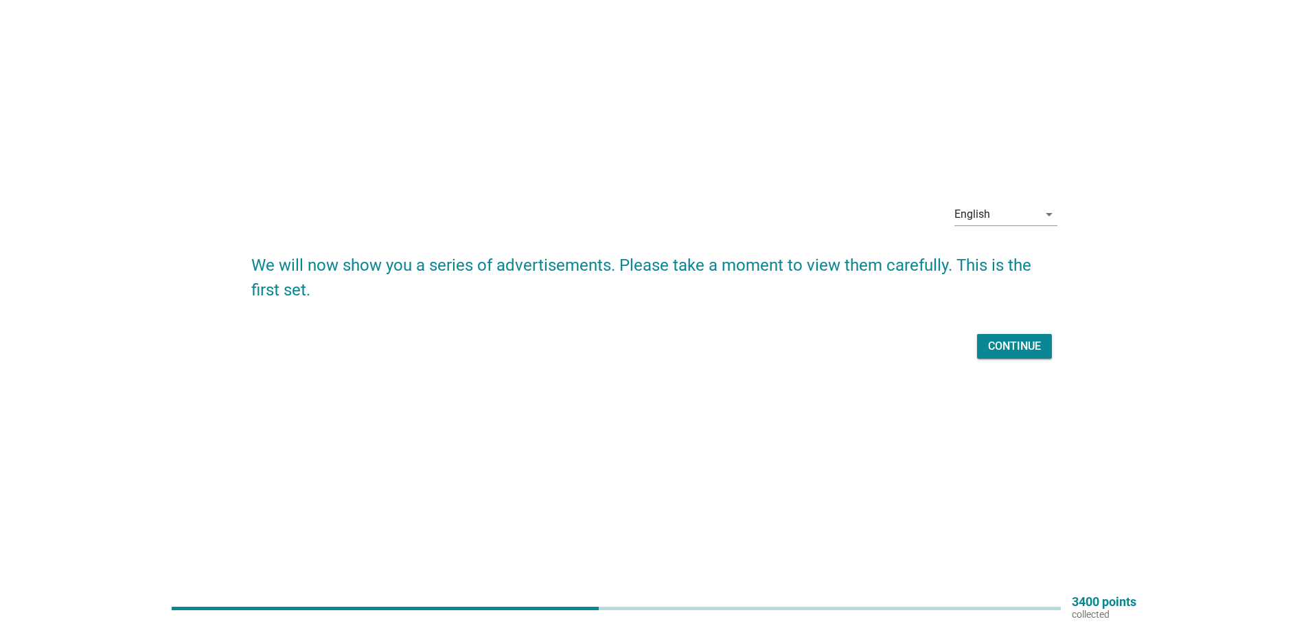
click at [983, 352] on button "Continue" at bounding box center [1014, 346] width 75 height 25
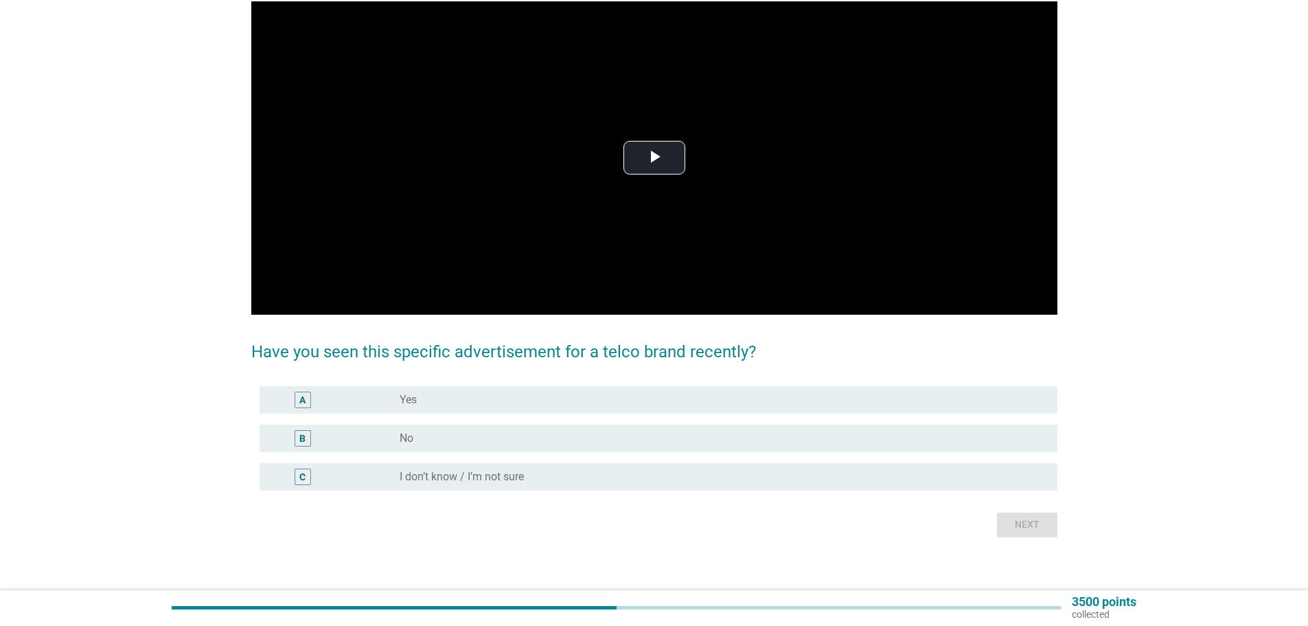
scroll to position [122, 0]
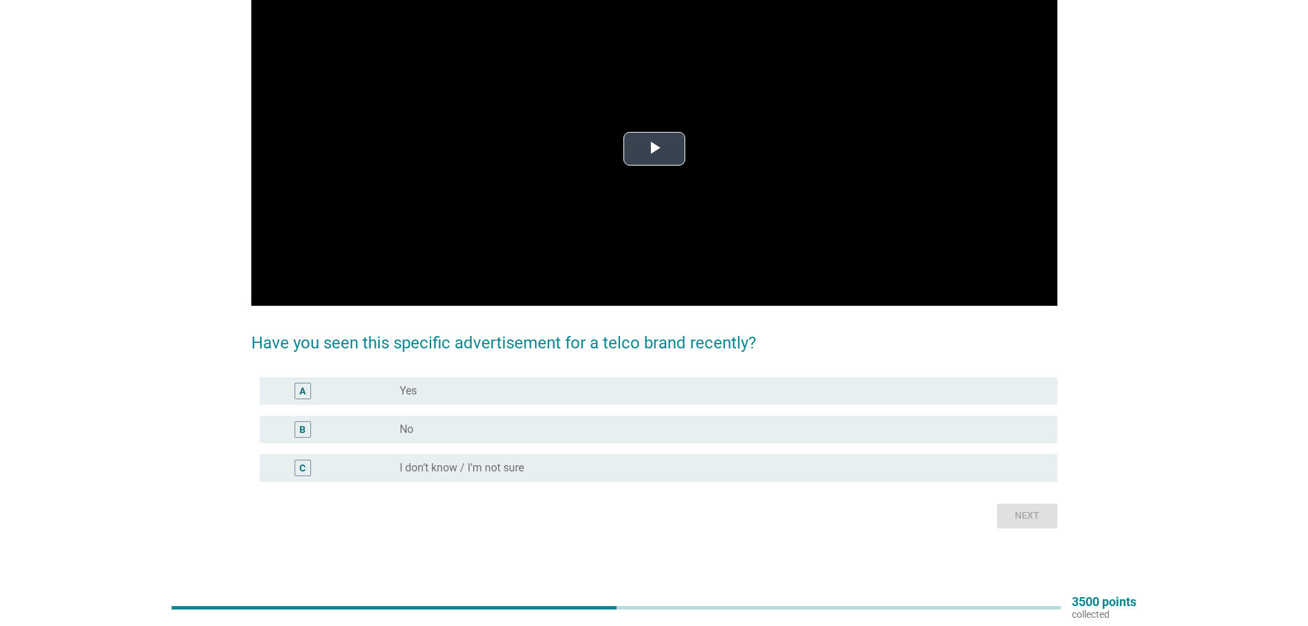
click at [655, 149] on span "Video Player" at bounding box center [655, 149] width 0 height 0
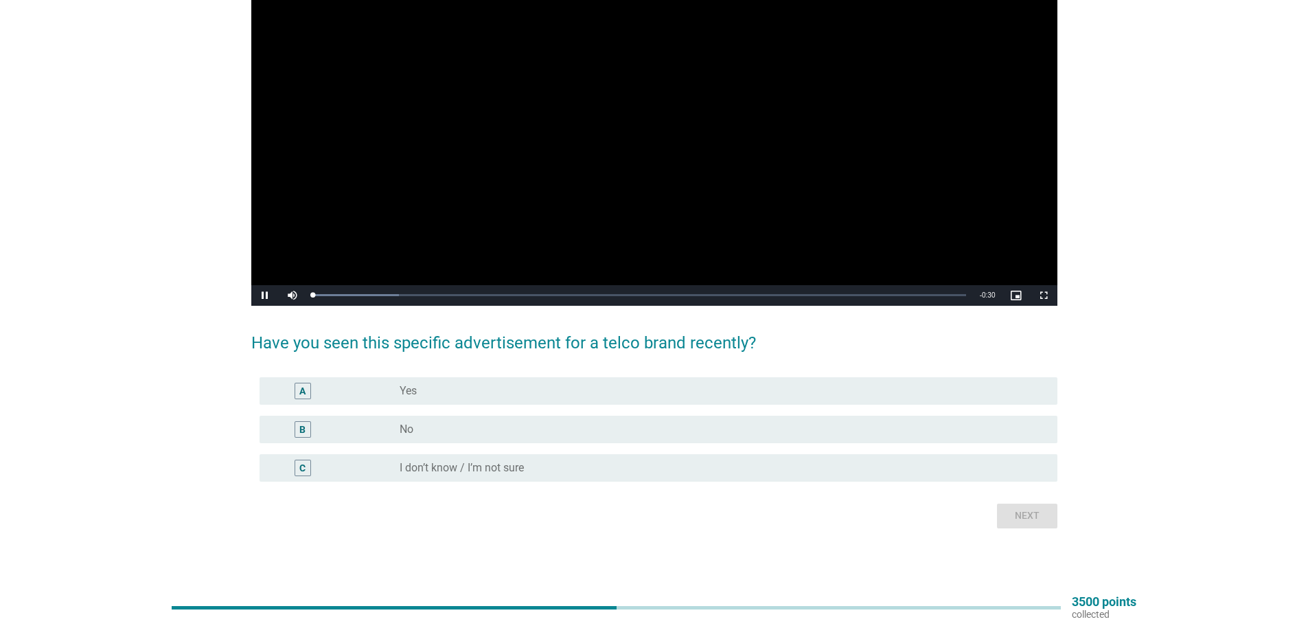
scroll to position [114, 0]
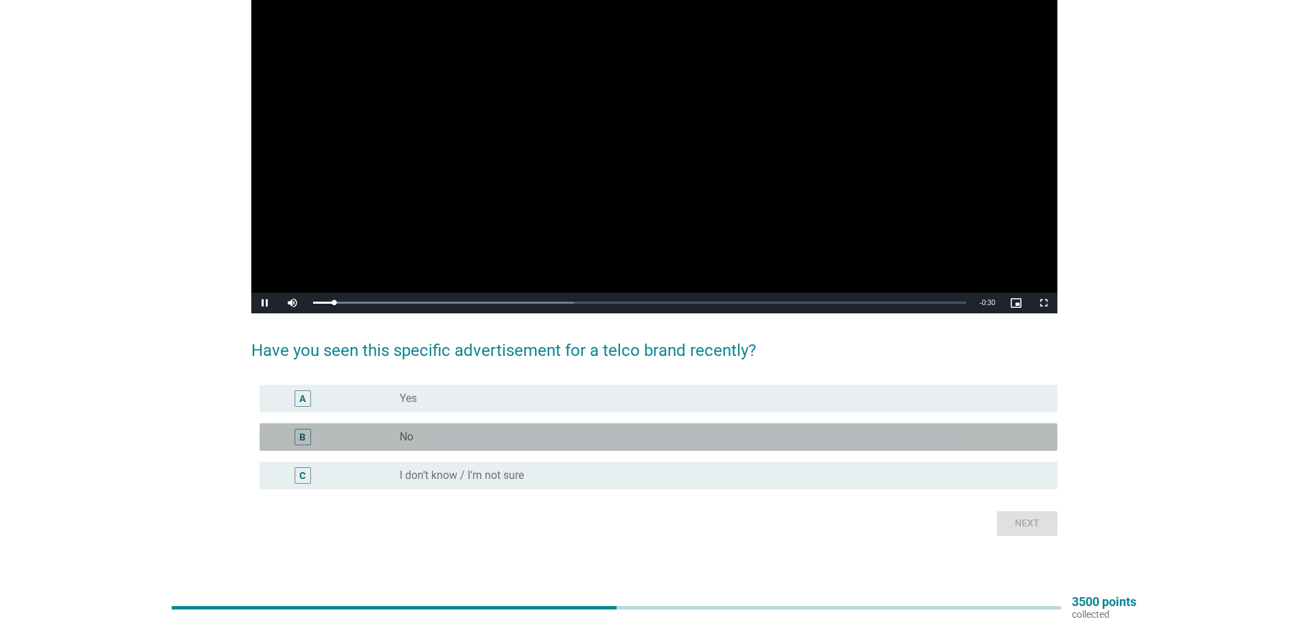
click at [422, 433] on div "radio_button_unchecked No" at bounding box center [718, 437] width 636 height 14
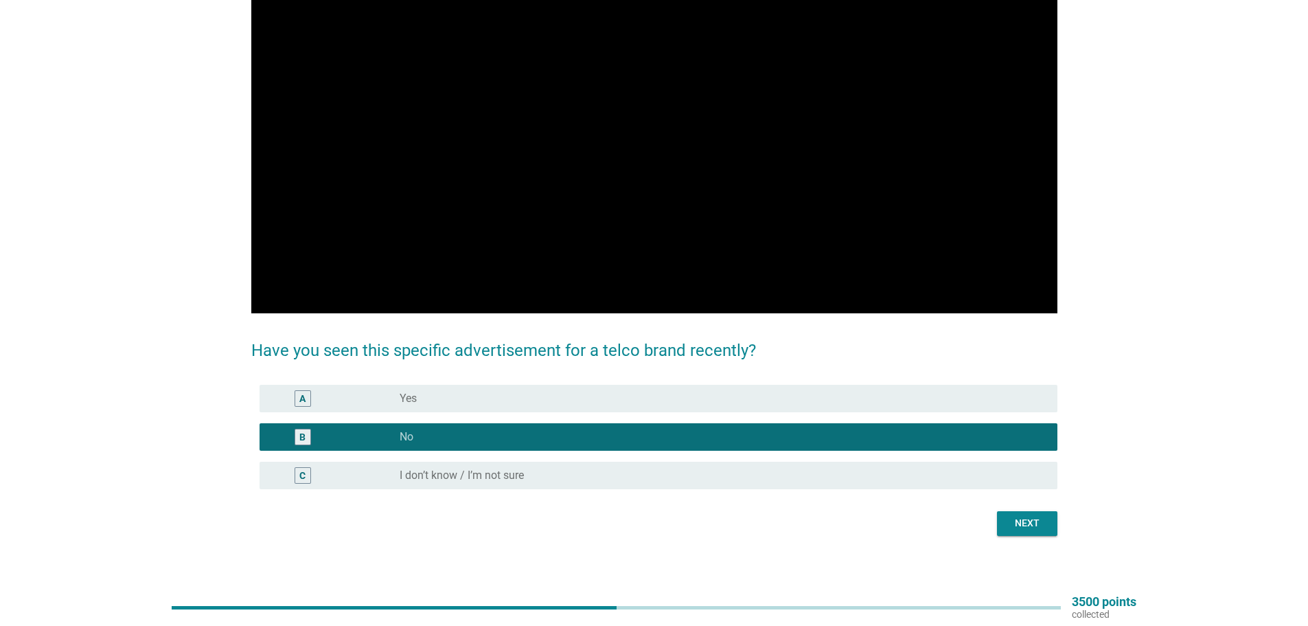
click at [1019, 521] on div "Next" at bounding box center [1027, 523] width 38 height 14
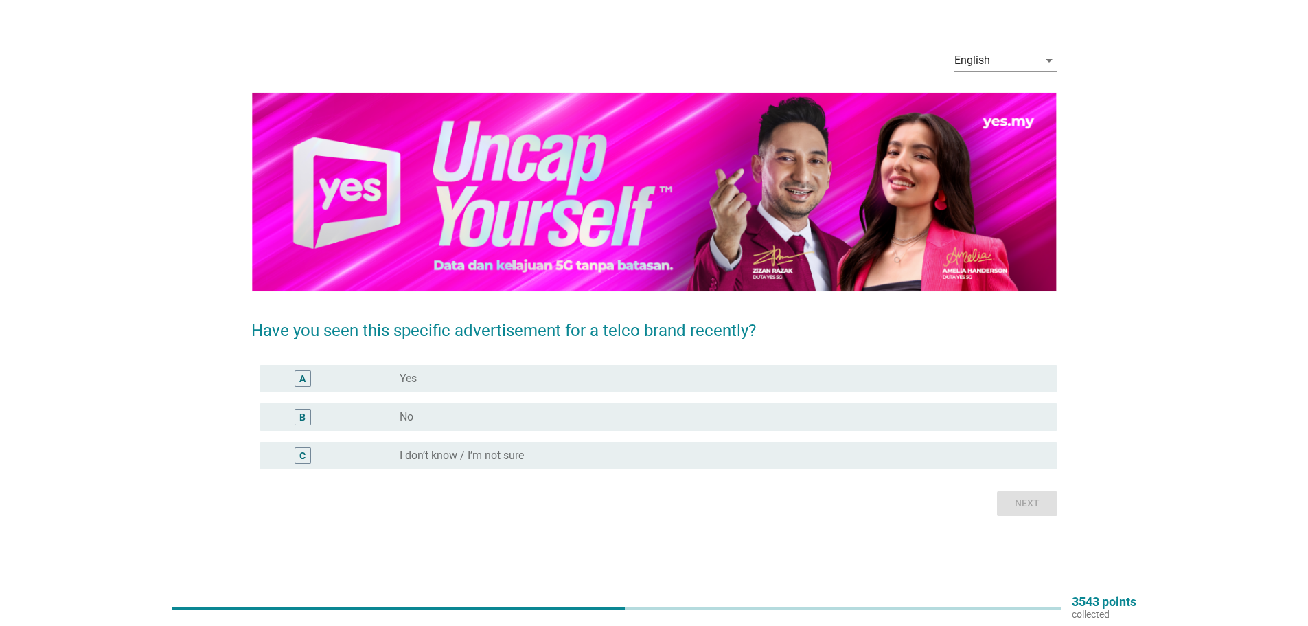
scroll to position [0, 0]
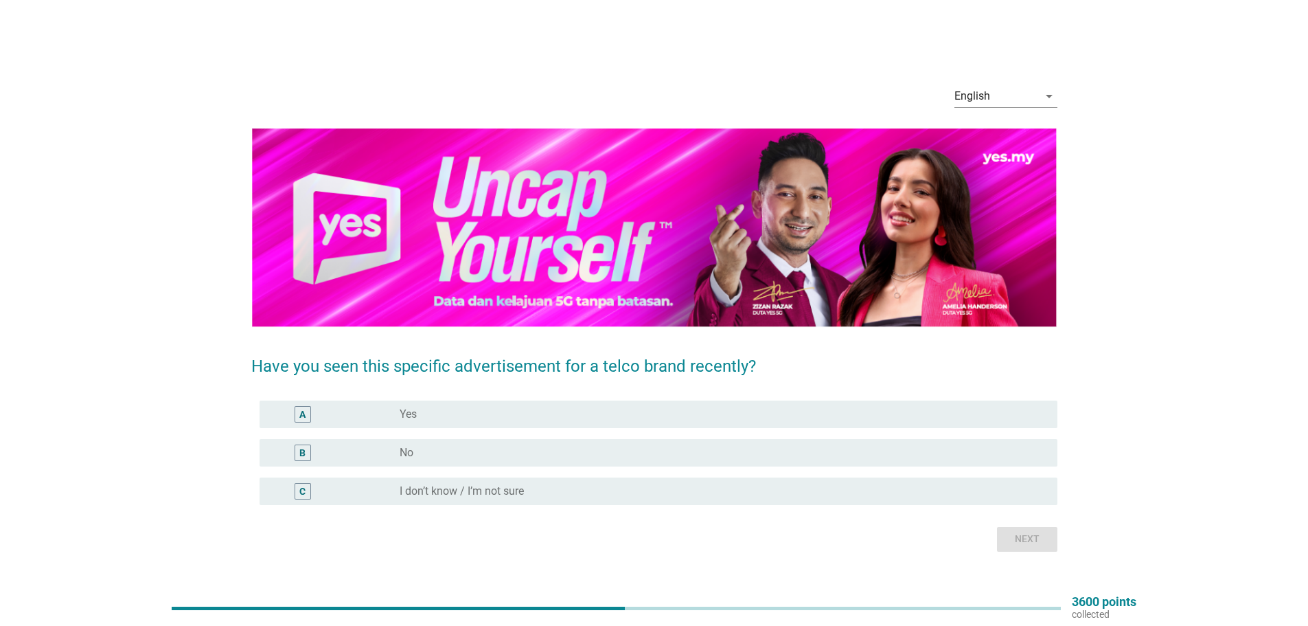
click at [456, 444] on div "radio_button_unchecked No" at bounding box center [723, 452] width 647 height 16
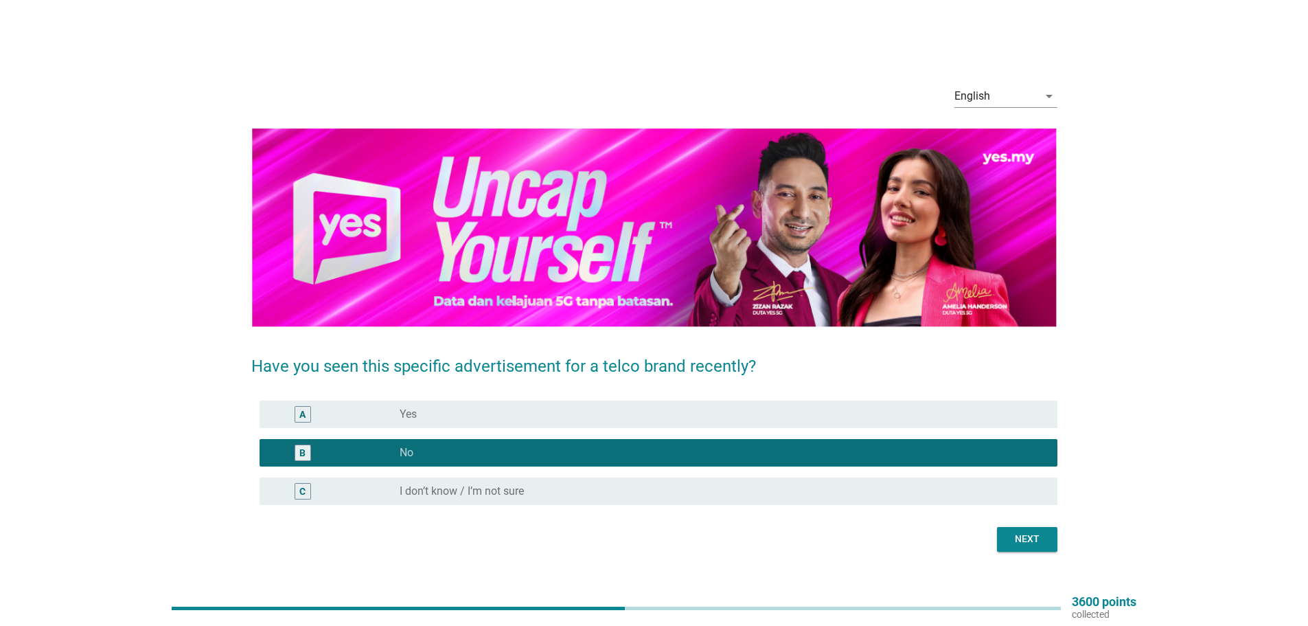
click at [1010, 541] on div "Next" at bounding box center [1027, 539] width 38 height 14
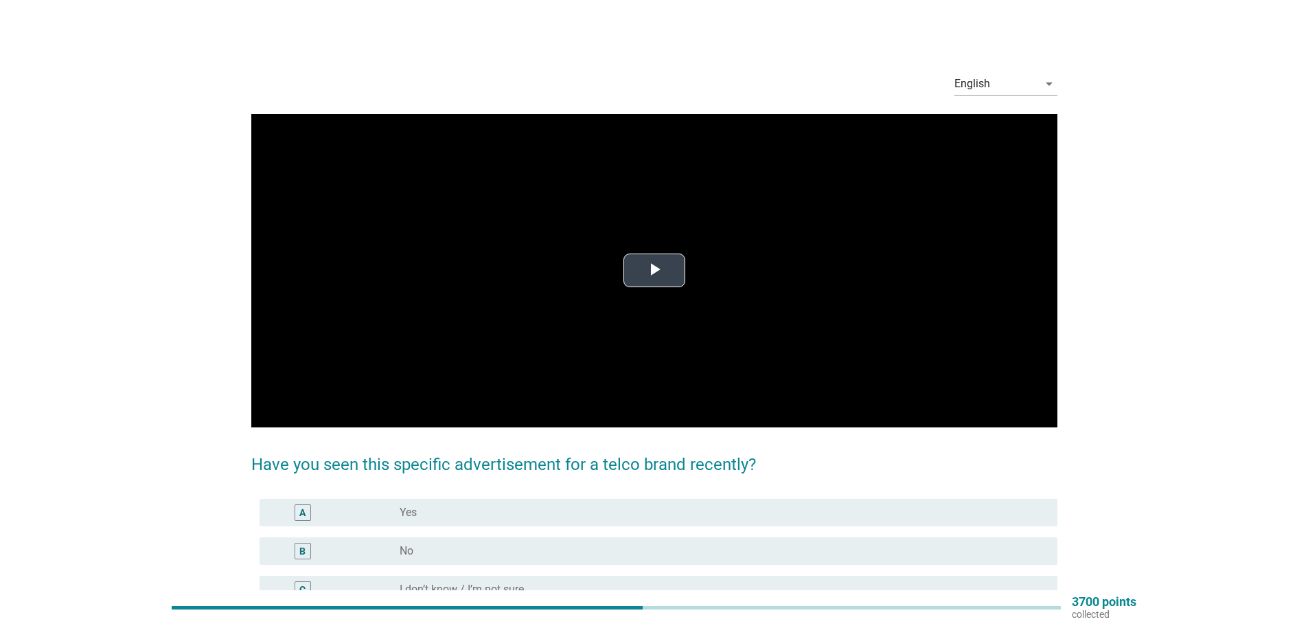
click at [655, 271] on span "Video Player" at bounding box center [655, 271] width 0 height 0
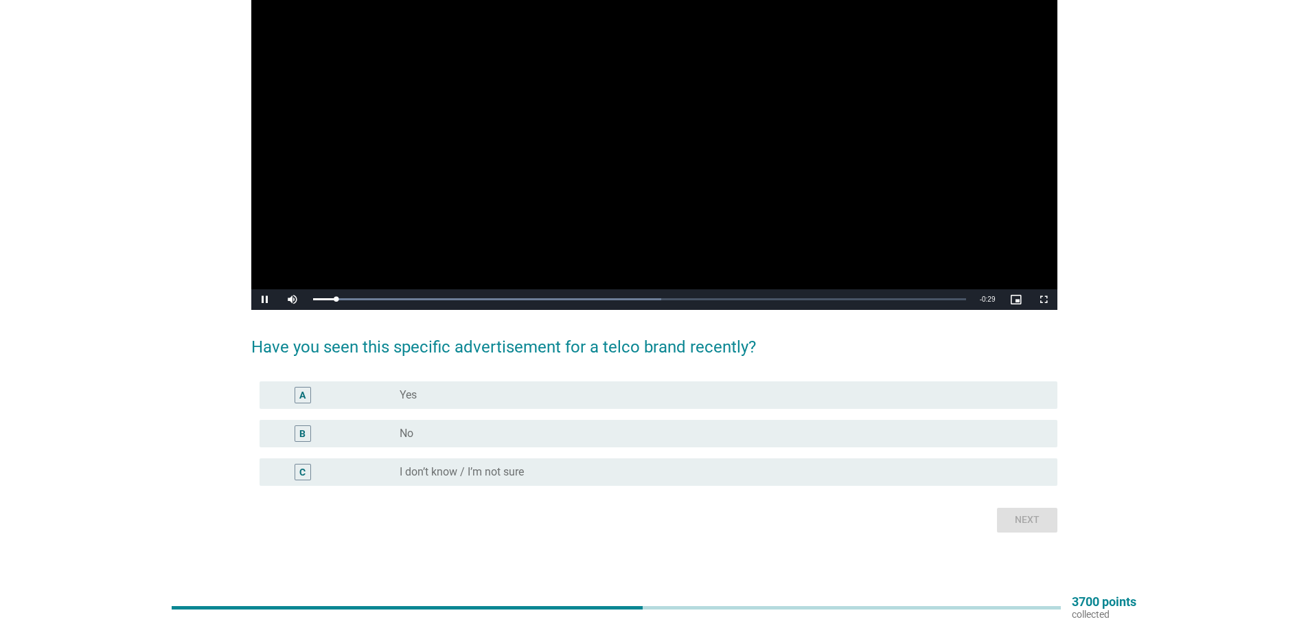
scroll to position [122, 0]
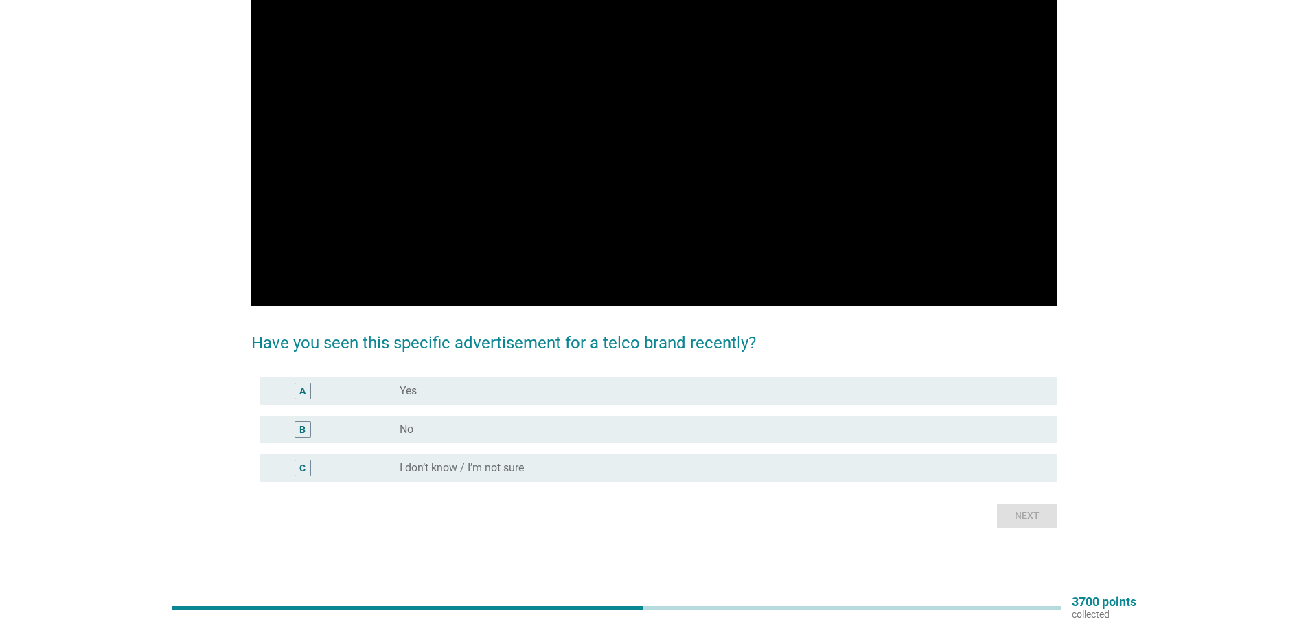
click at [471, 423] on div "radio_button_unchecked No" at bounding box center [718, 429] width 636 height 14
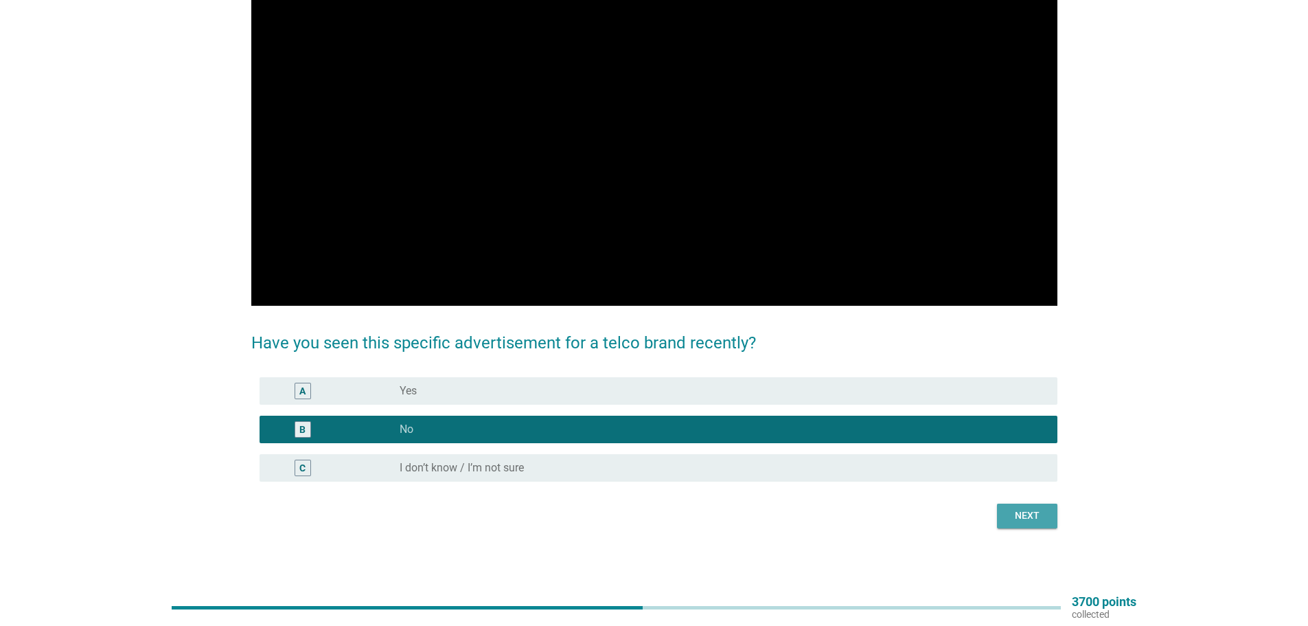
click at [1018, 514] on div "Next" at bounding box center [1027, 515] width 38 height 14
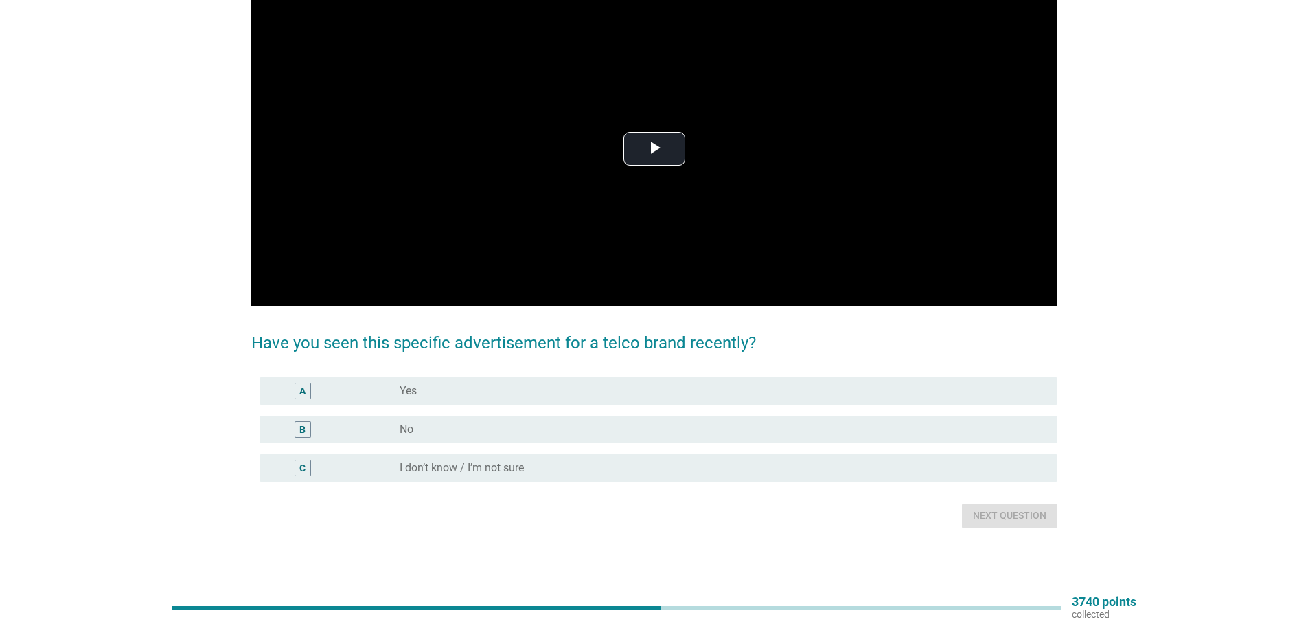
scroll to position [0, 0]
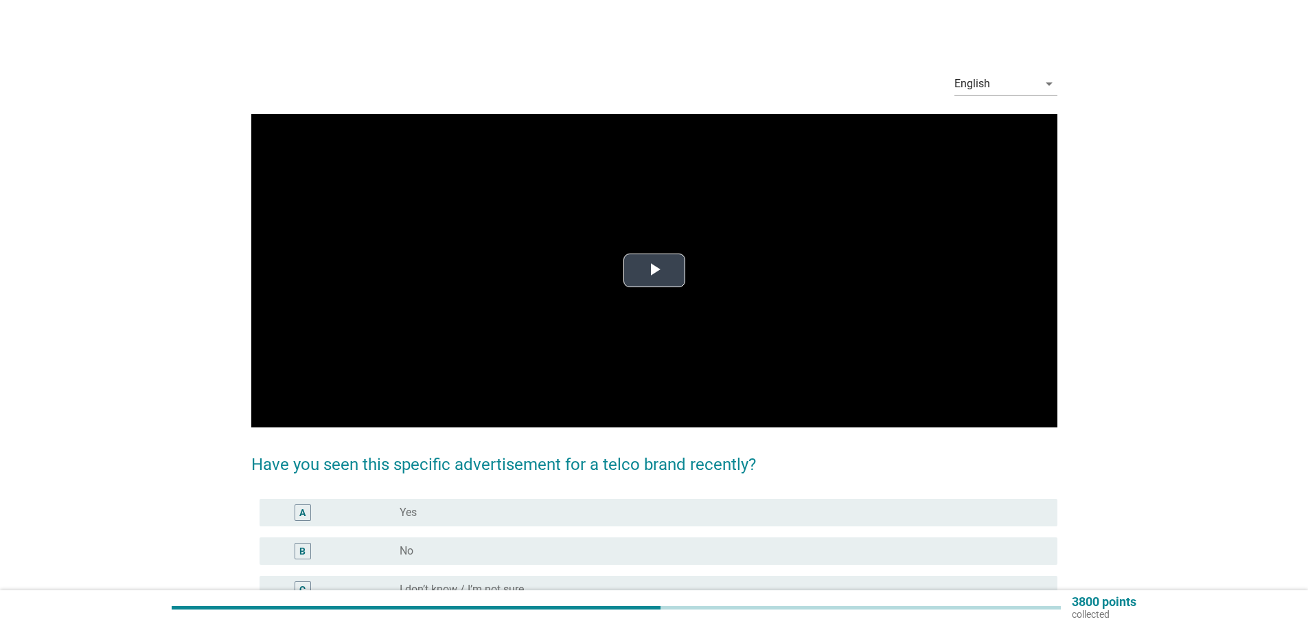
click at [655, 271] on span "Video Player" at bounding box center [655, 271] width 0 height 0
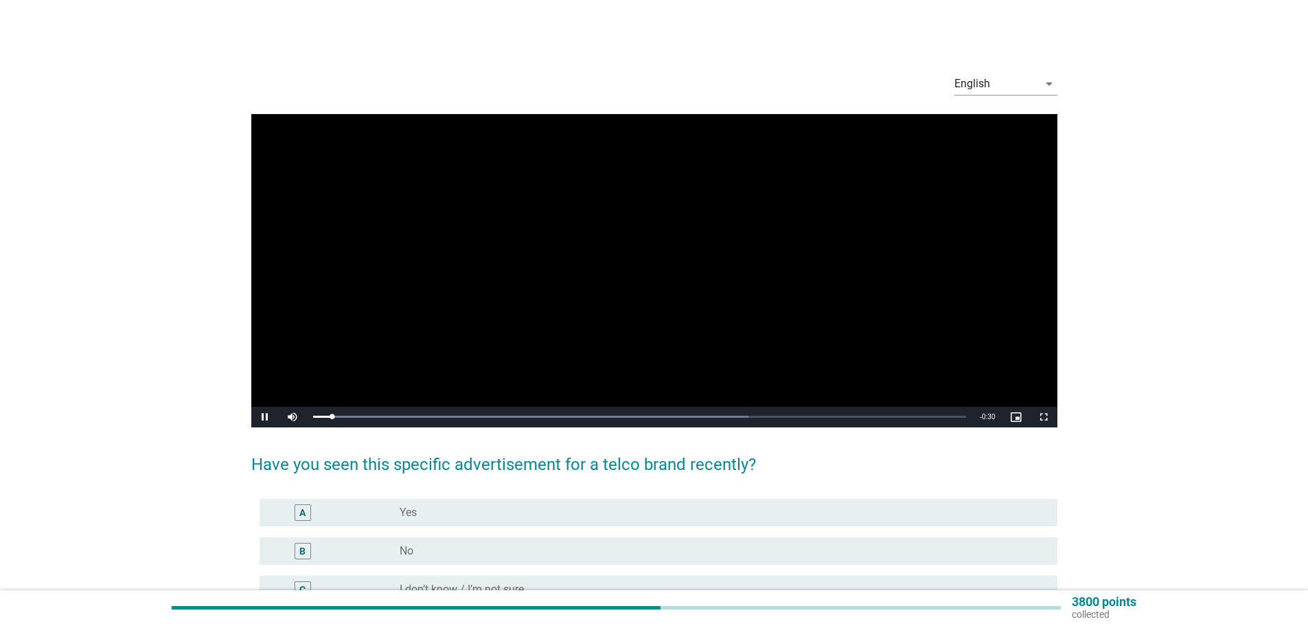
scroll to position [122, 0]
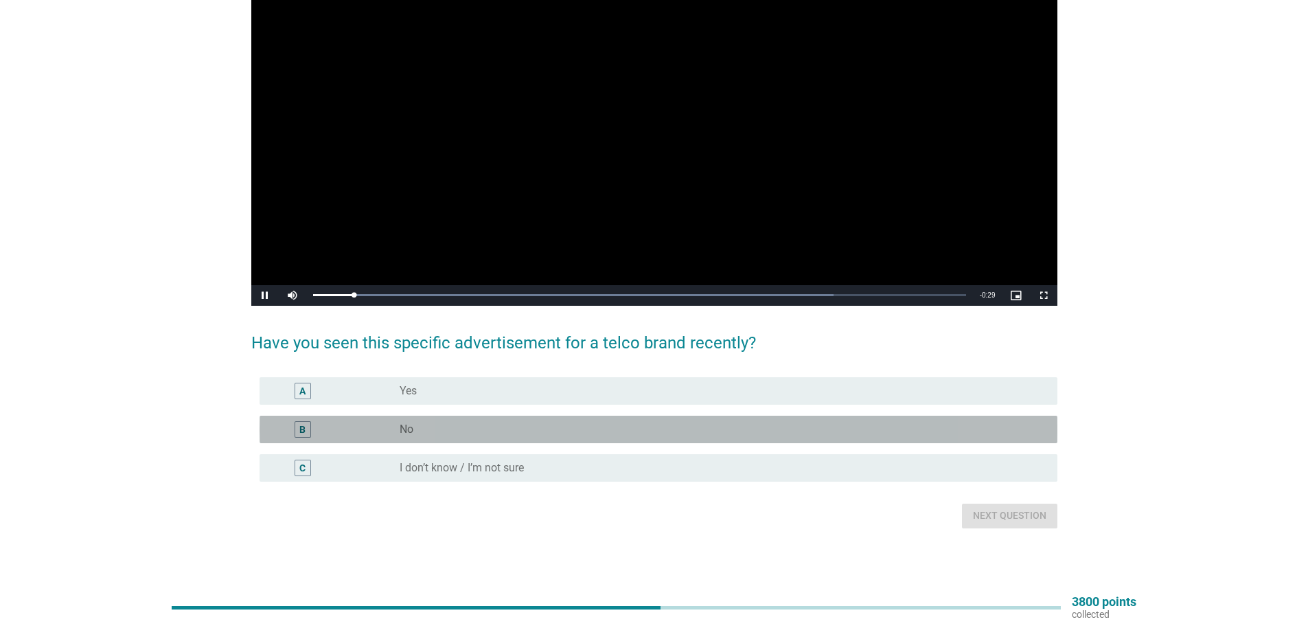
click at [506, 439] on div "B radio_button_unchecked No" at bounding box center [659, 429] width 798 height 27
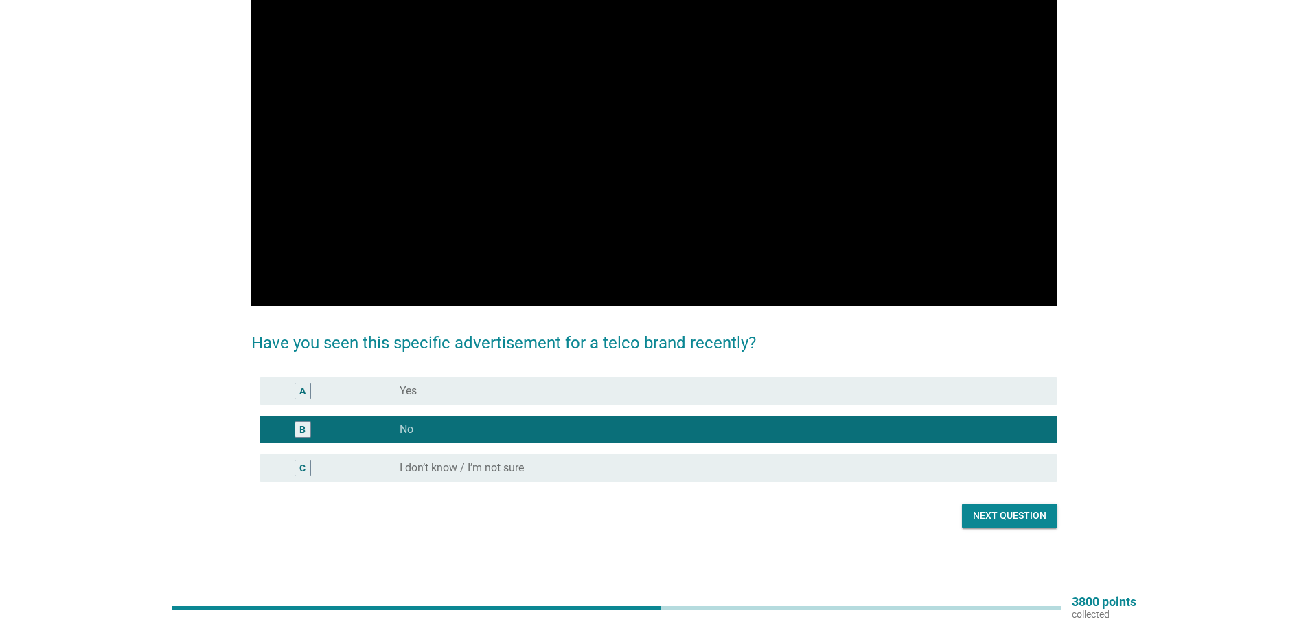
click at [1003, 521] on div "Next question" at bounding box center [1009, 515] width 73 height 14
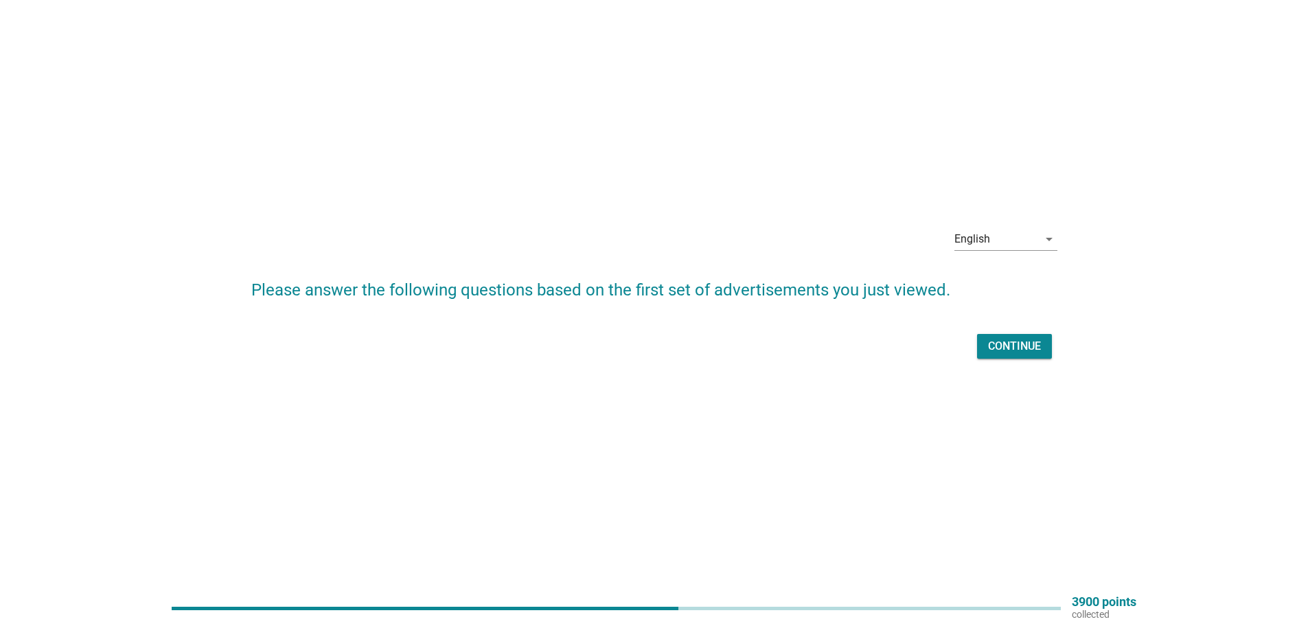
scroll to position [36, 0]
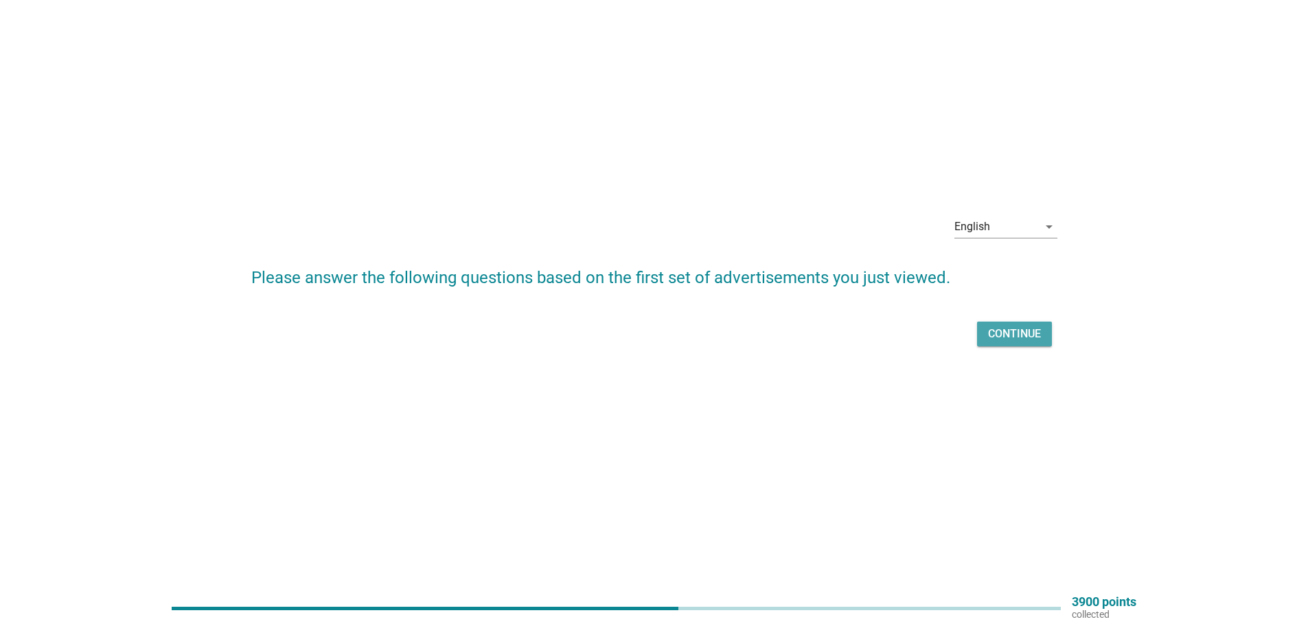
click at [996, 330] on div "Continue" at bounding box center [1014, 334] width 53 height 16
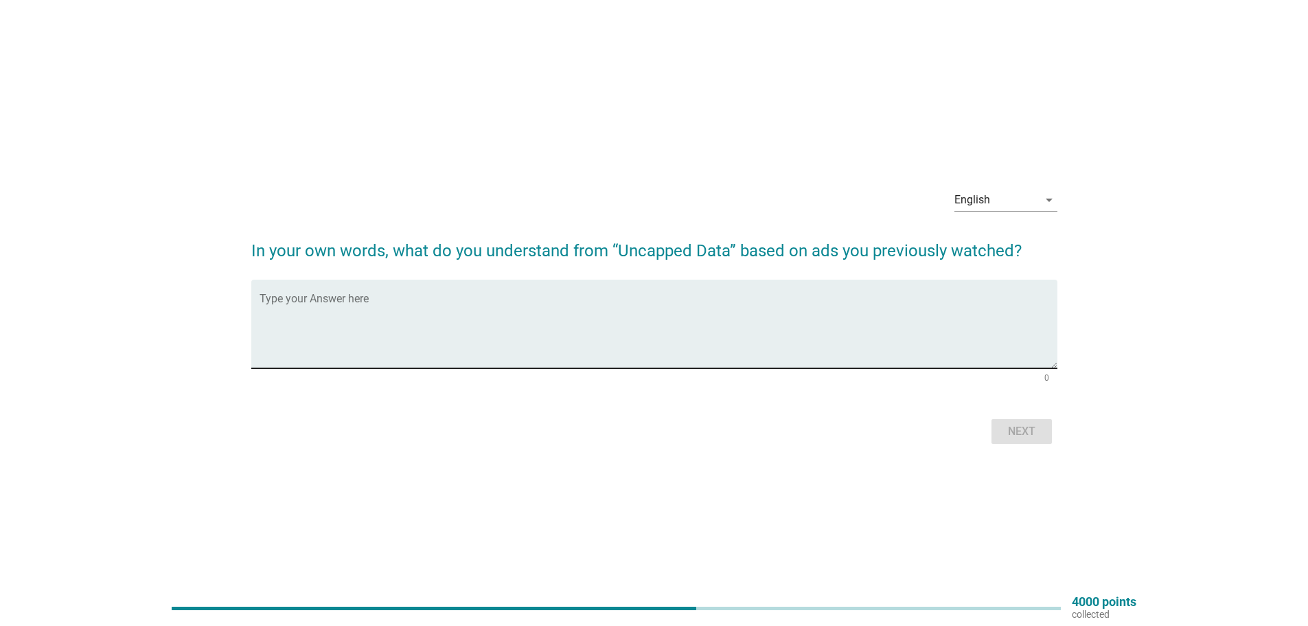
click at [427, 330] on textarea "Type your Answer here" at bounding box center [659, 332] width 798 height 72
type textarea "unlimited data"
click at [1039, 428] on div "Next" at bounding box center [1022, 431] width 38 height 16
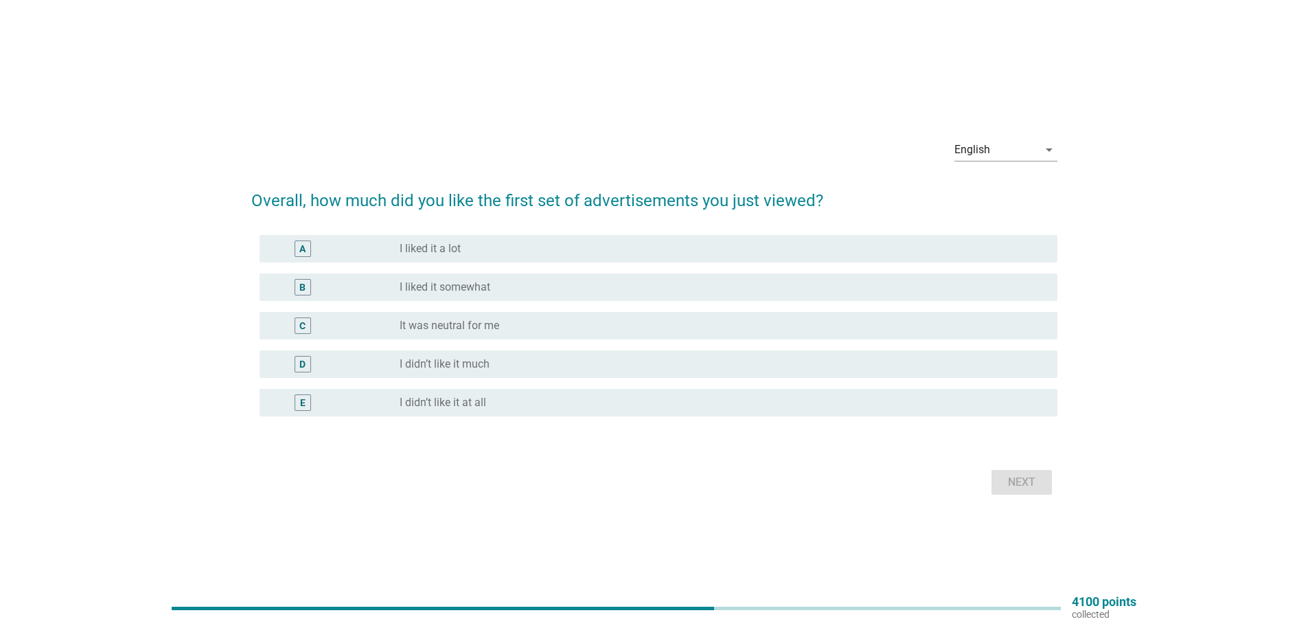
click at [460, 328] on label "It was neutral for me" at bounding box center [450, 326] width 100 height 14
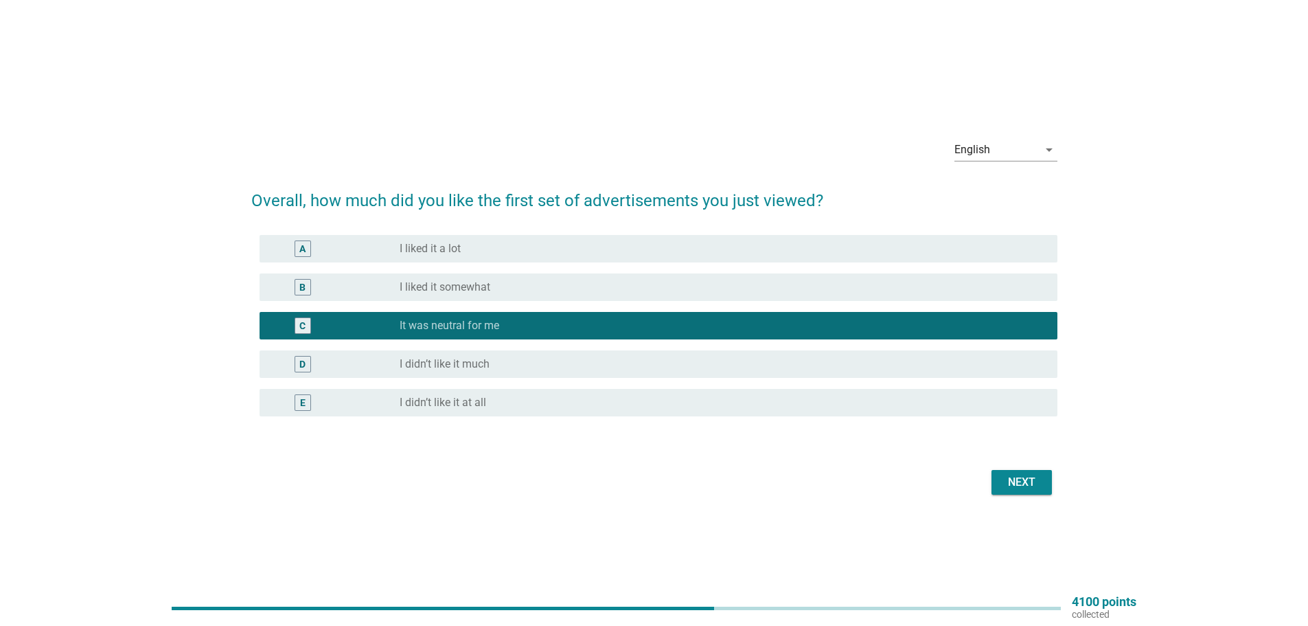
click at [1038, 488] on div "Next" at bounding box center [1022, 482] width 38 height 16
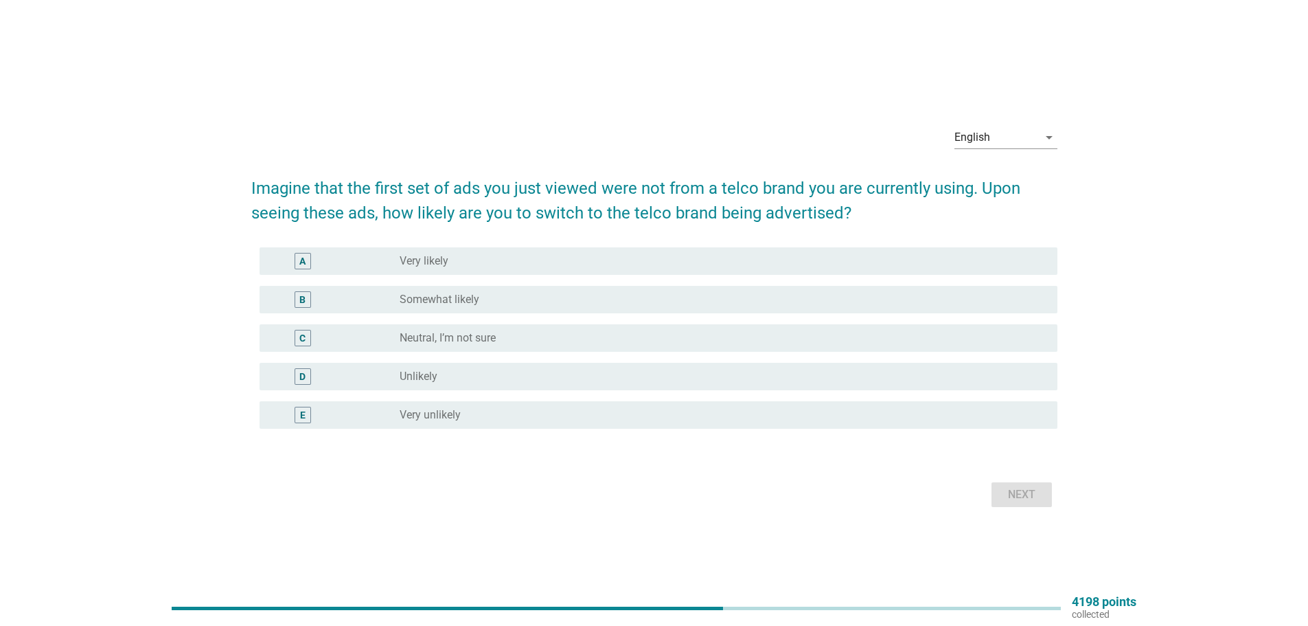
click at [495, 331] on label "Neutral, I’m not sure" at bounding box center [448, 338] width 96 height 14
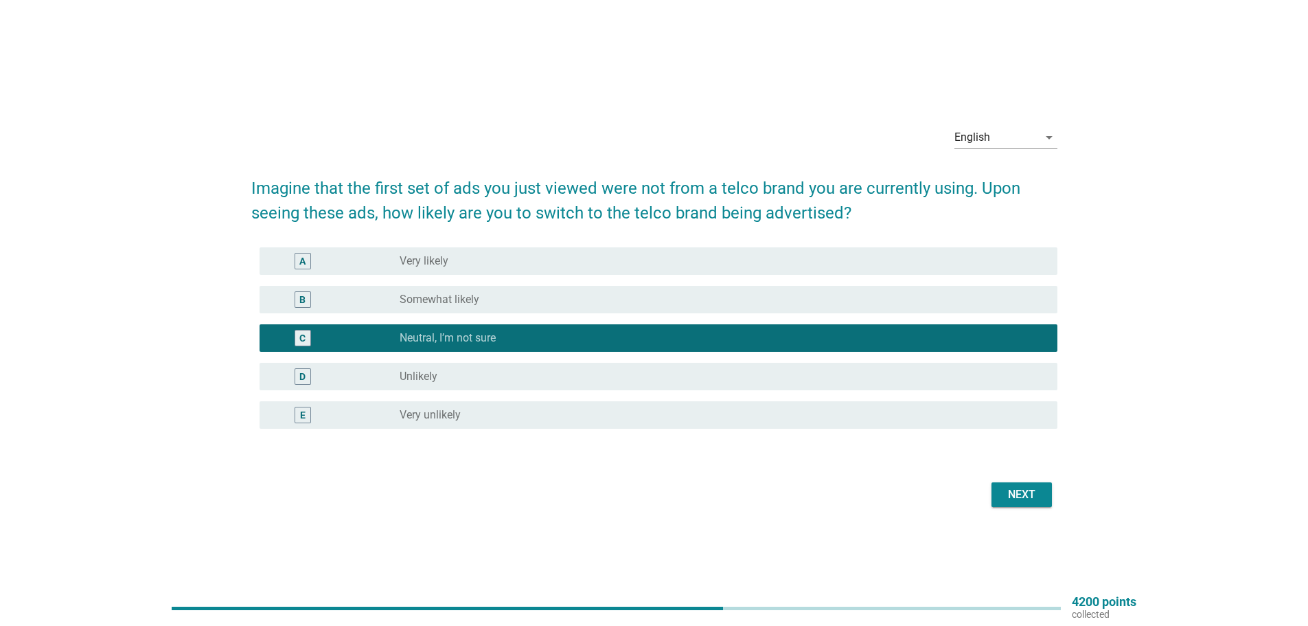
click at [1052, 498] on div "Next" at bounding box center [654, 494] width 806 height 33
drag, startPoint x: 1019, startPoint y: 487, endPoint x: 1007, endPoint y: 490, distance: 12.7
click at [1014, 489] on div "Next" at bounding box center [1022, 494] width 38 height 16
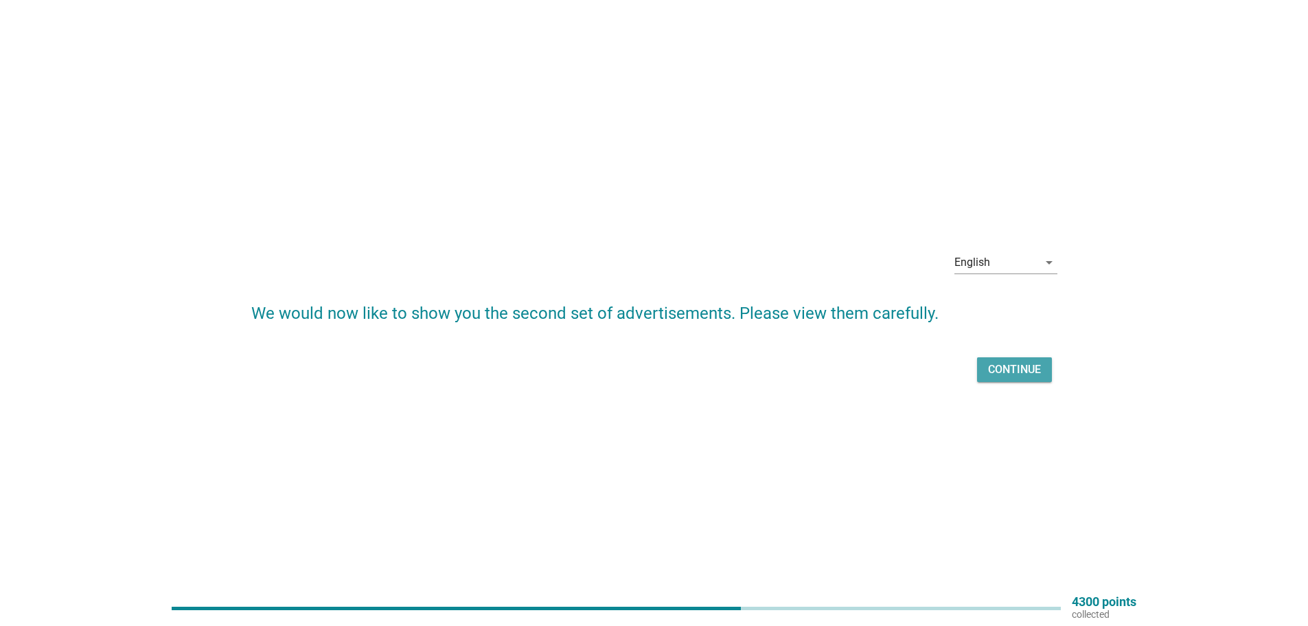
click at [1018, 361] on div "Continue" at bounding box center [1014, 369] width 53 height 16
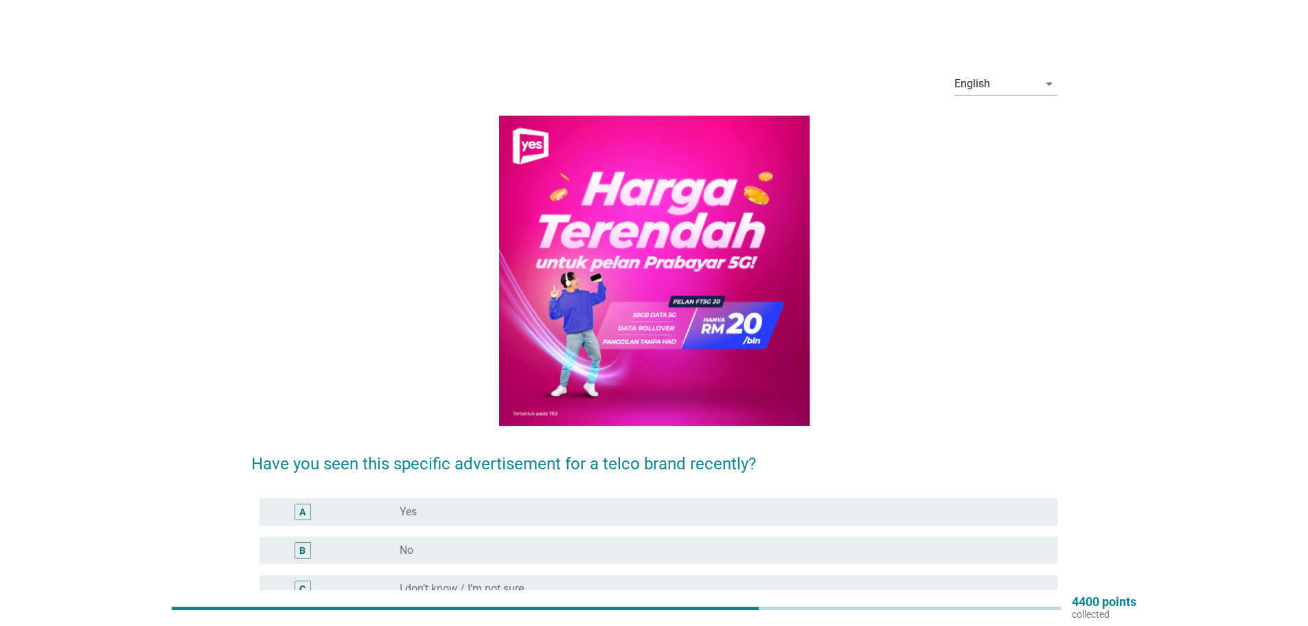
scroll to position [121, 0]
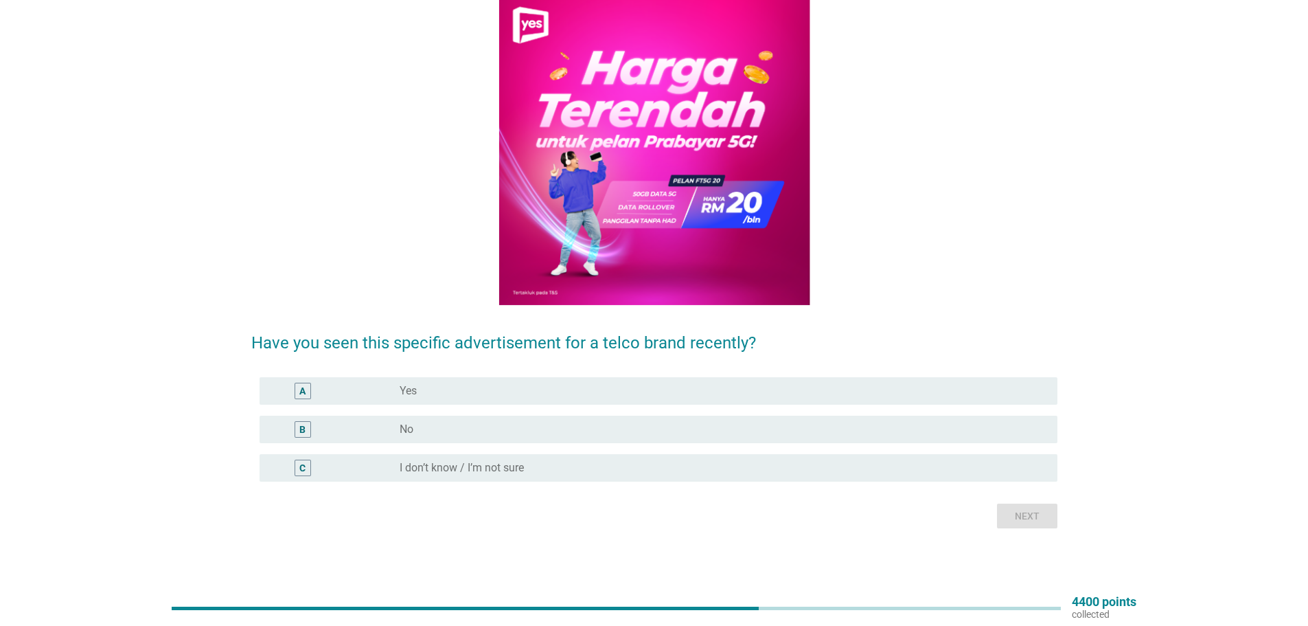
click at [421, 440] on div "B radio_button_unchecked No" at bounding box center [659, 429] width 798 height 27
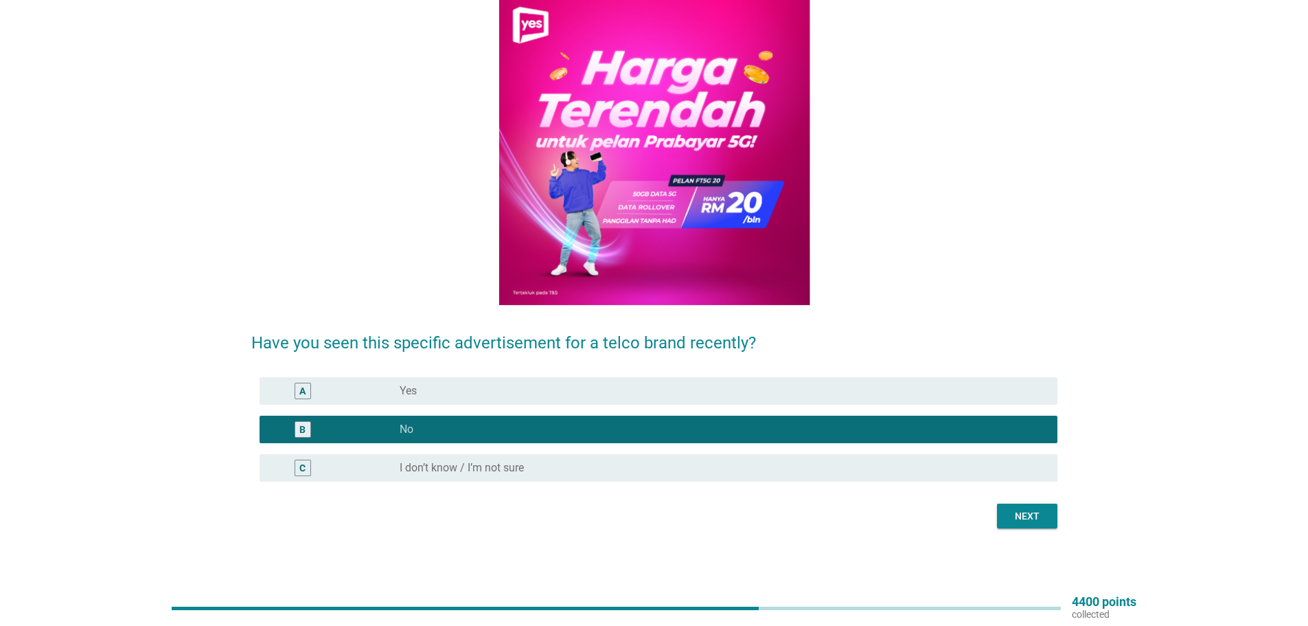
click at [1035, 515] on div "Next" at bounding box center [1027, 516] width 38 height 14
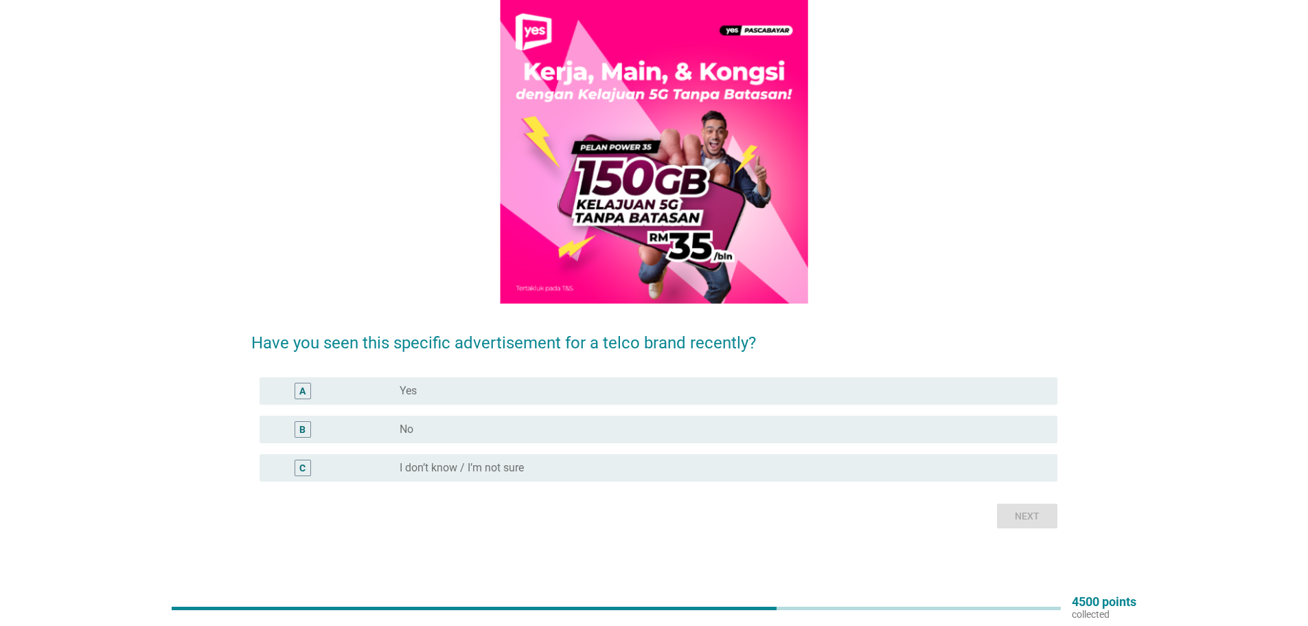
click at [422, 432] on div "radio_button_unchecked No" at bounding box center [718, 429] width 636 height 14
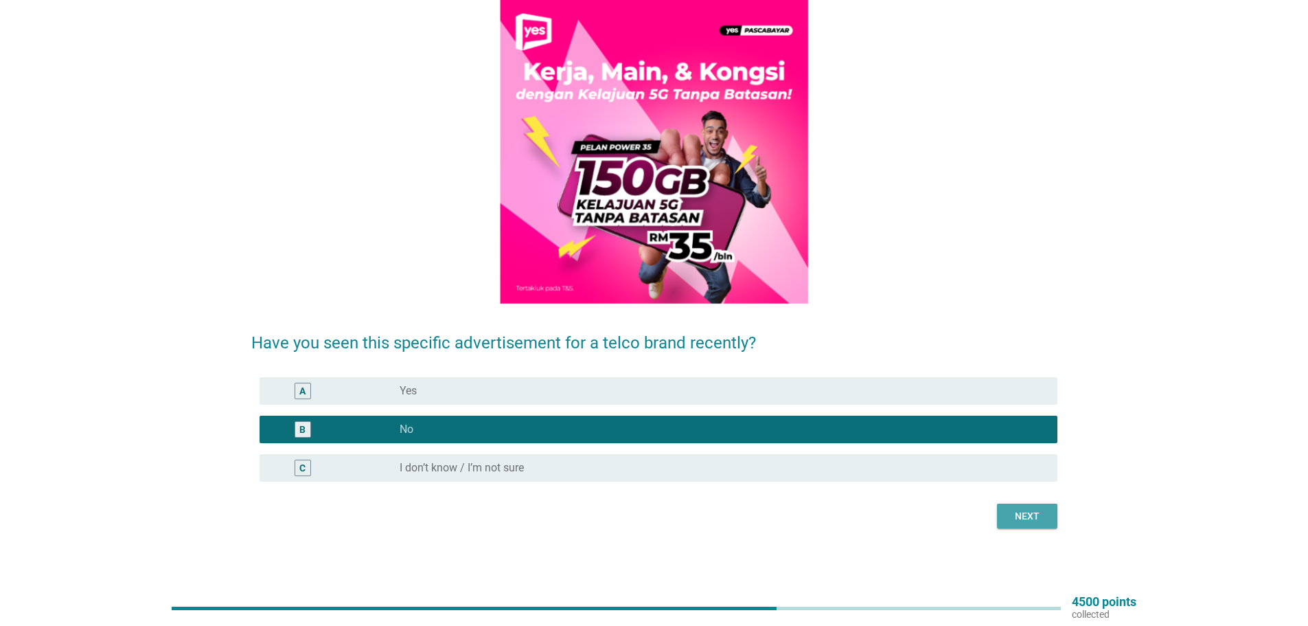
click at [1012, 528] on button "Next" at bounding box center [1027, 515] width 60 height 25
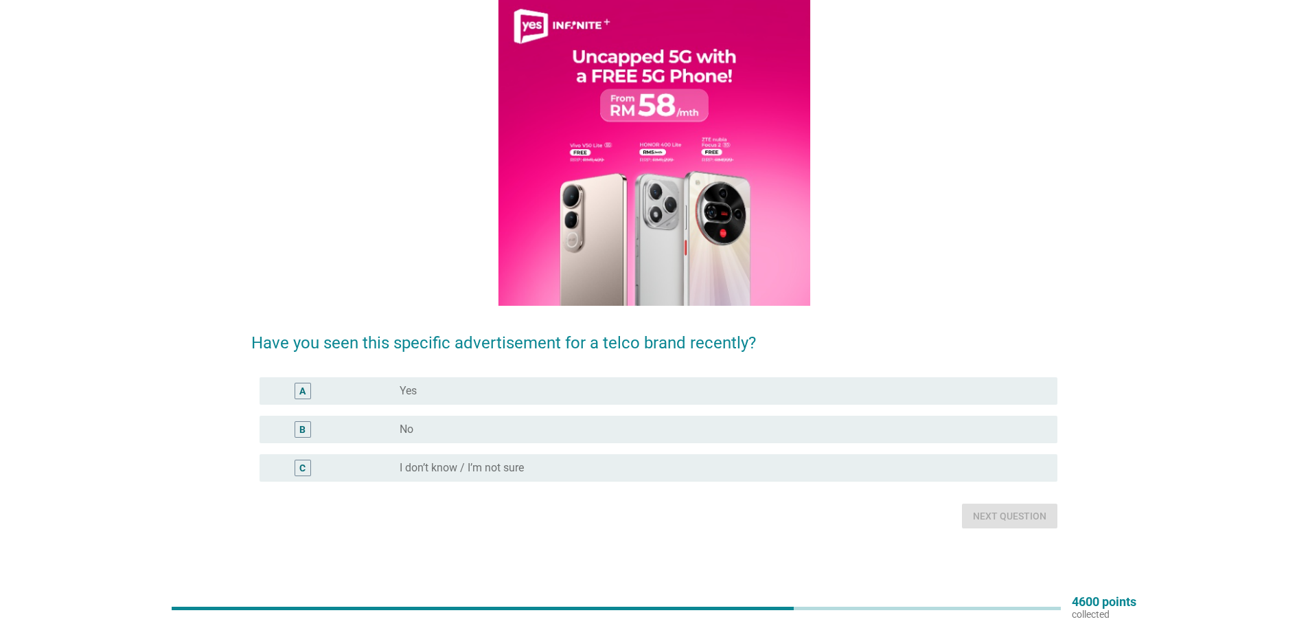
click at [433, 434] on div "radio_button_unchecked No" at bounding box center [718, 429] width 636 height 14
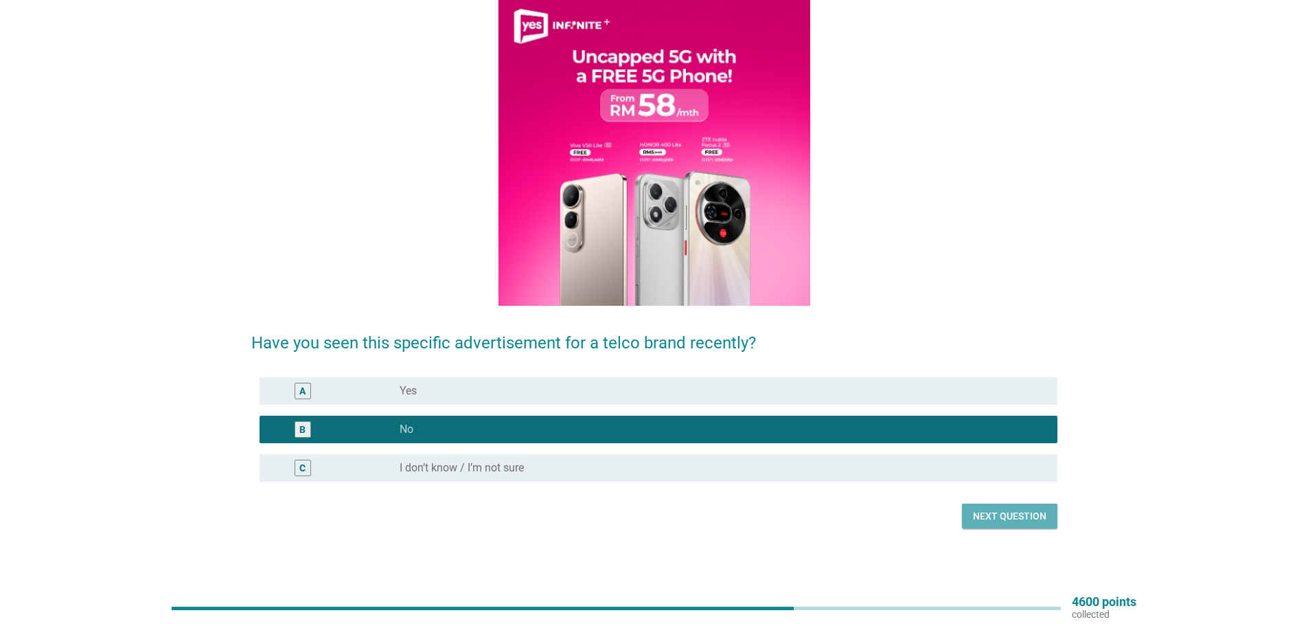
click at [1022, 509] on button "Next question" at bounding box center [1009, 515] width 95 height 25
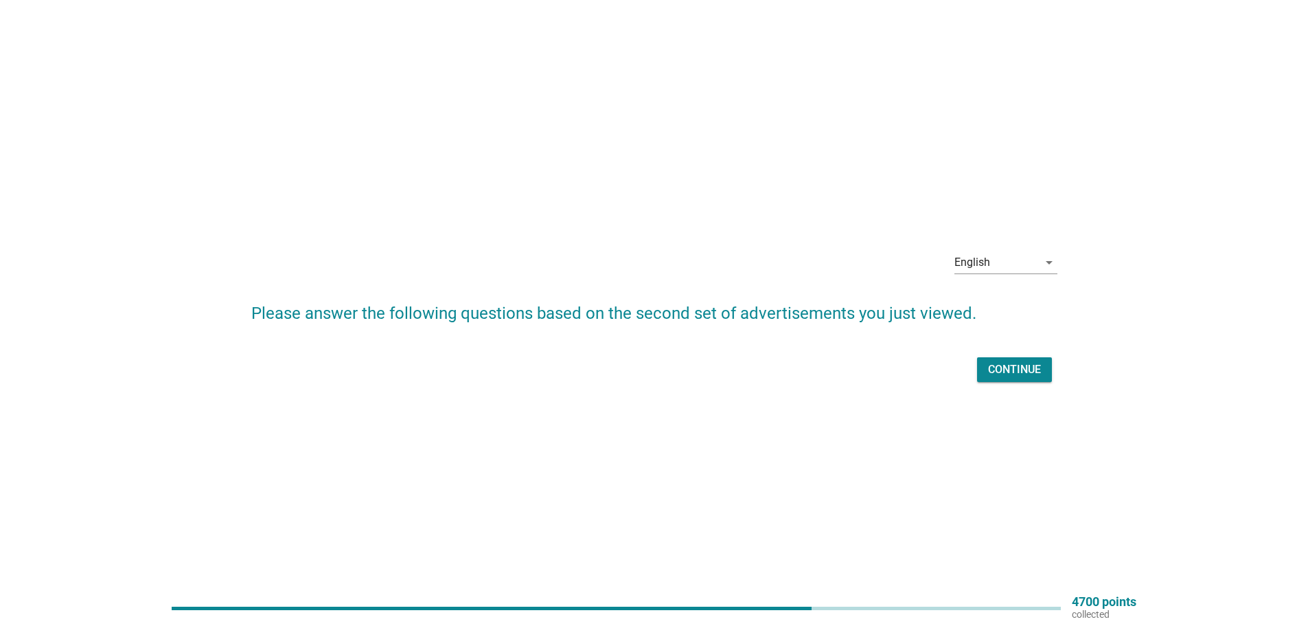
scroll to position [36, 0]
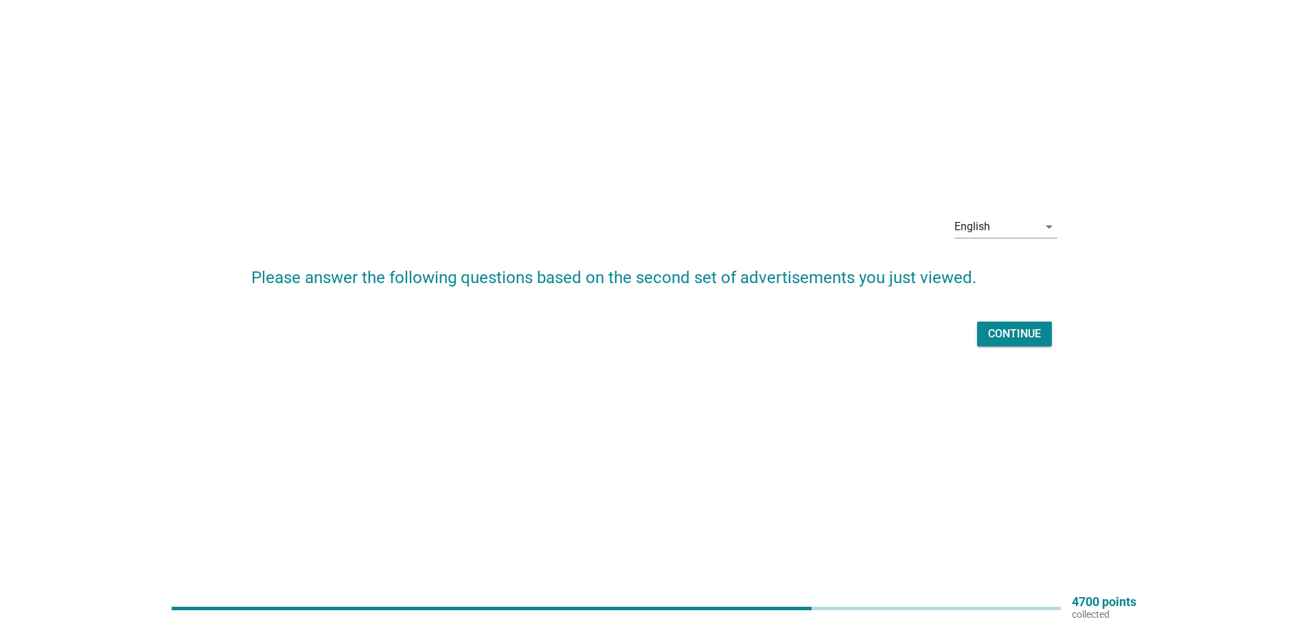
click at [1030, 328] on div "Continue" at bounding box center [1014, 334] width 53 height 16
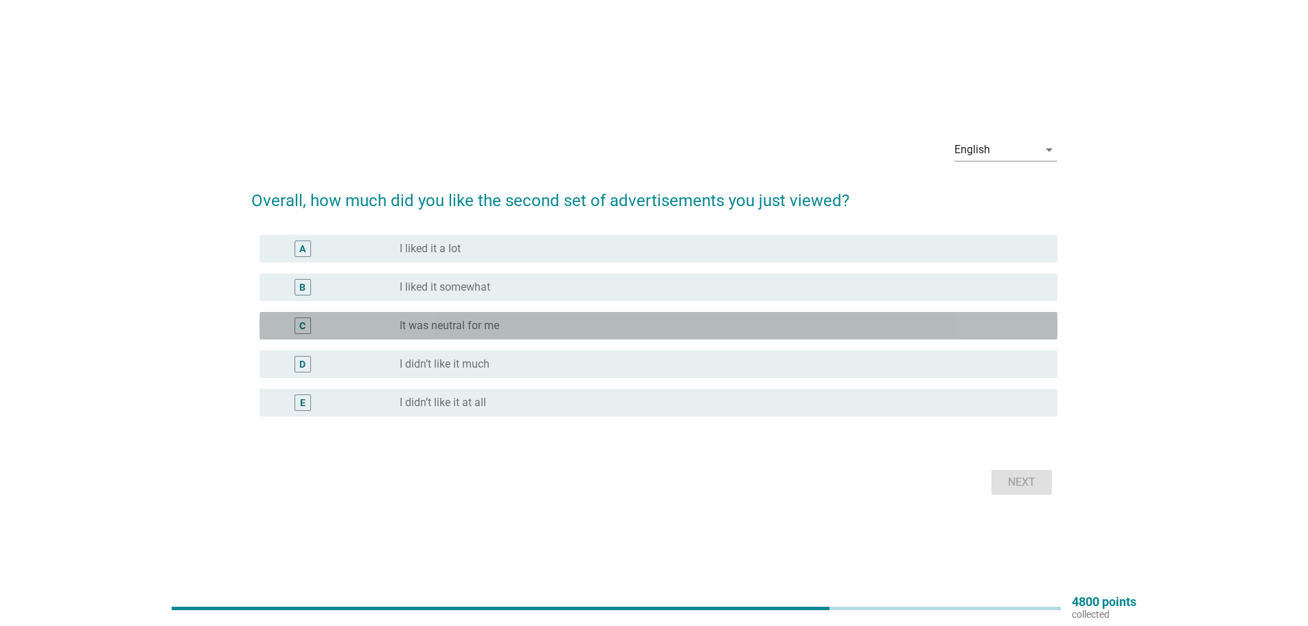
click at [615, 316] on div "C radio_button_unchecked It was neutral for me" at bounding box center [659, 325] width 798 height 27
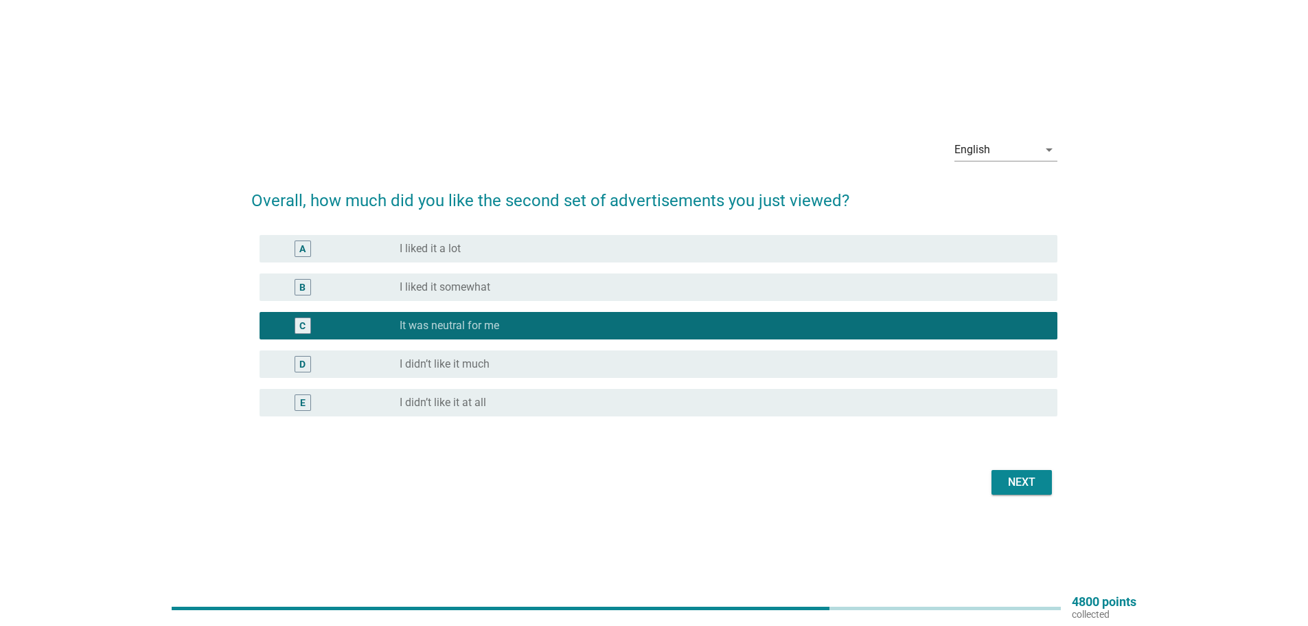
click at [1023, 488] on div "Next" at bounding box center [1022, 482] width 38 height 16
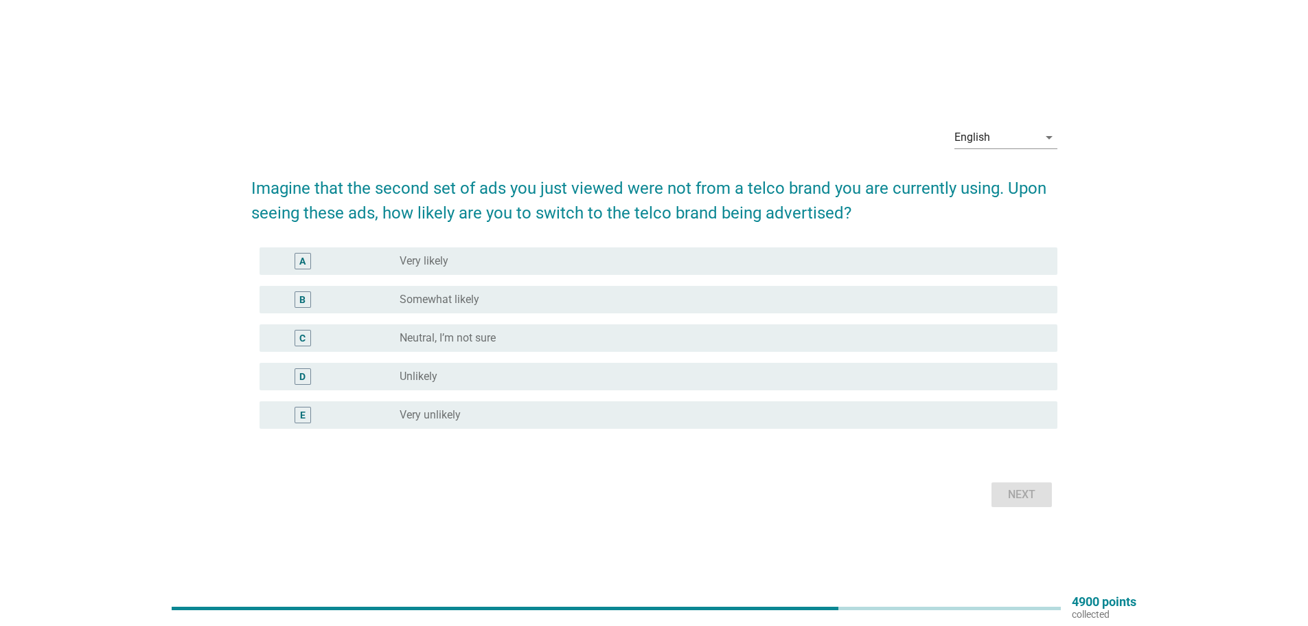
click at [504, 334] on div "radio_button_unchecked Neutral, I’m not sure" at bounding box center [718, 338] width 636 height 14
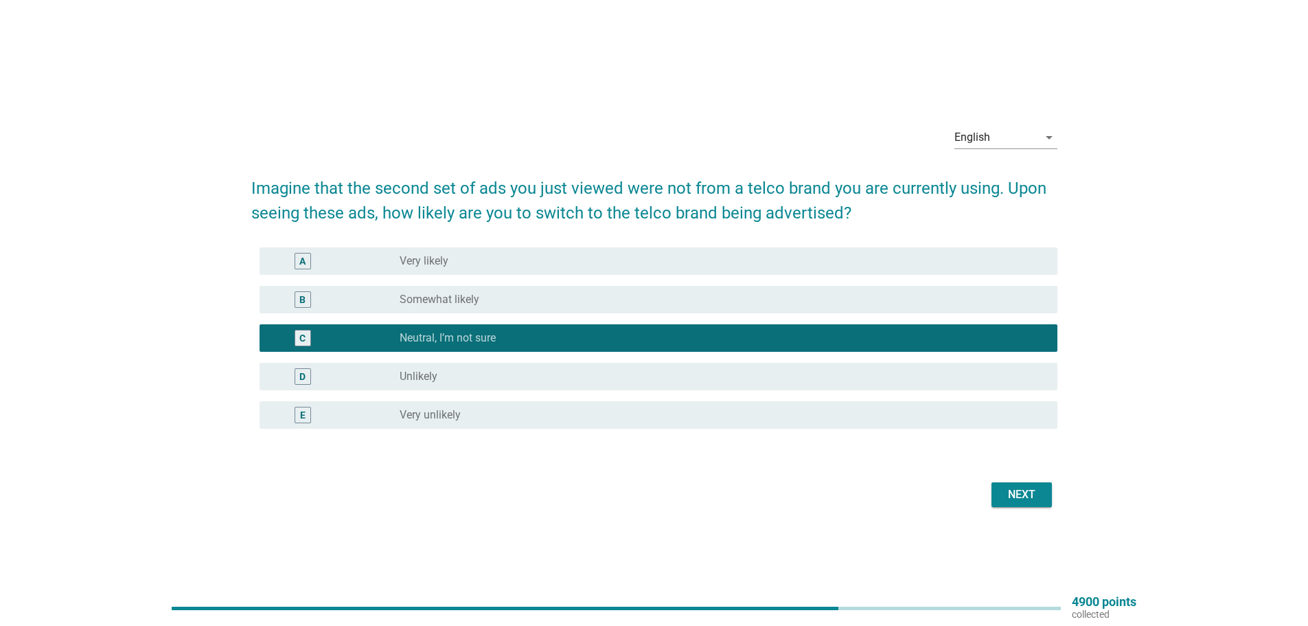
click at [1029, 497] on div "Next" at bounding box center [1022, 494] width 38 height 16
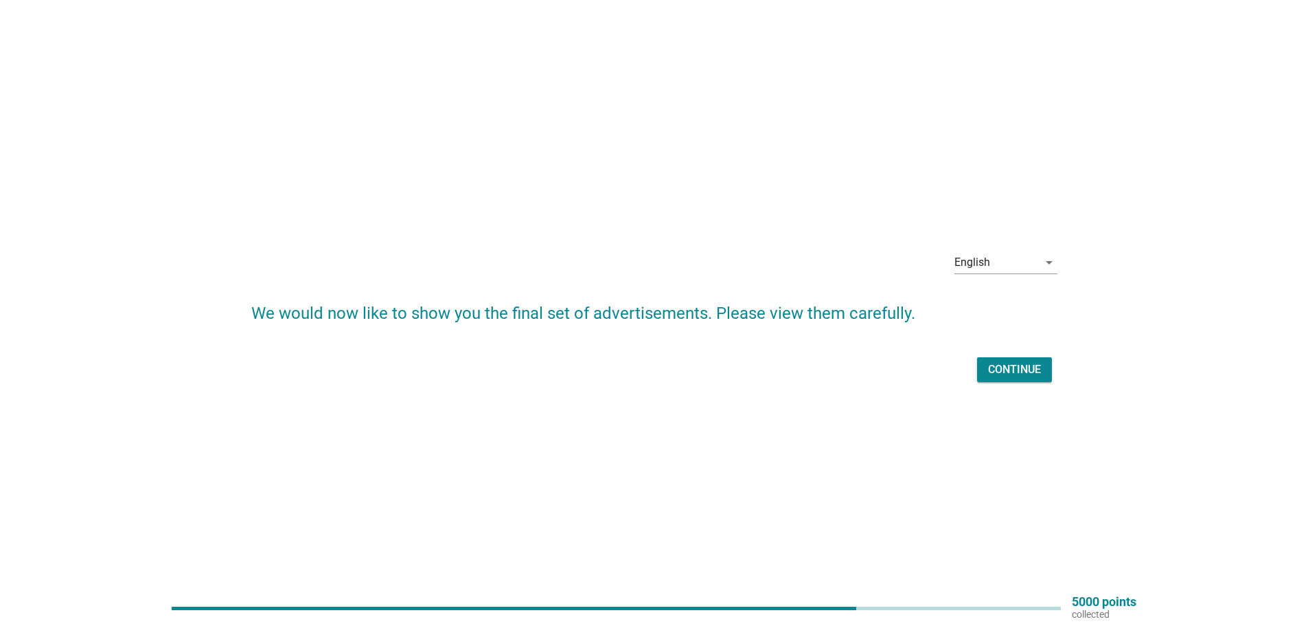
click at [995, 366] on div "Continue" at bounding box center [1014, 369] width 53 height 16
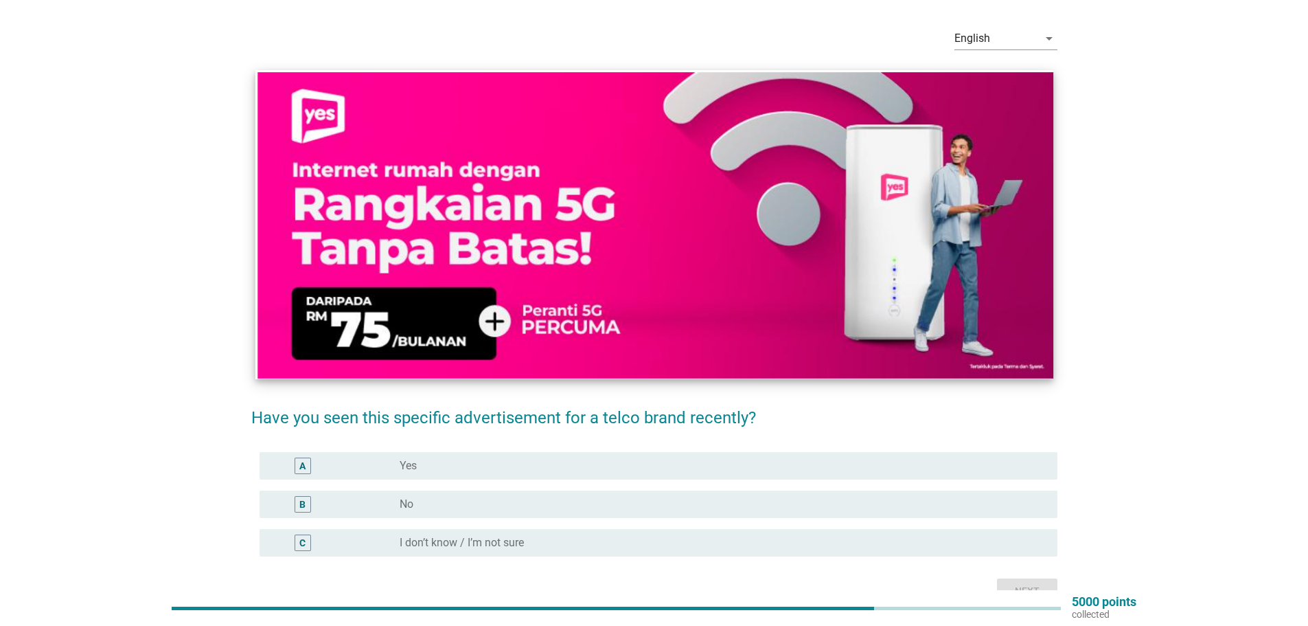
scroll to position [120, 0]
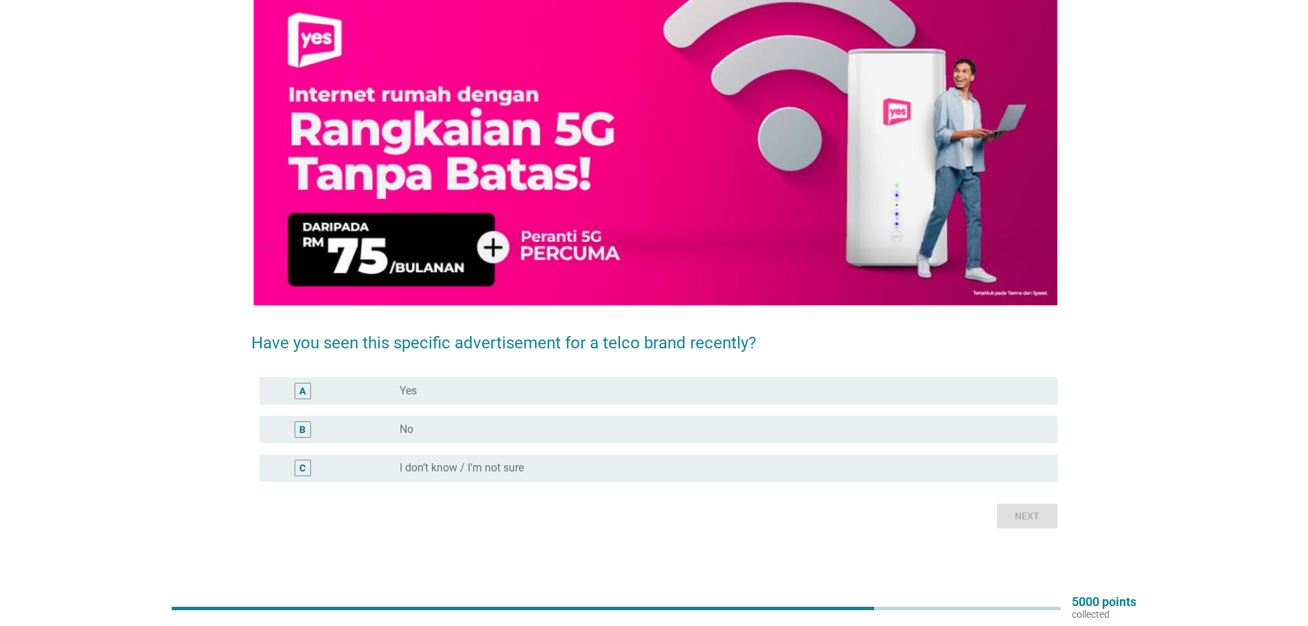
click at [401, 426] on label "No" at bounding box center [407, 429] width 14 height 14
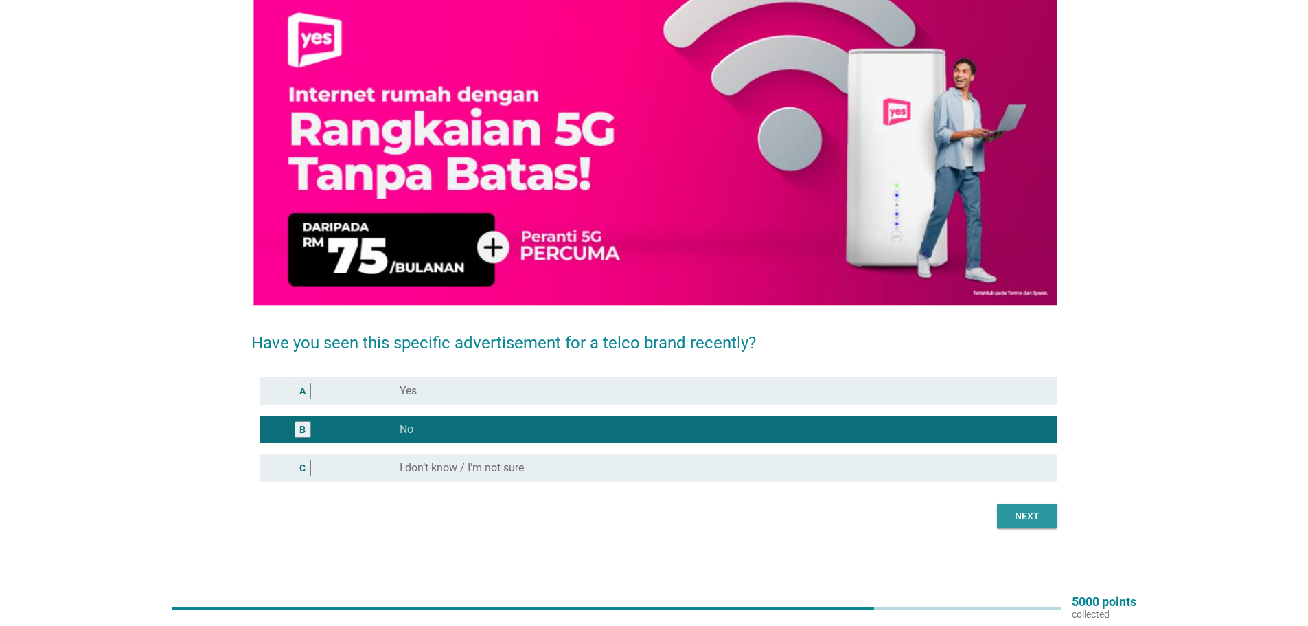
click at [1035, 519] on div "Next" at bounding box center [1027, 516] width 38 height 14
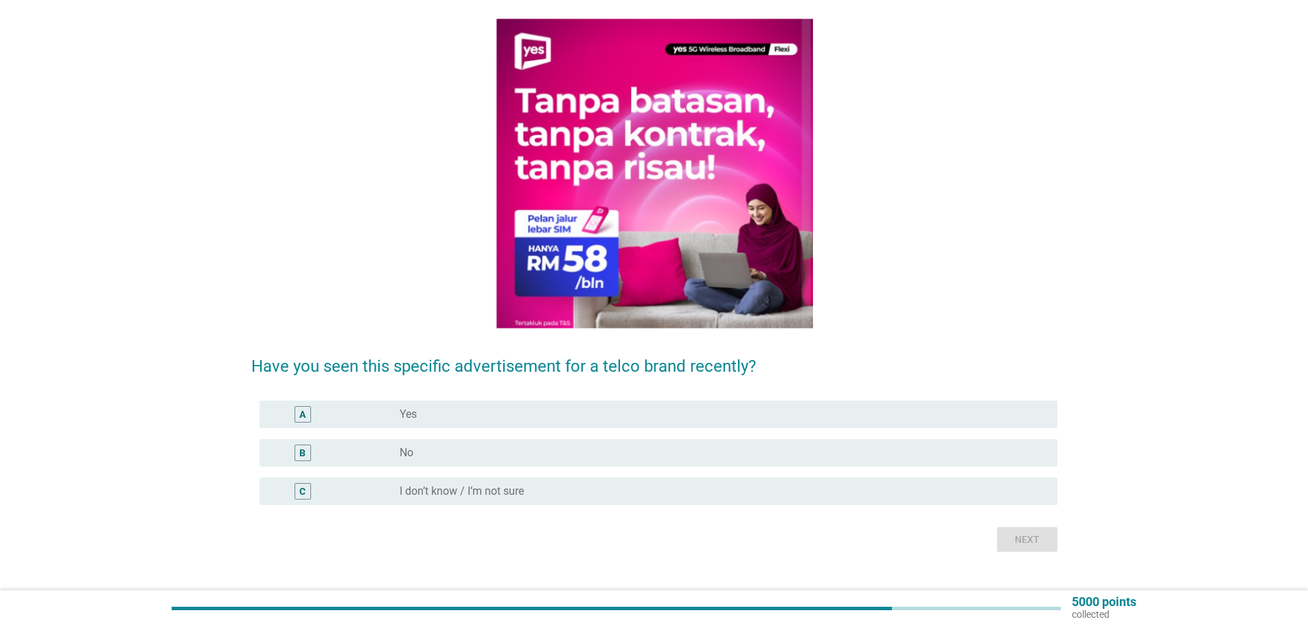
scroll to position [121, 0]
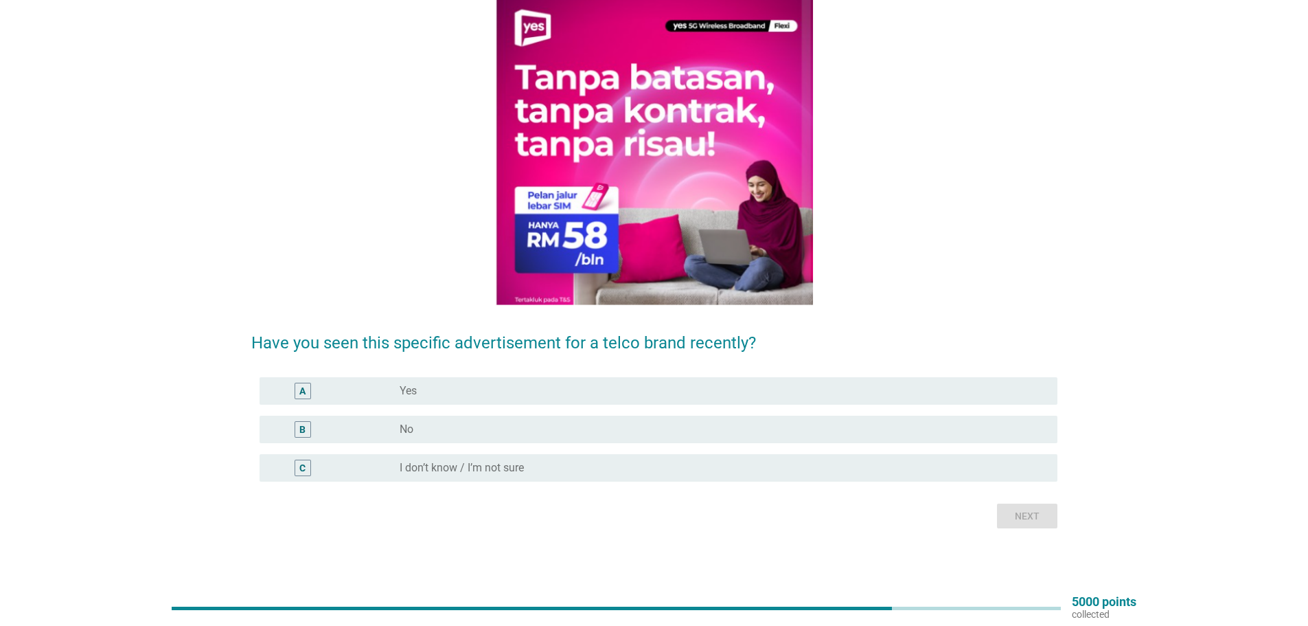
click at [418, 435] on div "radio_button_unchecked No" at bounding box center [718, 429] width 636 height 14
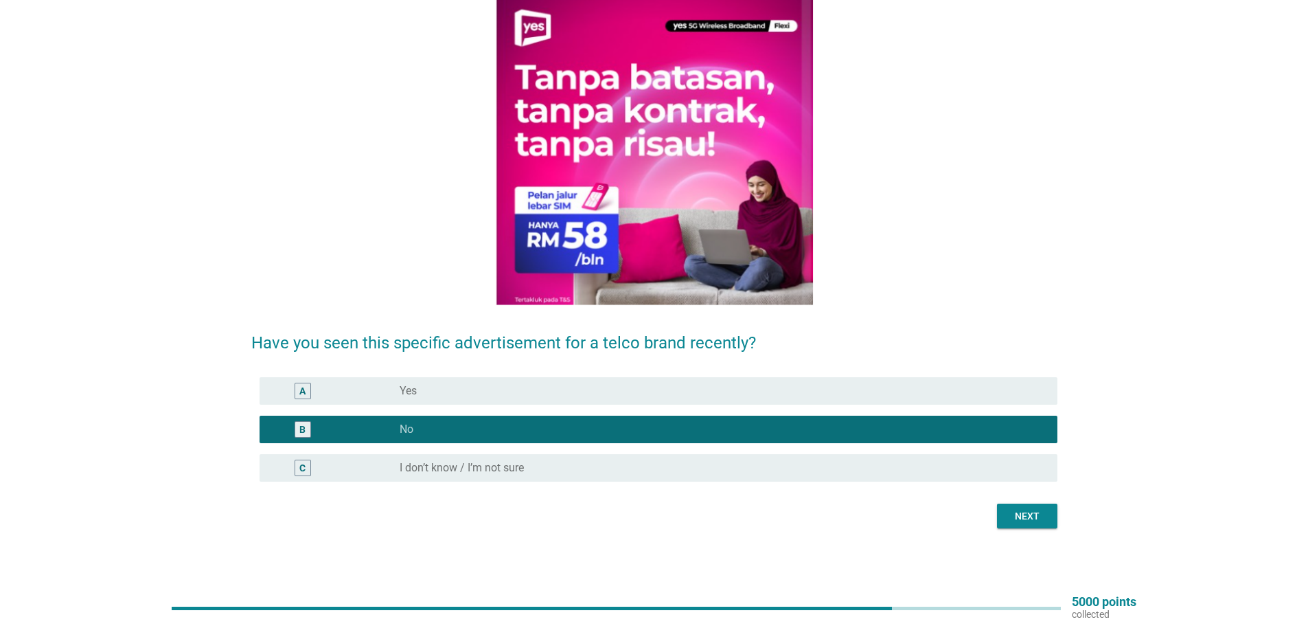
click at [1049, 504] on button "Next" at bounding box center [1027, 515] width 60 height 25
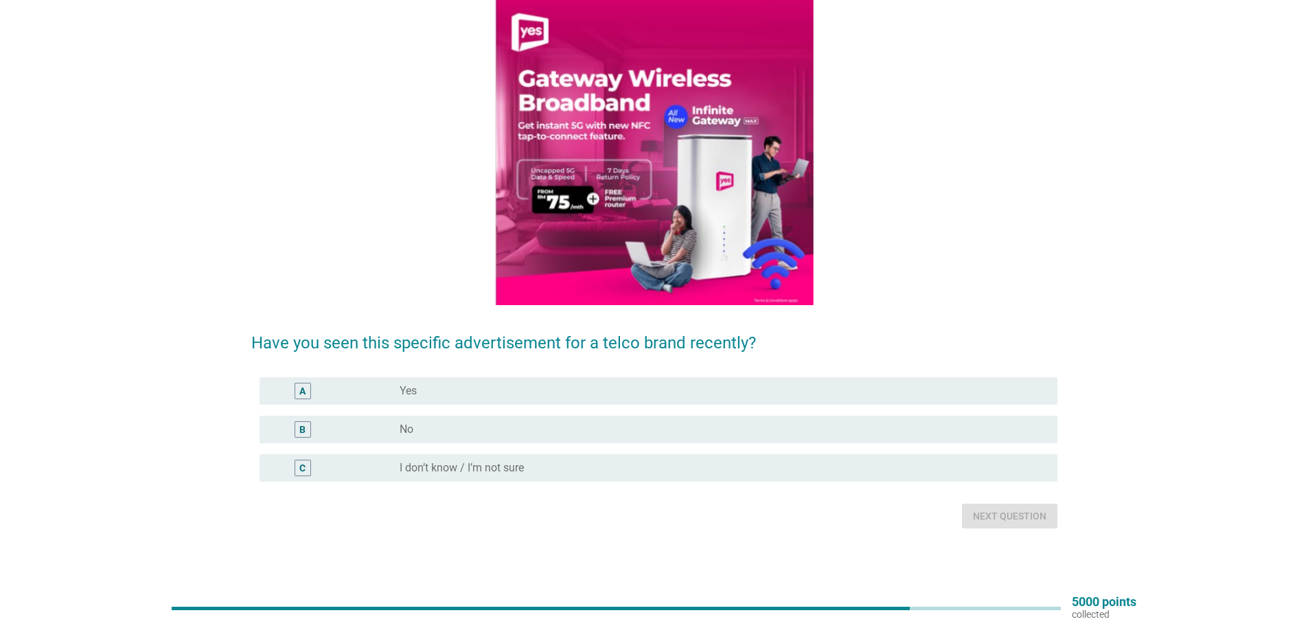
click at [411, 420] on div "B radio_button_unchecked No" at bounding box center [659, 429] width 798 height 27
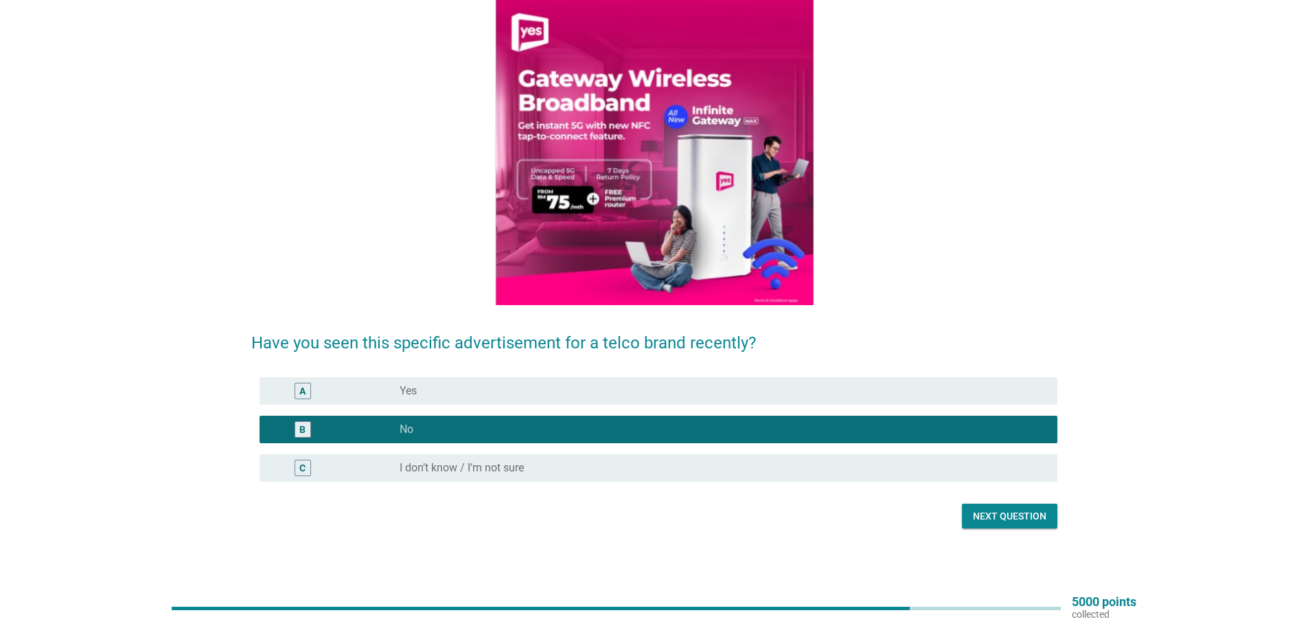
click at [1008, 517] on div "Next question" at bounding box center [1009, 516] width 73 height 14
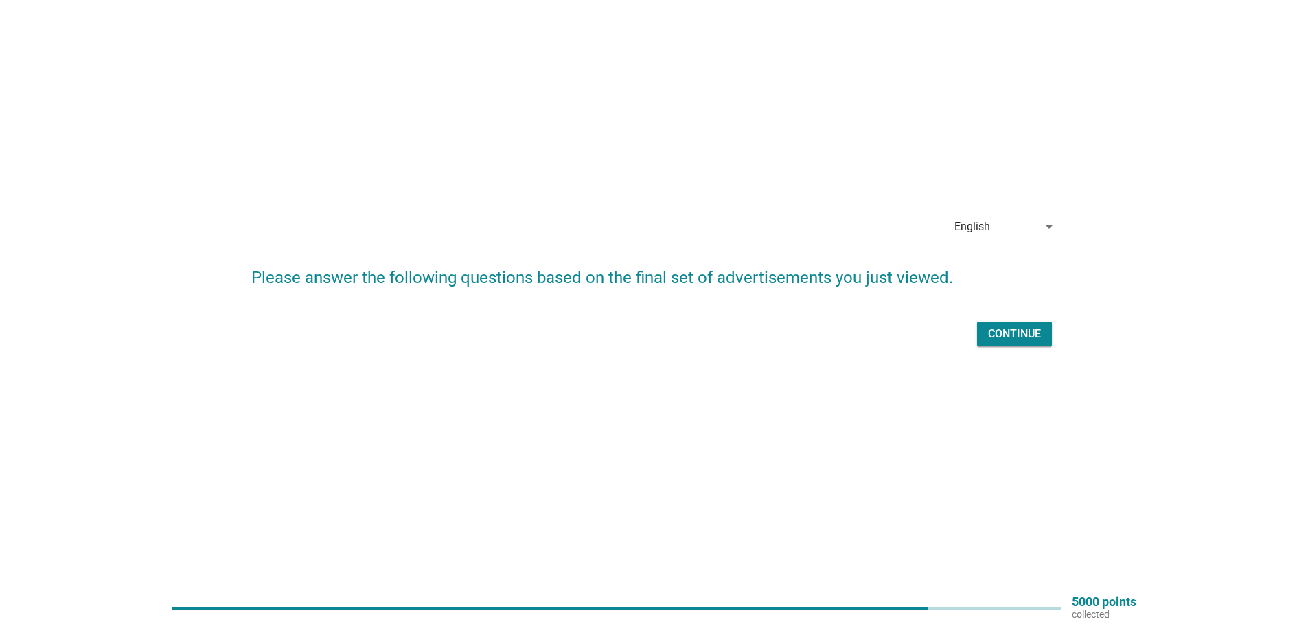
scroll to position [0, 0]
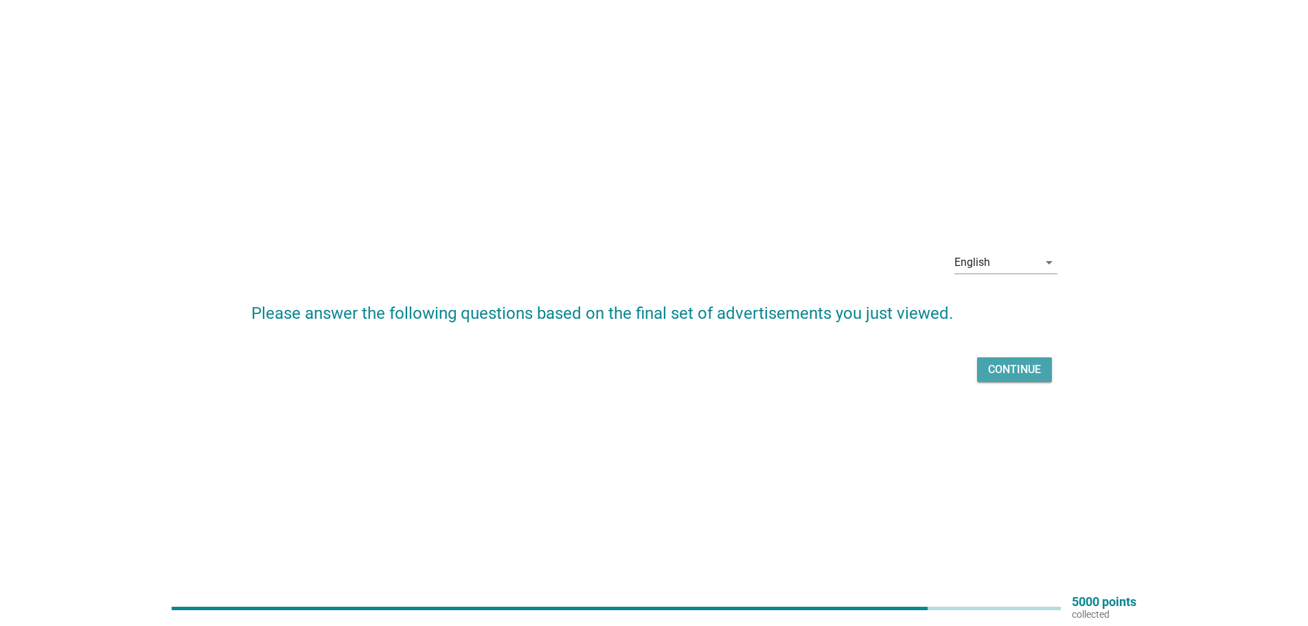
click at [1006, 363] on div "Continue" at bounding box center [1014, 369] width 53 height 16
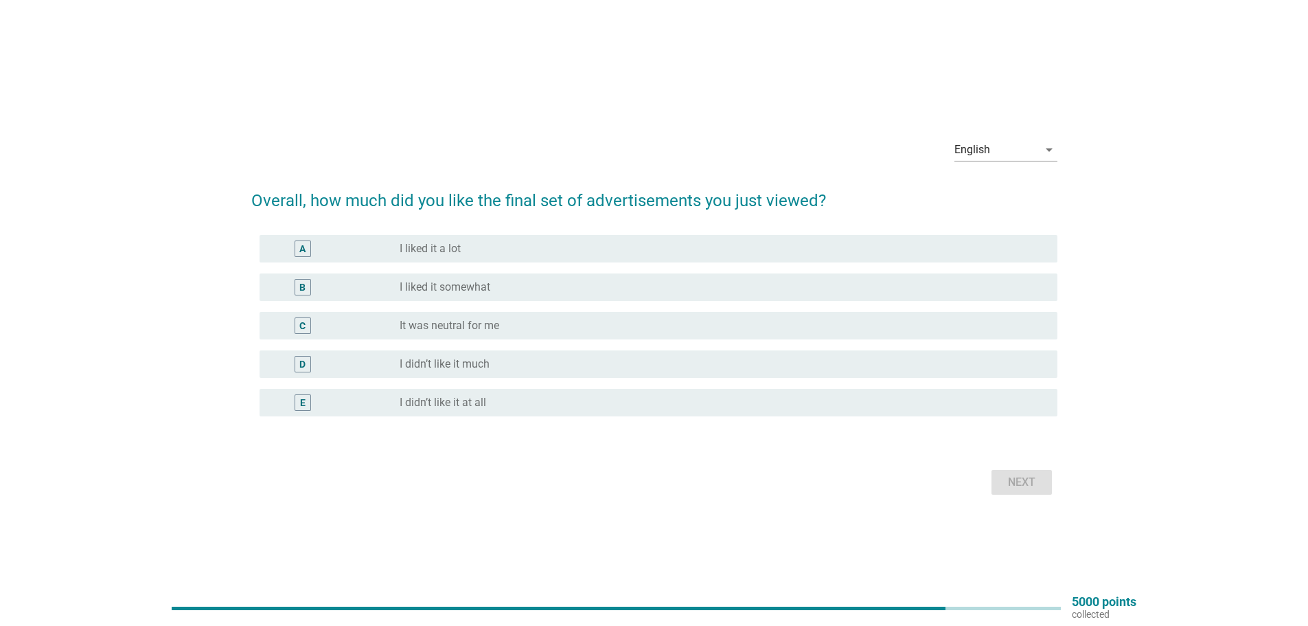
click at [471, 321] on label "It was neutral for me" at bounding box center [450, 326] width 100 height 14
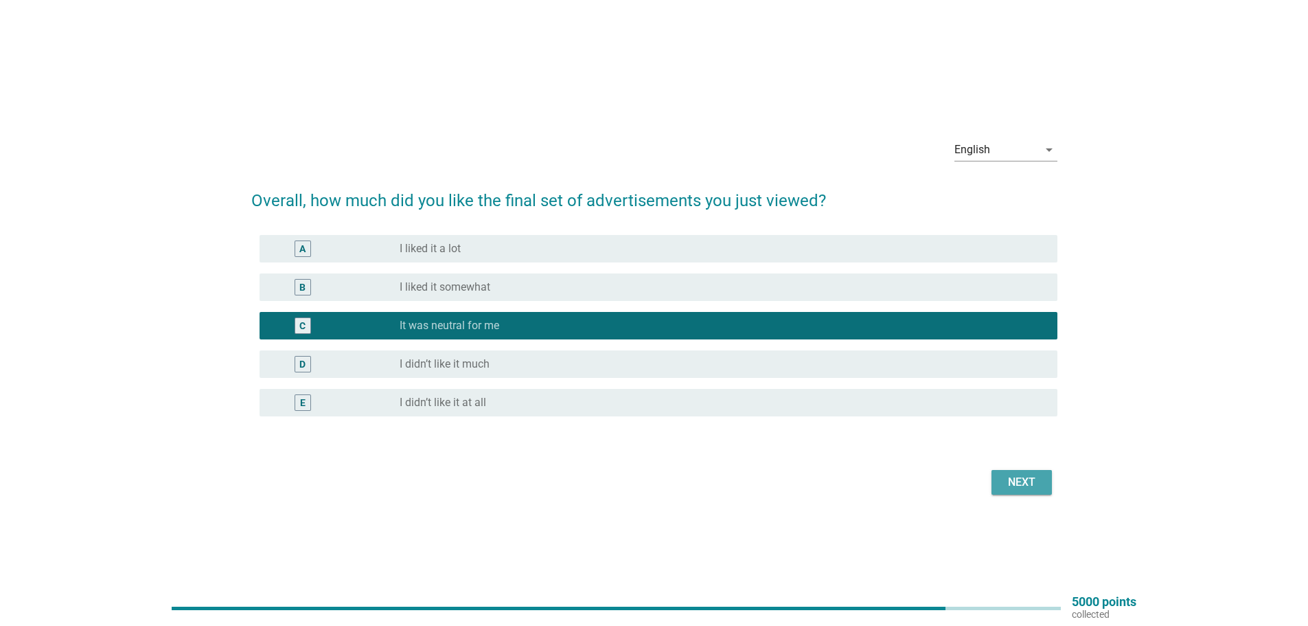
click at [1039, 492] on button "Next" at bounding box center [1022, 482] width 60 height 25
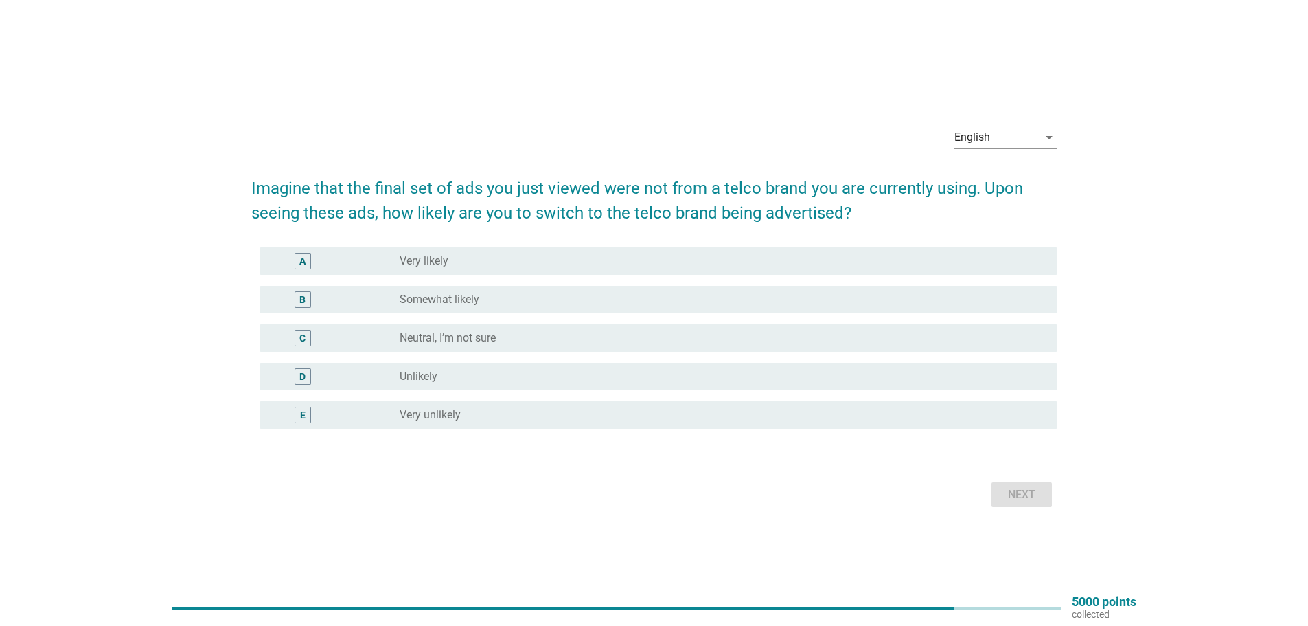
click at [589, 324] on div "C radio_button_unchecked Neutral, I’m not sure" at bounding box center [659, 337] width 798 height 27
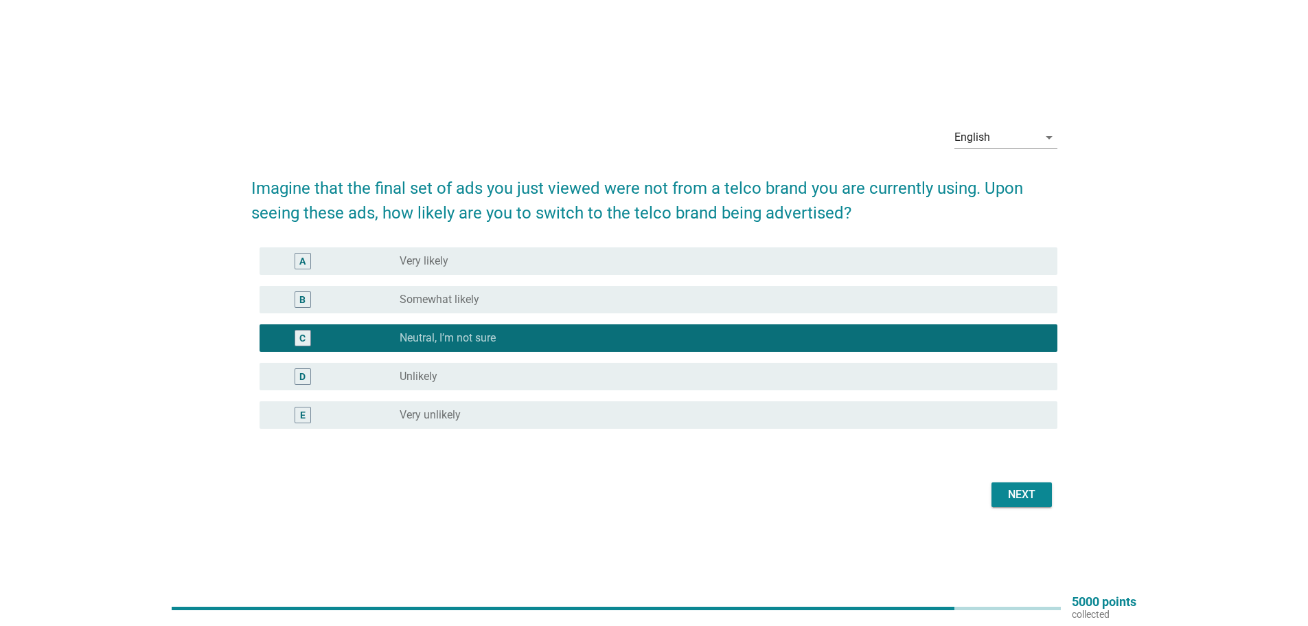
click at [1014, 486] on div "Next" at bounding box center [1022, 494] width 38 height 16
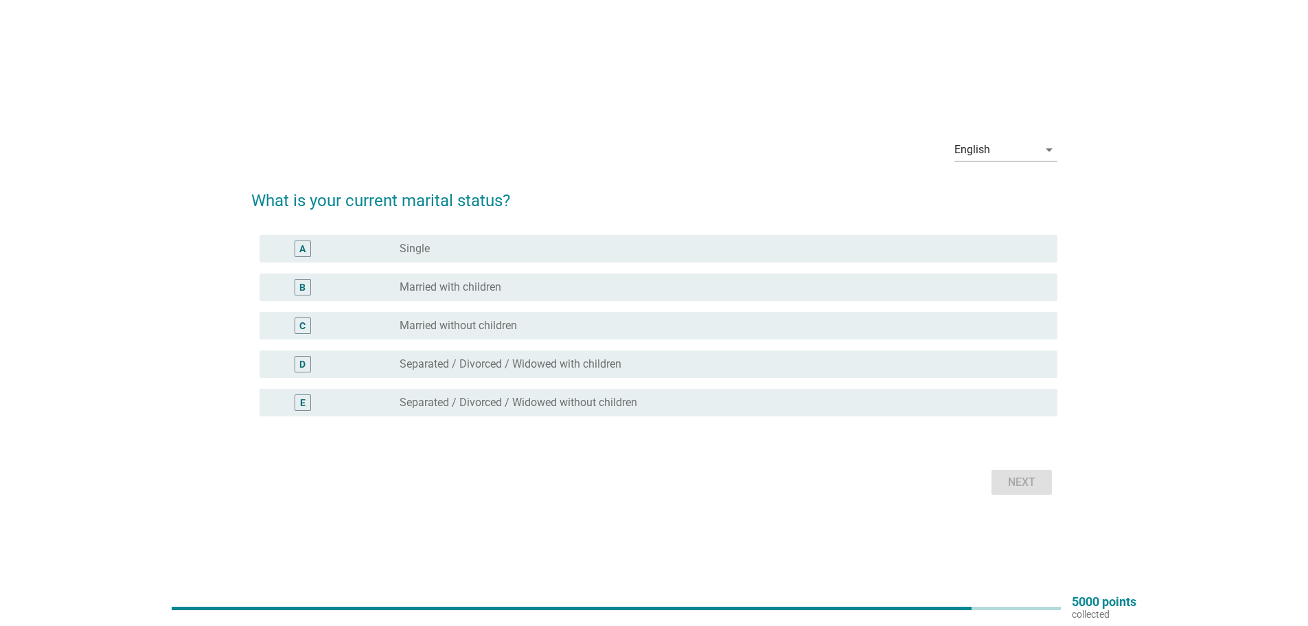
click at [501, 287] on label "Married with children" at bounding box center [451, 287] width 102 height 14
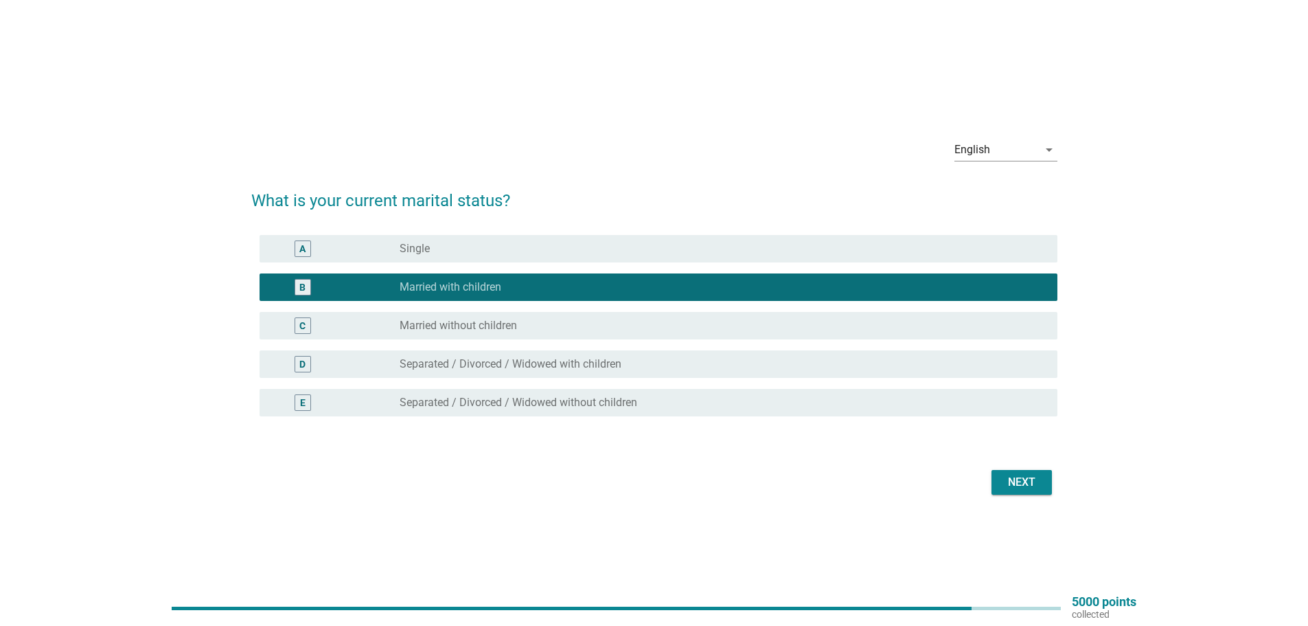
click at [1047, 484] on button "Next" at bounding box center [1022, 482] width 60 height 25
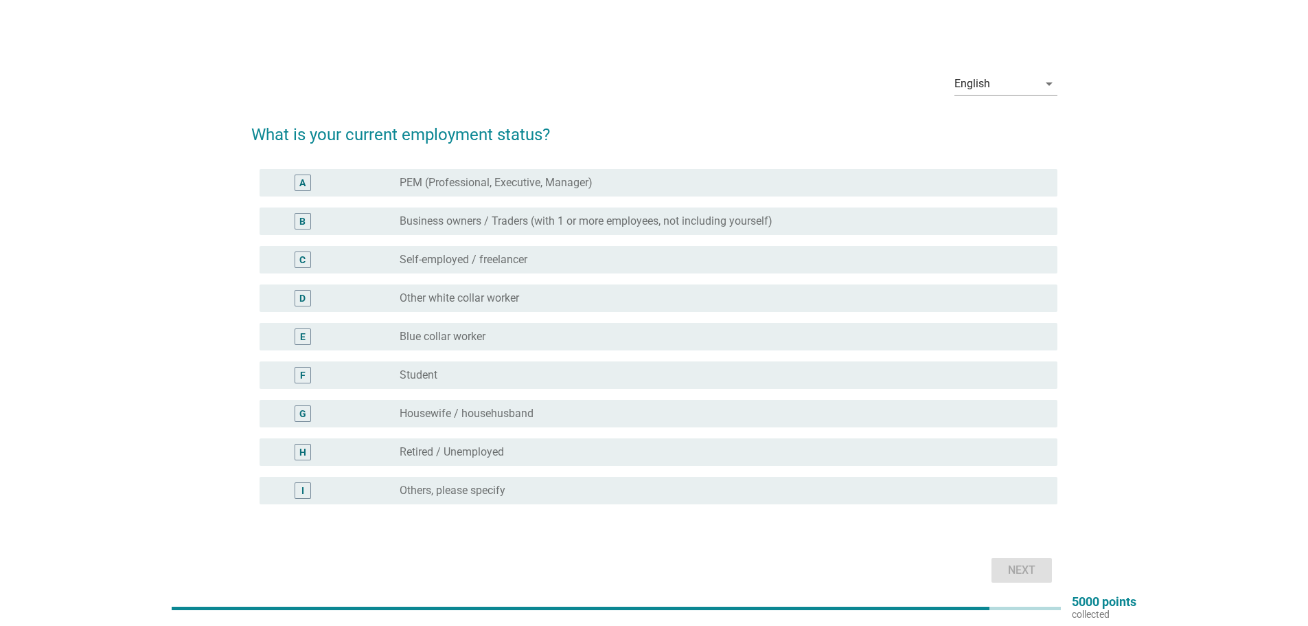
click at [578, 184] on label "PEM (Professional, Executive, Manager)" at bounding box center [496, 183] width 193 height 14
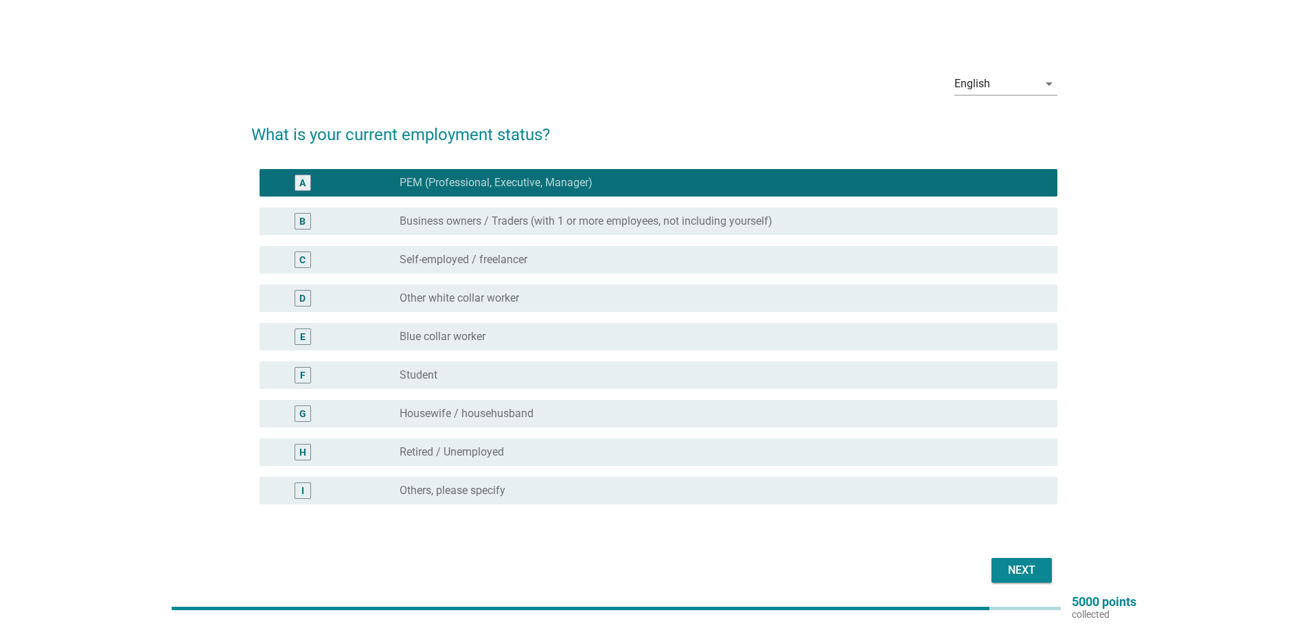
click at [1010, 567] on div "Next" at bounding box center [1022, 570] width 38 height 16
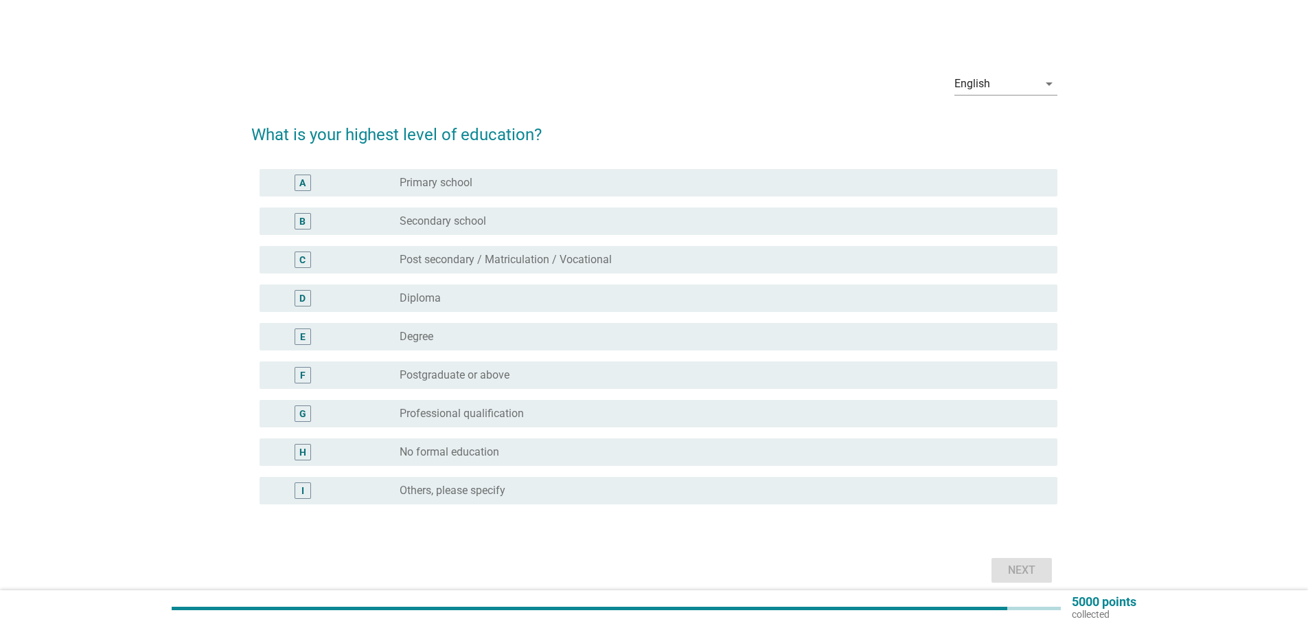
click at [477, 337] on div "radio_button_unchecked Degree" at bounding box center [718, 337] width 636 height 14
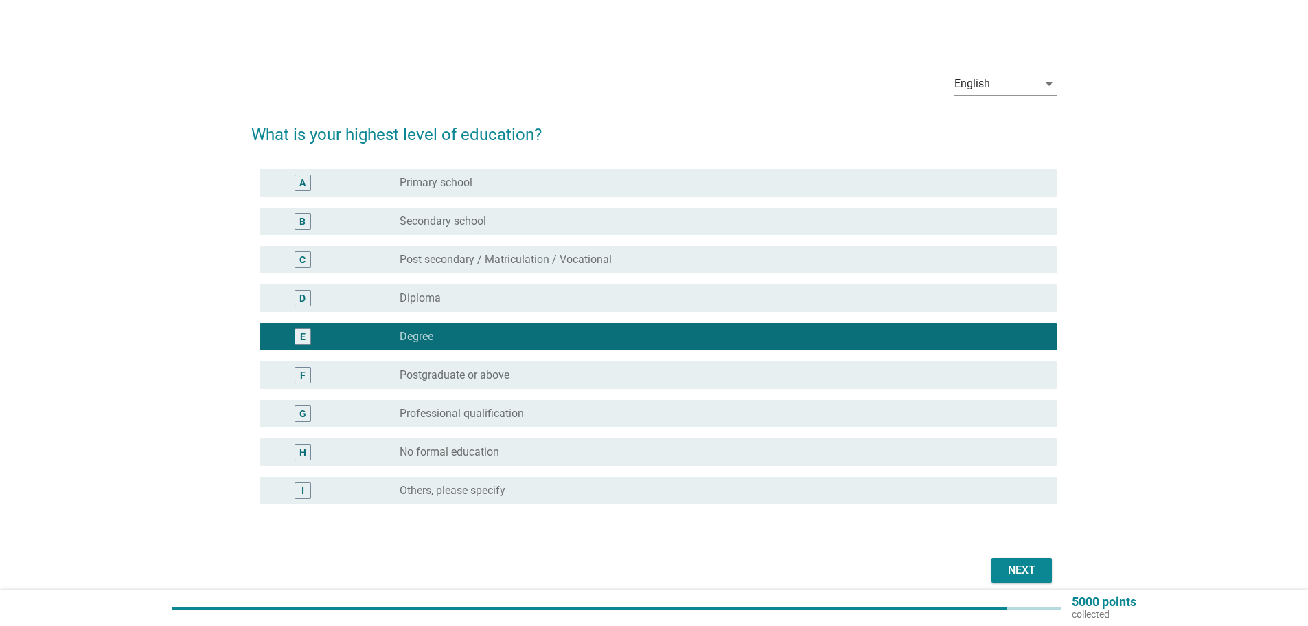
click at [1025, 564] on div "Next" at bounding box center [1022, 570] width 38 height 16
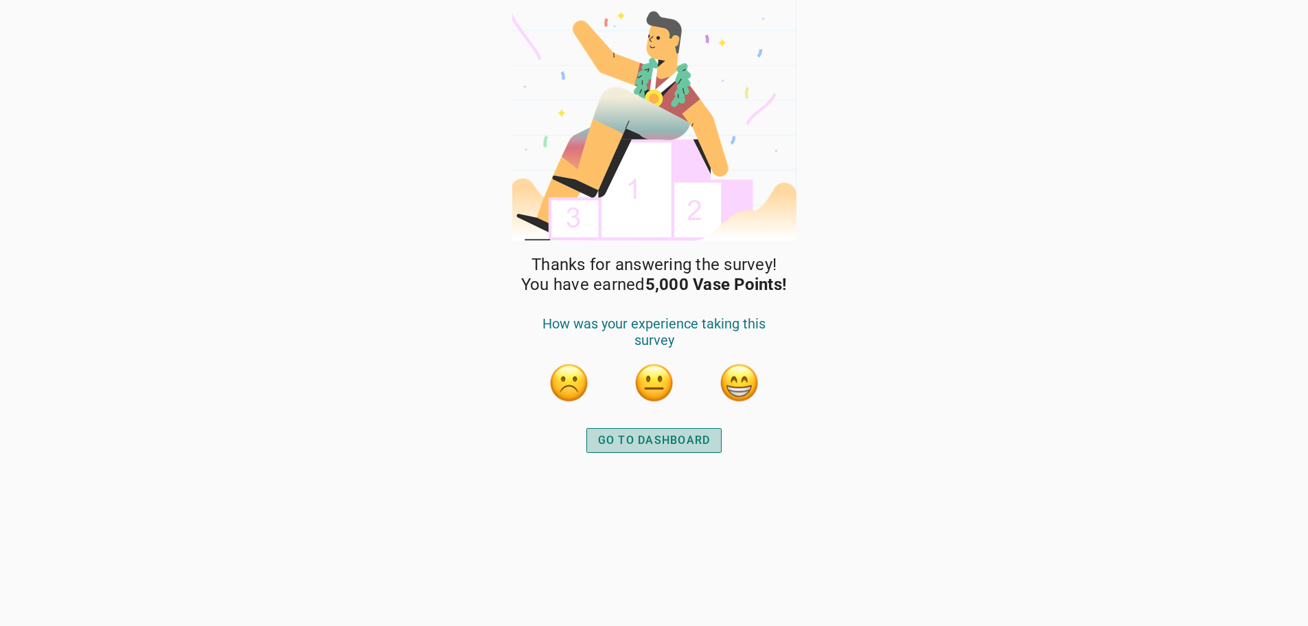
click at [704, 432] on div "GO TO DASHBOARD" at bounding box center [654, 440] width 113 height 16
